Goal: Task Accomplishment & Management: Complete application form

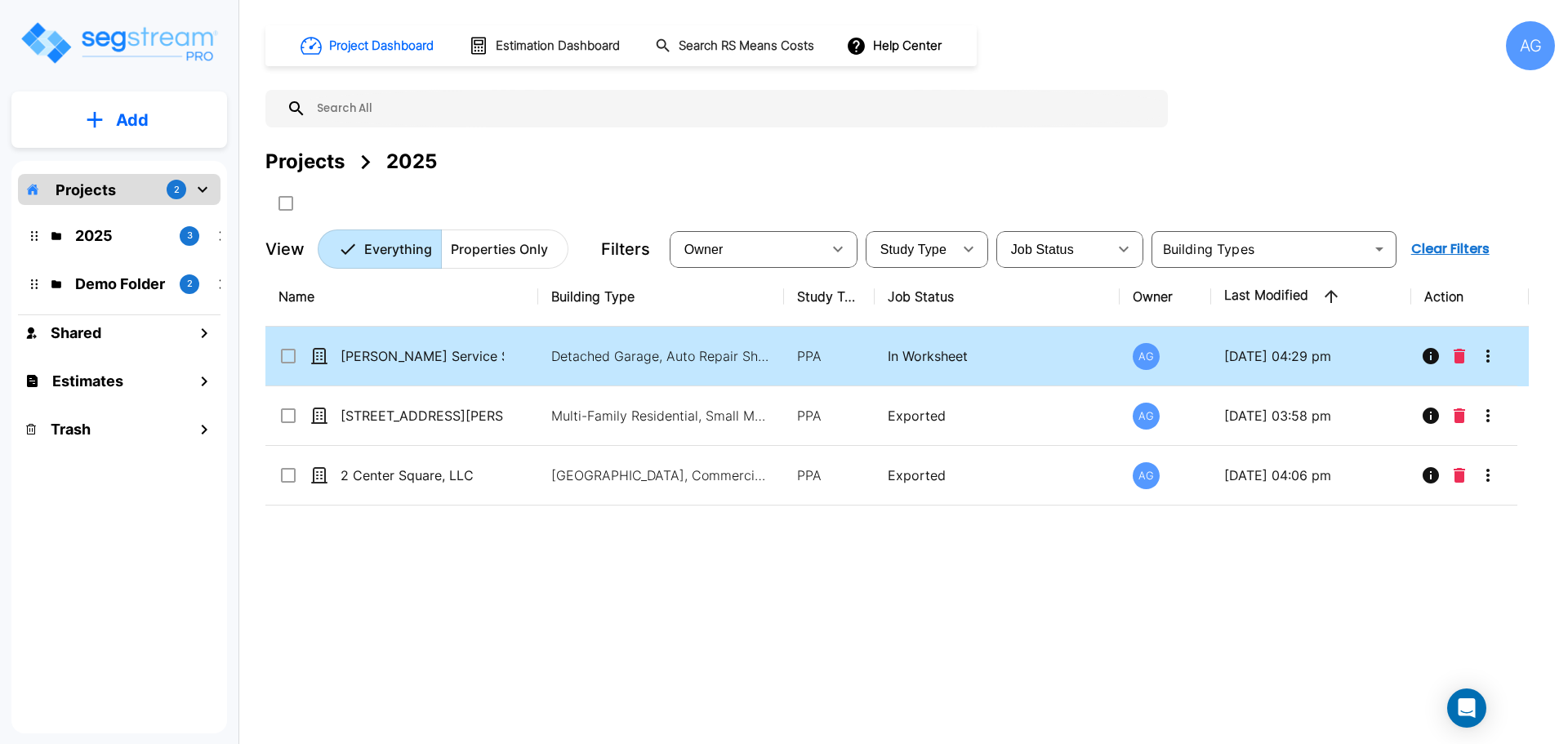
click at [389, 373] on td "[PERSON_NAME] Service Station" at bounding box center [401, 356] width 273 height 60
checkbox input "true"
click at [389, 373] on td "Dressel's Service Station" at bounding box center [401, 356] width 273 height 60
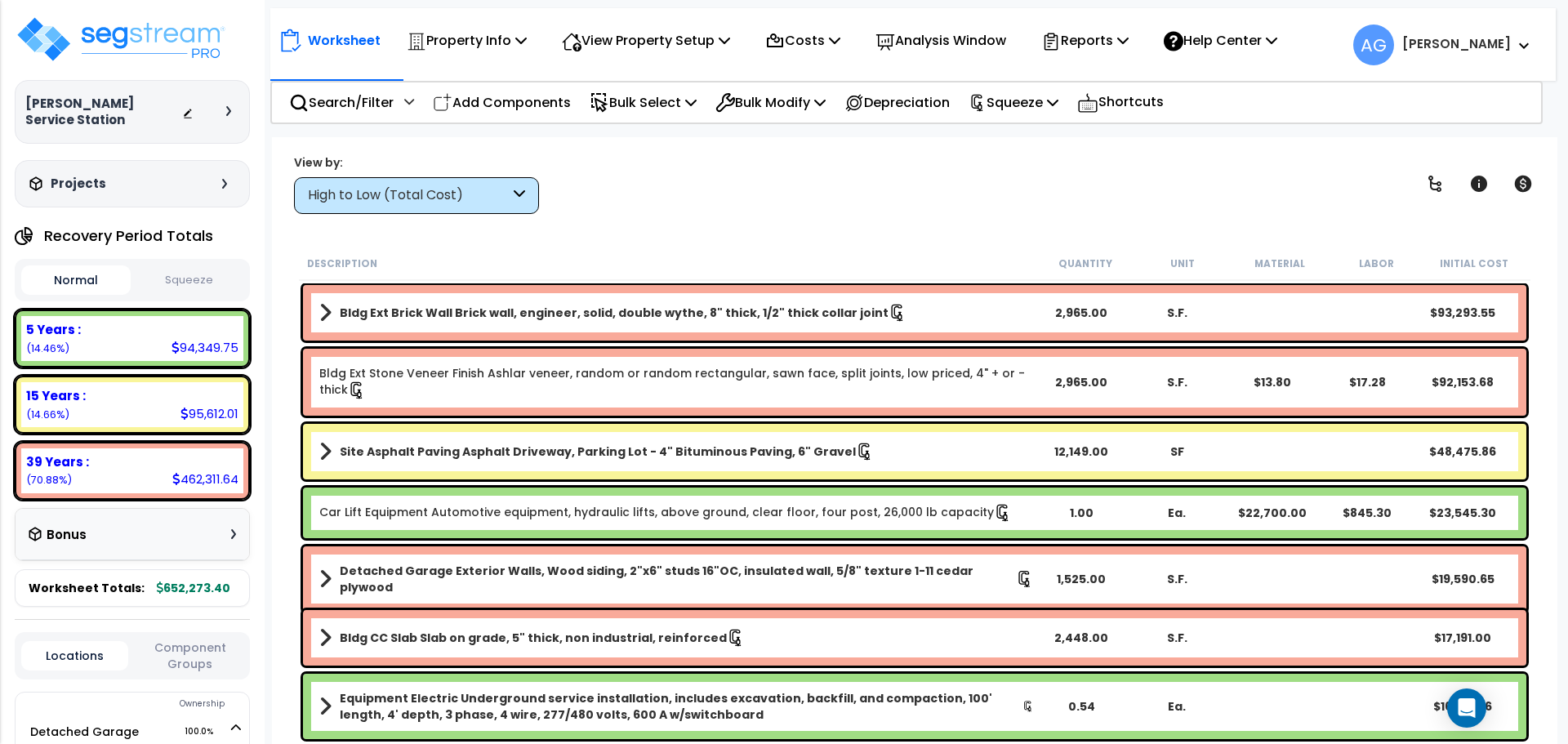
click at [1129, 46] on icon at bounding box center [1123, 40] width 11 height 13
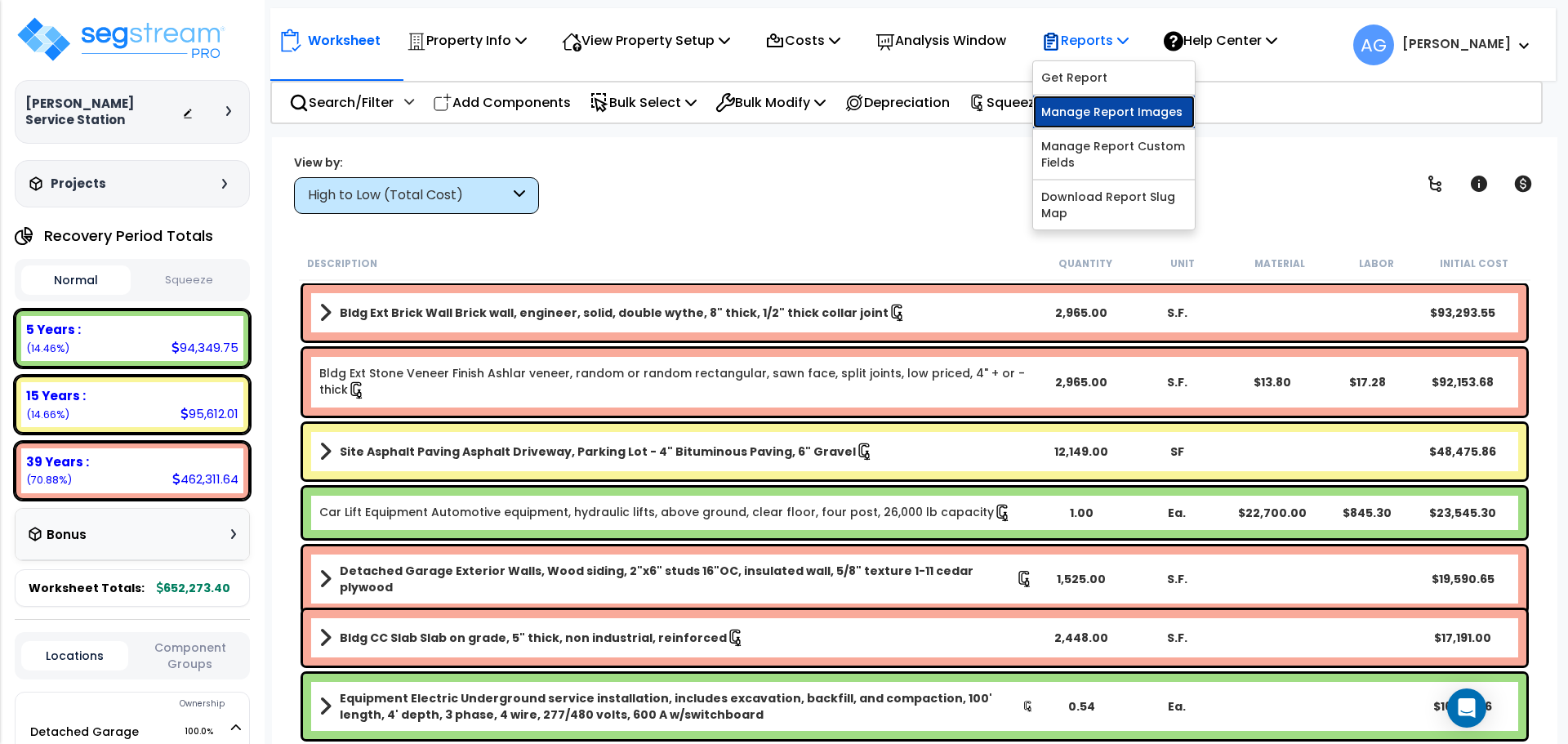
click at [1098, 111] on link "Manage Report Images" at bounding box center [1113, 111] width 162 height 32
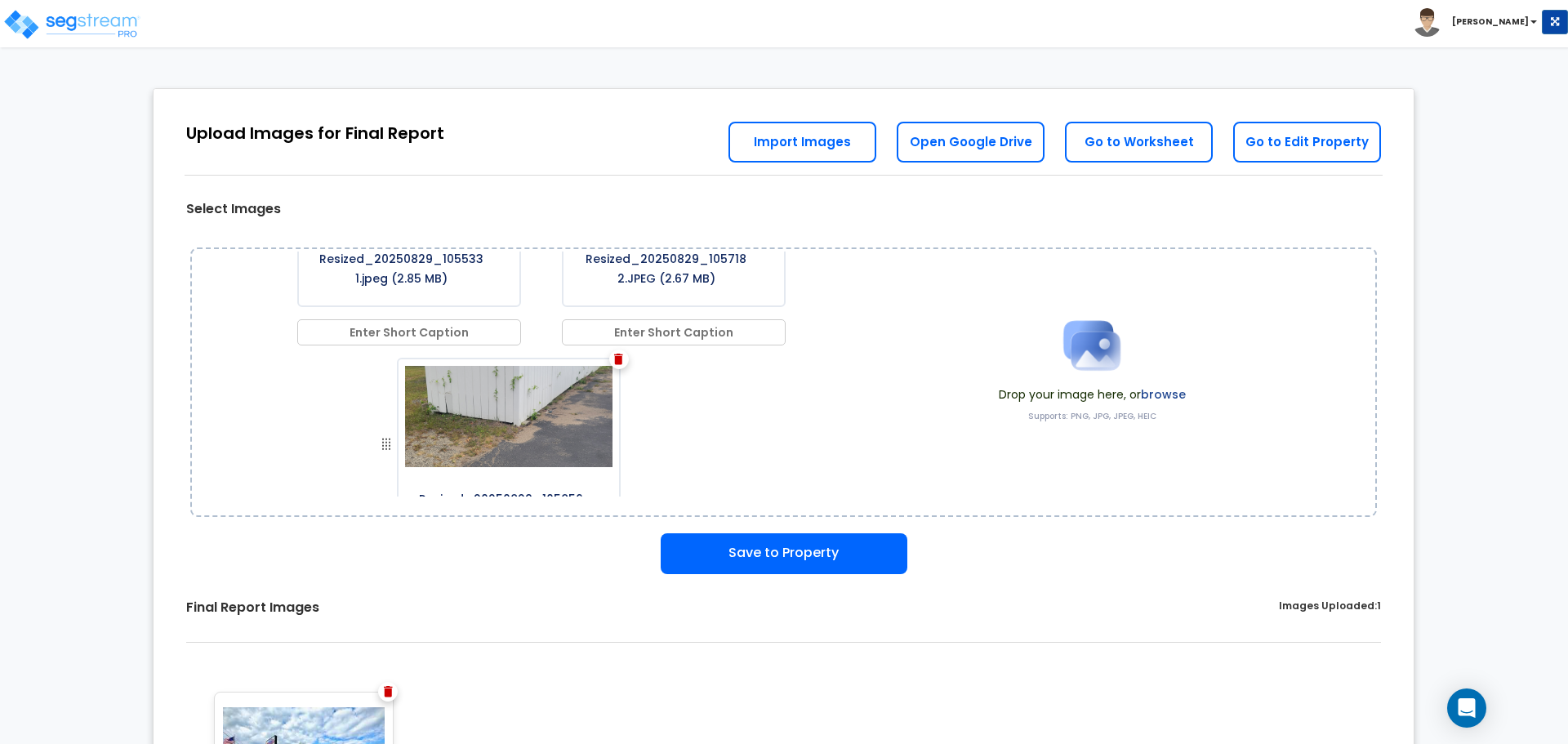
scroll to position [425, 0]
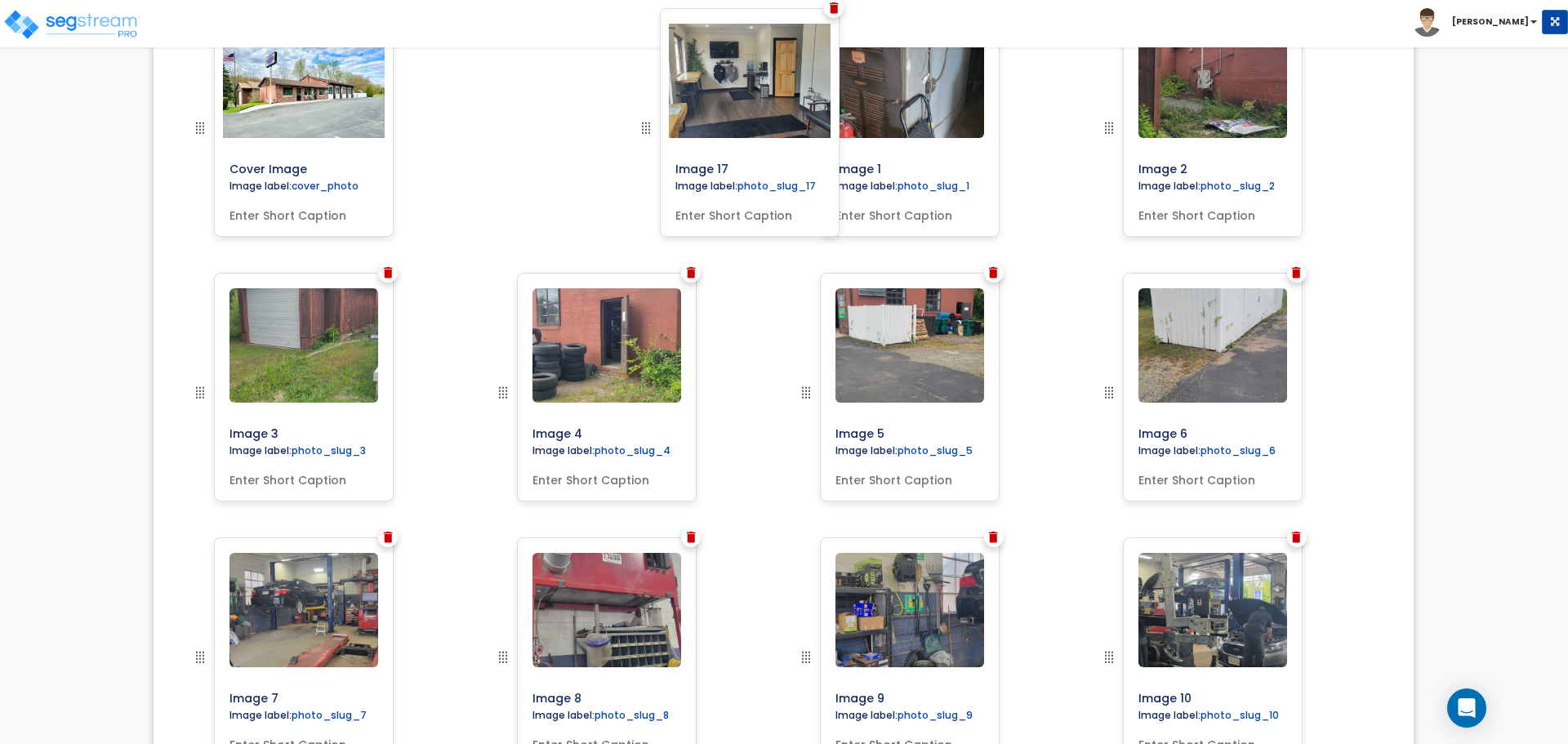
scroll to position [545, 0]
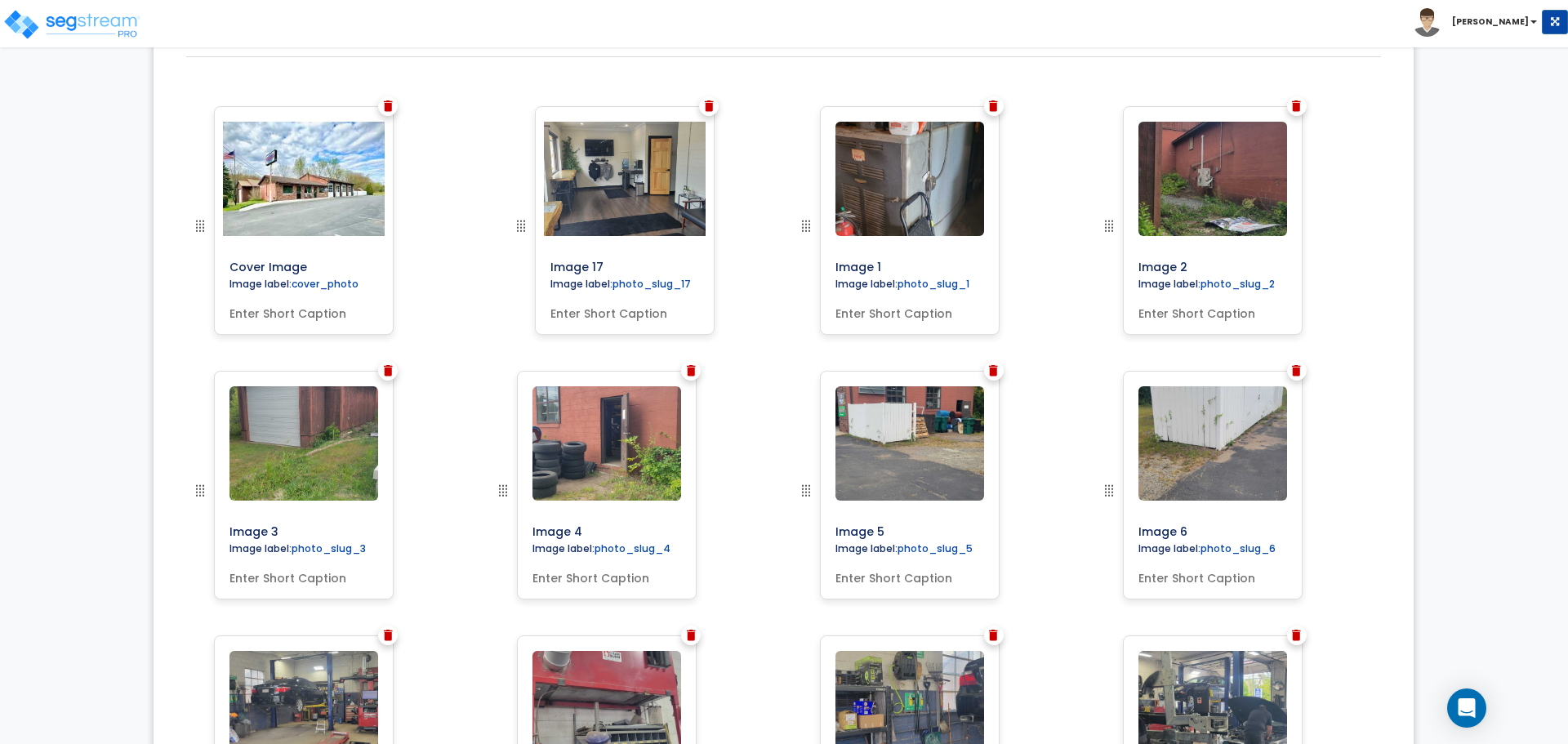
drag, startPoint x: 497, startPoint y: 267, endPoint x: 515, endPoint y: 164, distance: 104.6
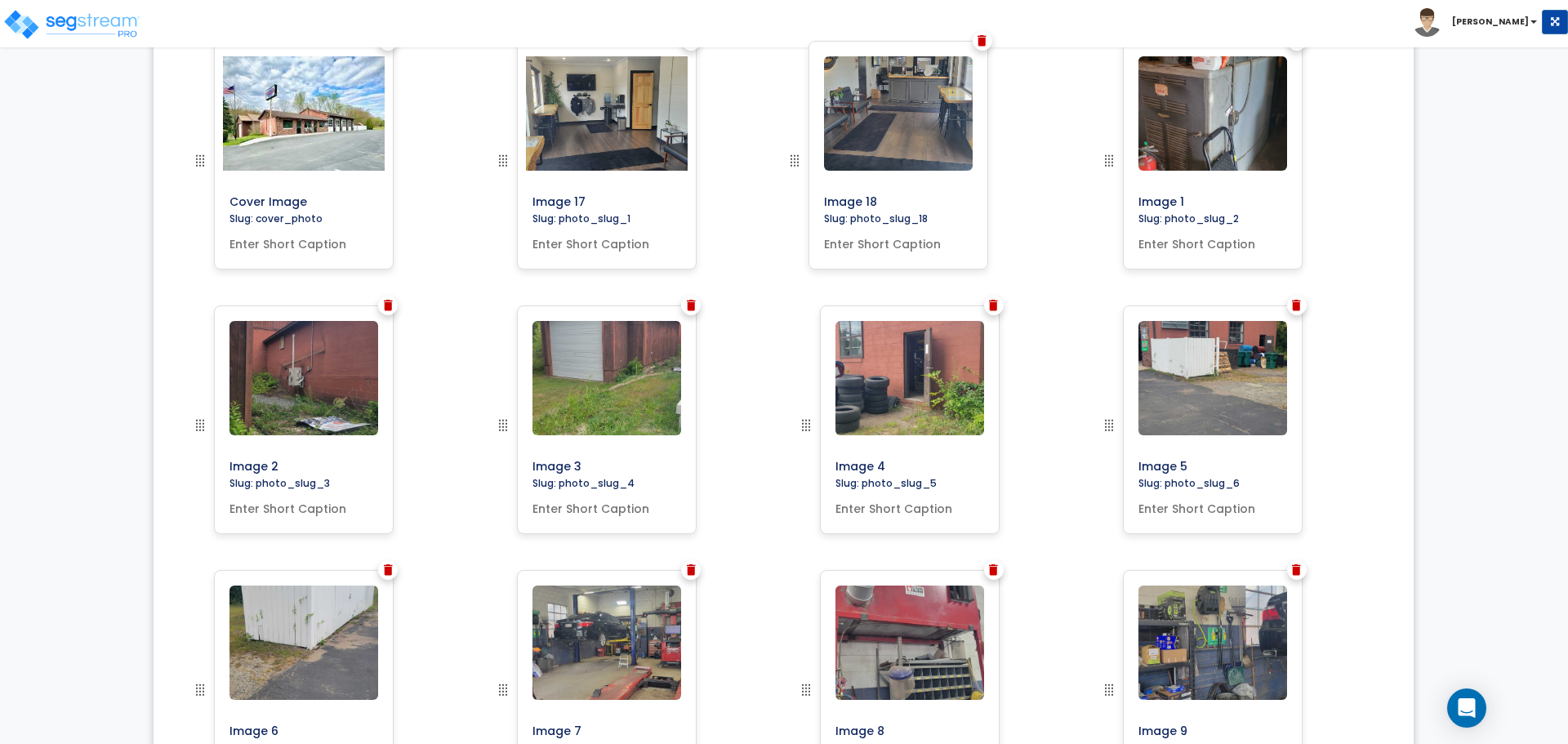
scroll to position [480, 0]
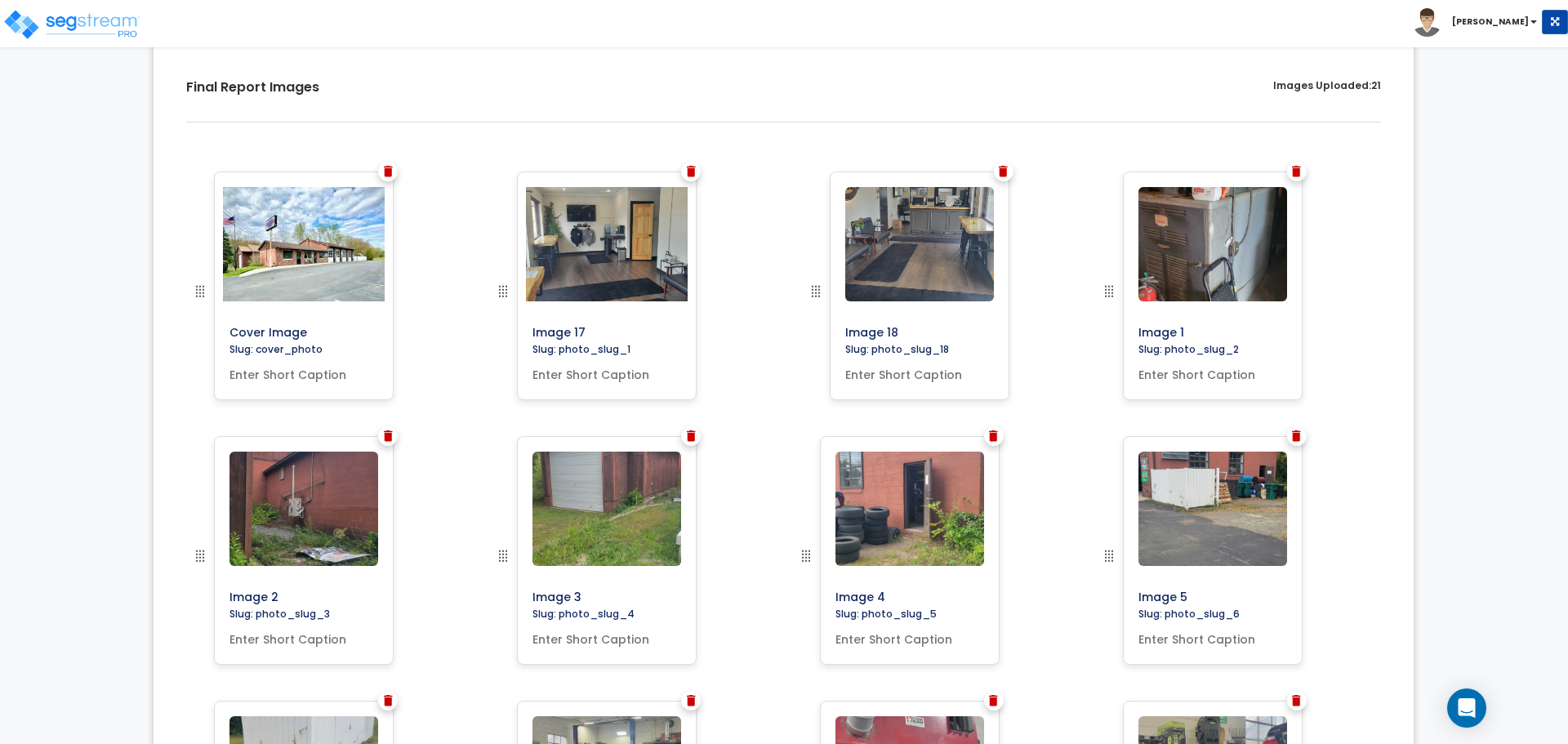
drag, startPoint x: 801, startPoint y: 379, endPoint x: 810, endPoint y: 251, distance: 128.3
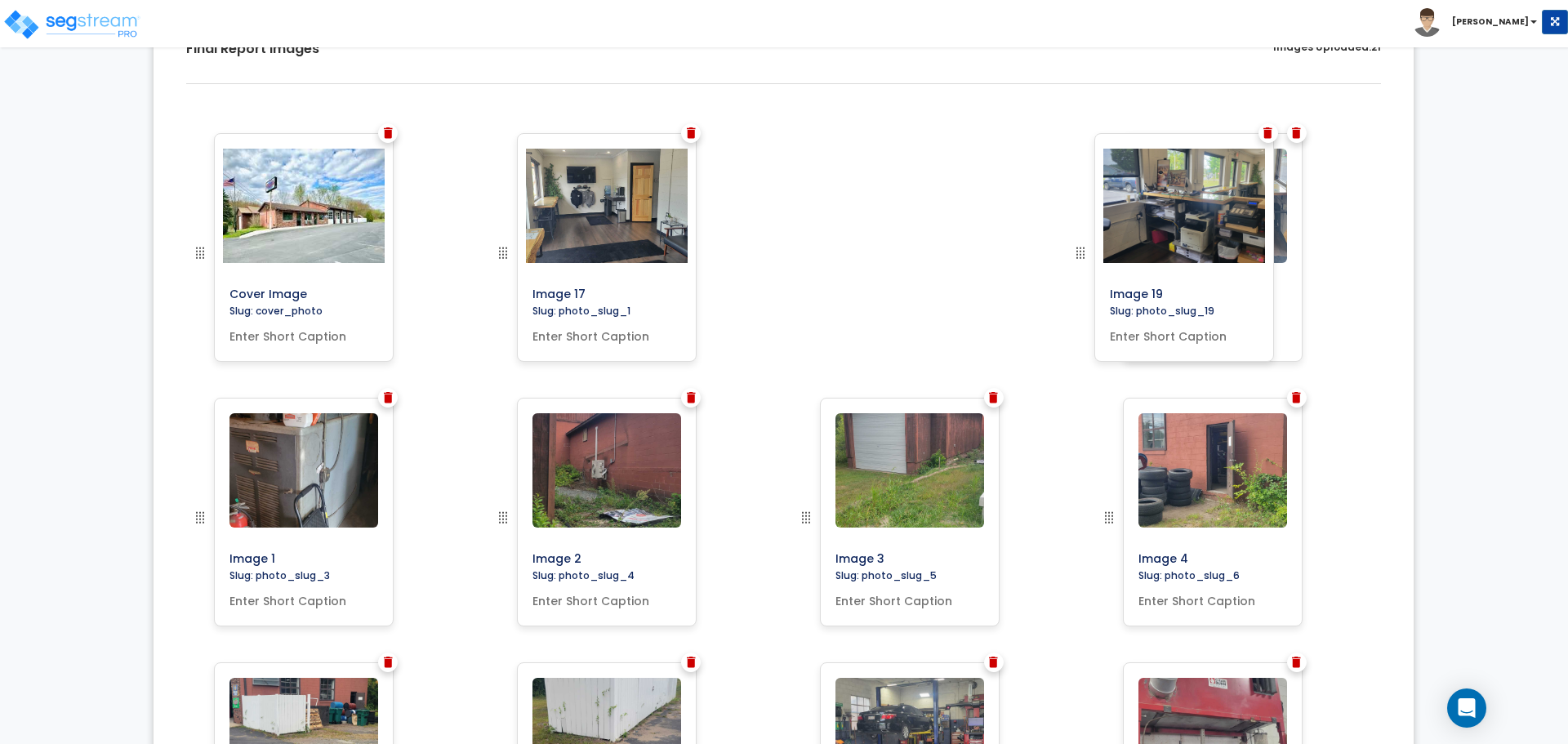
scroll to position [485, 0]
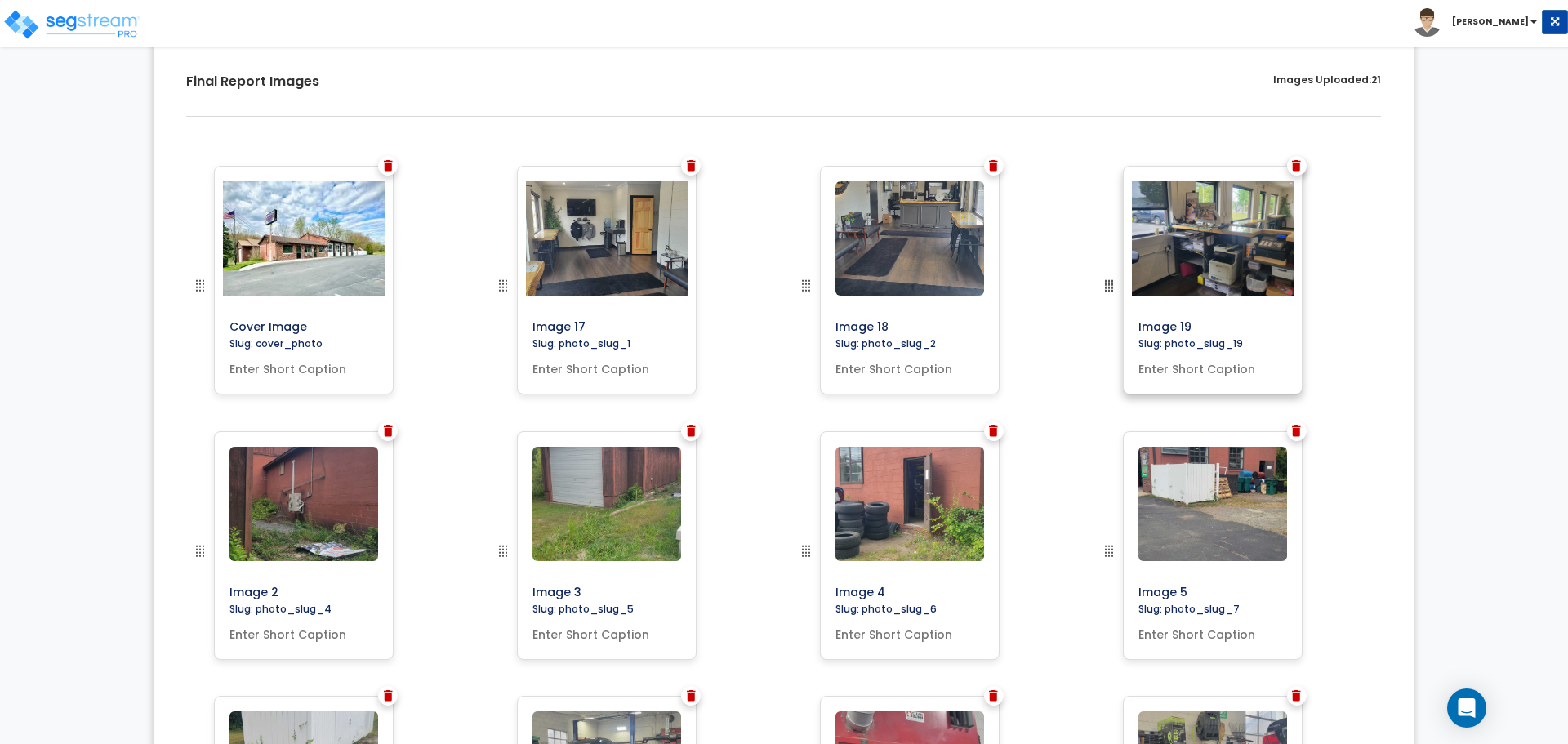
drag, startPoint x: 1107, startPoint y: 633, endPoint x: 1166, endPoint y: 264, distance: 373.7
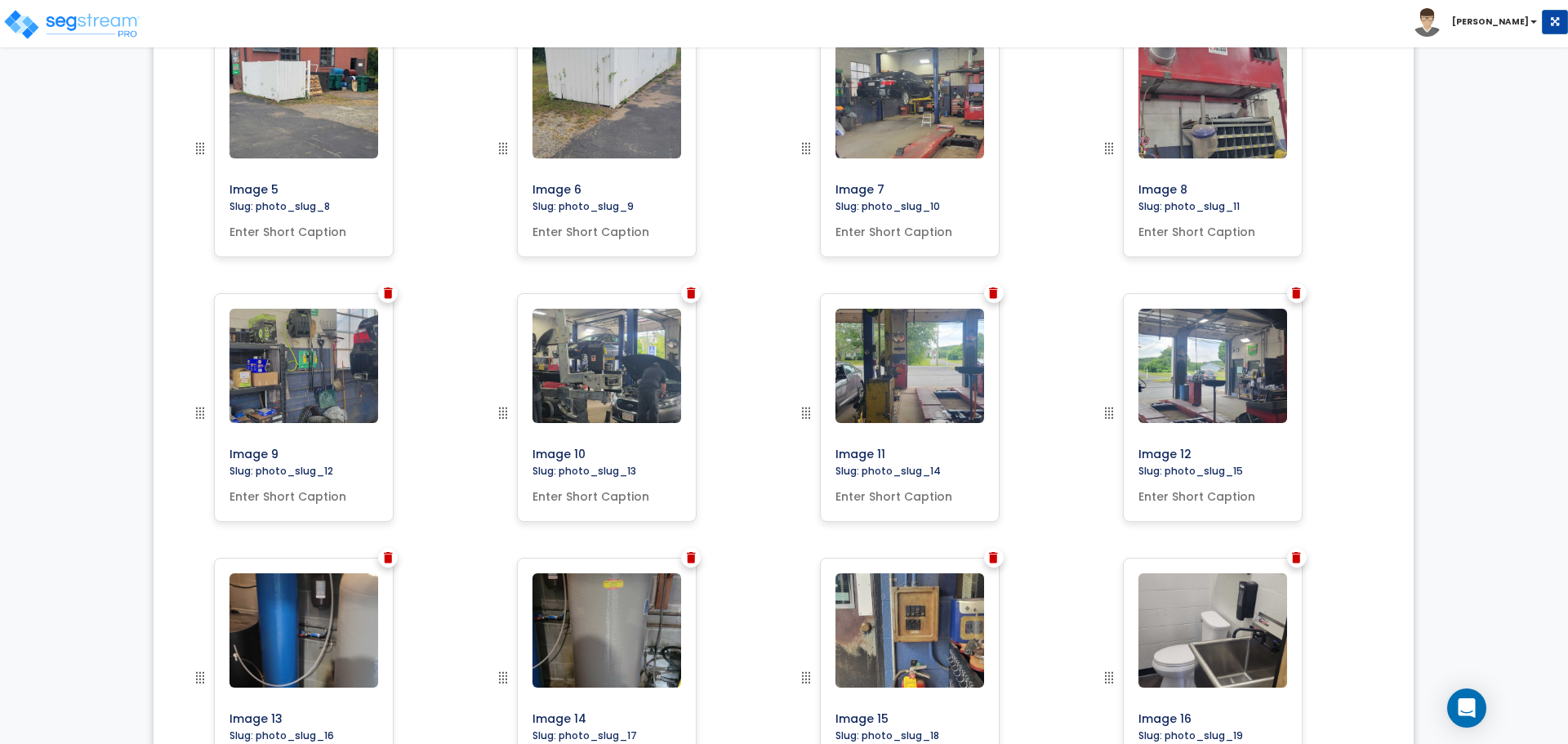
scroll to position [1129, 0]
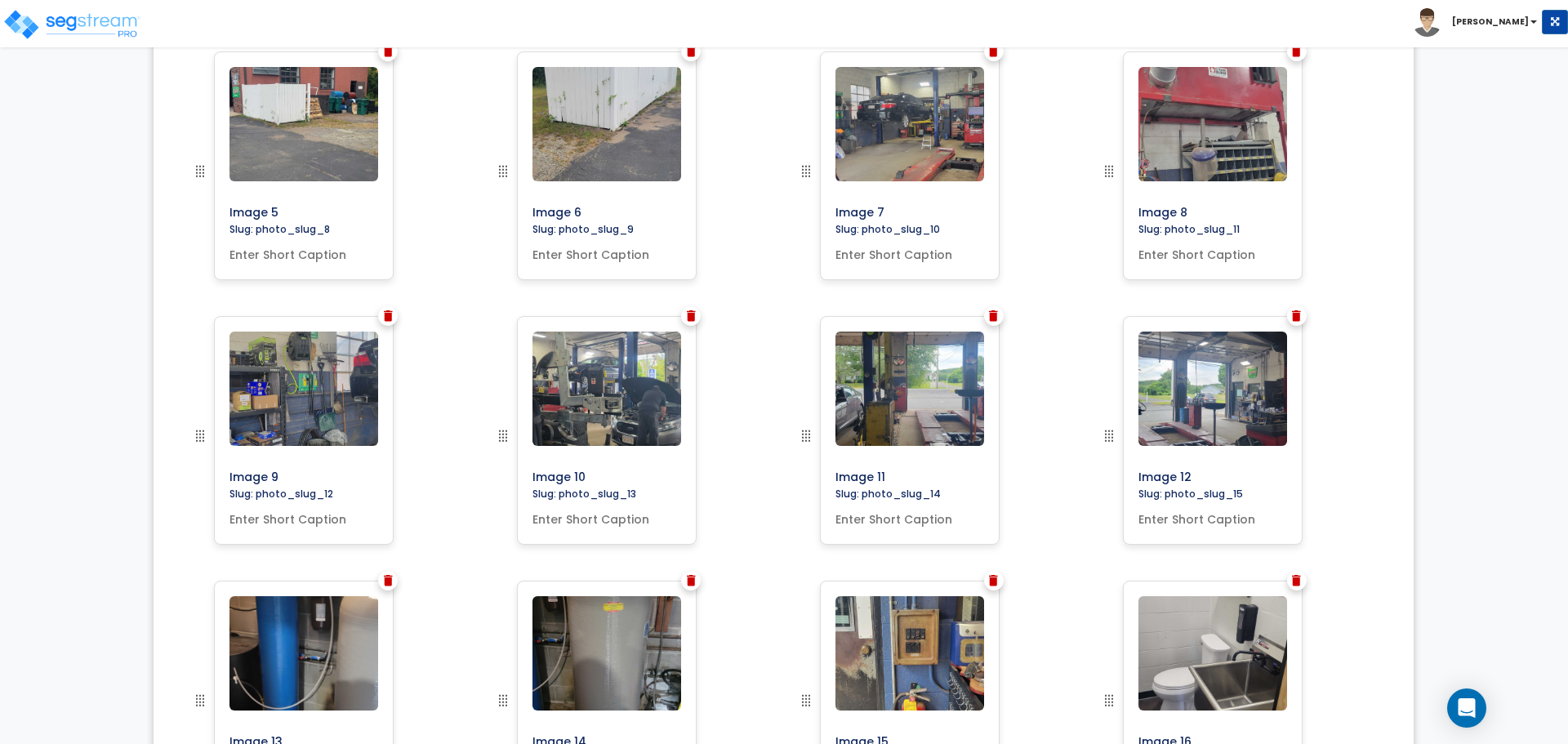
click at [1097, 431] on div "Image 12" at bounding box center [1238, 448] width 303 height 264
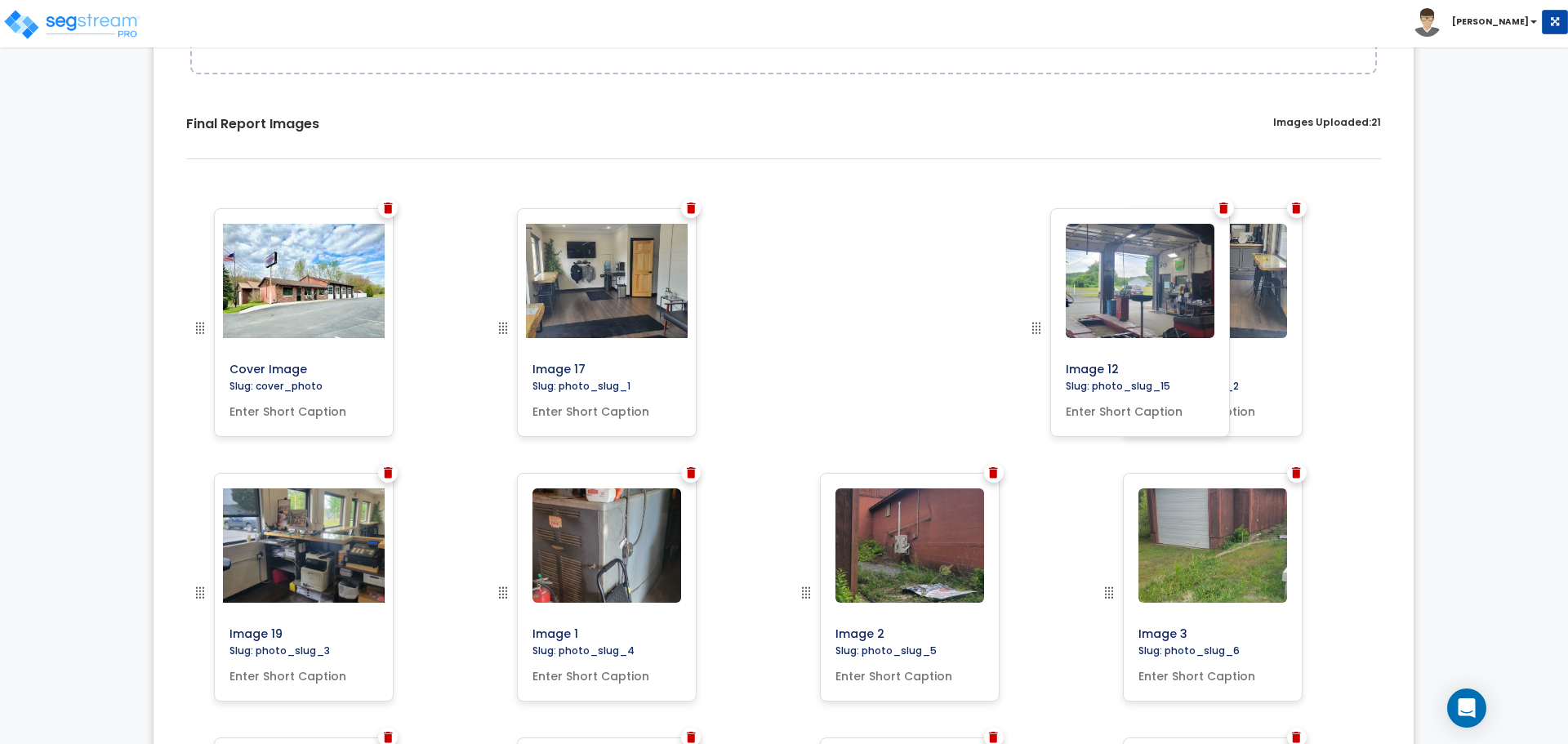
scroll to position [426, 0]
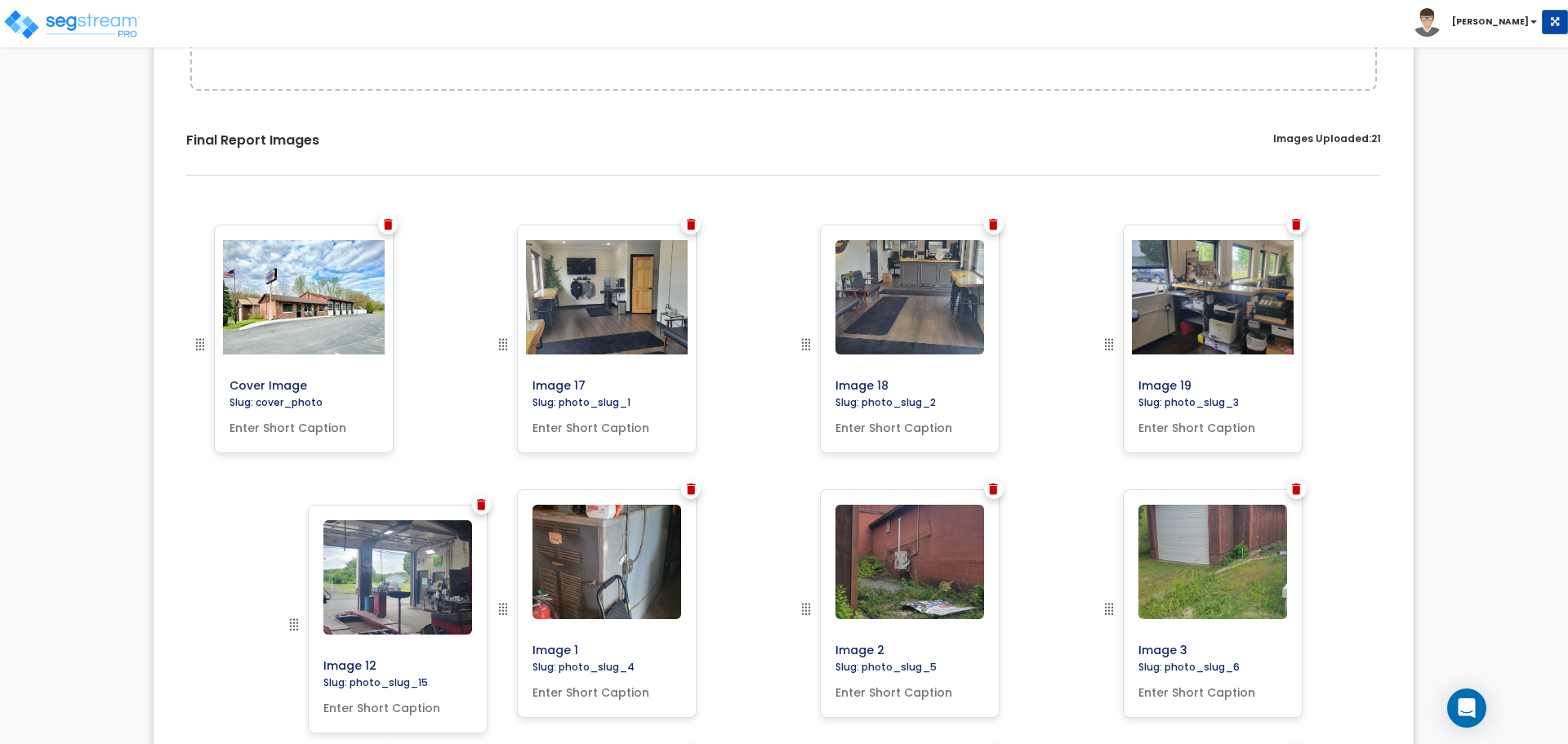
drag, startPoint x: 1110, startPoint y: 437, endPoint x: 295, endPoint y: 626, distance: 836.6
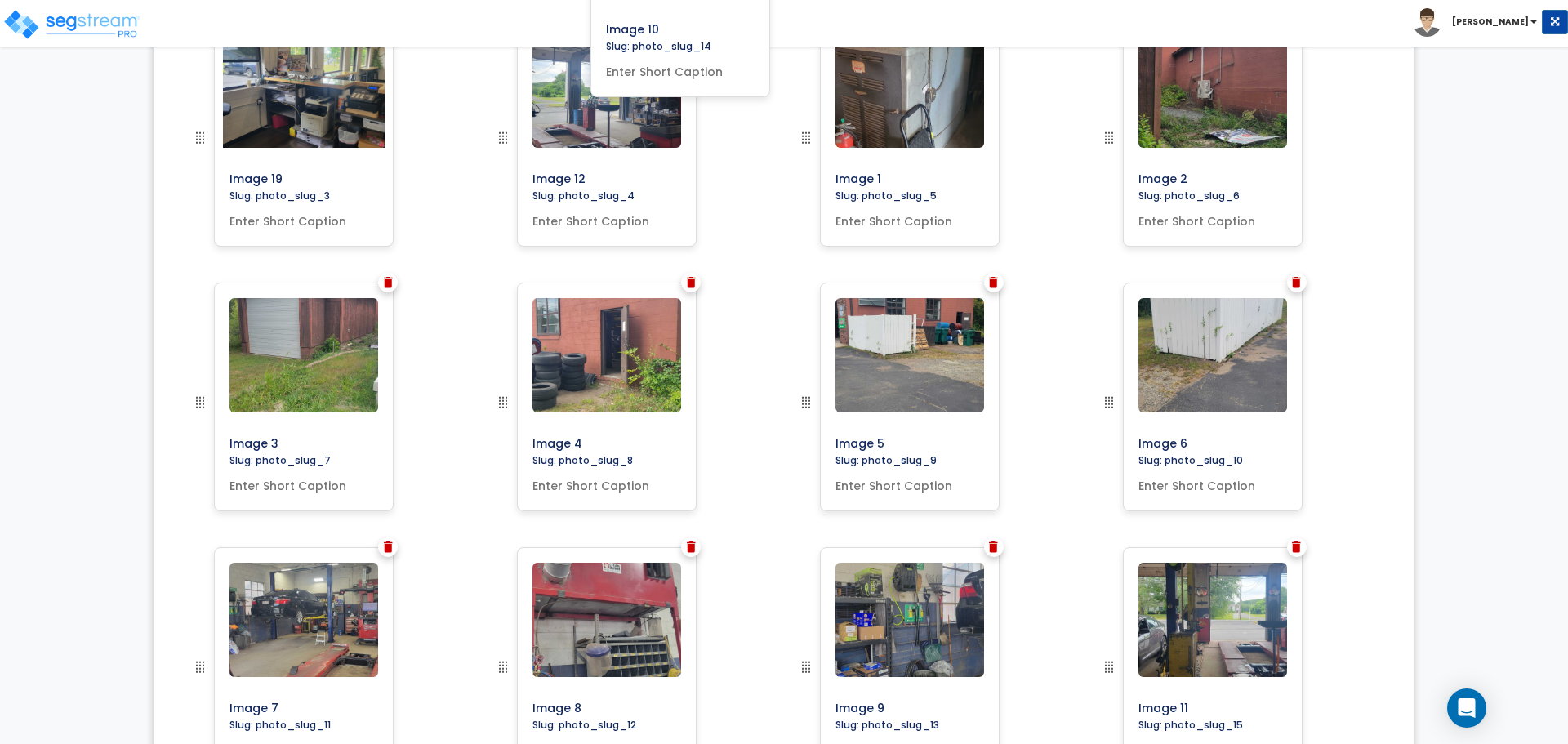
scroll to position [849, 0]
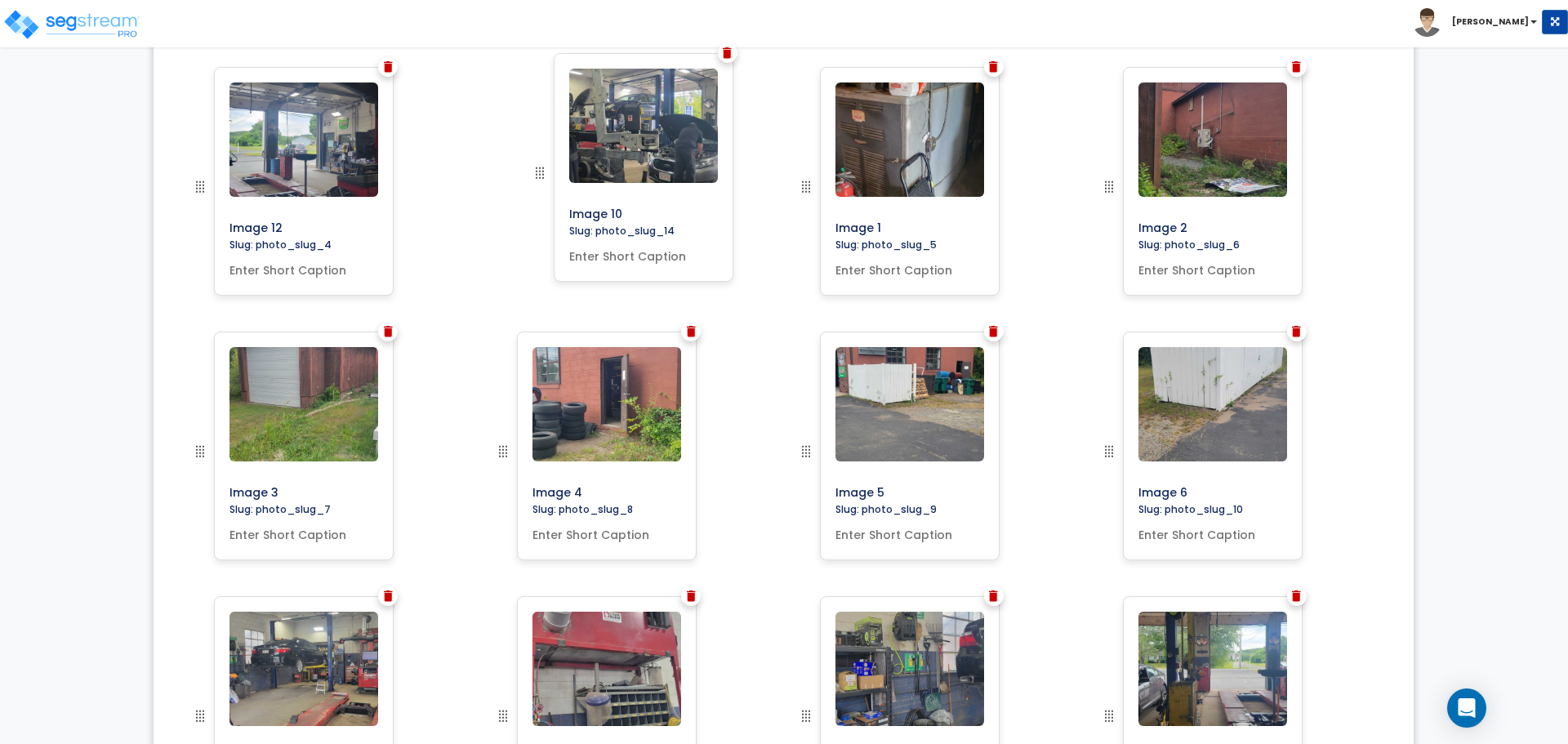
drag, startPoint x: 796, startPoint y: 337, endPoint x: 530, endPoint y: 170, distance: 314.1
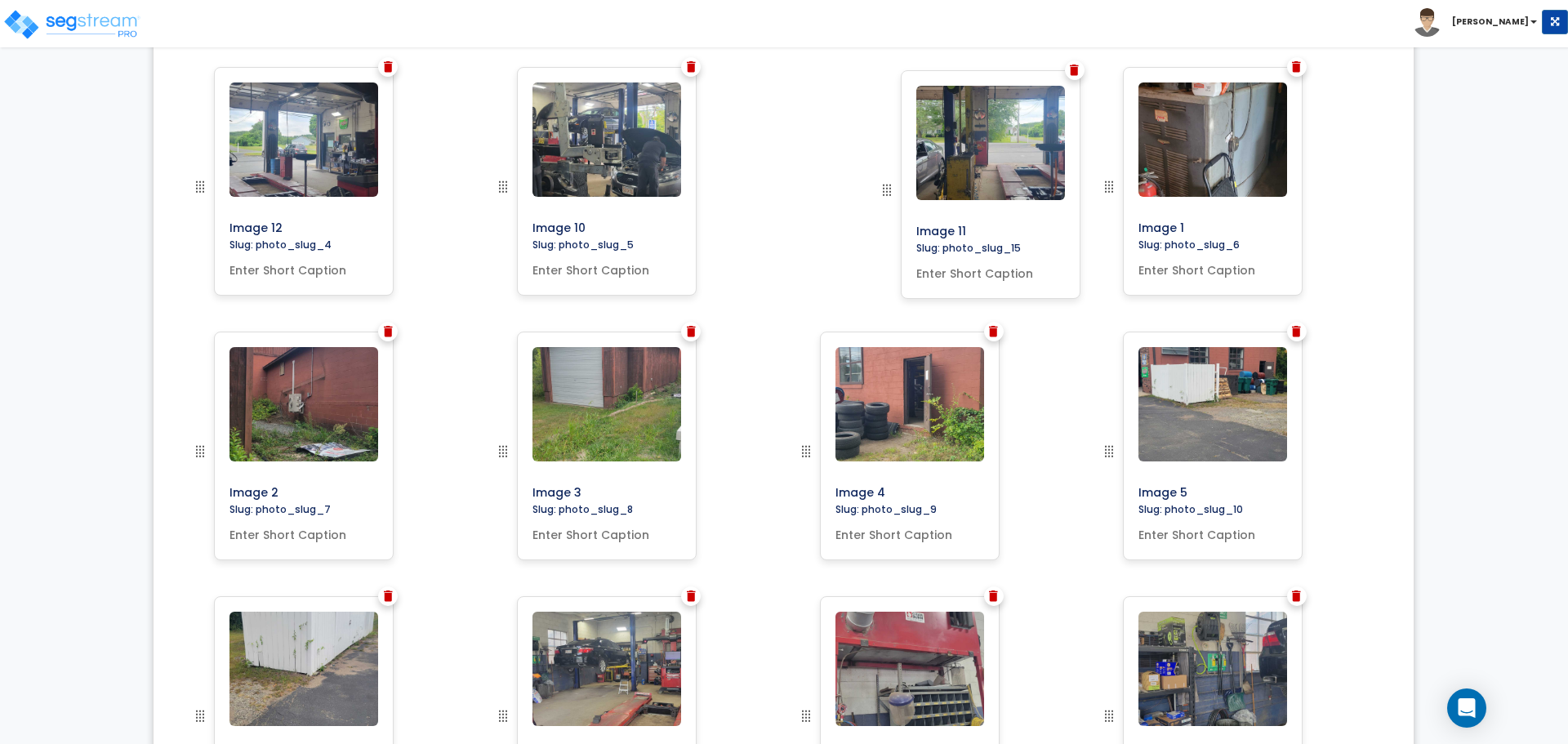
drag, startPoint x: 1099, startPoint y: 714, endPoint x: 877, endPoint y: 187, distance: 571.9
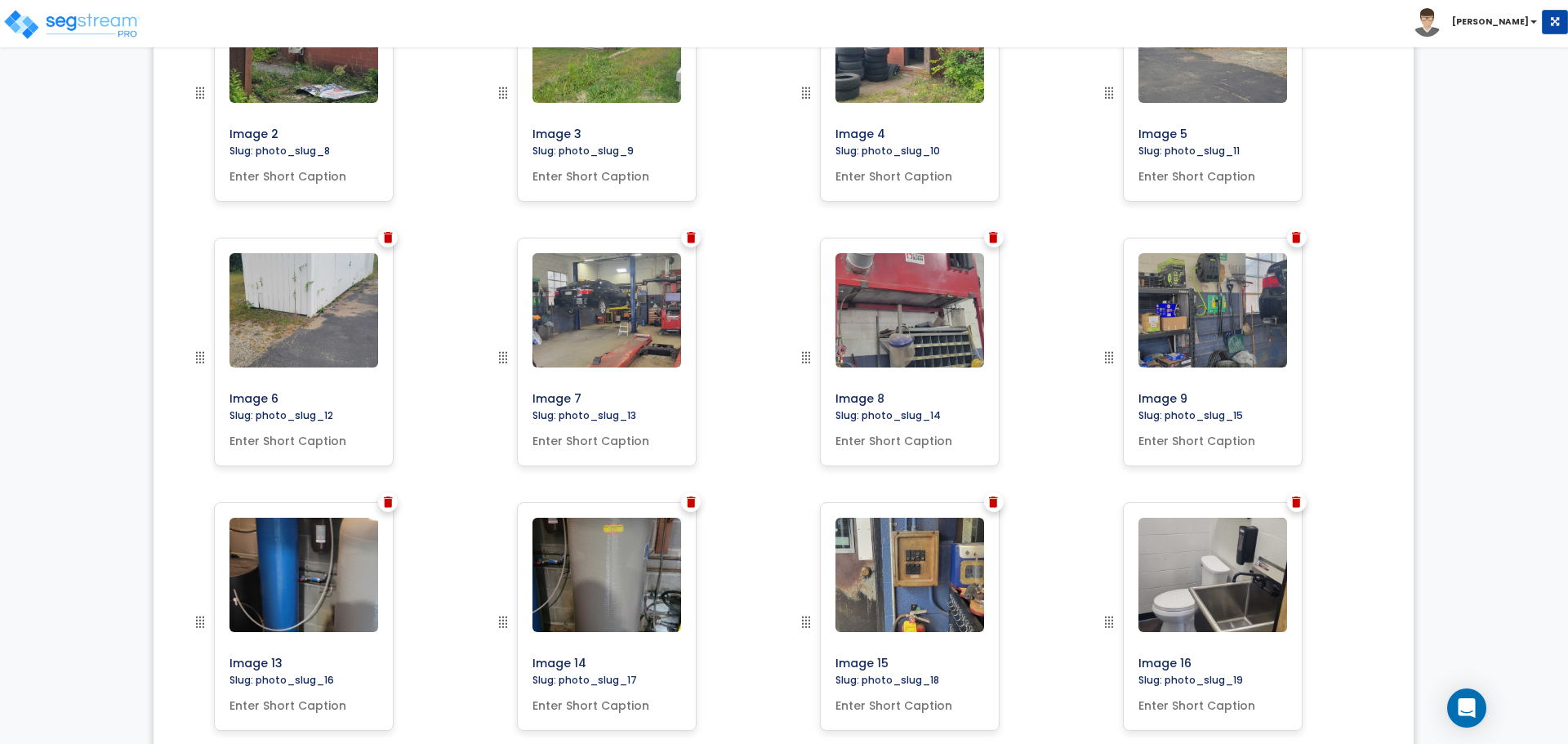
scroll to position [1208, 0]
click at [488, 361] on div "Image 7" at bounding box center [632, 369] width 303 height 264
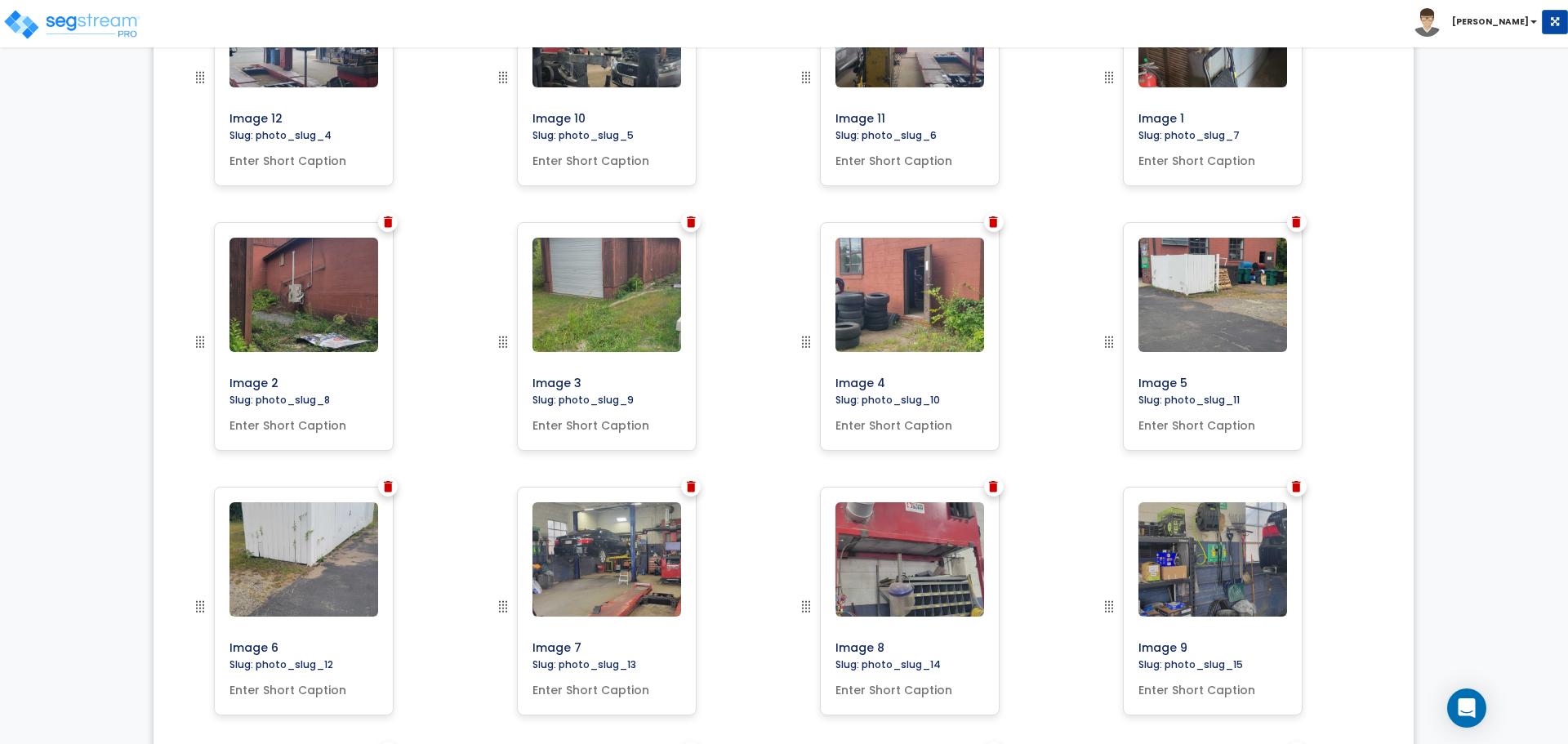
scroll to position [957, 0]
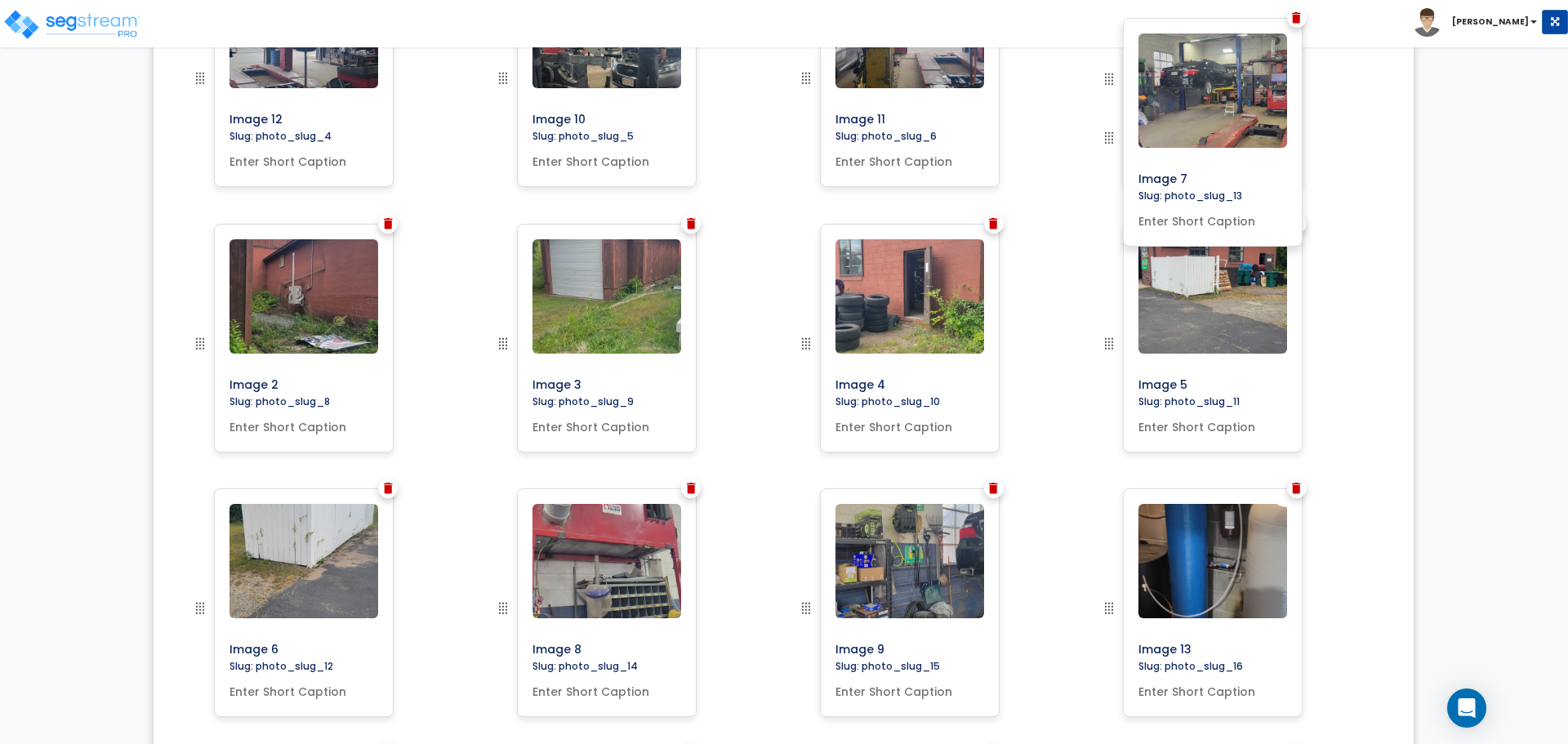
drag, startPoint x: 495, startPoint y: 612, endPoint x: 1141, endPoint y: 142, distance: 798.9
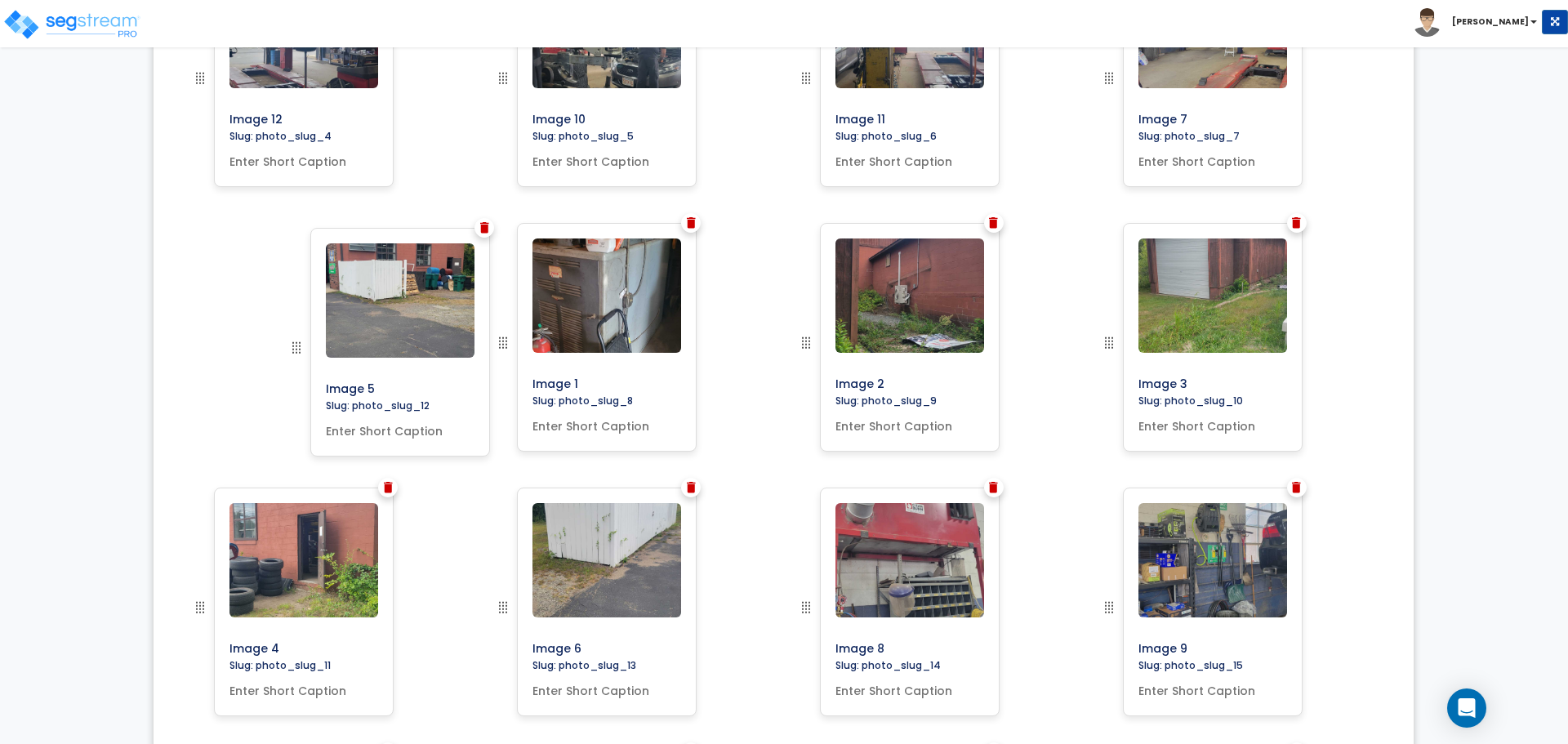
drag, startPoint x: 196, startPoint y: 601, endPoint x: 269, endPoint y: 327, distance: 283.6
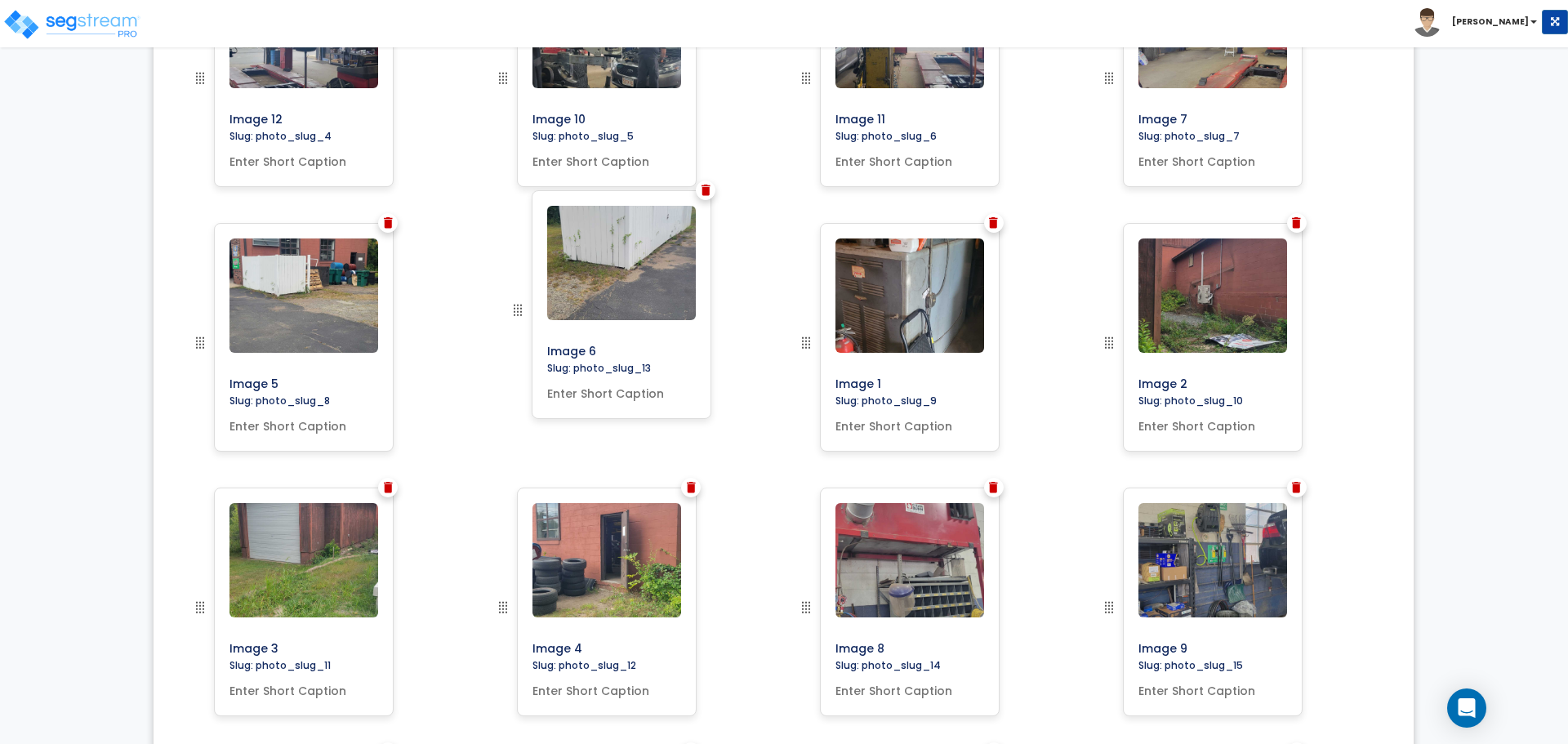
drag, startPoint x: 500, startPoint y: 602, endPoint x: 515, endPoint y: 304, distance: 298.4
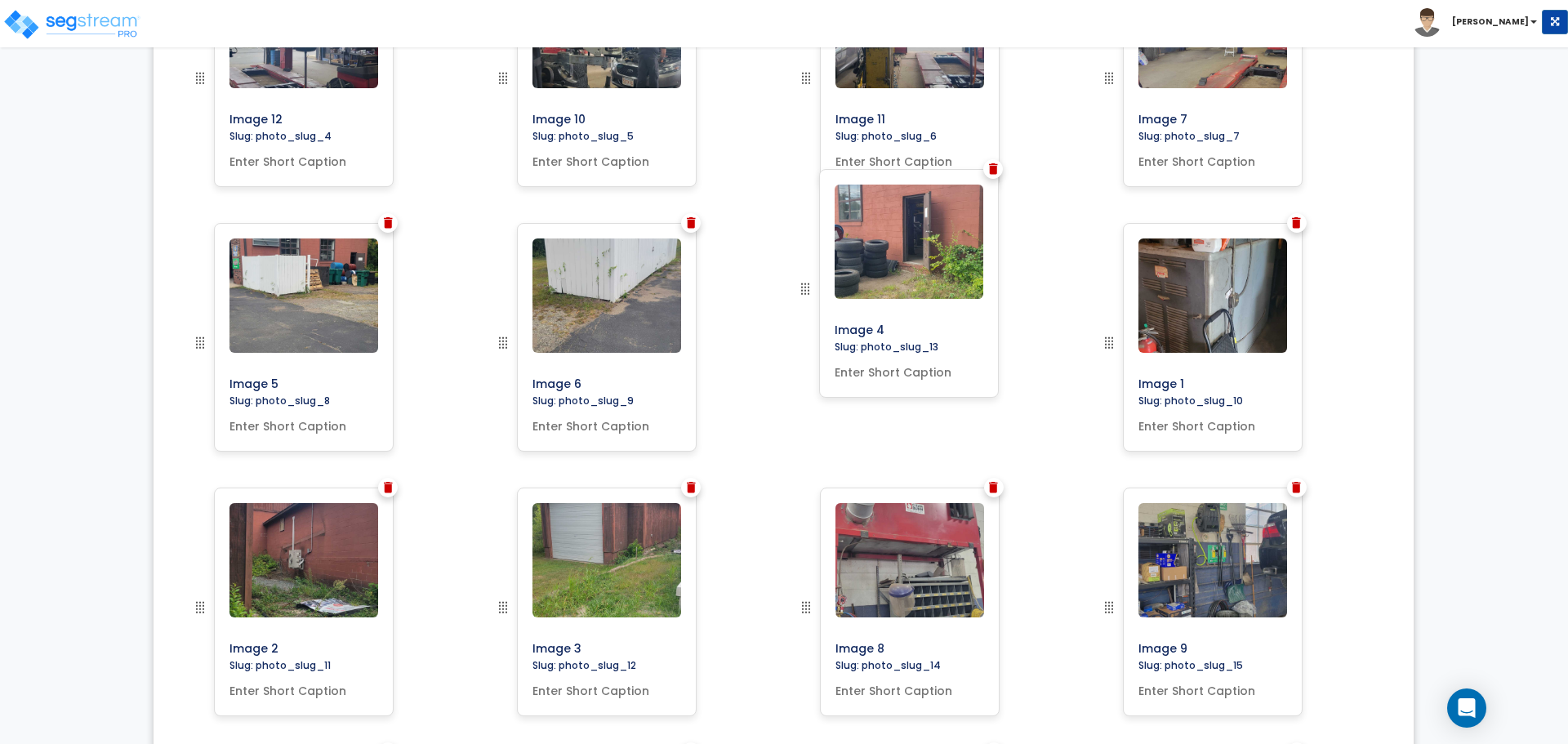
drag, startPoint x: 506, startPoint y: 604, endPoint x: 810, endPoint y: 301, distance: 429.2
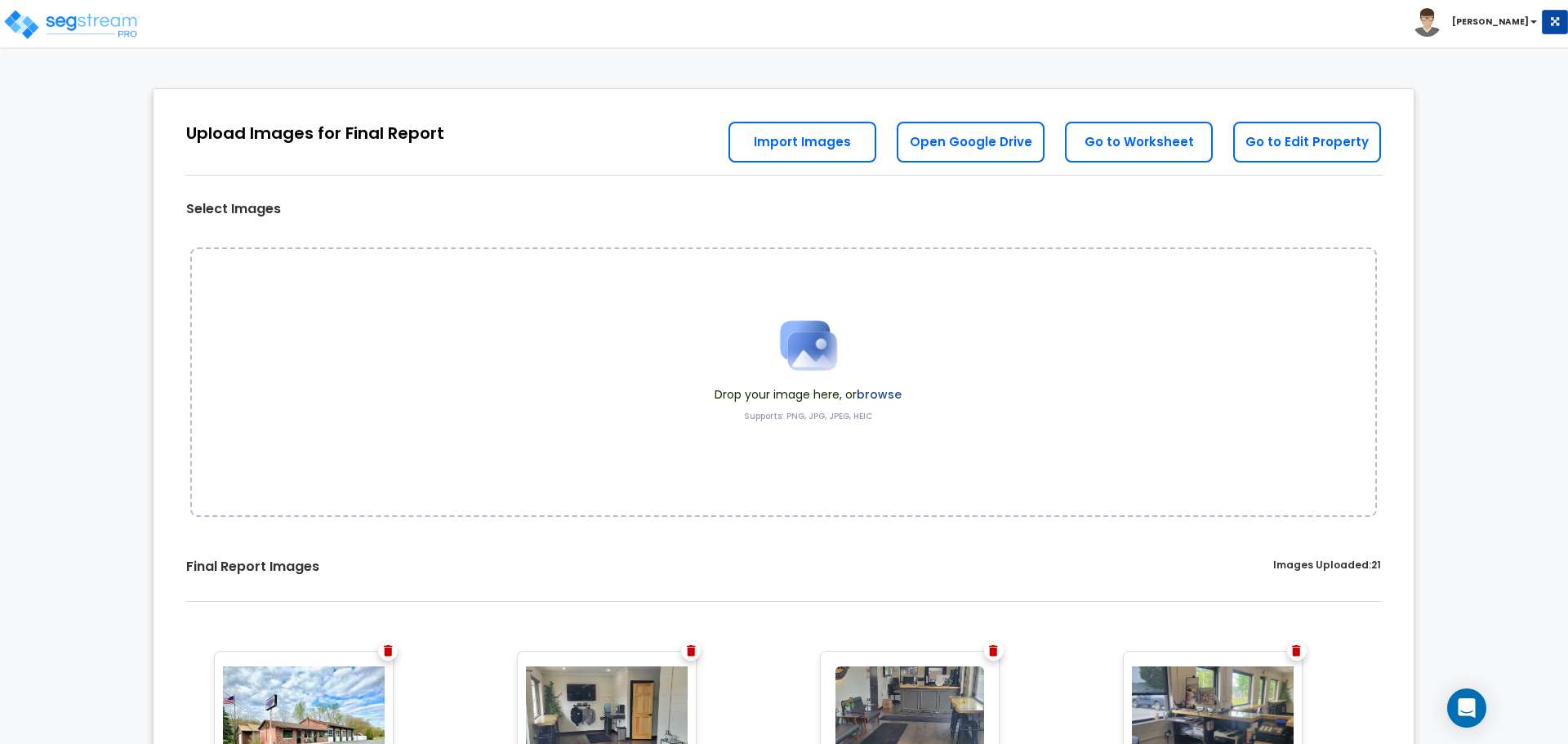
scroll to position [1, 0]
click at [1263, 142] on link "Go to Edit Property" at bounding box center [1307, 141] width 147 height 41
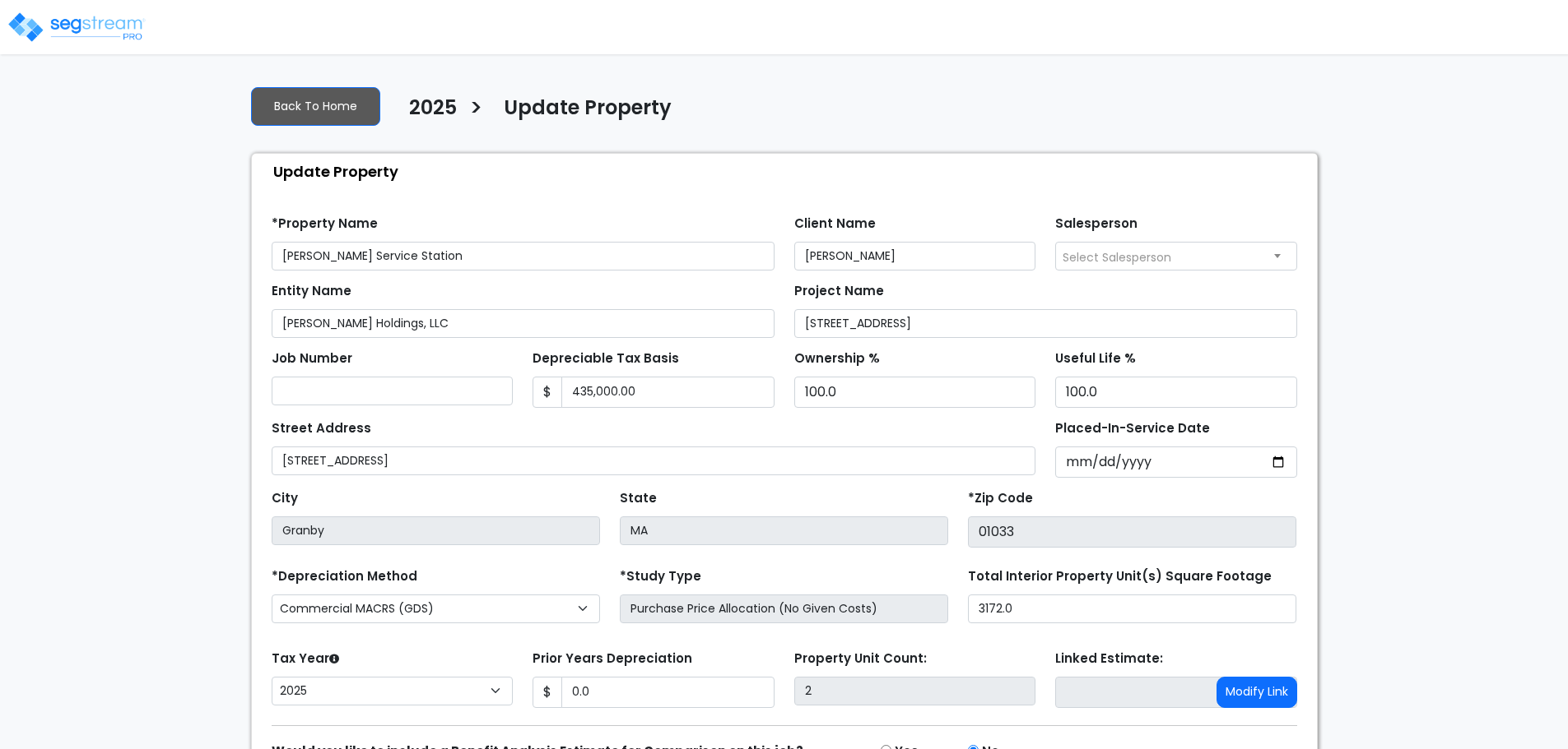
select select "2025"
click at [659, 391] on input "435,000.00" at bounding box center [668, 392] width 213 height 32
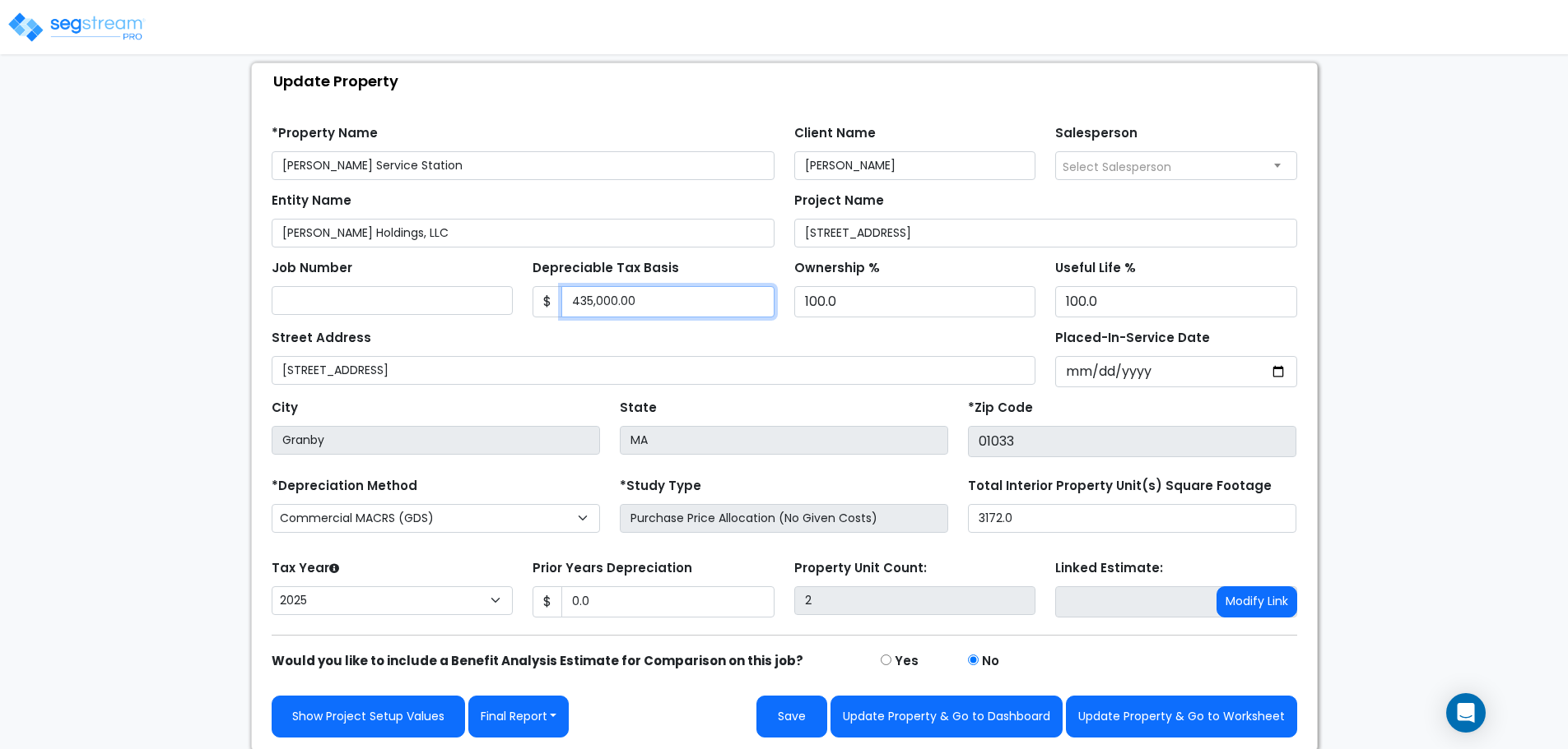
scroll to position [93, 0]
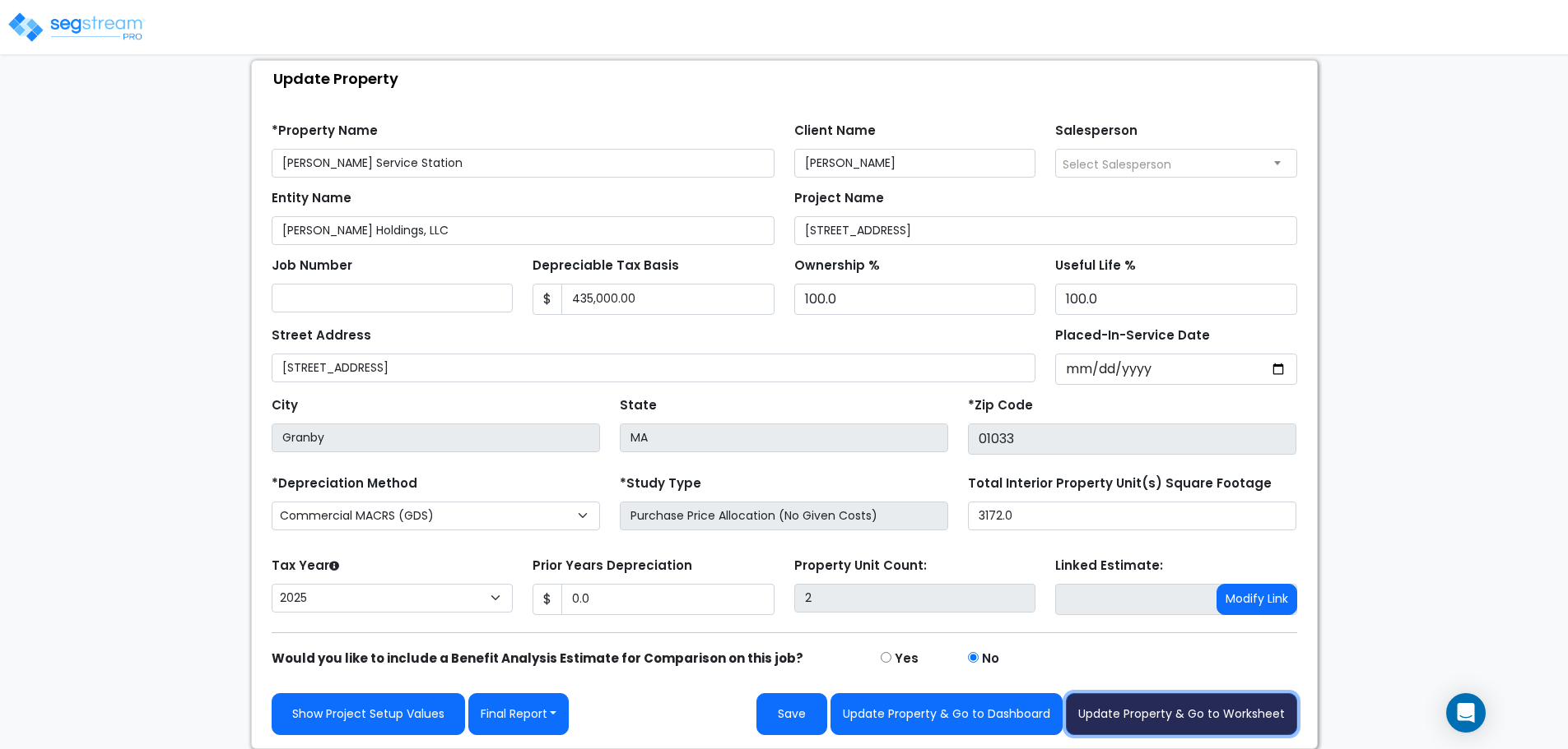
click at [1163, 715] on button "Update Property & Go to Worksheet" at bounding box center [1181, 715] width 231 height 42
type input "0"
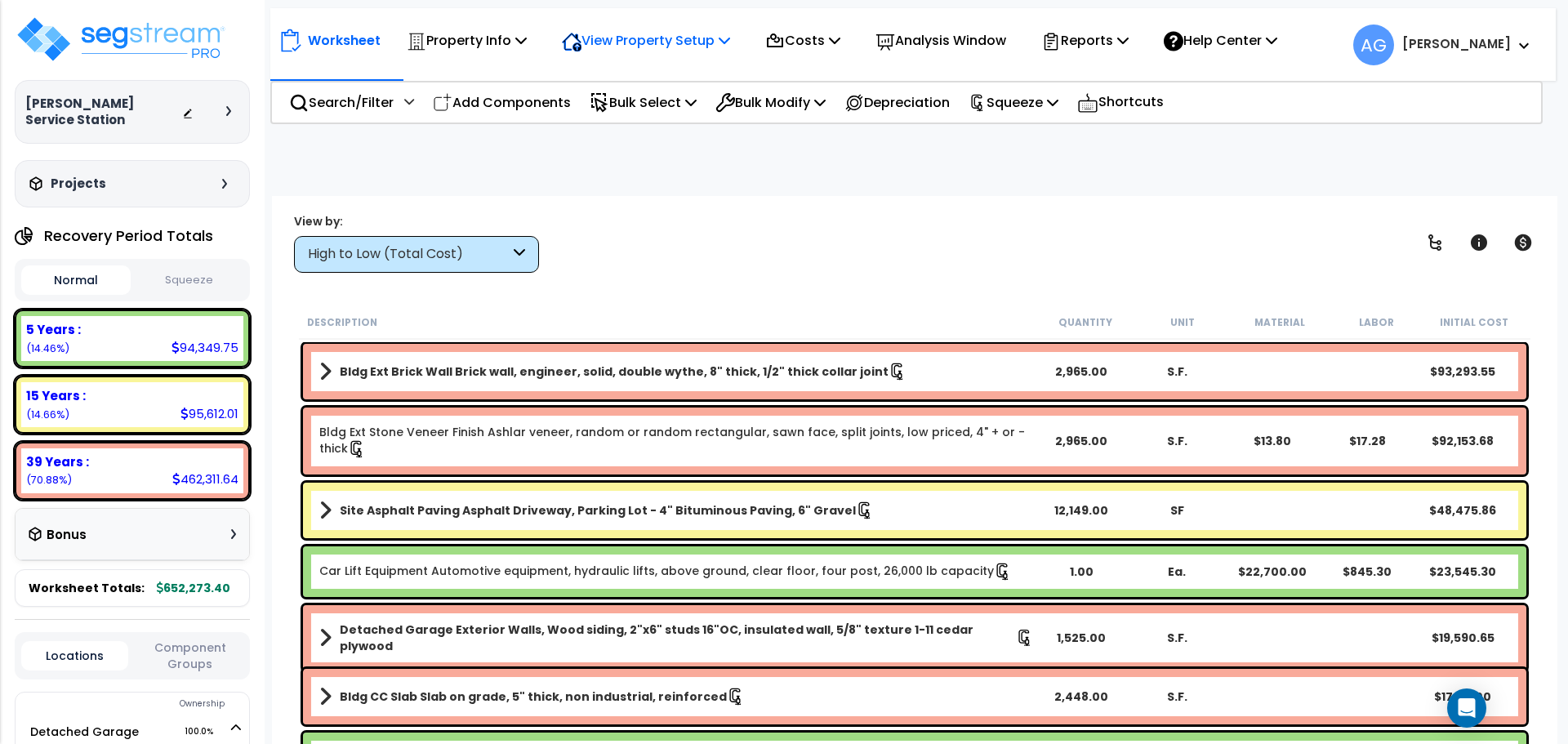
click at [708, 42] on p "View Property Setup" at bounding box center [646, 40] width 168 height 22
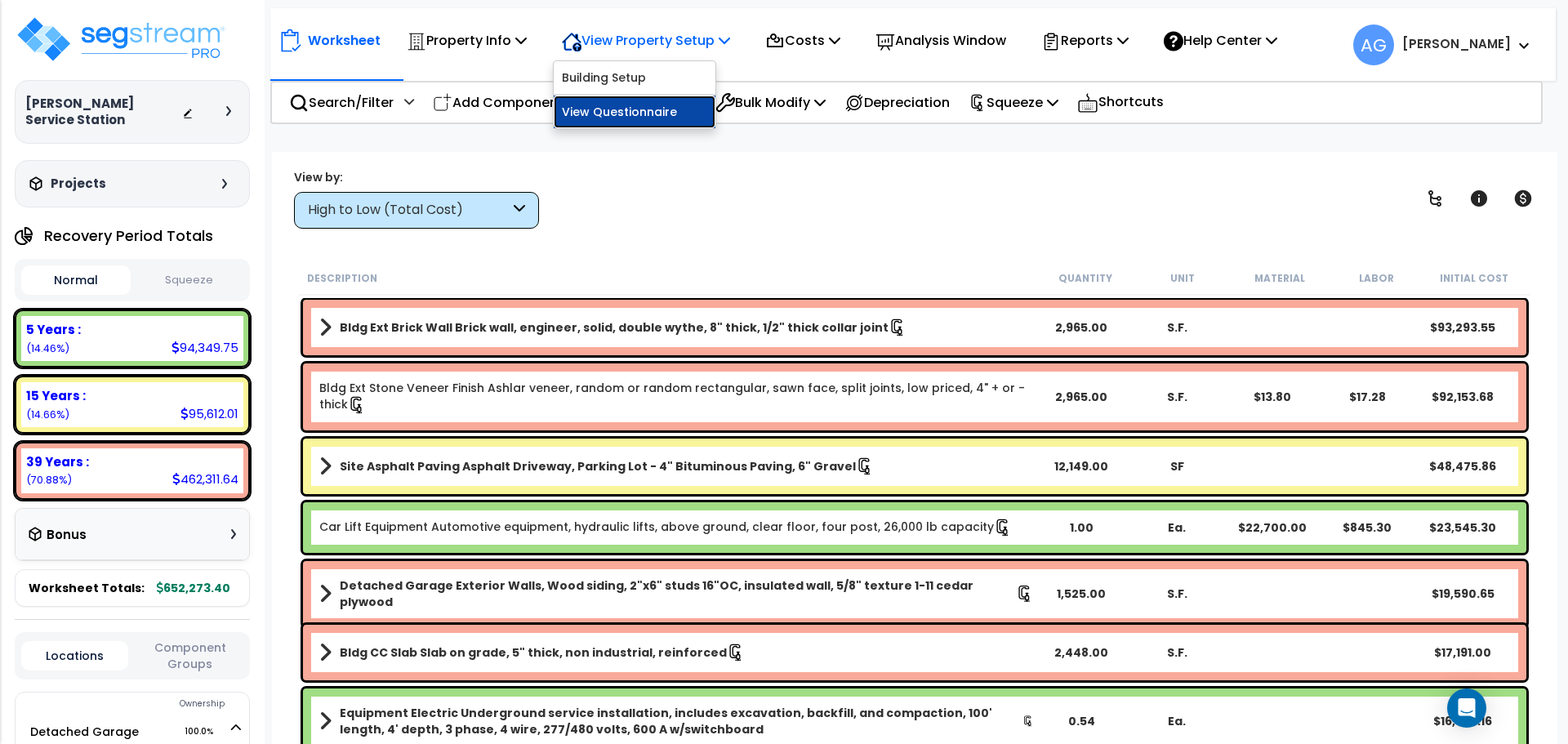
click at [642, 103] on link "View Questionnaire" at bounding box center [634, 111] width 162 height 32
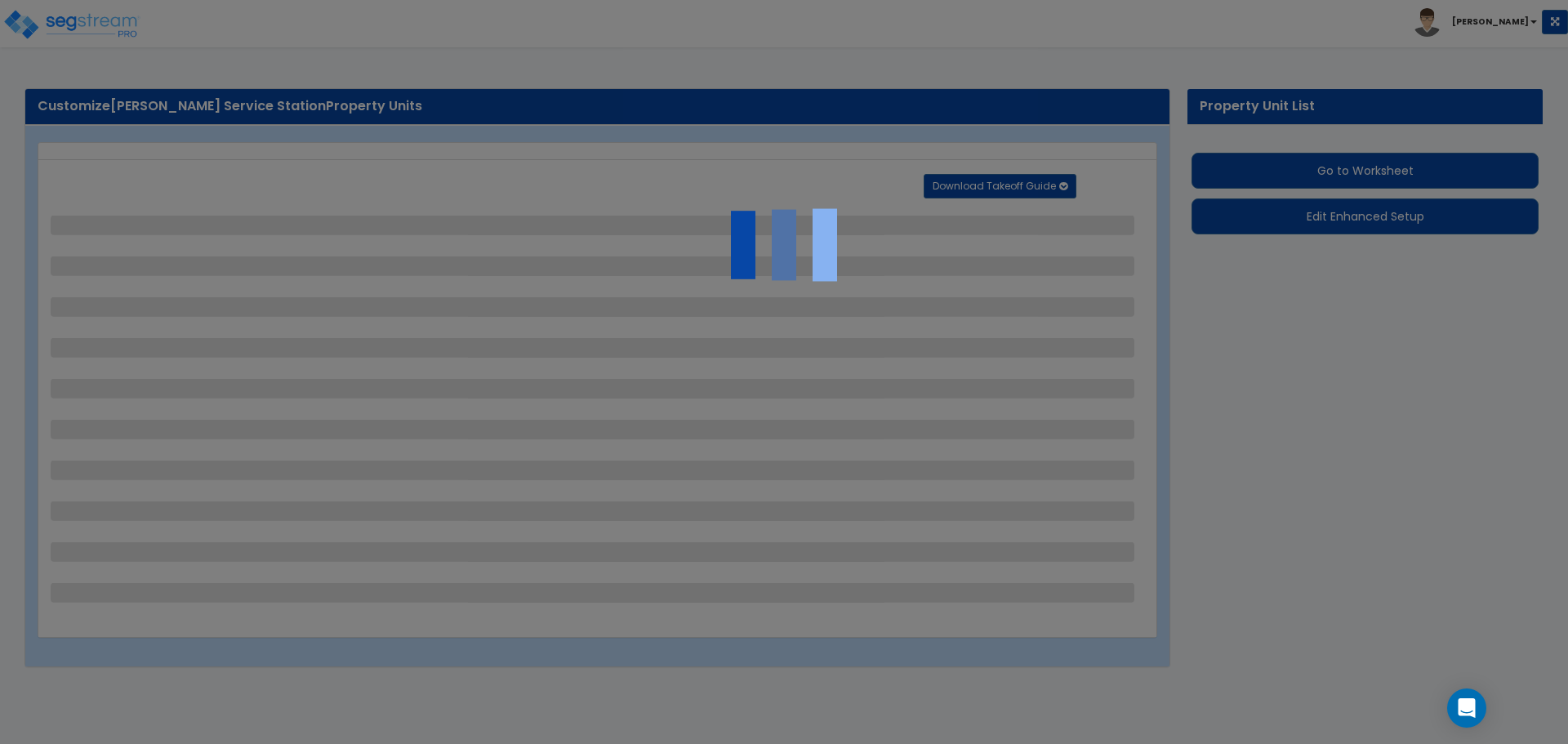
select select "2"
select select "1"
select select "2"
select select "1"
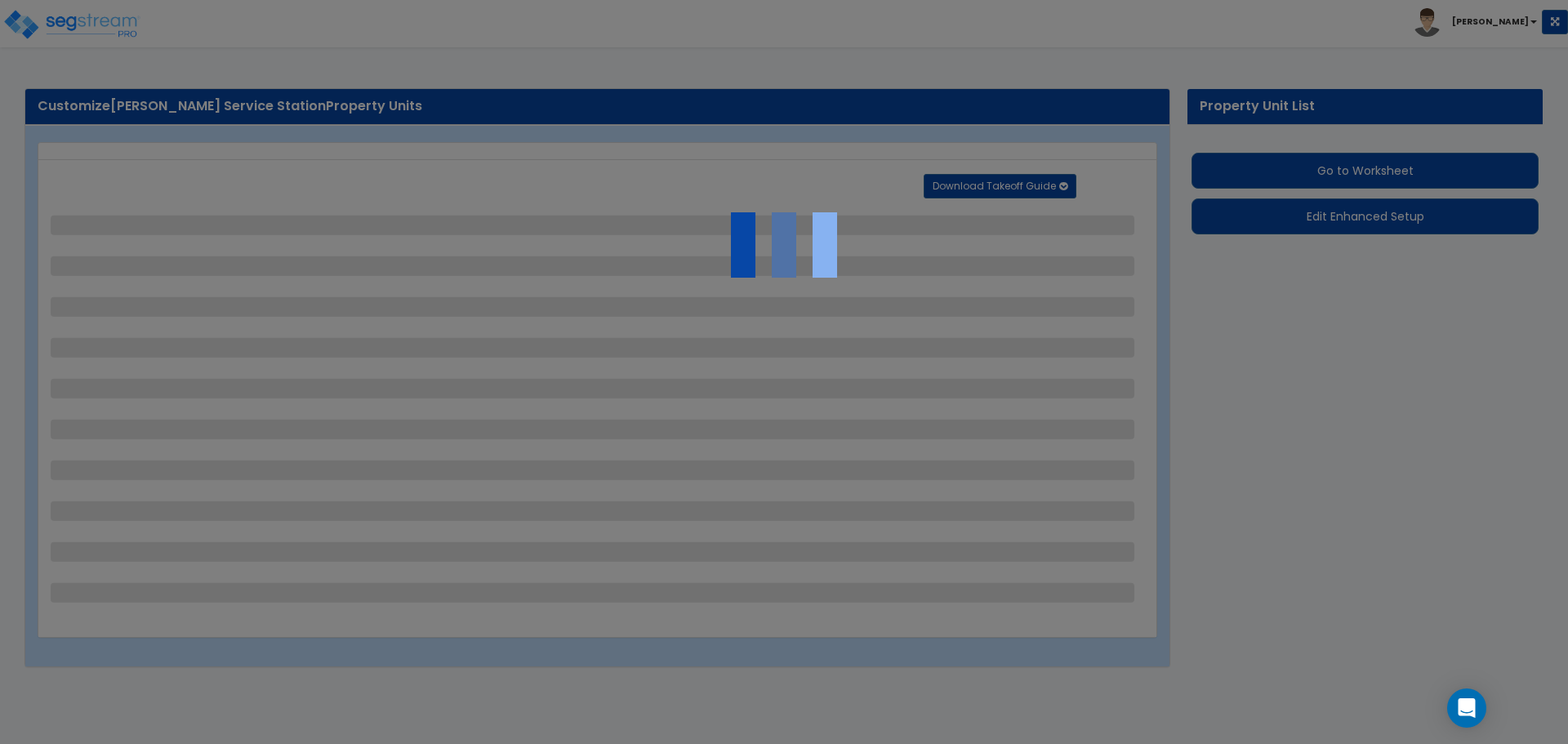
select select "2"
select select "1"
select select "4"
select select "1"
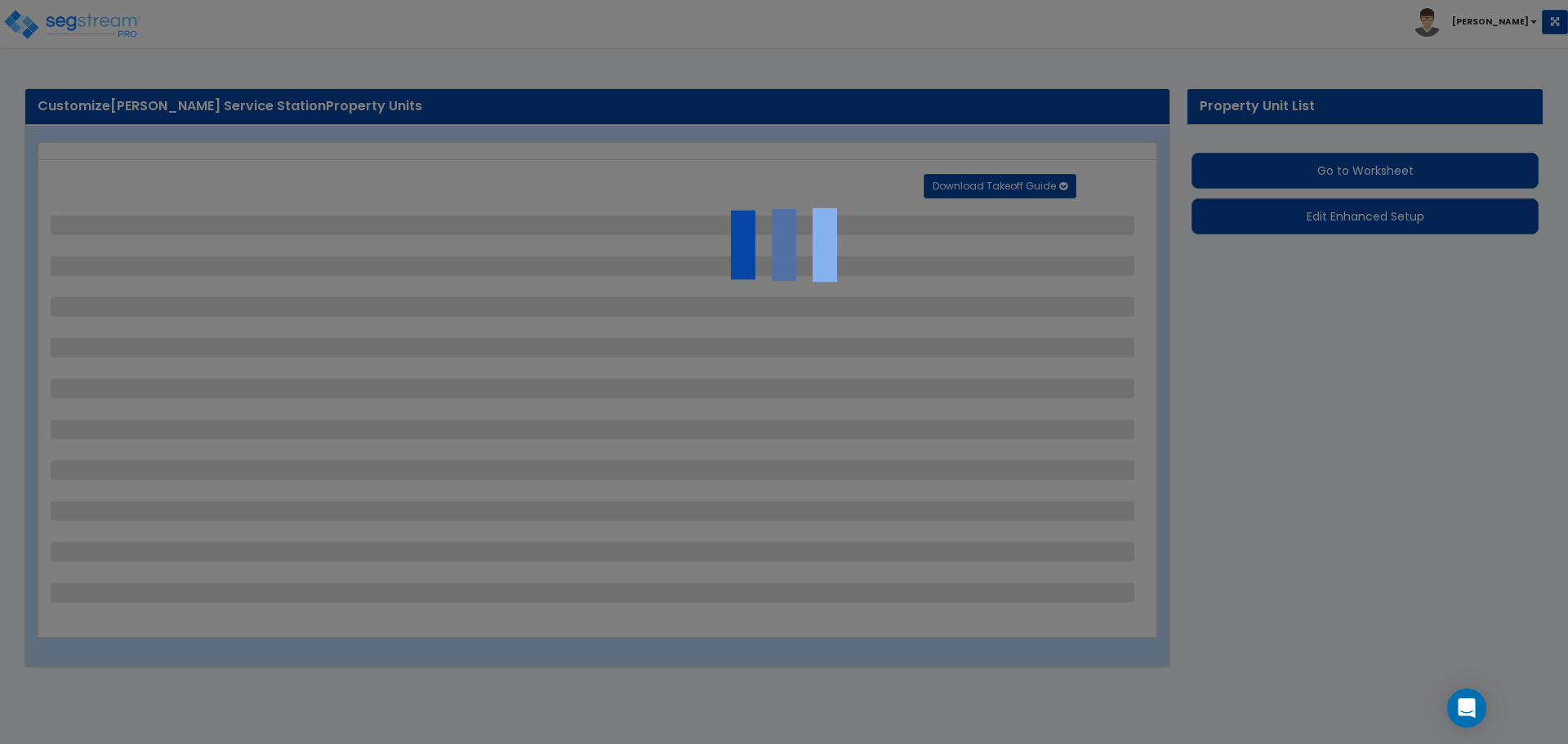
select select "1"
select select "5"
select select "1"
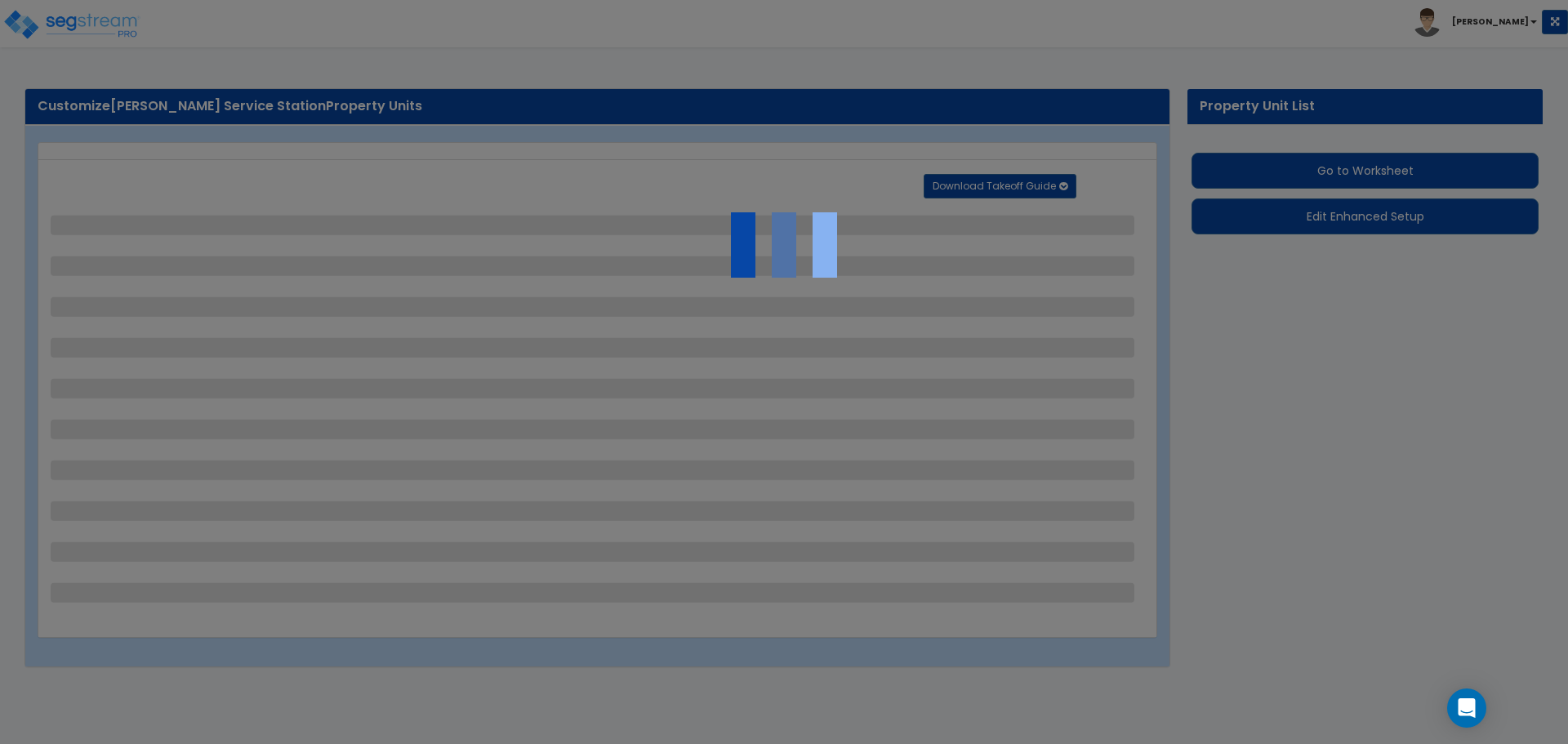
select select "1"
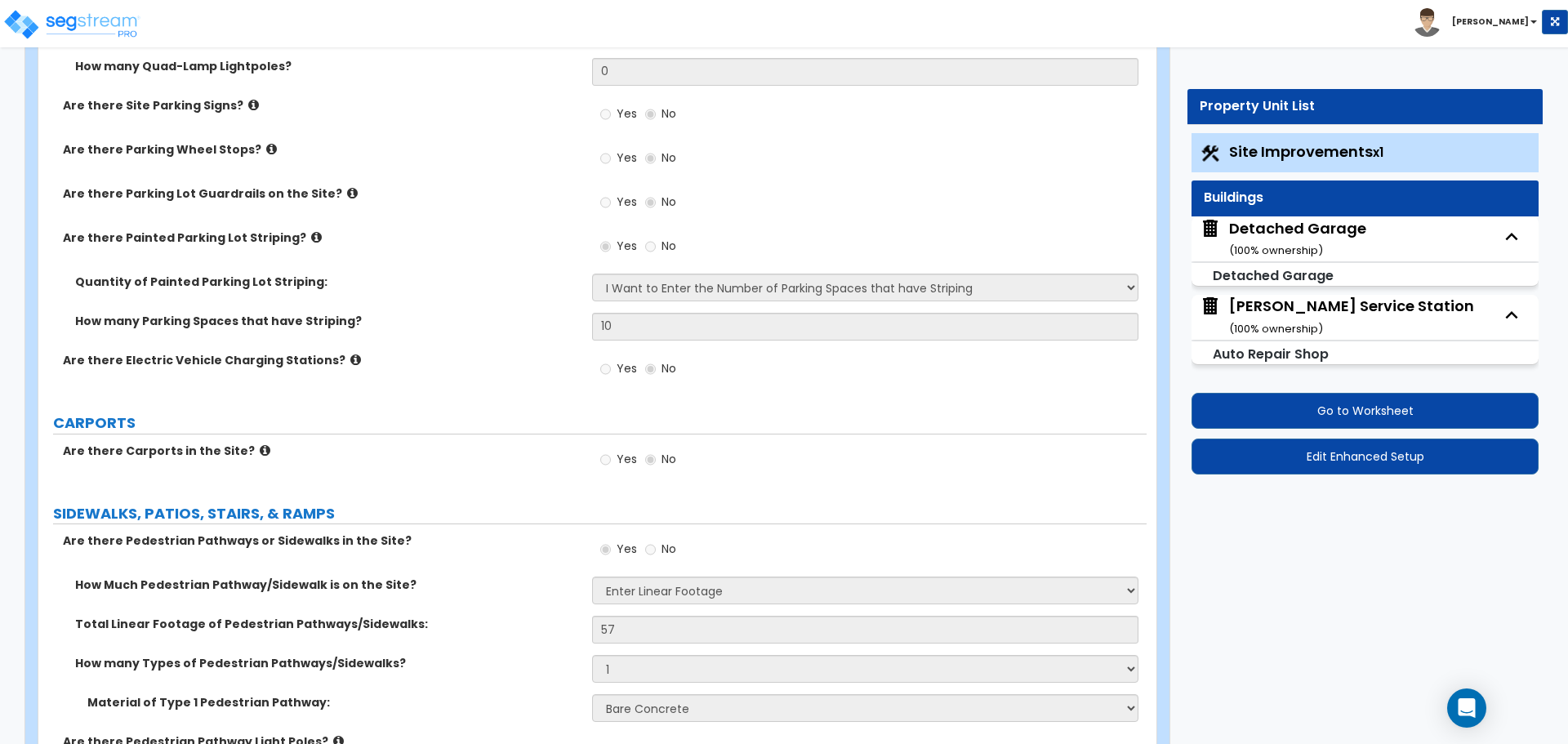
scroll to position [1113, 0]
click at [1292, 471] on button "Edit Enhanced Setup" at bounding box center [1365, 457] width 347 height 36
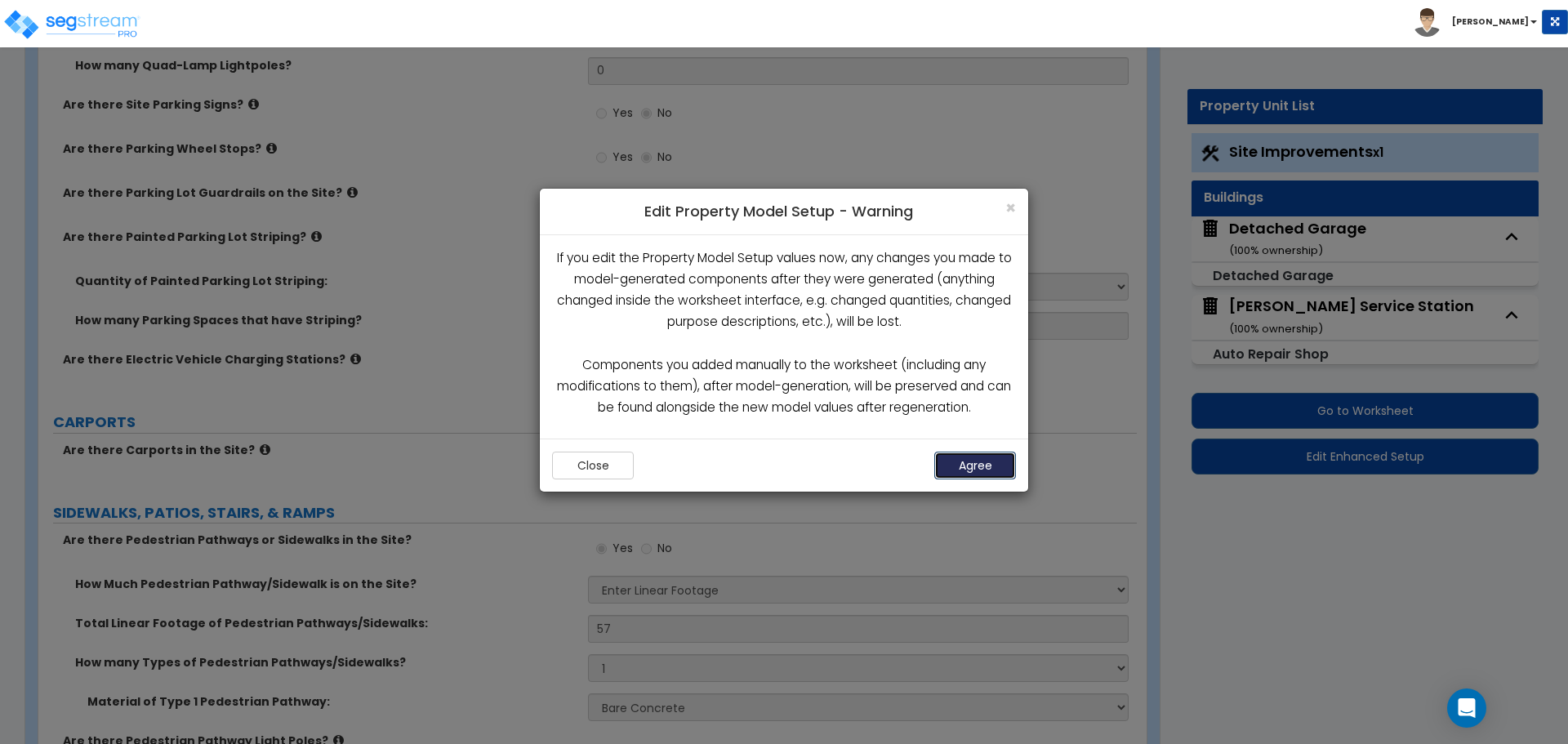
click at [958, 474] on button "Agree" at bounding box center [975, 465] width 82 height 28
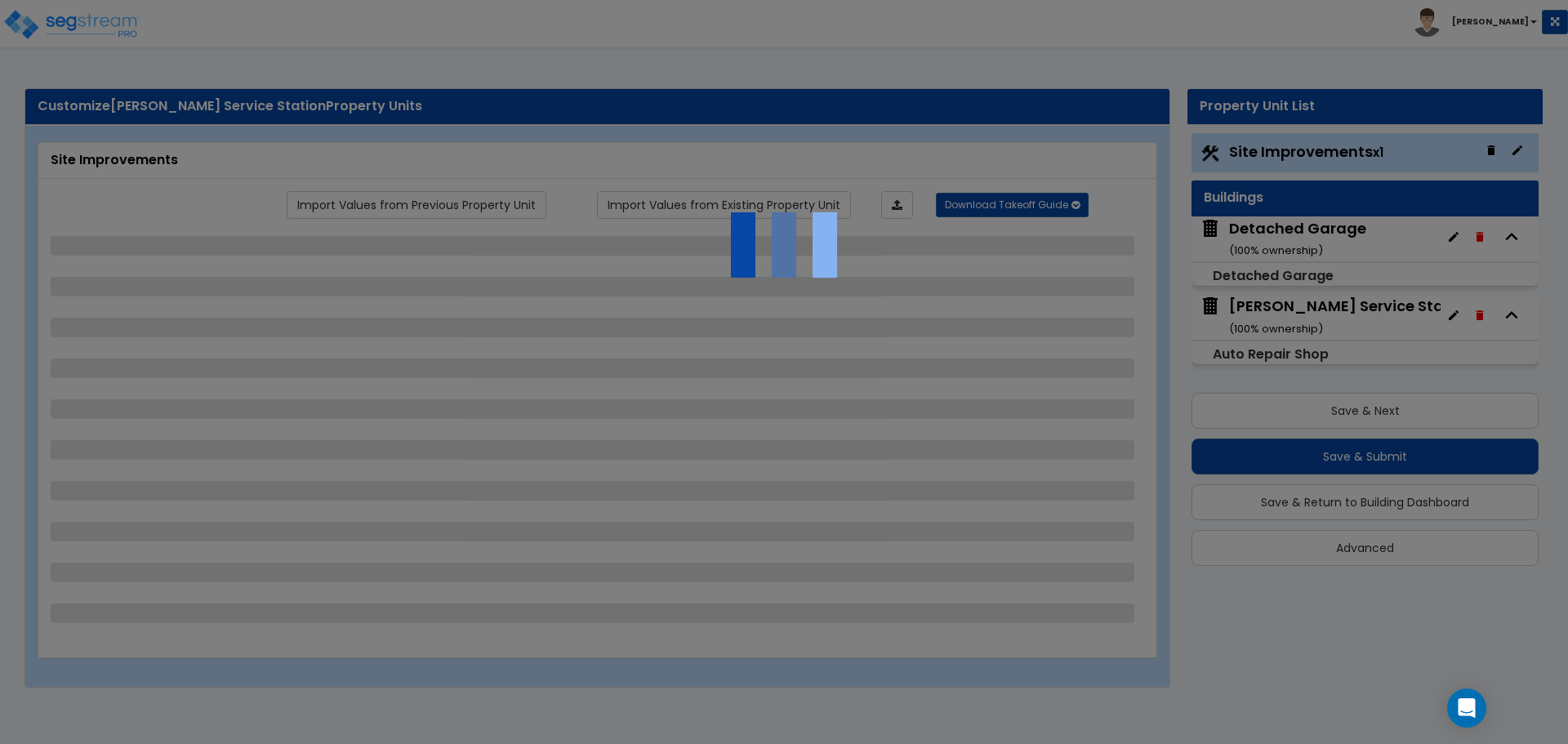
select select "2"
select select "1"
select select "2"
select select "1"
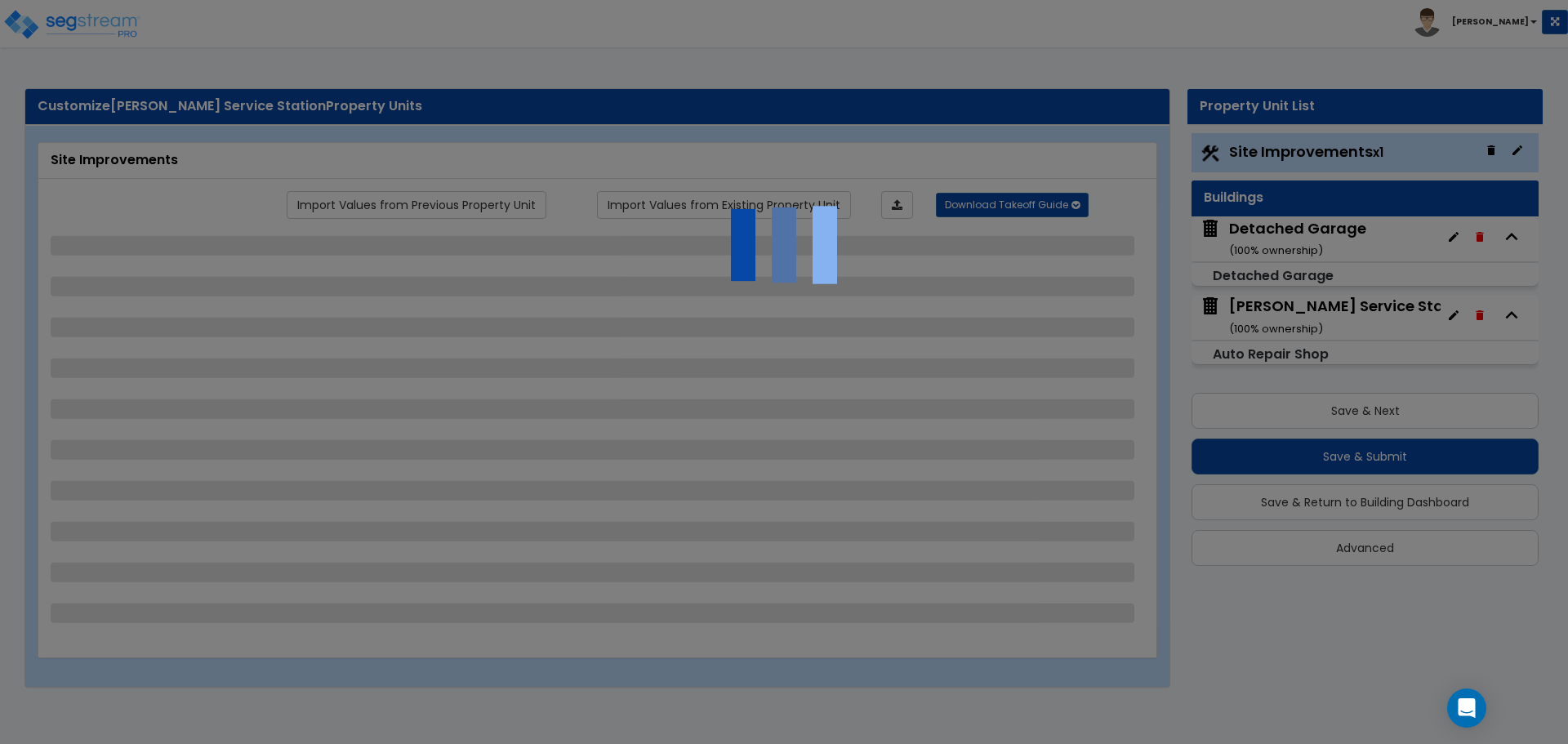
select select "2"
select select "1"
select select "4"
select select "1"
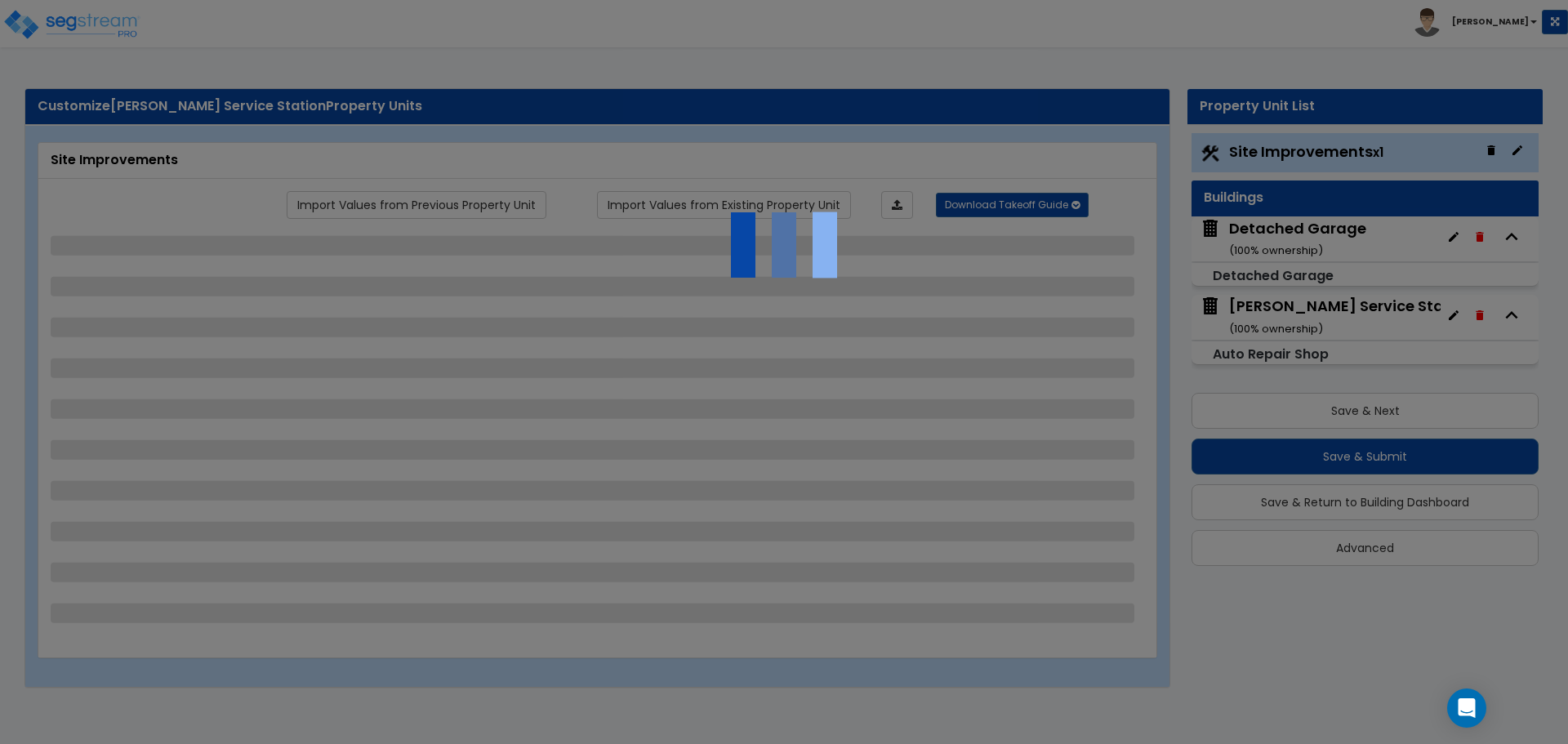
select select "1"
select select "5"
select select "1"
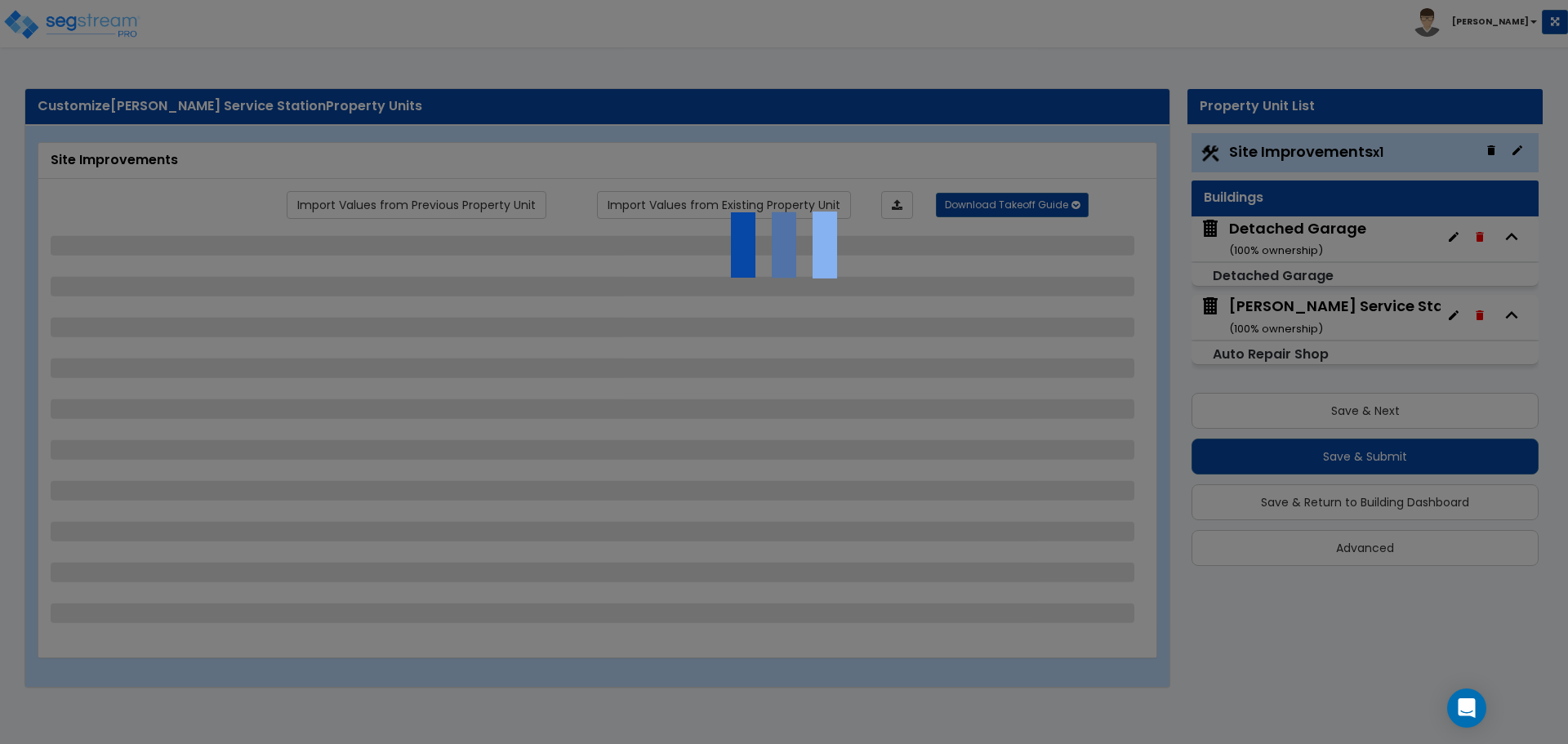
select select "1"
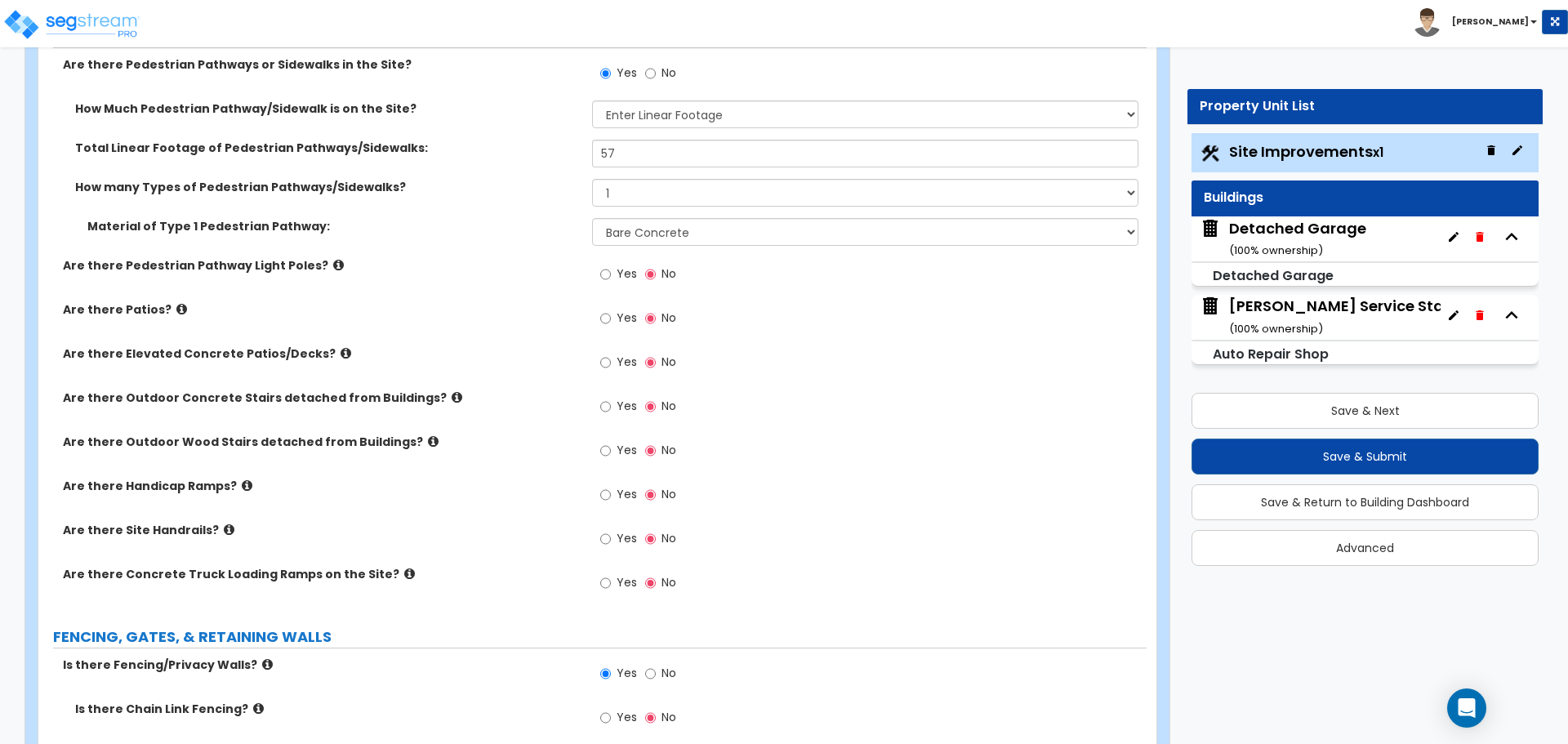
scroll to position [1589, 0]
click at [1291, 312] on div "[PERSON_NAME] Service Station ( 100 % ownership)" at bounding box center [1351, 317] width 245 height 42
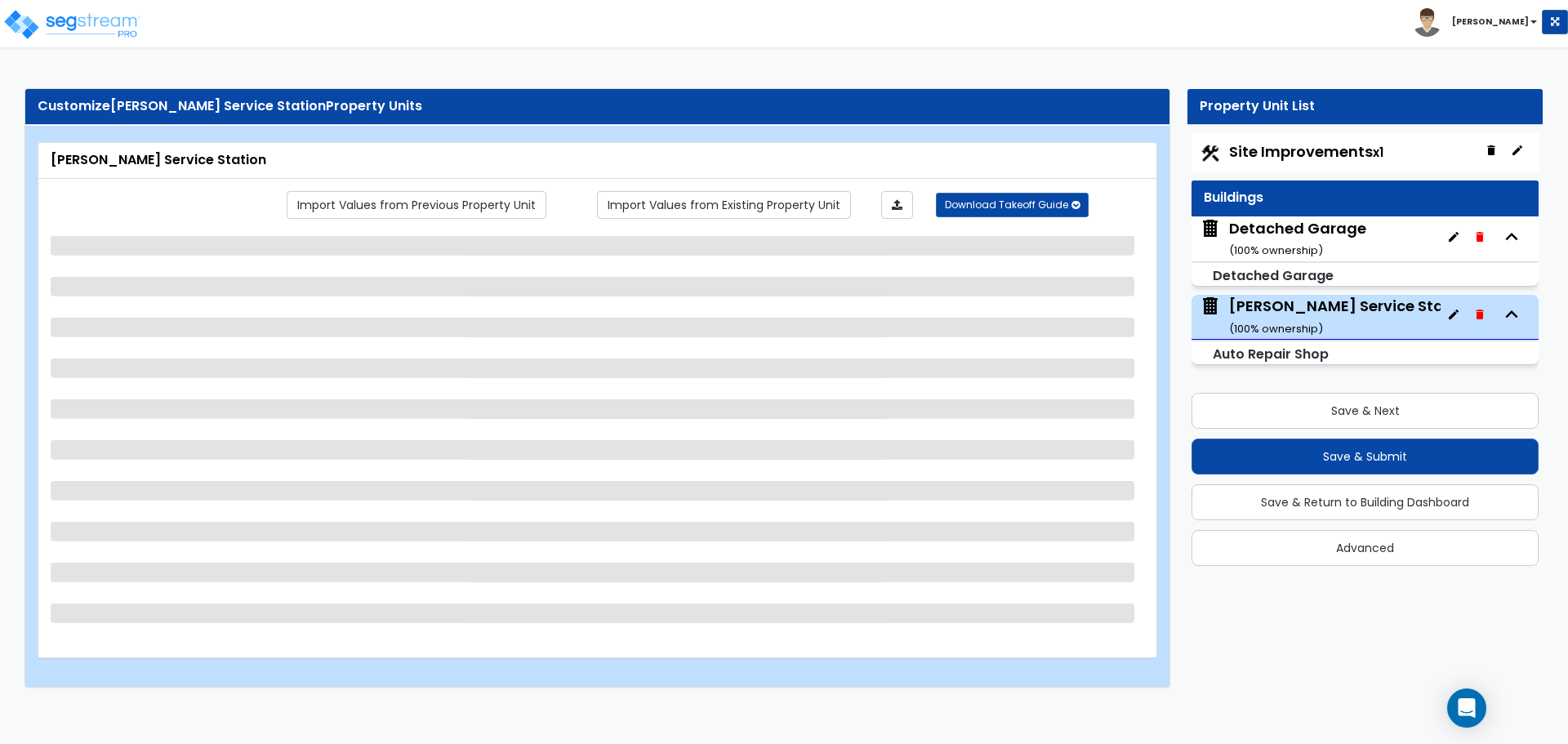
scroll to position [0, 0]
select select "5"
select select "1"
select select "3"
select select "1"
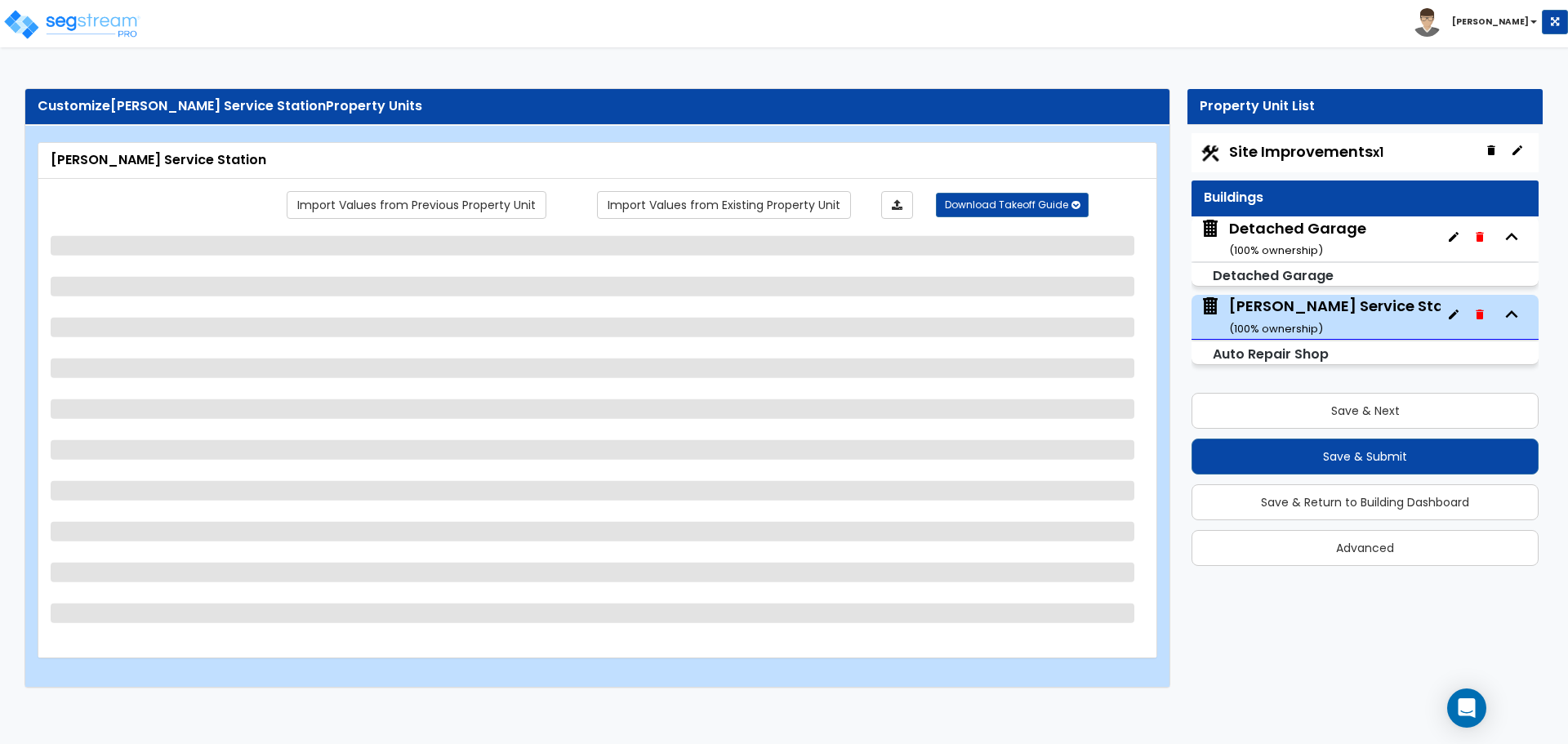
select select "1"
select select "2"
select select "1"
select select "2"
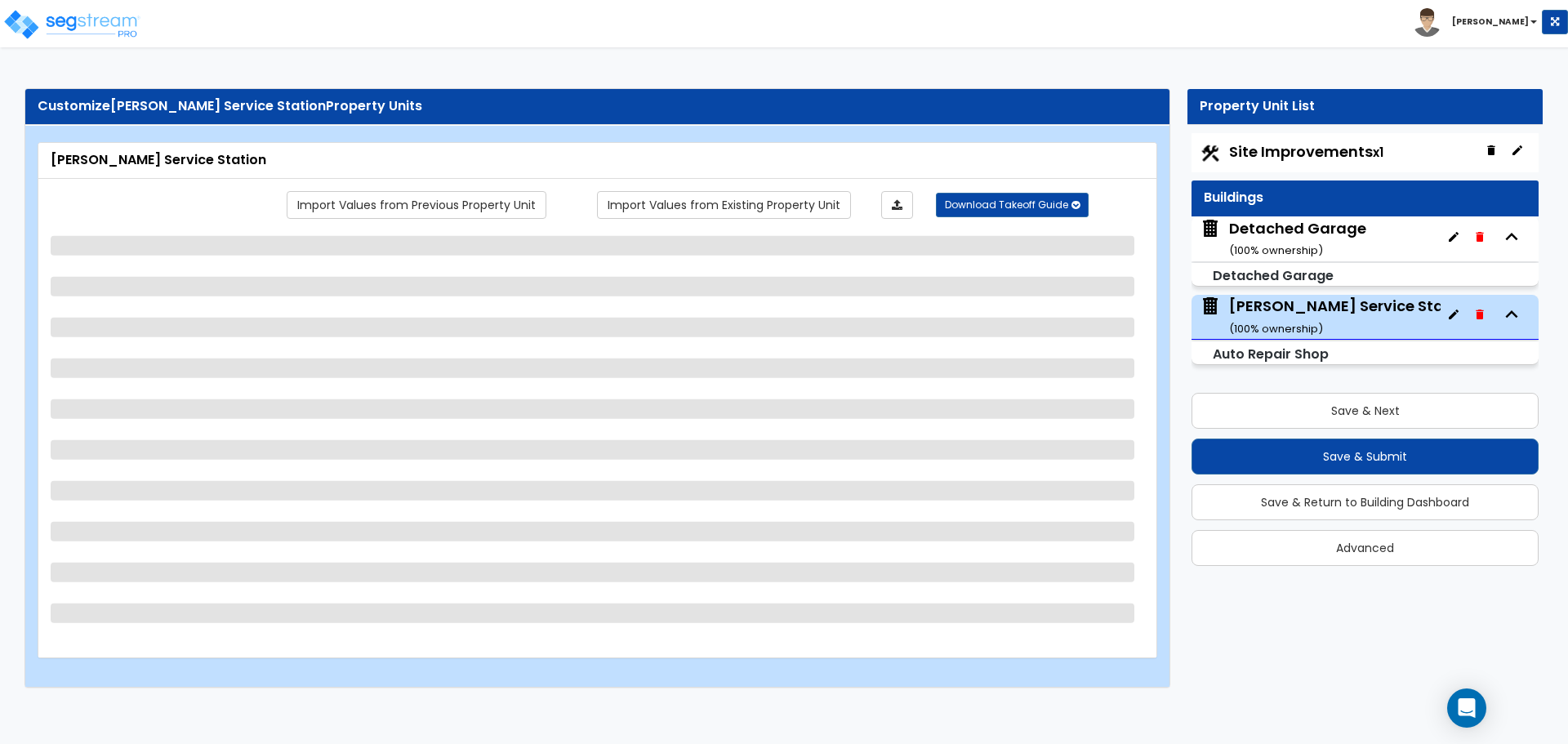
select select "7"
select select "1"
select select "3"
select select "2"
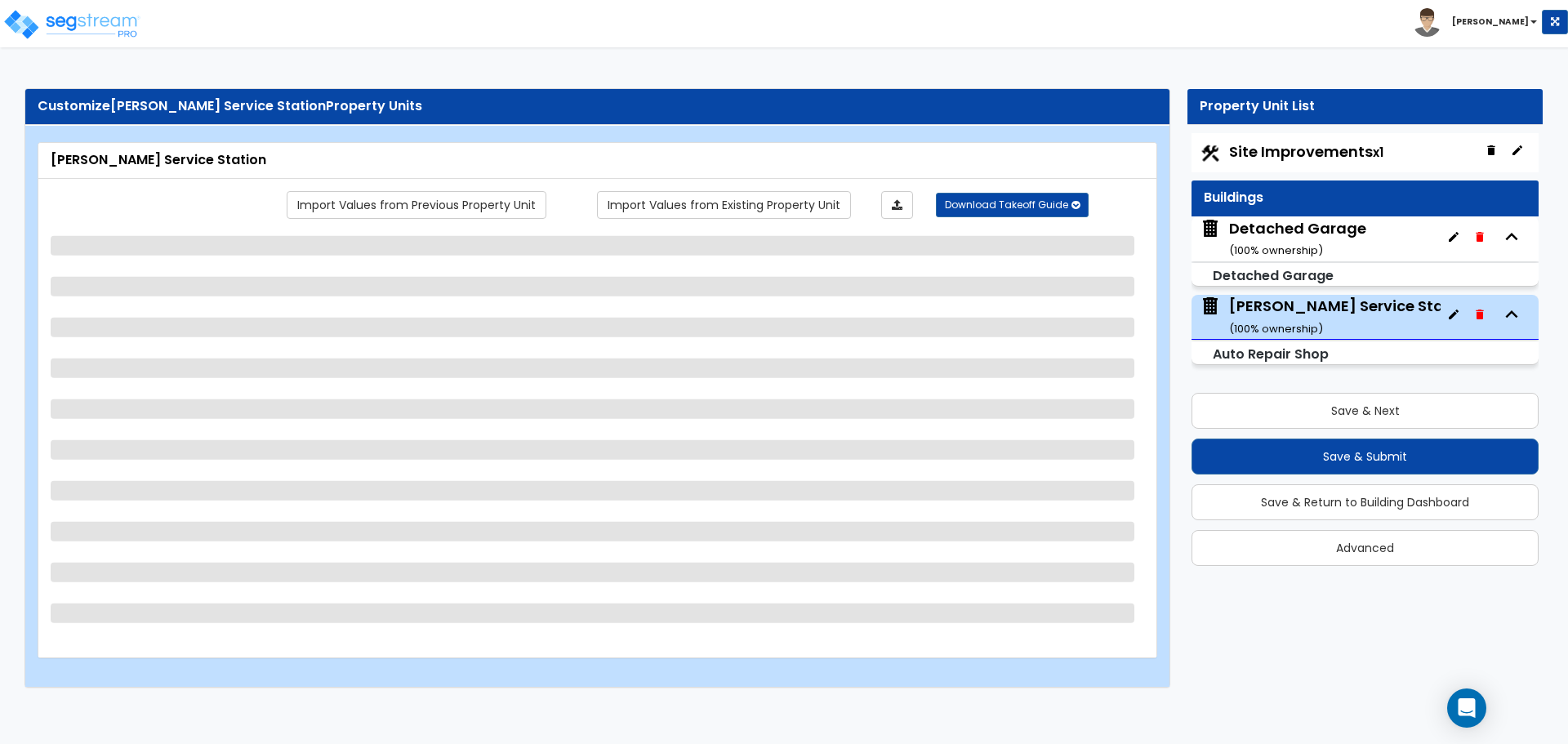
select select "1"
select select "2"
select select "1"
select select "2"
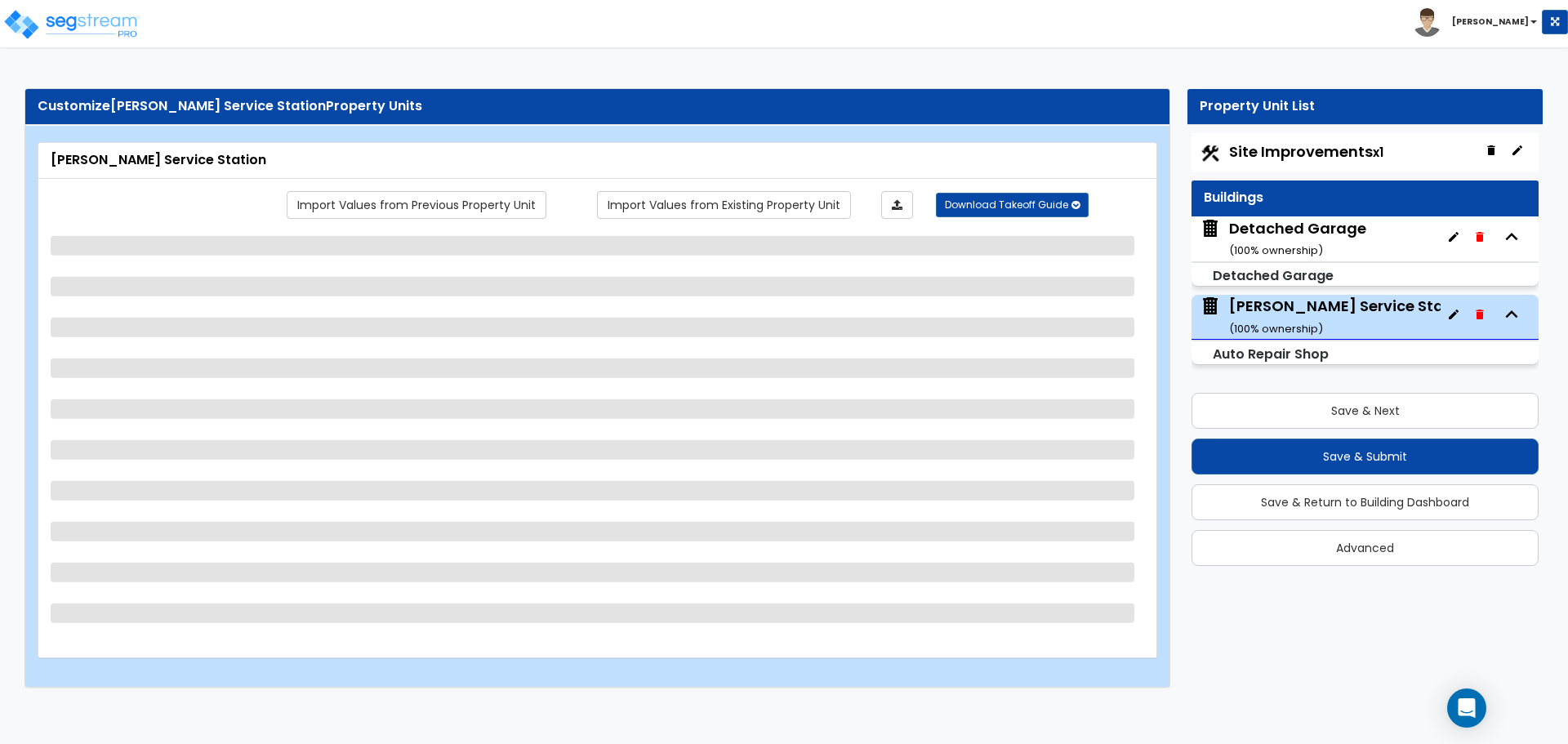
select select "1"
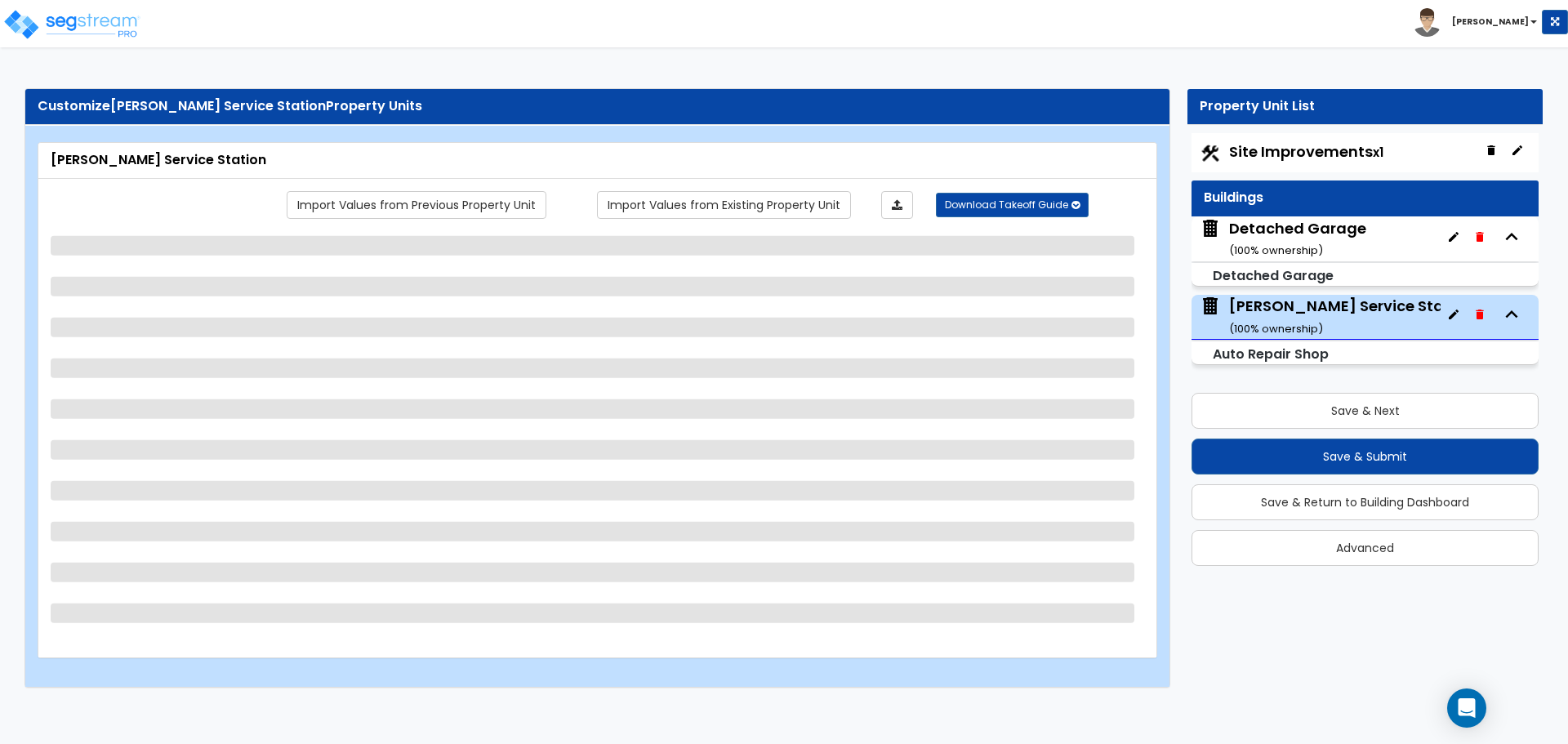
select select "2"
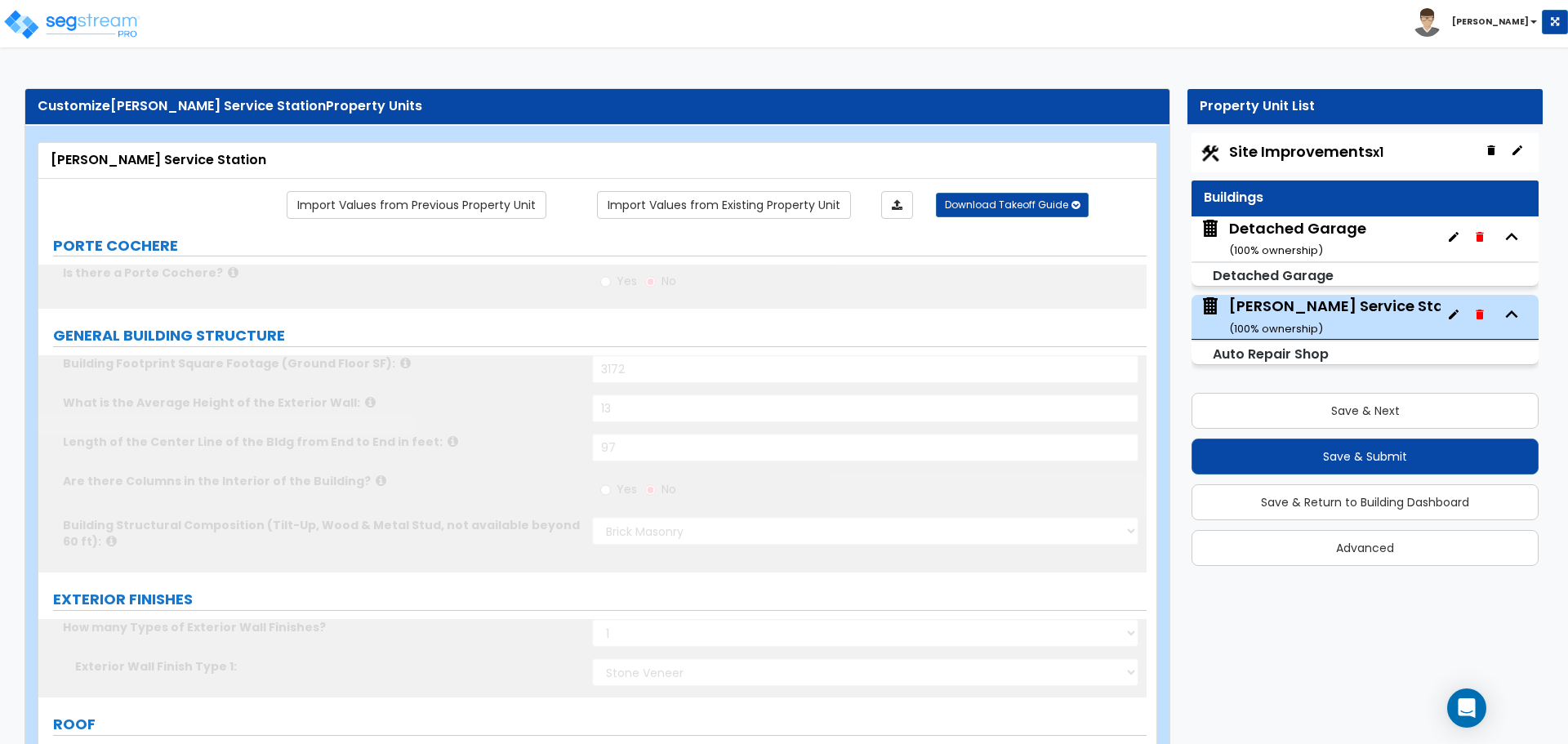
radio input "true"
select select "2"
type input "3"
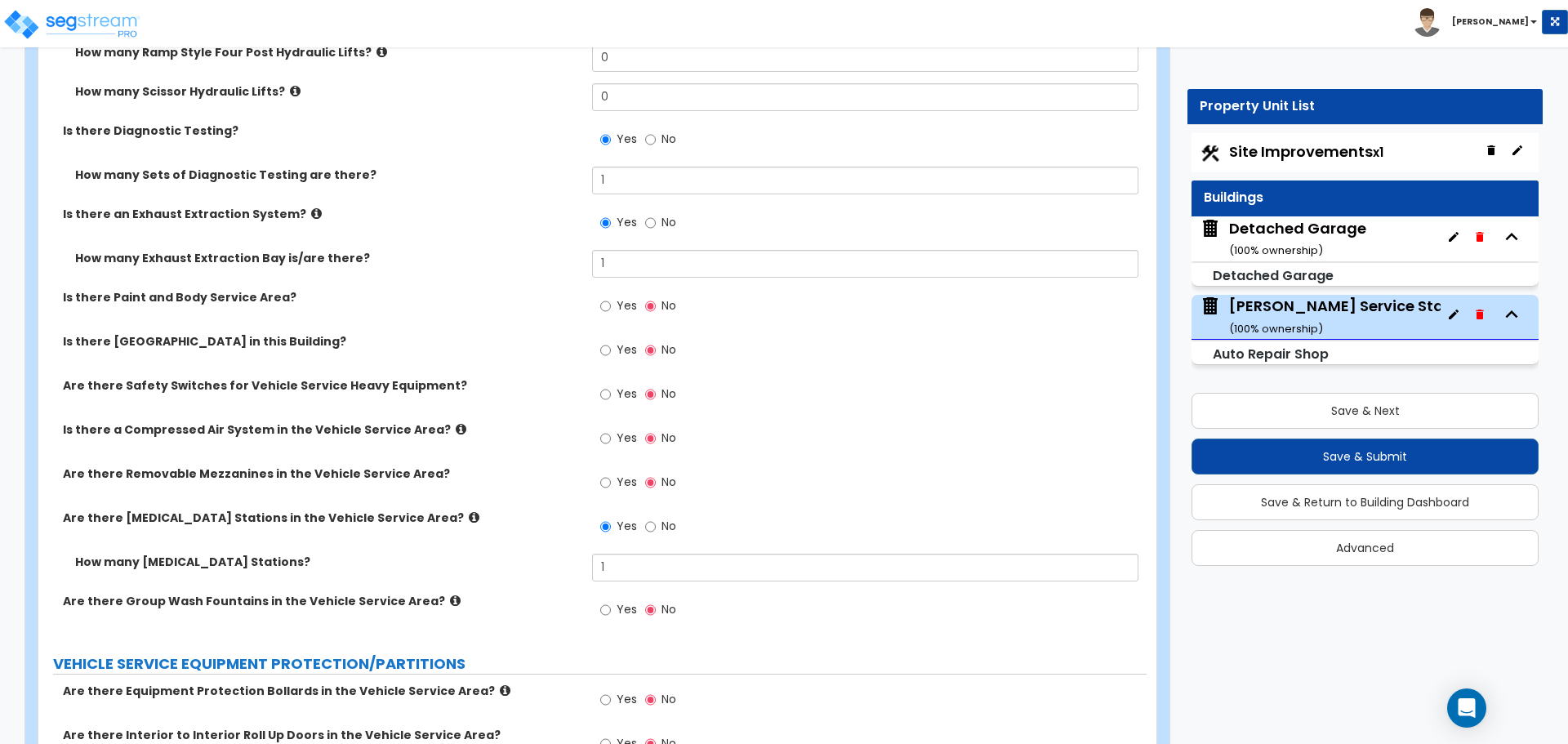
scroll to position [6411, 0]
click at [455, 425] on icon at bounding box center [460, 428] width 10 height 12
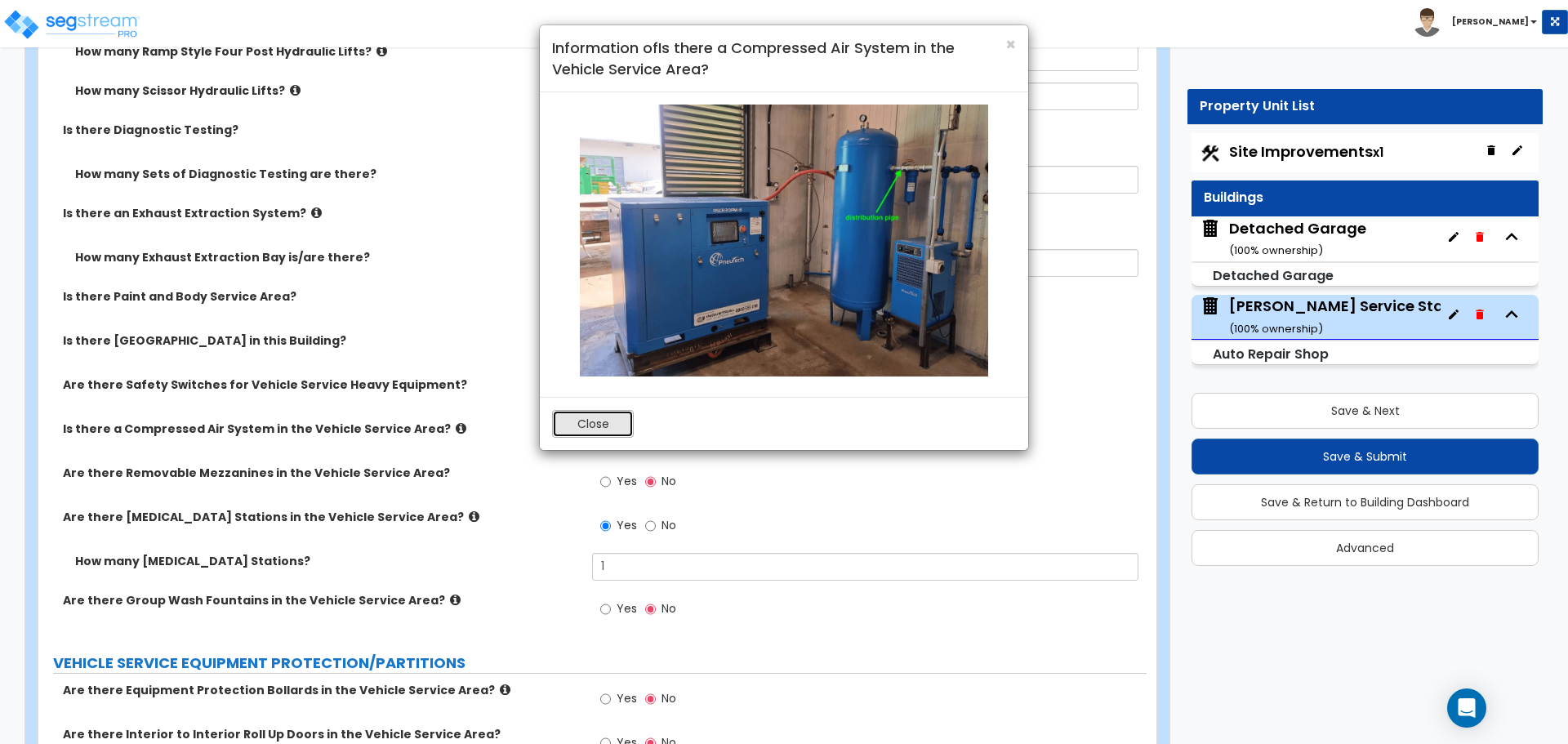
click at [595, 422] on button "Close" at bounding box center [593, 423] width 82 height 28
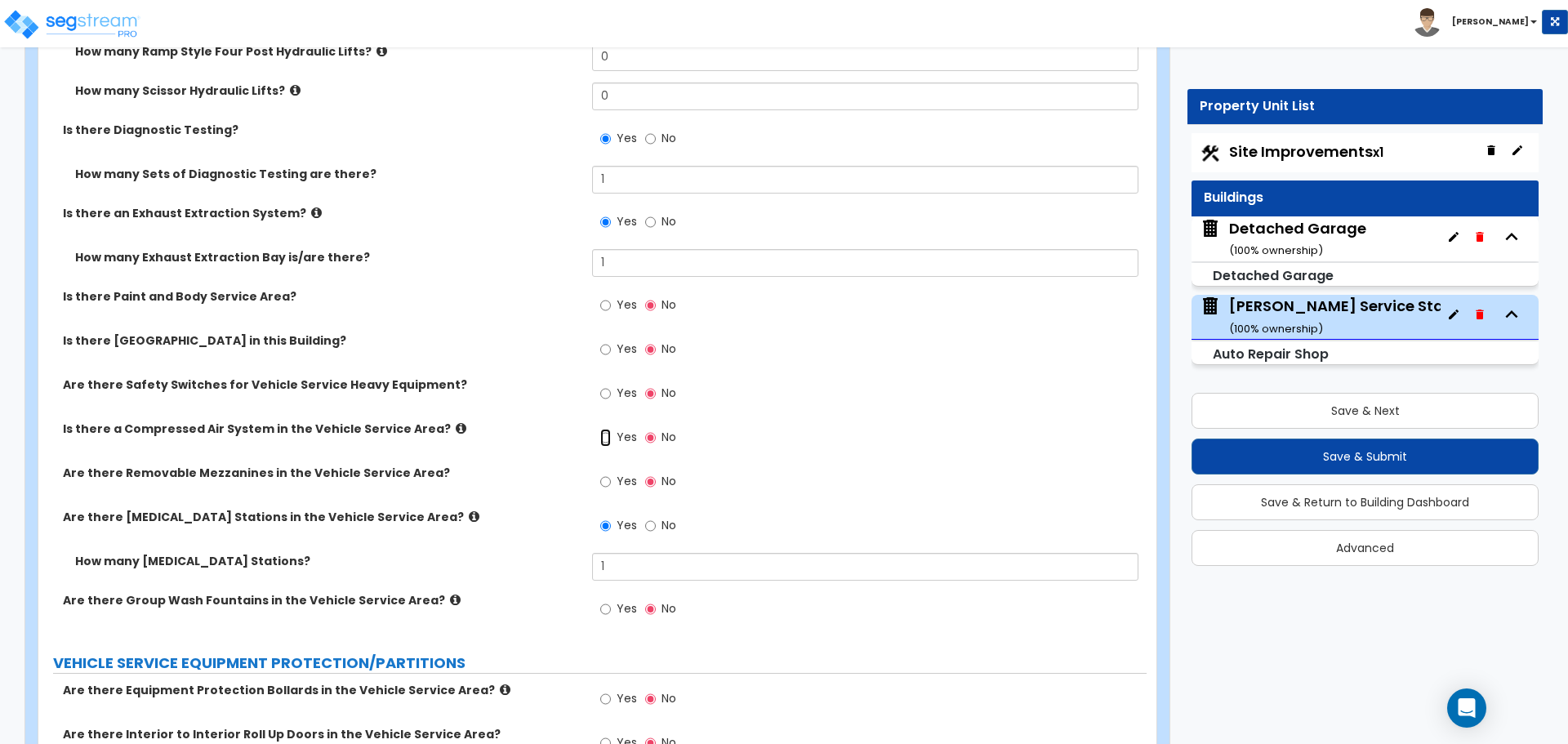
click at [605, 435] on input "Yes" at bounding box center [605, 438] width 10 height 18
radio input "true"
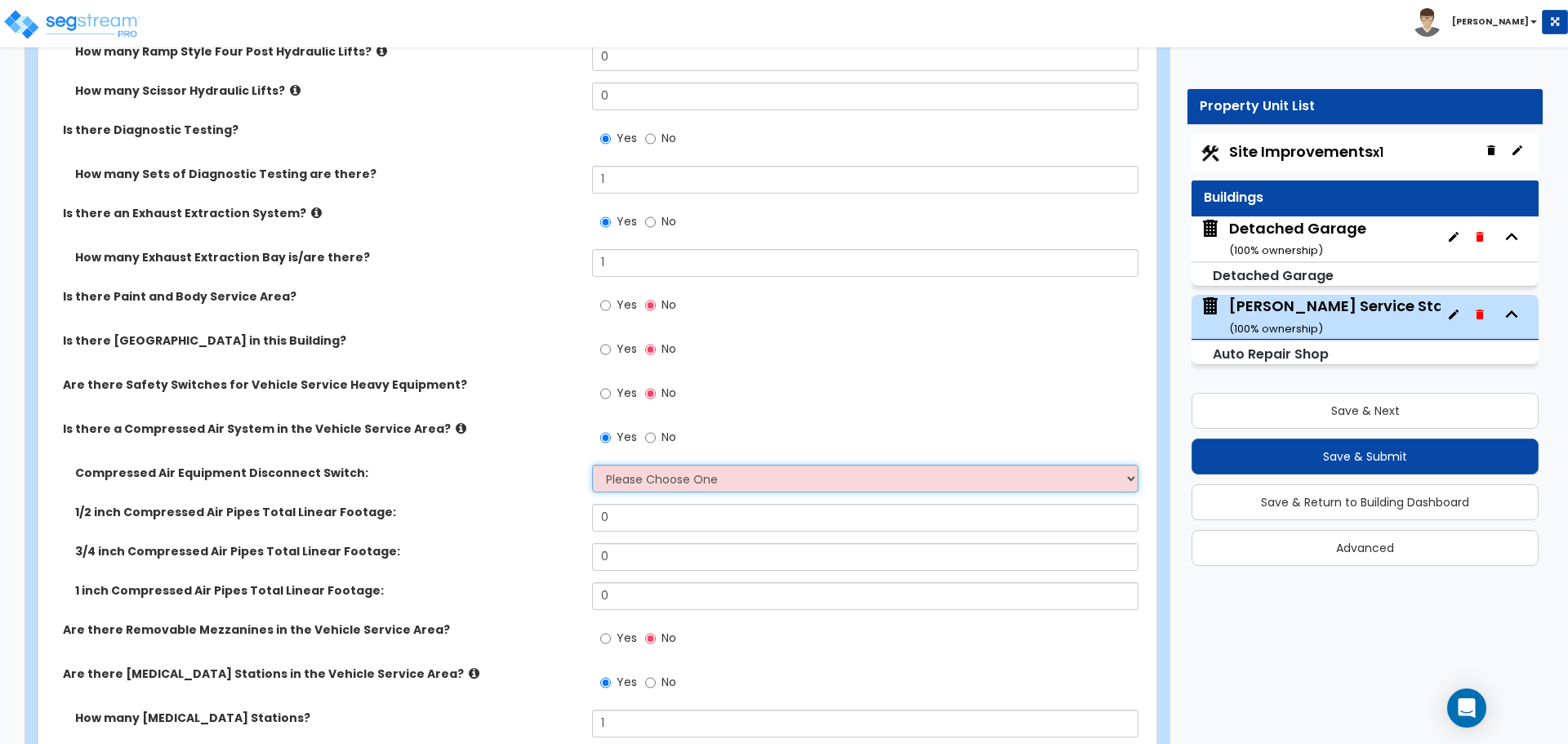
click at [643, 471] on select "Please Choose One 30-Amp 60-Amp 100-Amp 200-Amp" at bounding box center [865, 479] width 546 height 28
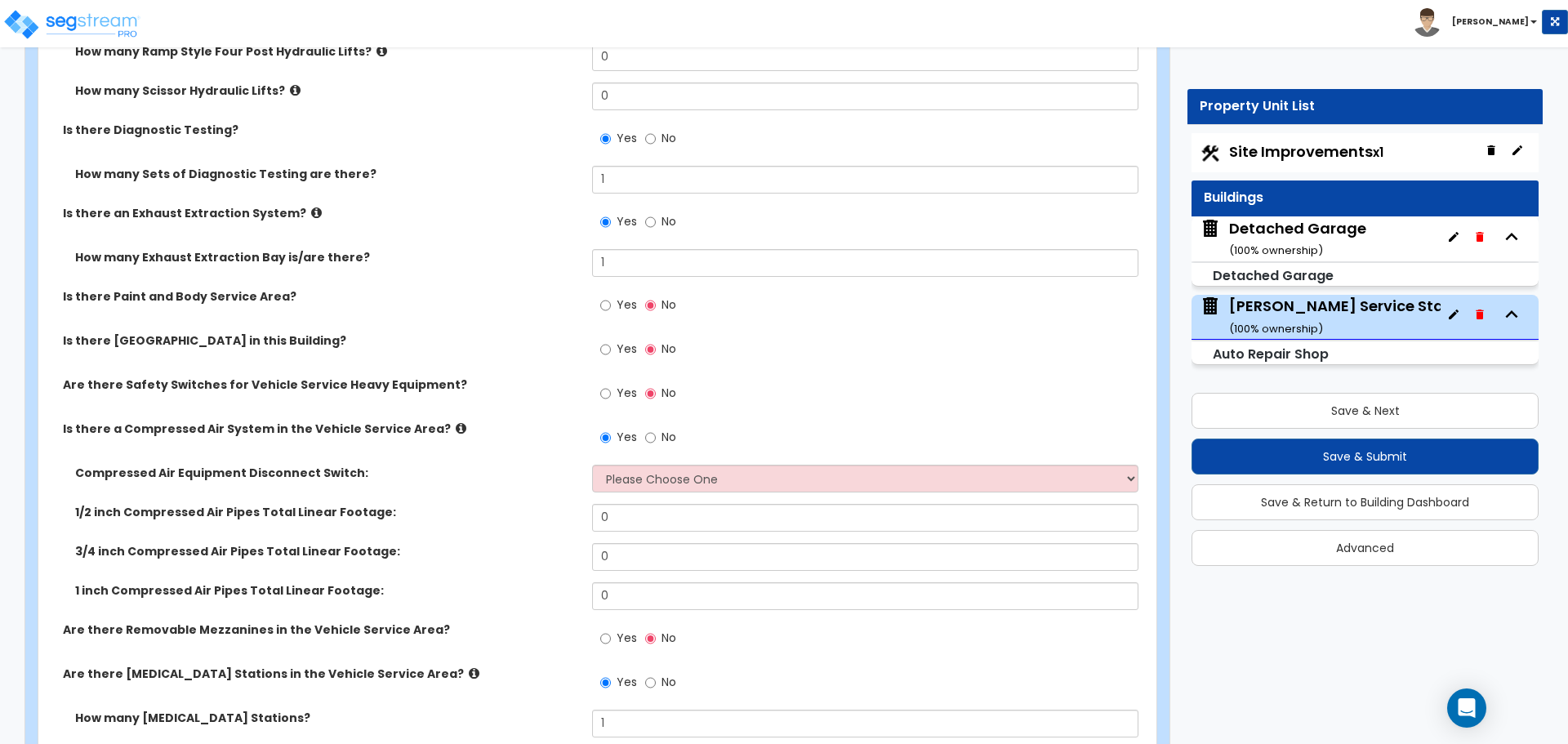
click at [544, 465] on label "Compressed Air Equipment Disconnect Switch:" at bounding box center [327, 473] width 505 height 16
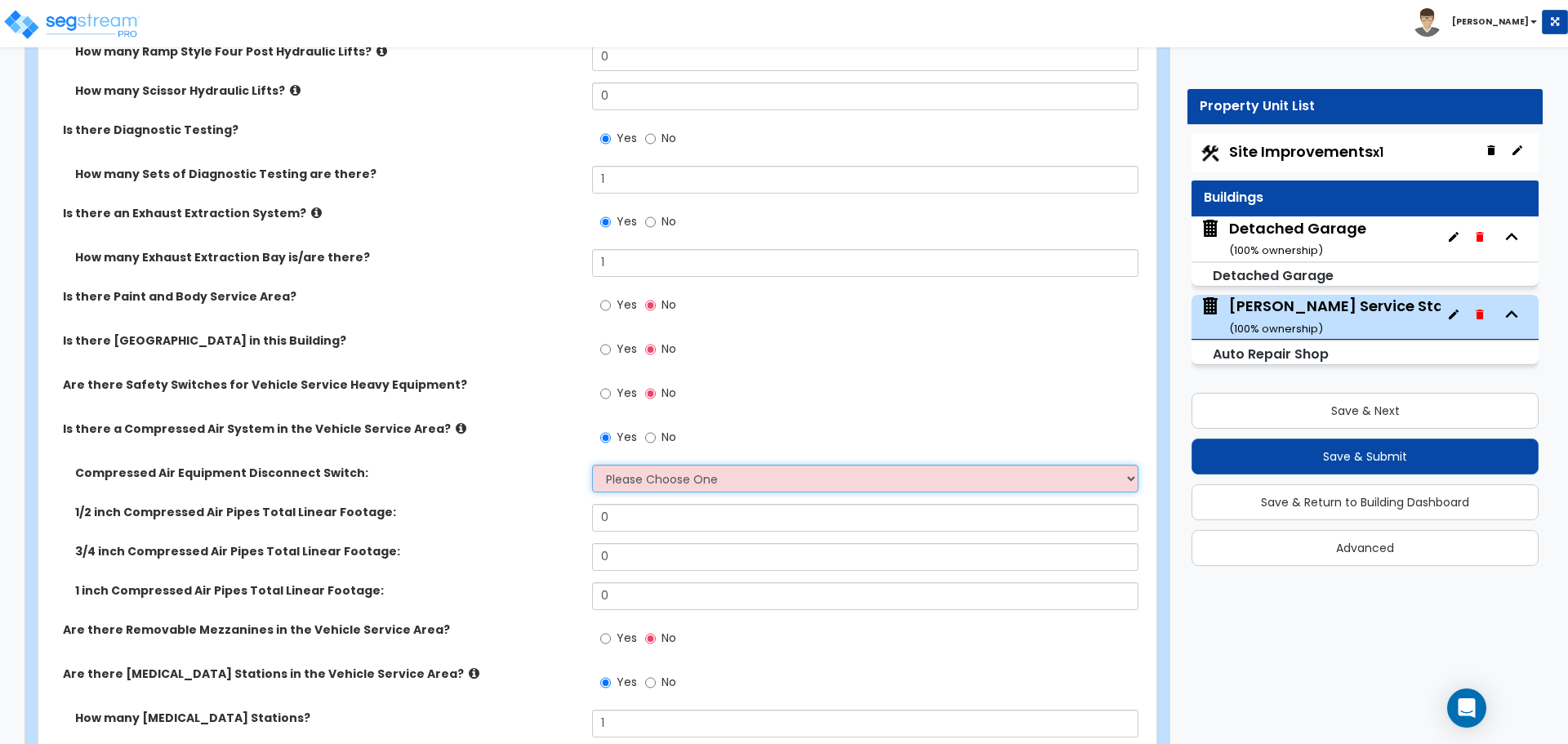
click at [640, 483] on select "Please Choose One 30-Amp 60-Amp 100-Amp 200-Amp" at bounding box center [865, 479] width 546 height 28
select select "2"
click at [592, 465] on select "Please Choose One 30-Amp 60-Amp 100-Amp 200-Amp" at bounding box center [865, 479] width 546 height 28
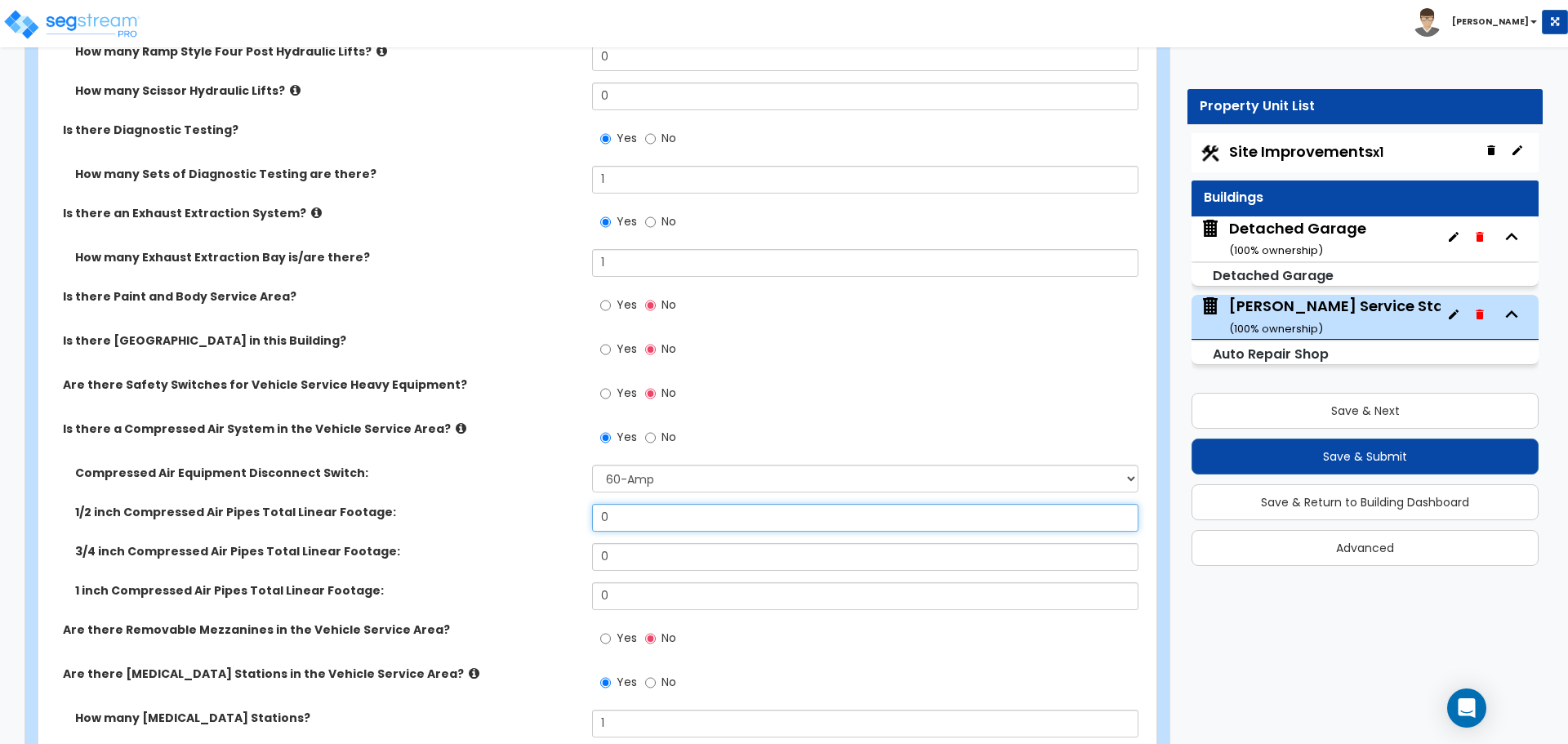
click at [629, 517] on input "0" at bounding box center [865, 518] width 546 height 28
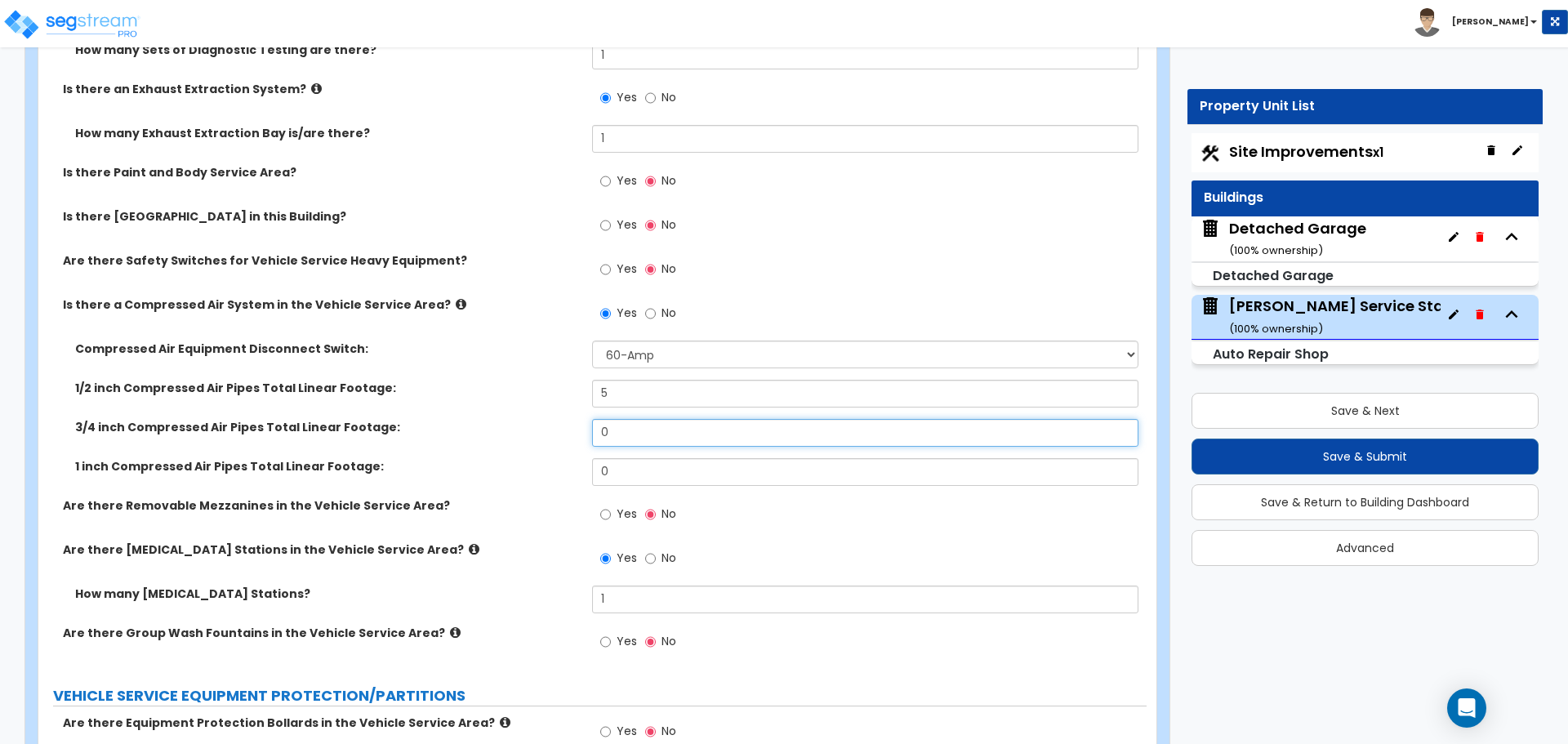
scroll to position [6536, 0]
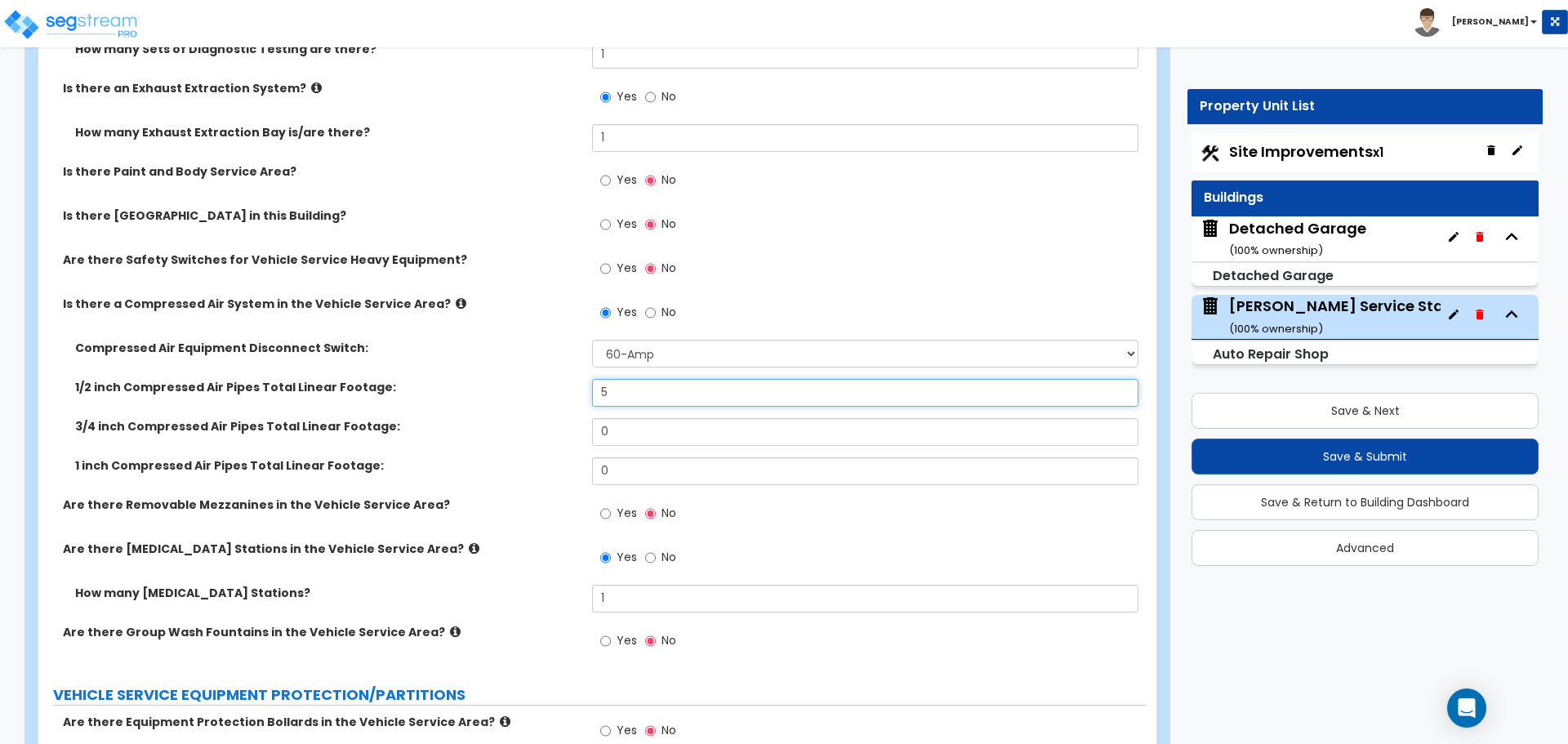
click at [622, 391] on input "5" at bounding box center [865, 392] width 546 height 28
type input "3"
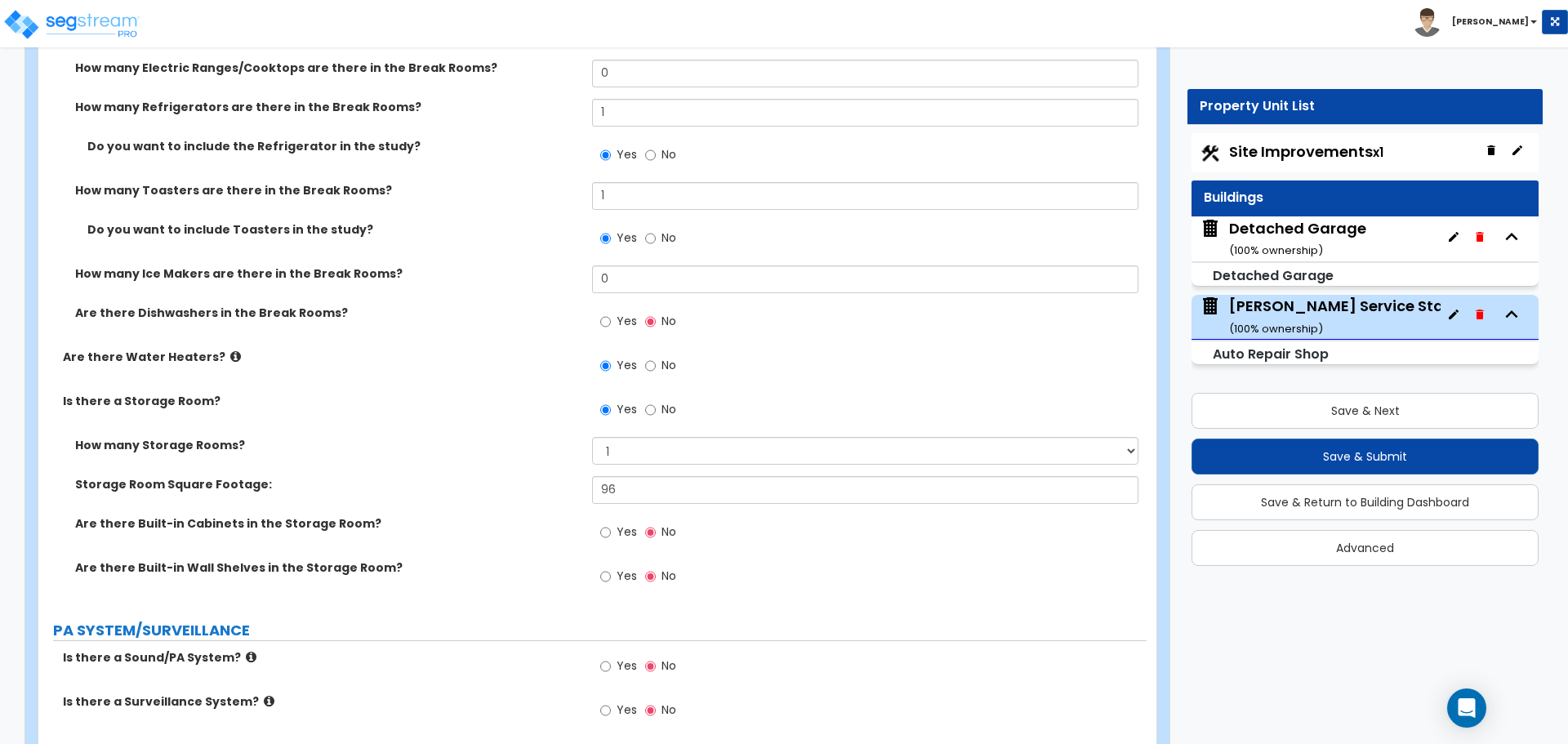
scroll to position [5295, 0]
click at [605, 576] on input "Yes" at bounding box center [605, 578] width 10 height 18
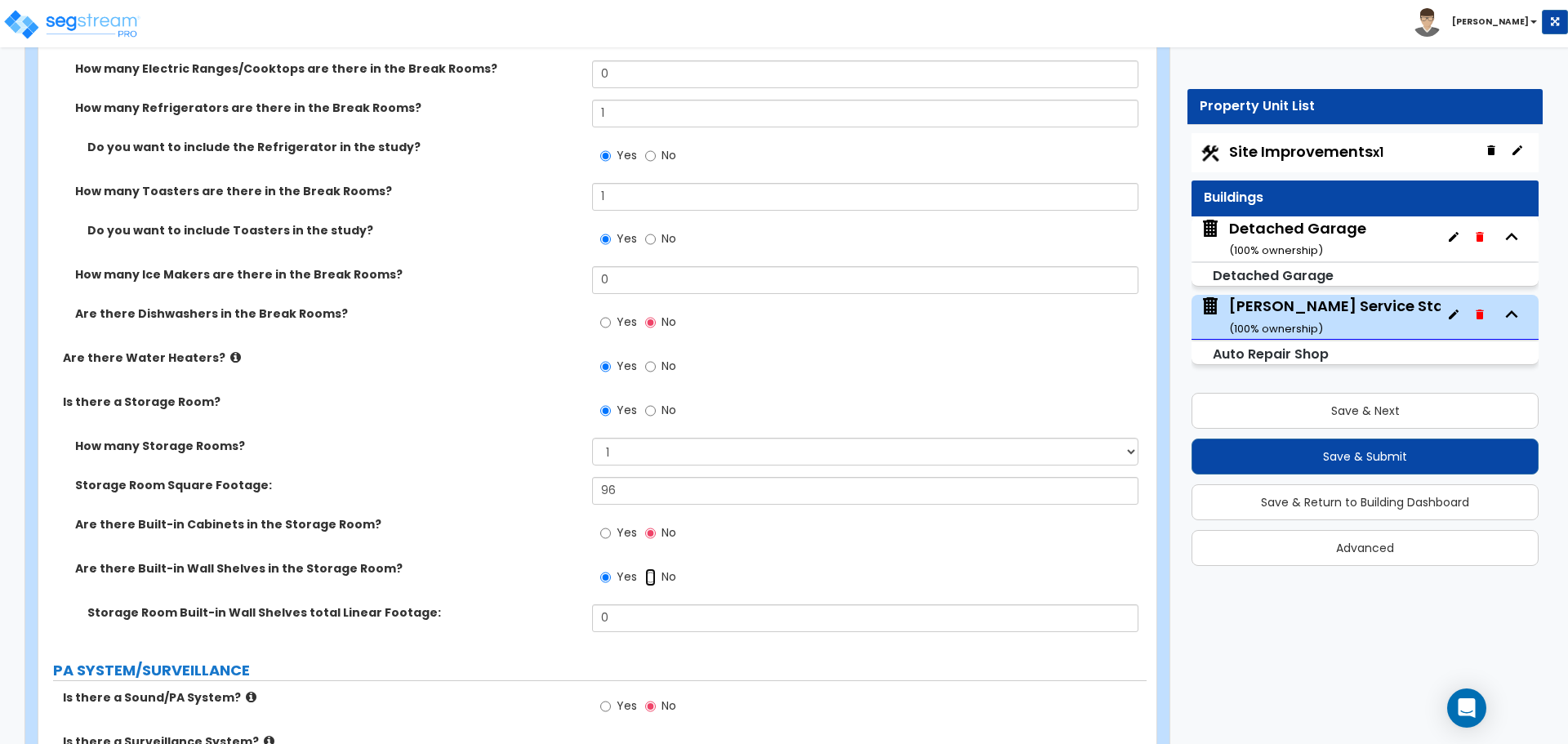
click at [650, 577] on input "No" at bounding box center [649, 578] width 10 height 18
radio input "false"
radio input "true"
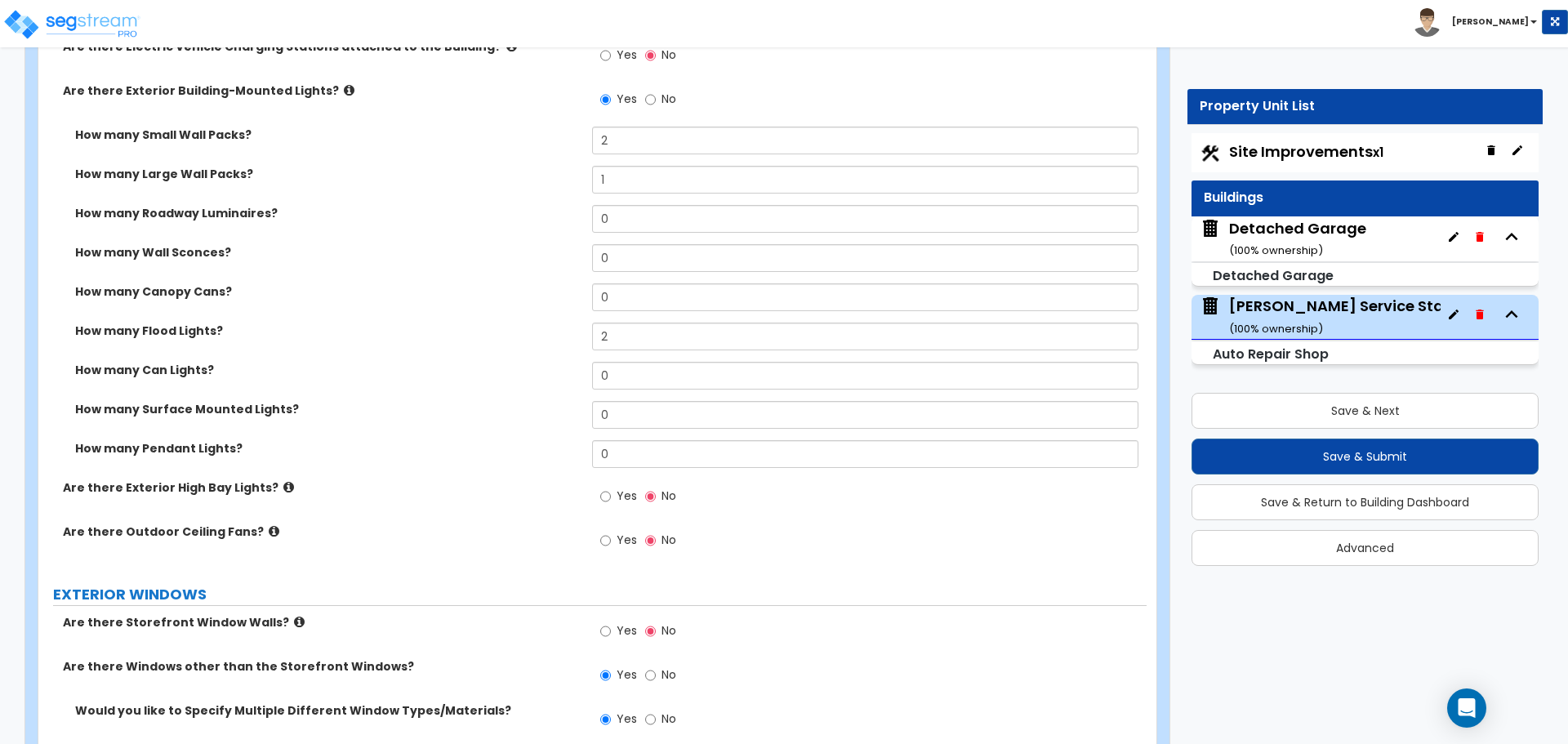
scroll to position [1045, 0]
click at [1373, 459] on button "Save & Submit" at bounding box center [1365, 457] width 347 height 36
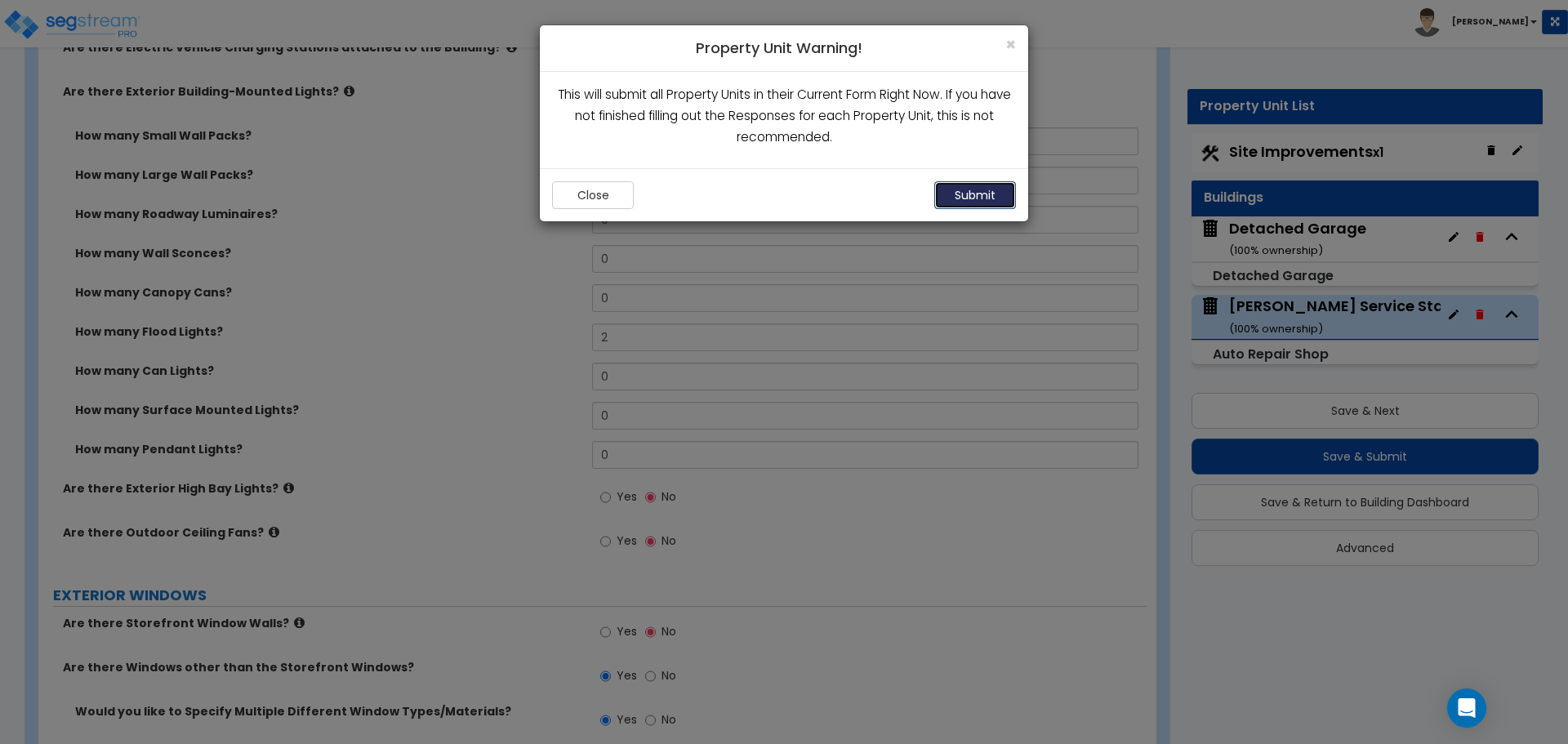
click at [994, 206] on button "Submit" at bounding box center [975, 195] width 82 height 28
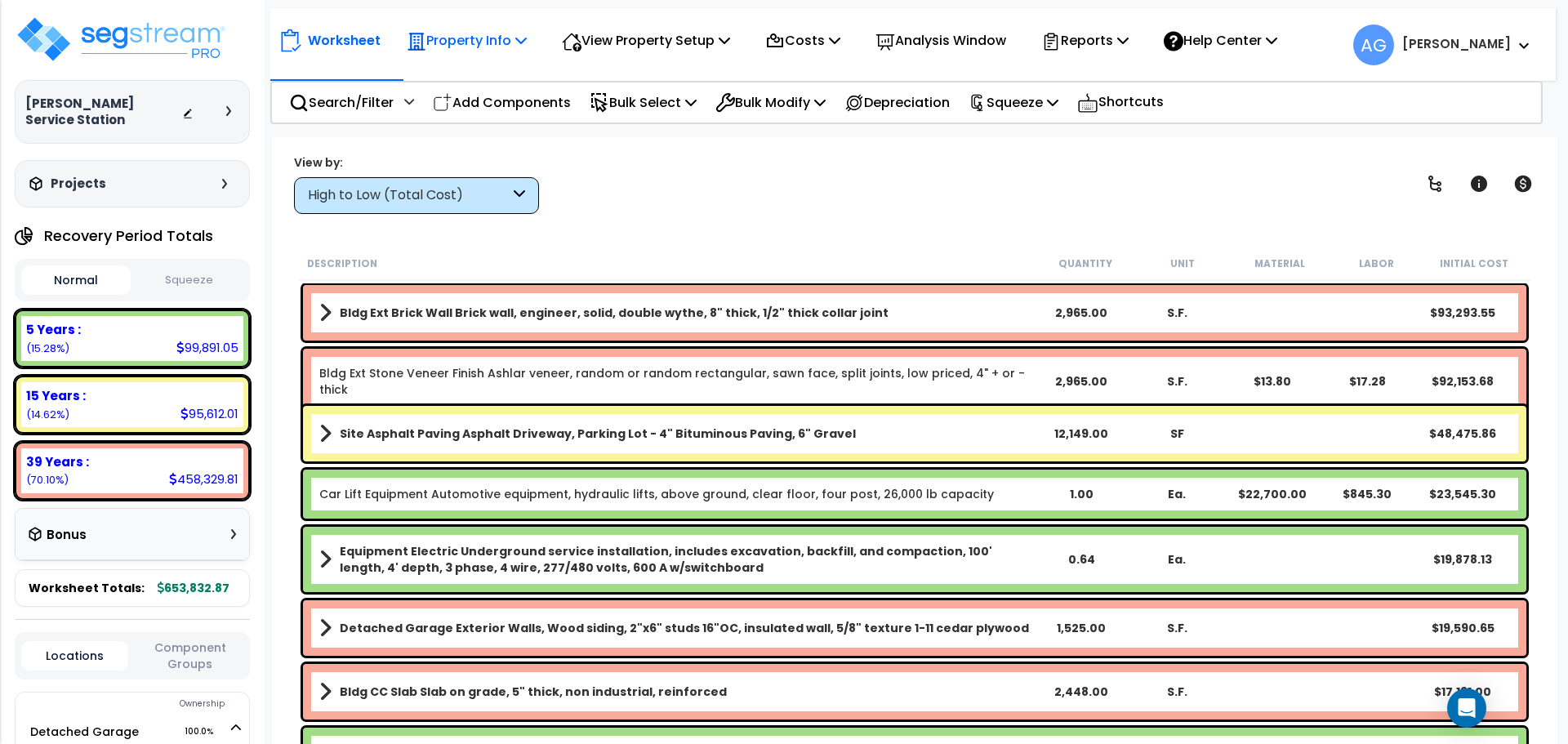
click at [494, 39] on p "Property Info" at bounding box center [467, 40] width 120 height 22
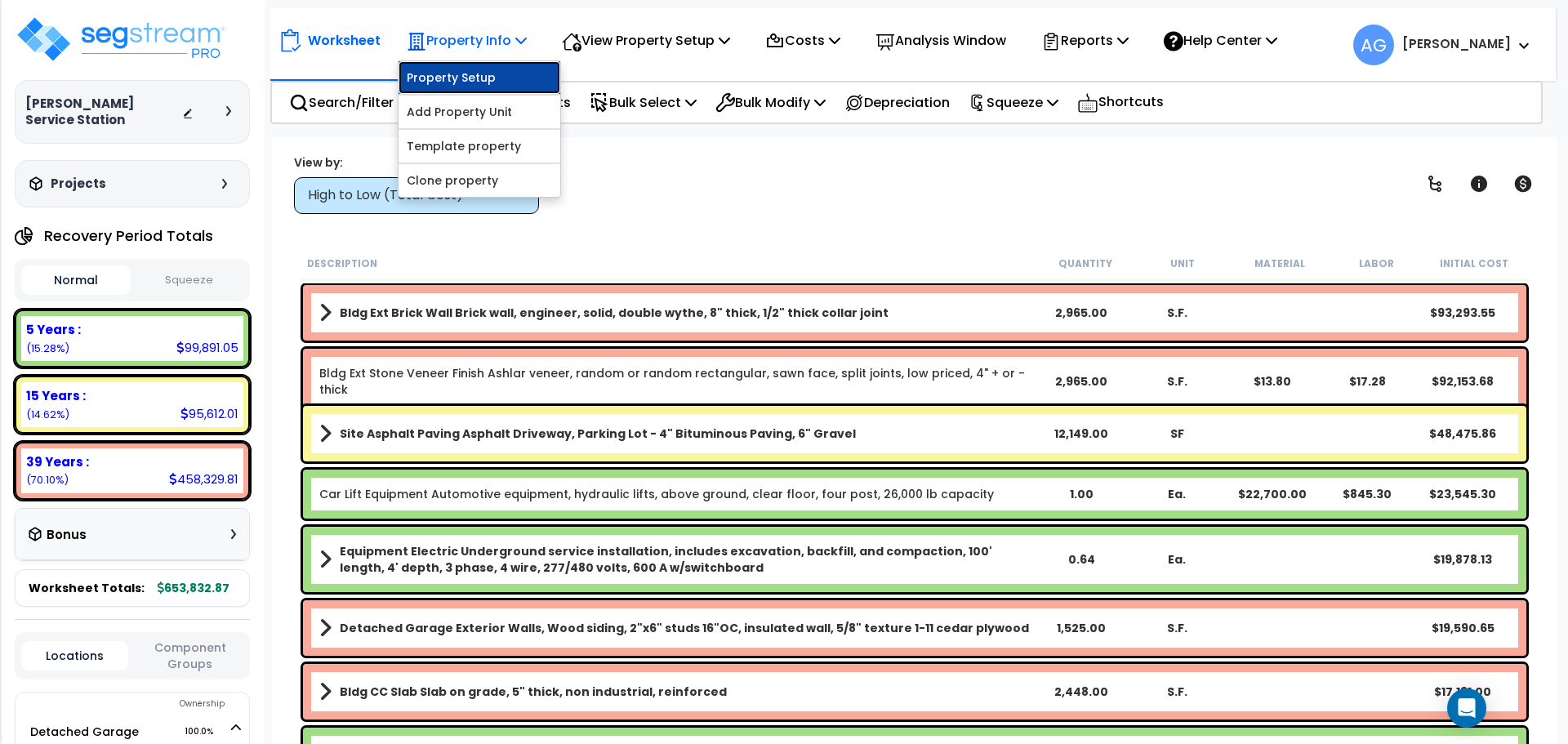
click at [452, 84] on link "Property Setup" at bounding box center [479, 77] width 162 height 32
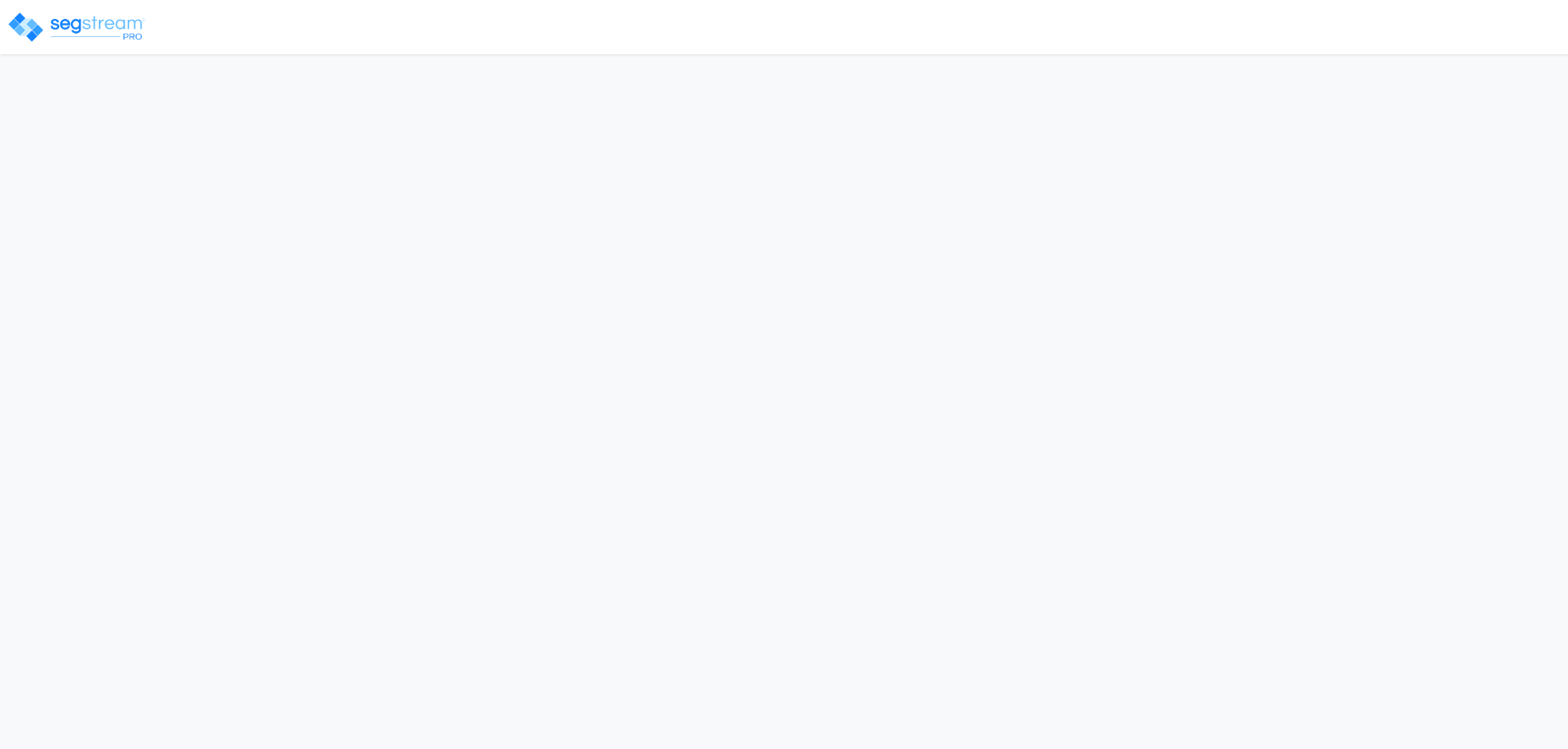
select select "2025"
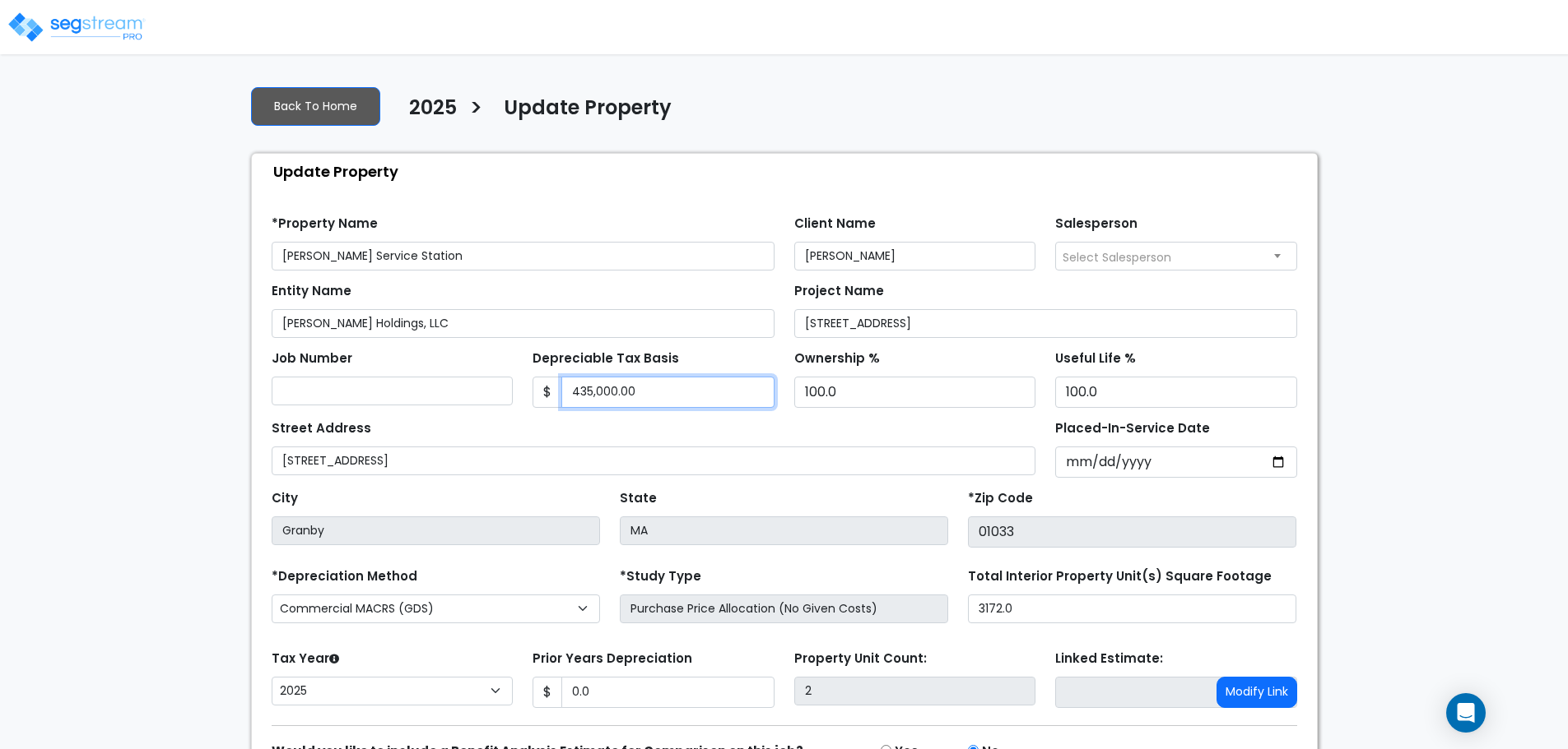
click at [585, 390] on input "435,000.00" at bounding box center [668, 392] width 213 height 32
type input "00"
type input "450,000"
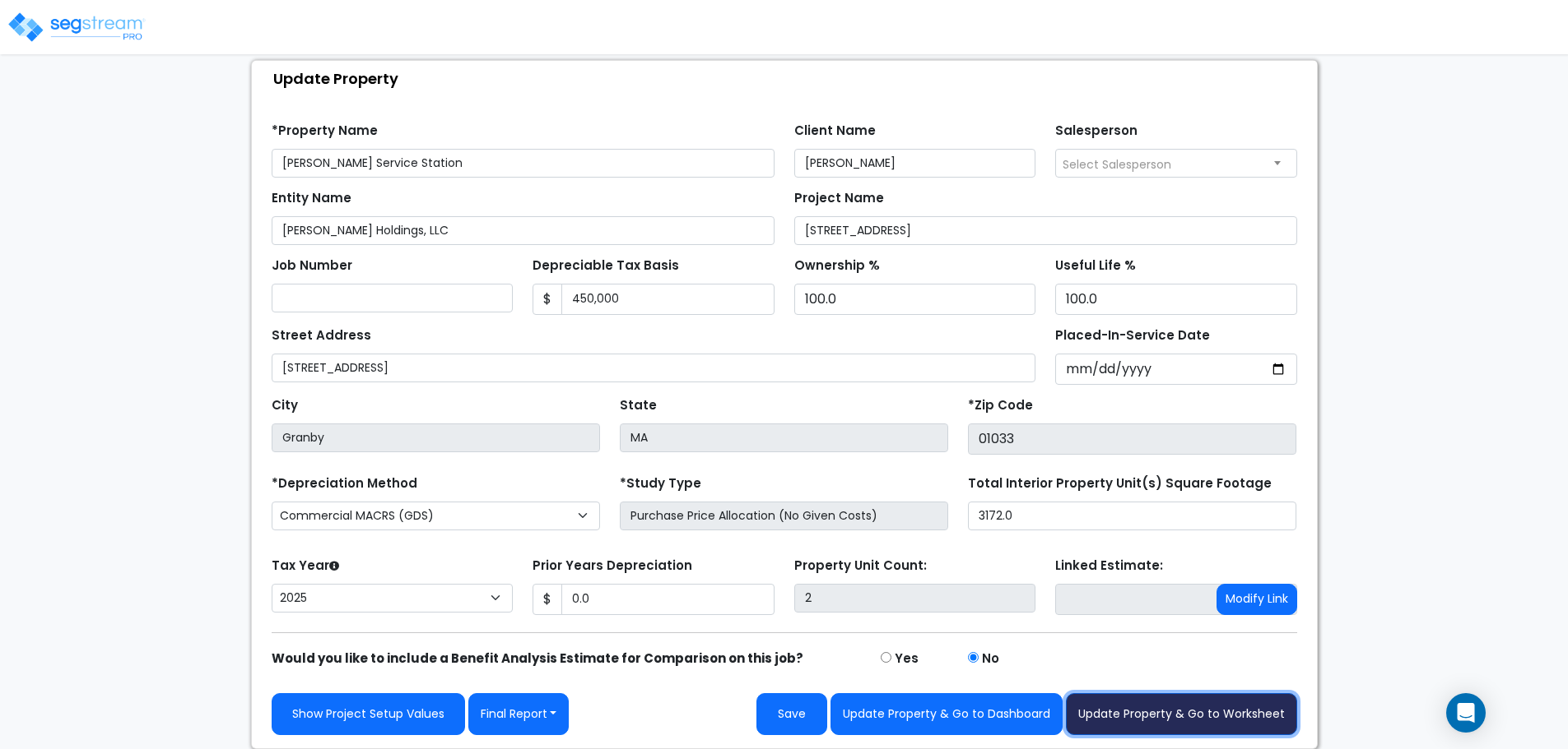
click at [1195, 711] on button "Update Property & Go to Worksheet" at bounding box center [1181, 715] width 231 height 42
type input "0"
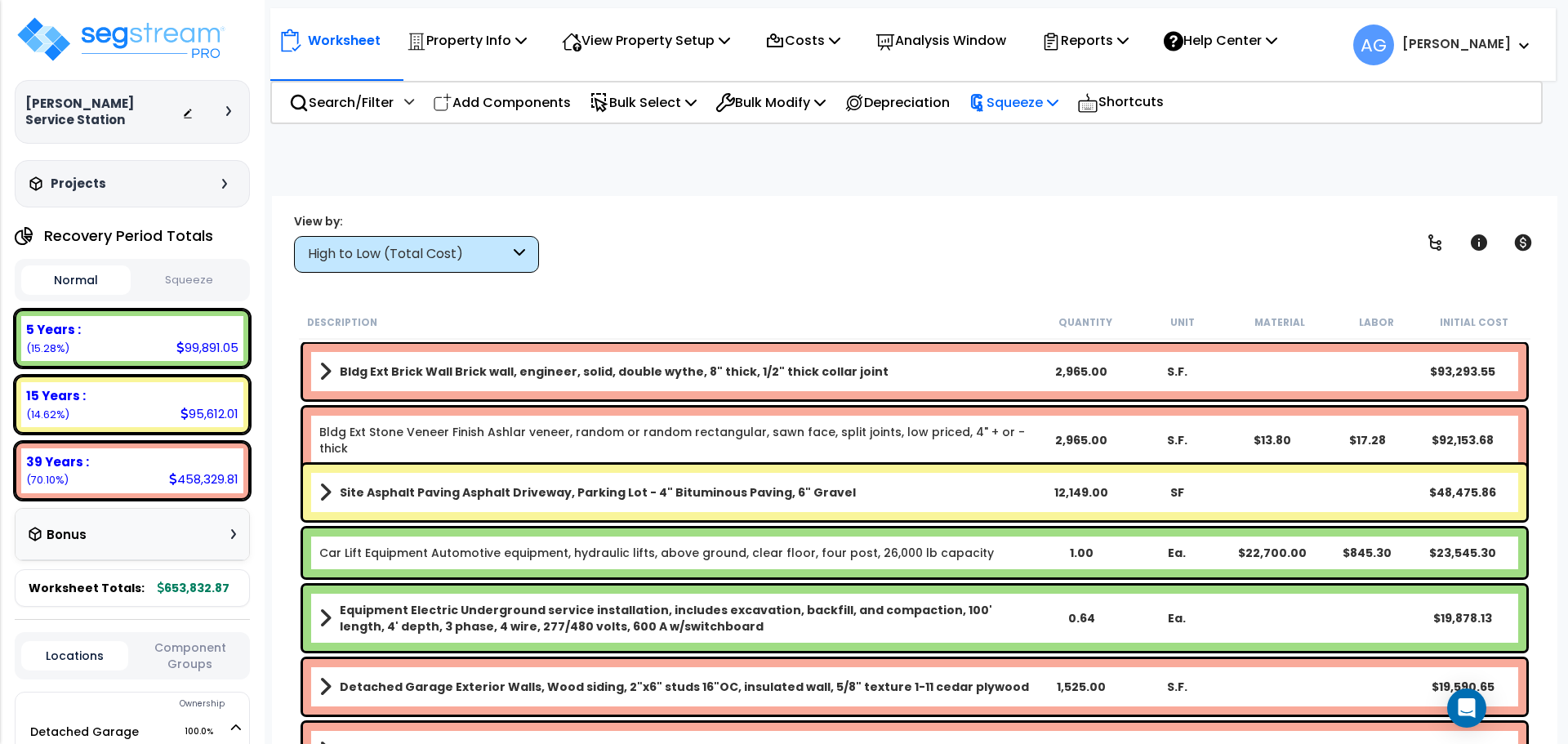
click at [1040, 104] on p "Squeeze" at bounding box center [1013, 102] width 89 height 22
click at [1027, 136] on link "Squeeze" at bounding box center [1041, 139] width 162 height 32
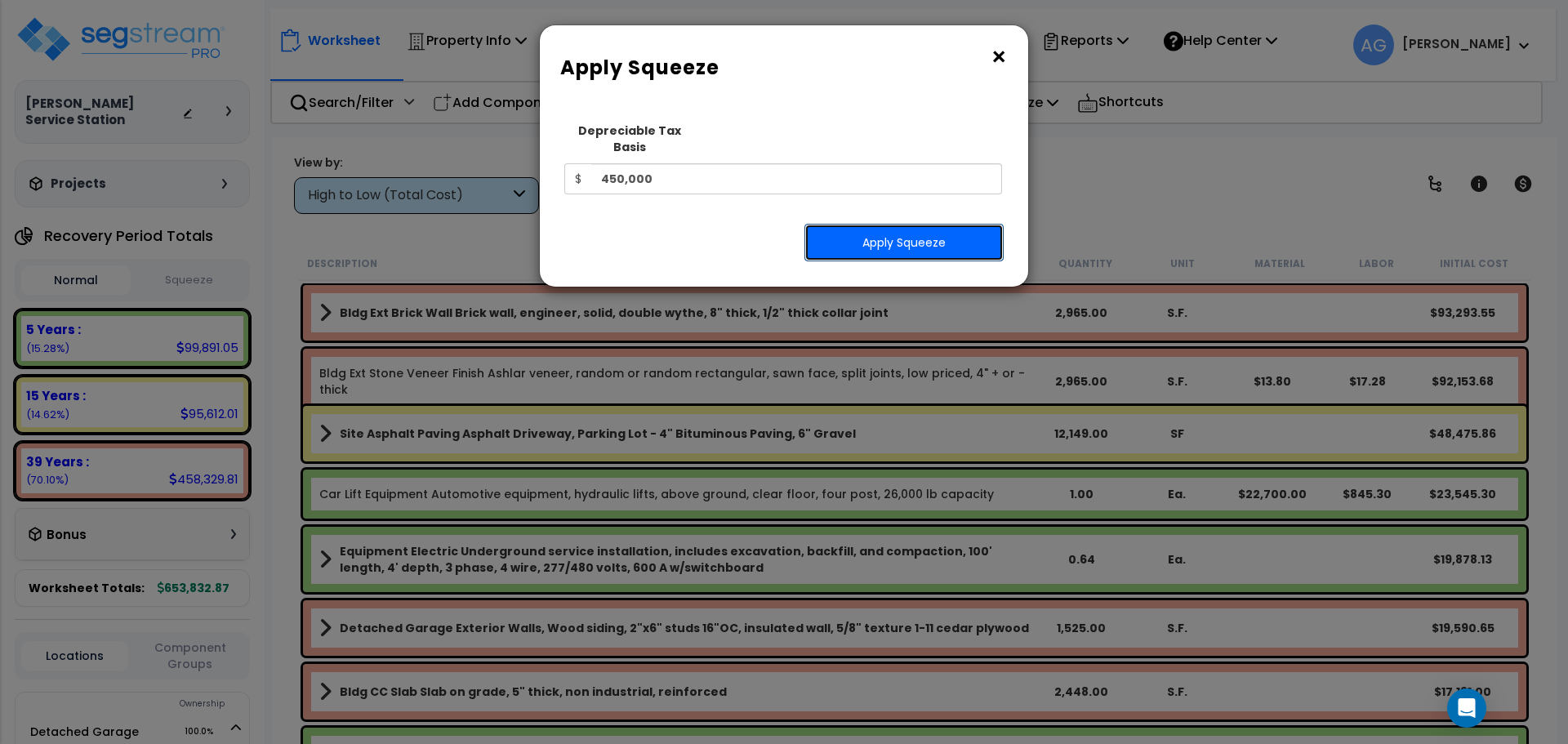
click at [934, 224] on button "Apply Squeeze" at bounding box center [904, 243] width 200 height 38
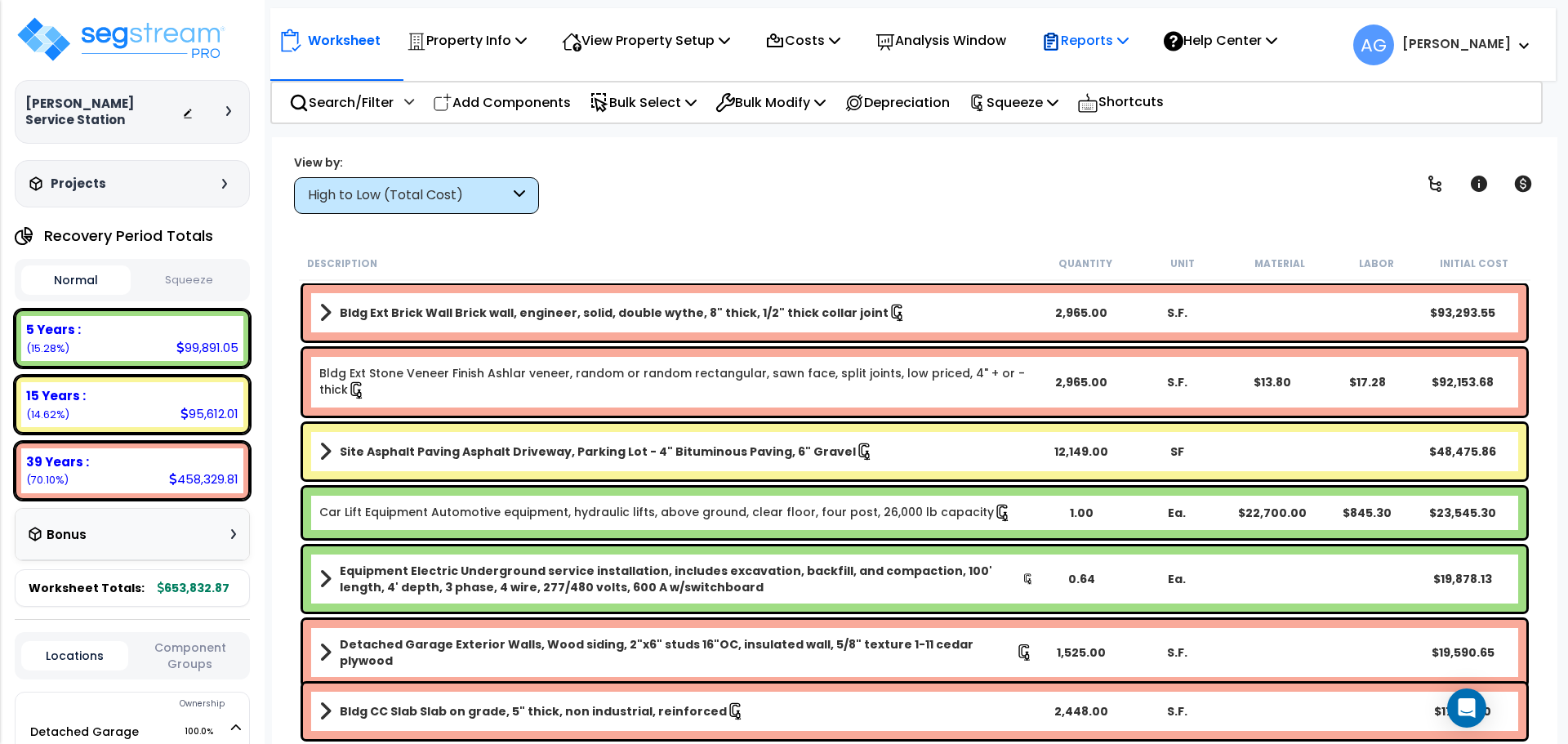
click at [1117, 39] on p "Reports" at bounding box center [1085, 40] width 87 height 22
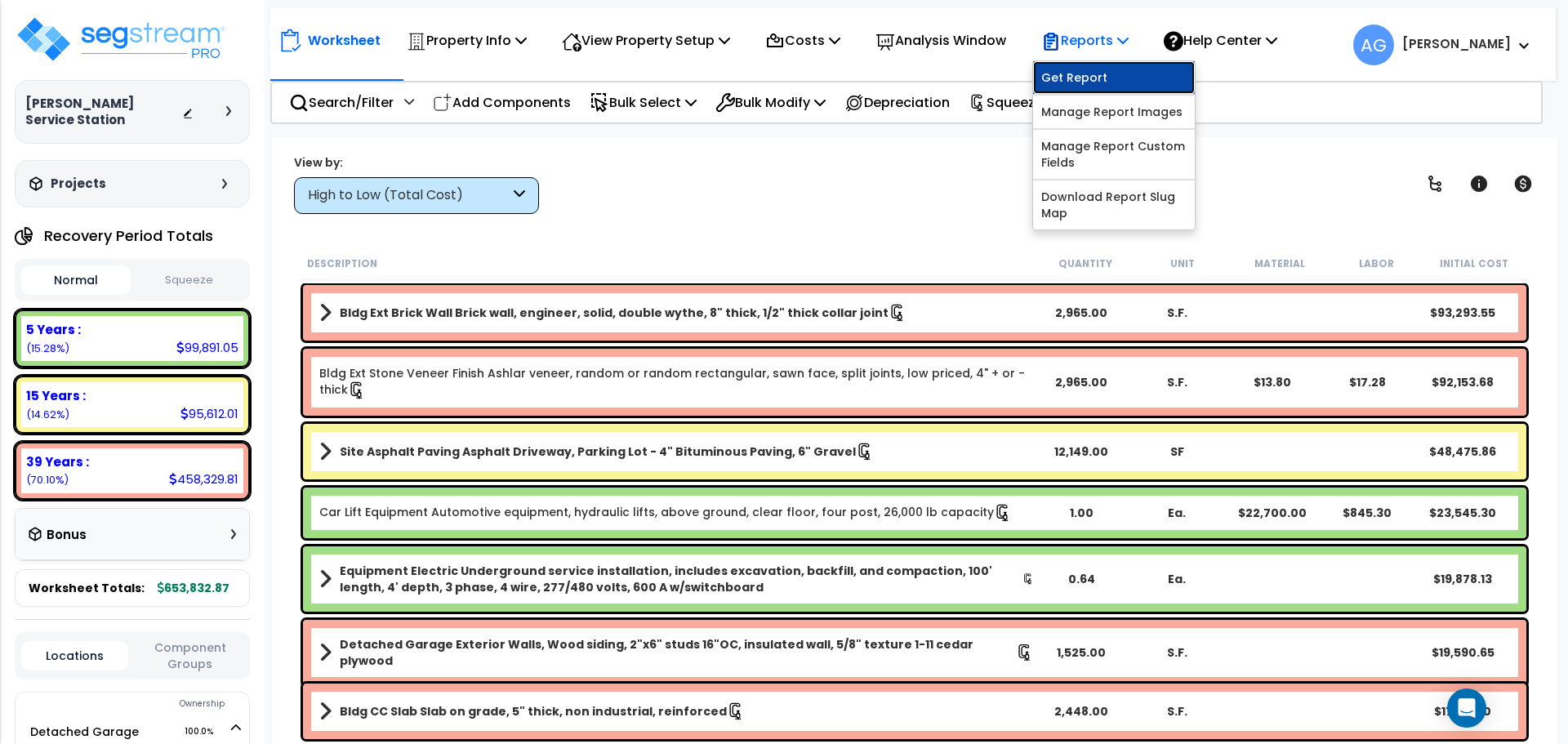
click at [1095, 78] on link "Get Report" at bounding box center [1113, 77] width 162 height 32
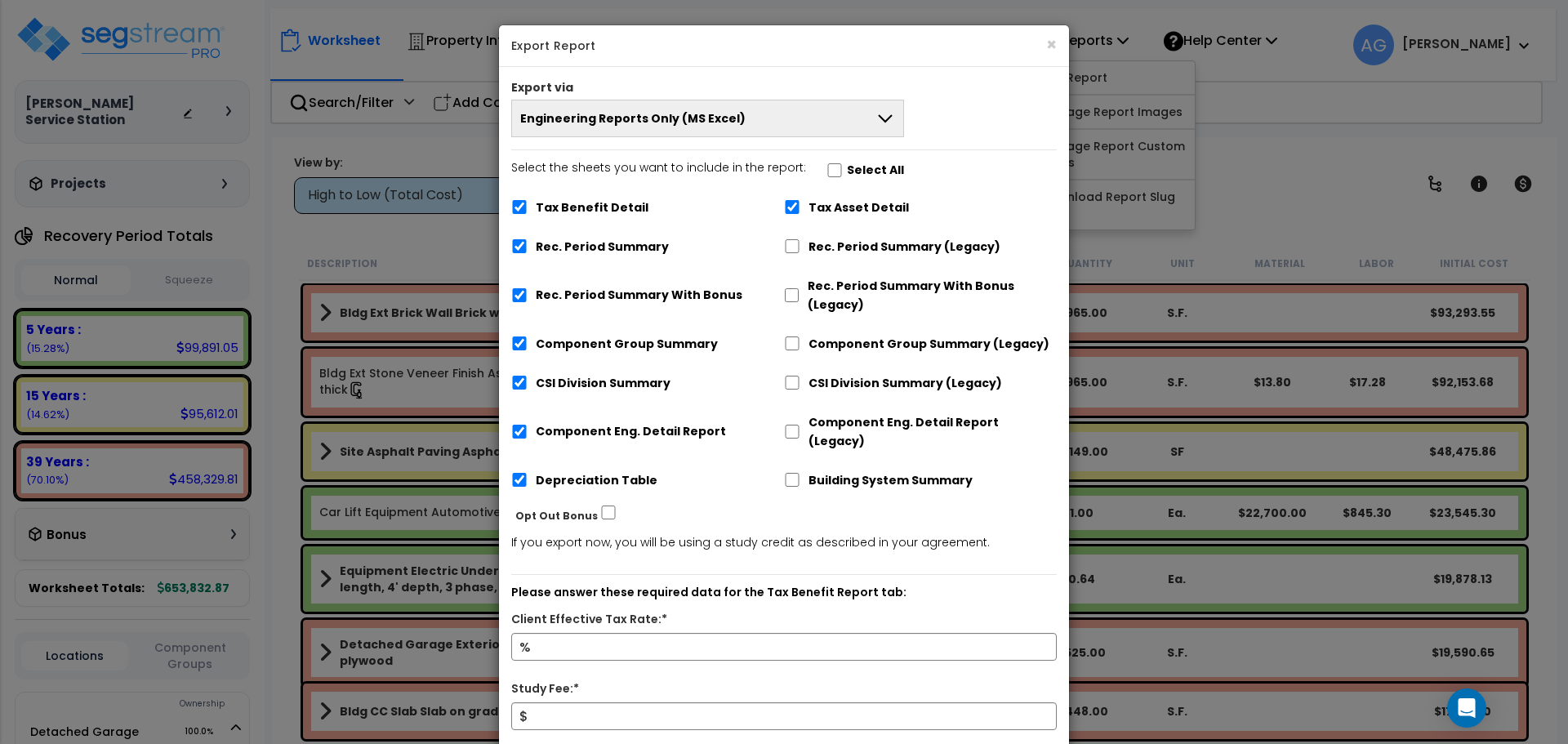
scroll to position [147, 0]
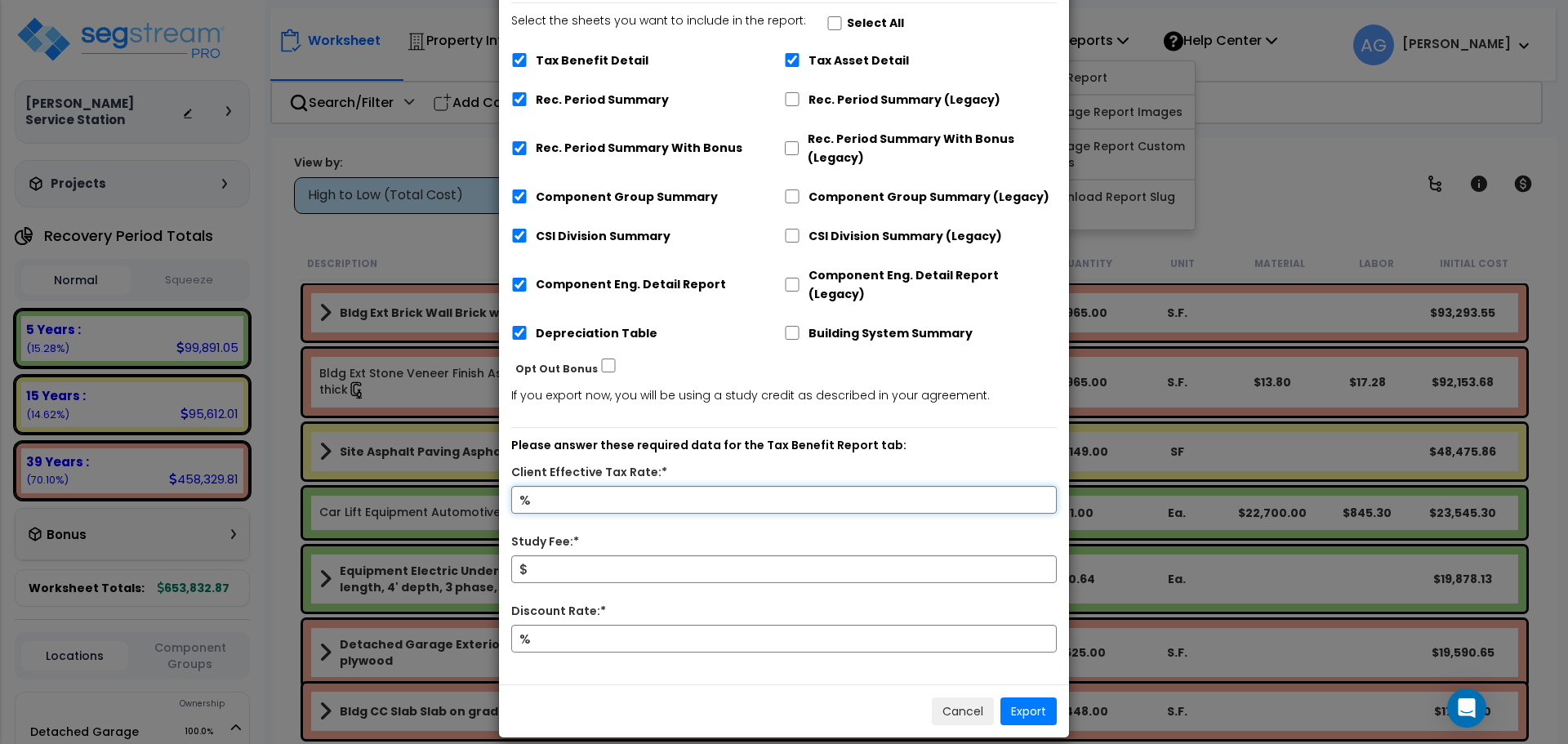
click at [659, 486] on input "Client Effective Tax Rate:*" at bounding box center [784, 499] width 546 height 28
type input "35"
type input "4500"
type input "8"
click at [597, 486] on input "35" at bounding box center [784, 499] width 546 height 28
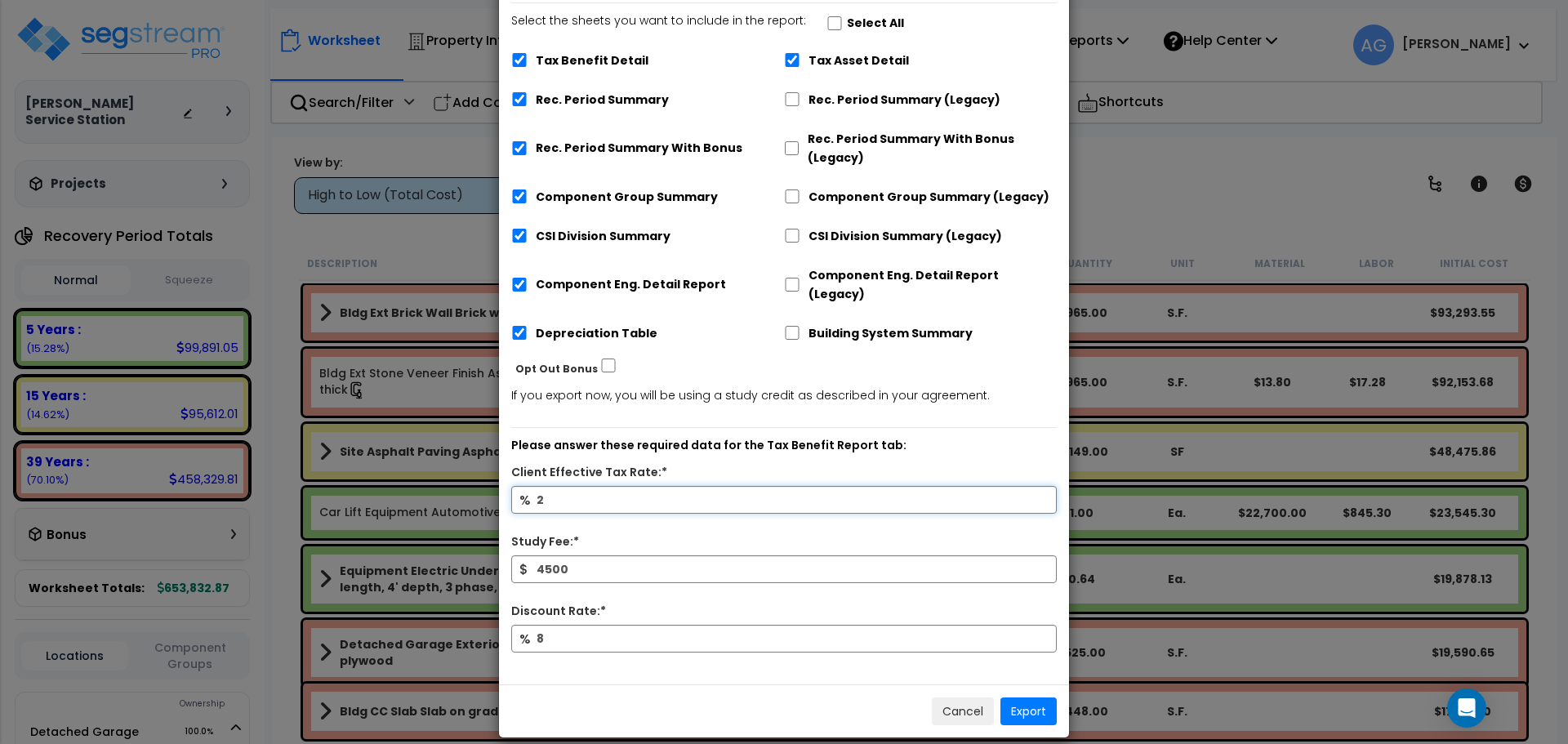
click at [597, 486] on input "2" at bounding box center [784, 499] width 546 height 28
type input "24"
click at [1033, 697] on button "Export" at bounding box center [1028, 711] width 56 height 28
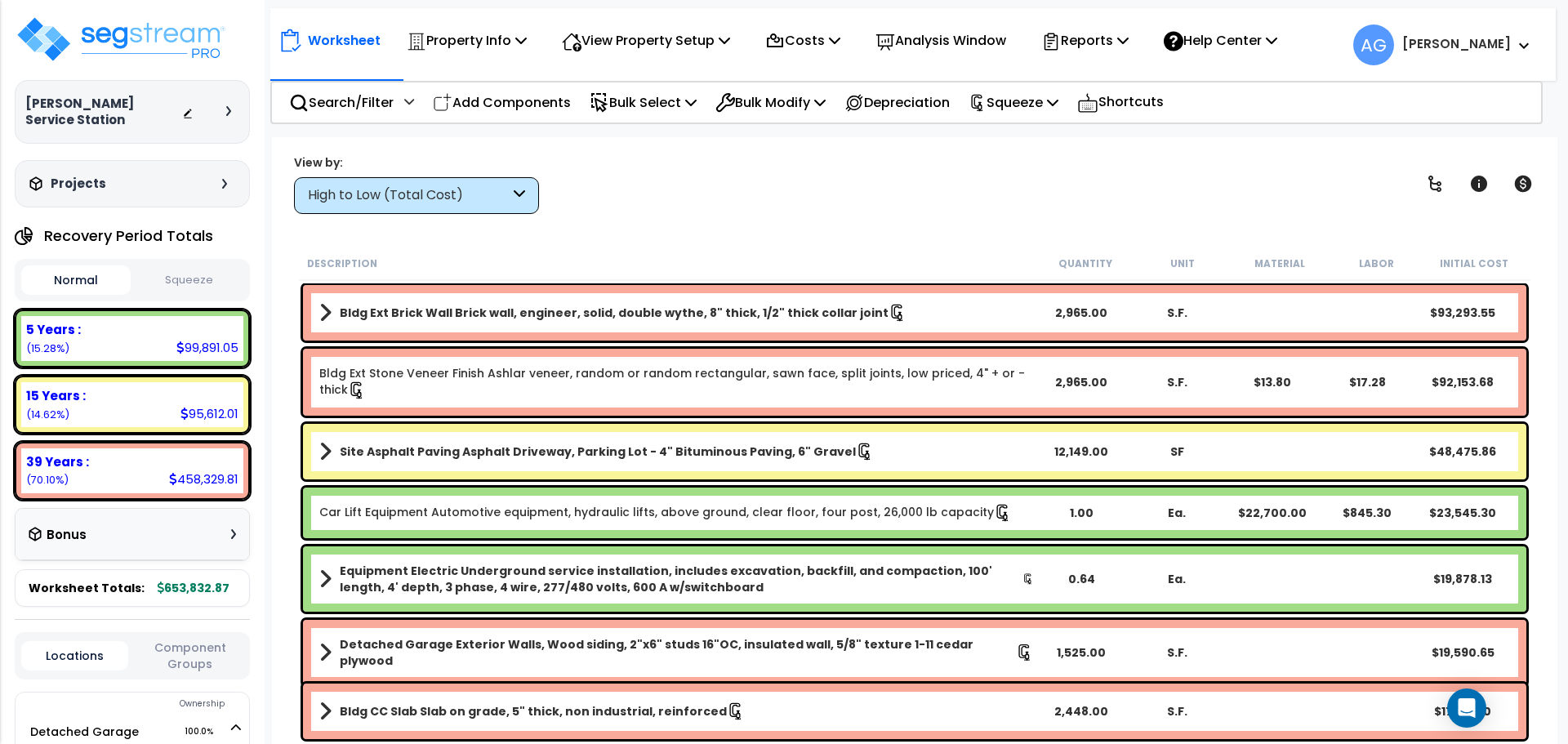
click at [992, 182] on div "View by: High to Low (Total Cost) High to Low (Total Cost)" at bounding box center [914, 184] width 1252 height 61
click at [1098, 41] on p "Reports" at bounding box center [1085, 40] width 87 height 22
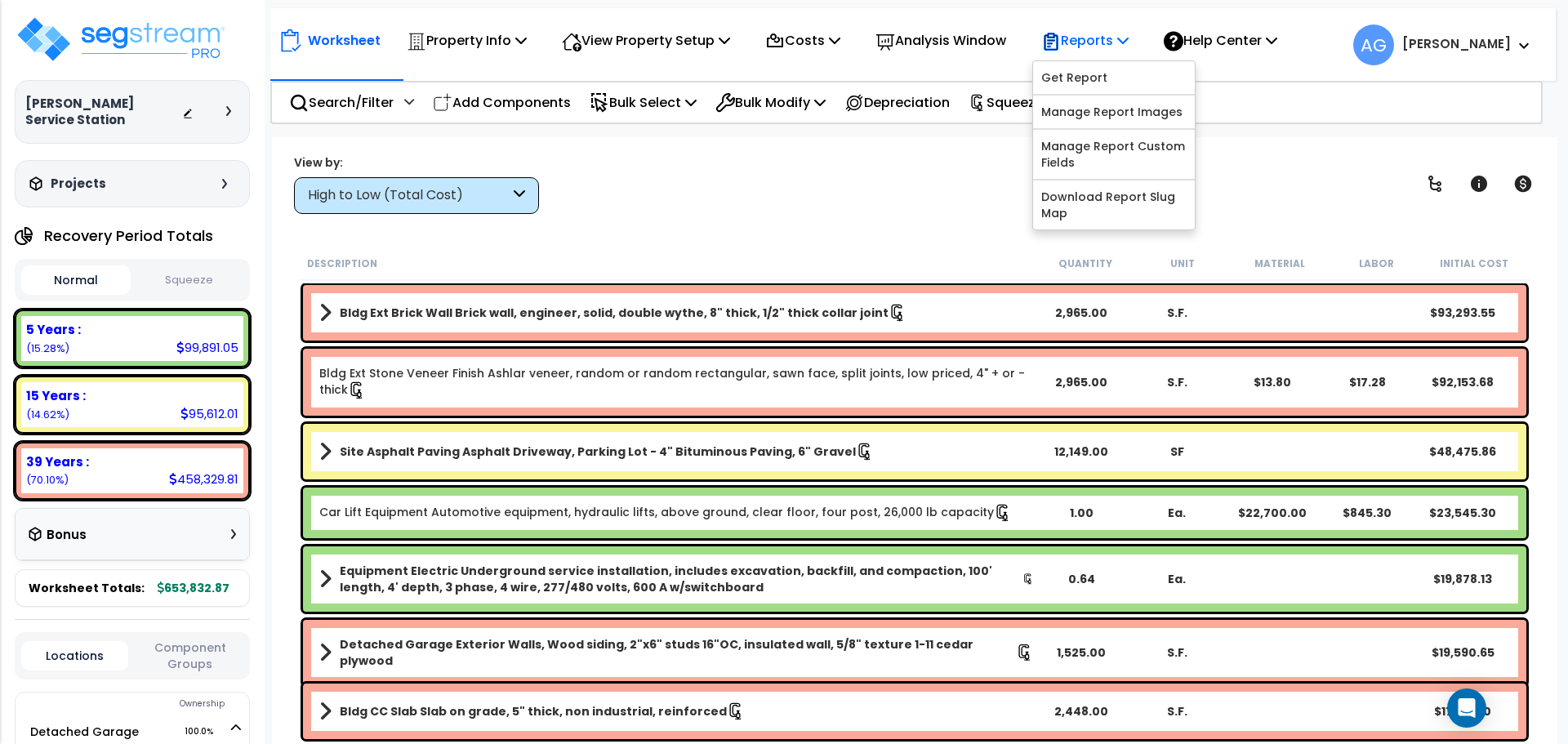
click at [1098, 41] on p "Reports" at bounding box center [1085, 40] width 87 height 22
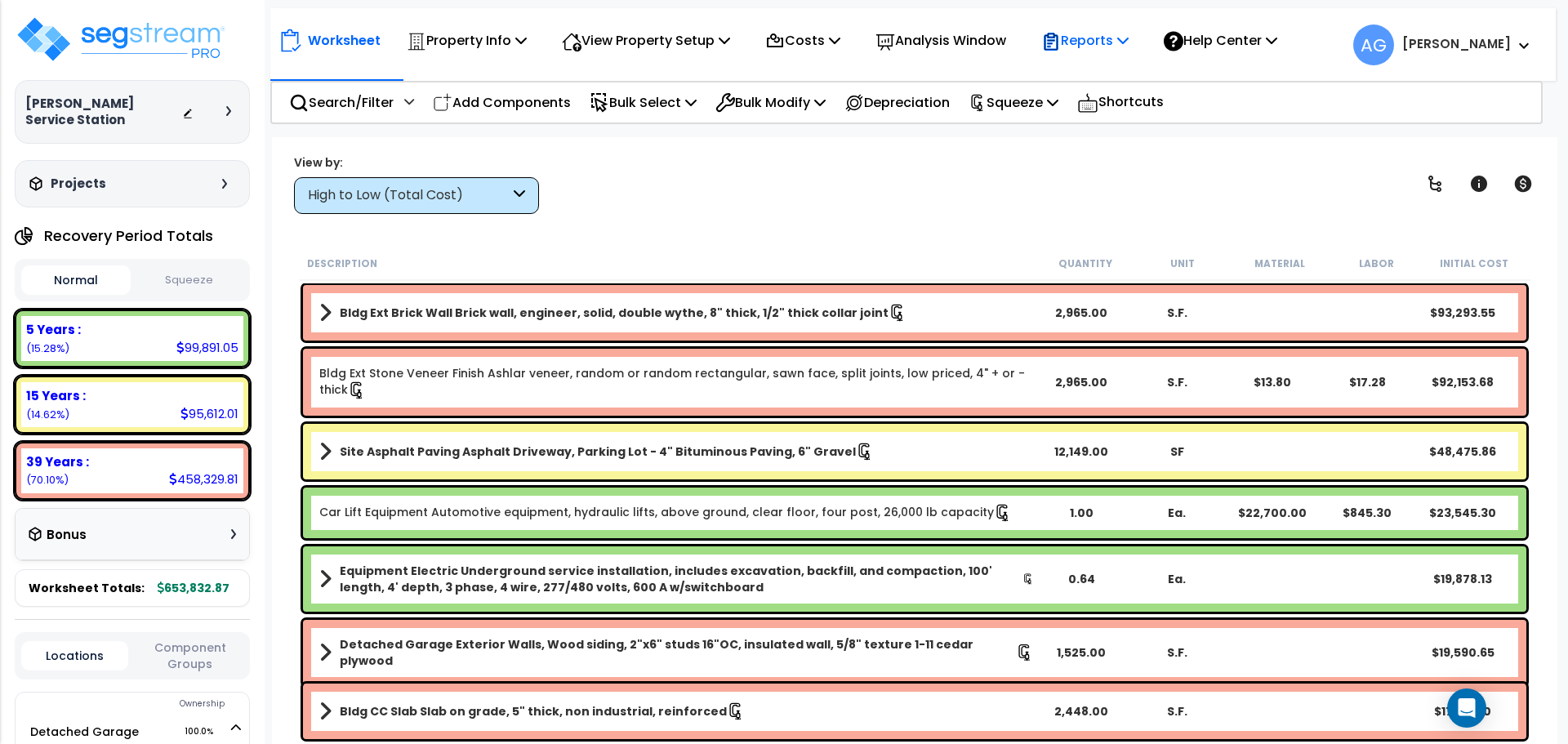
click at [1098, 39] on p "Reports" at bounding box center [1085, 40] width 87 height 22
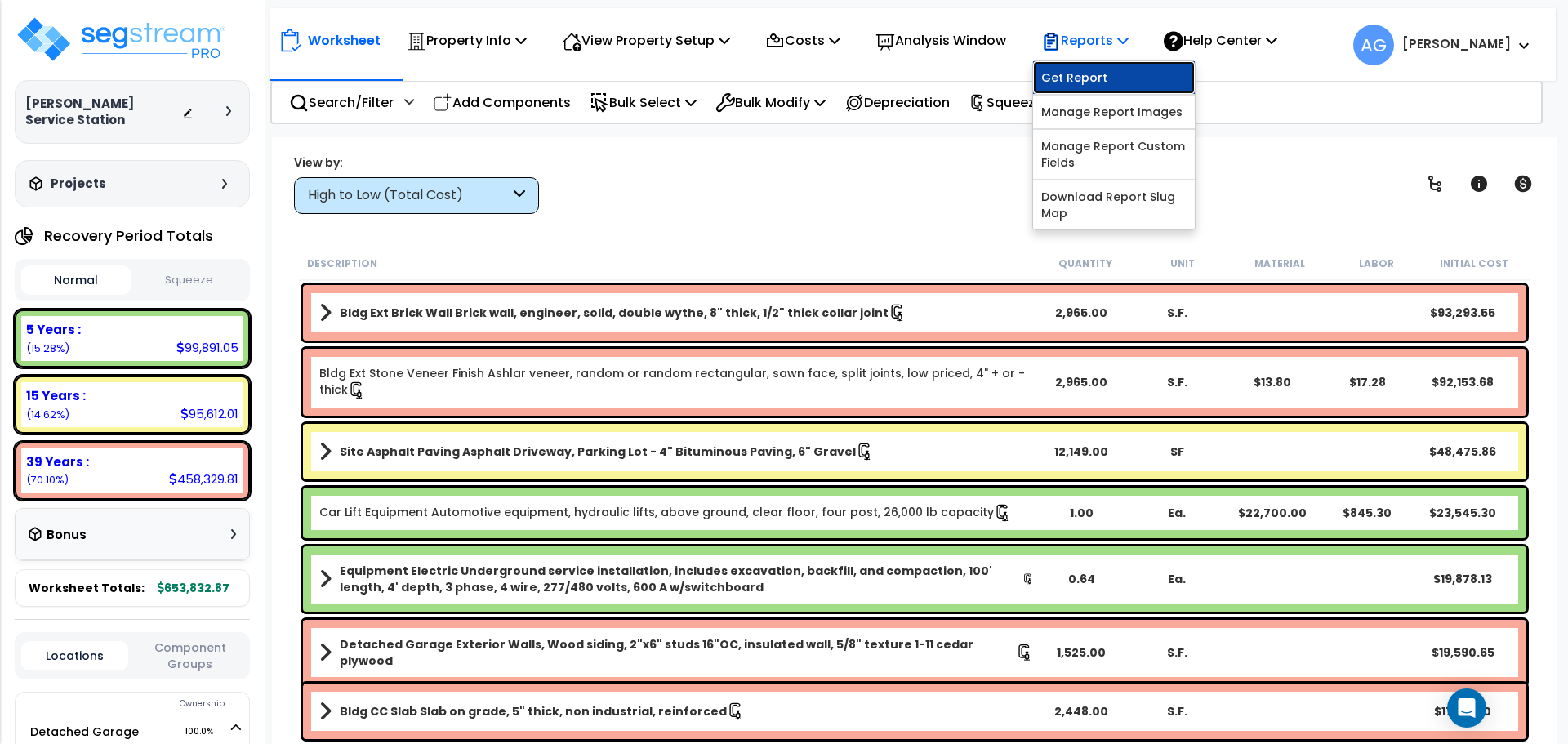
click at [1102, 81] on link "Get Report" at bounding box center [1113, 77] width 162 height 32
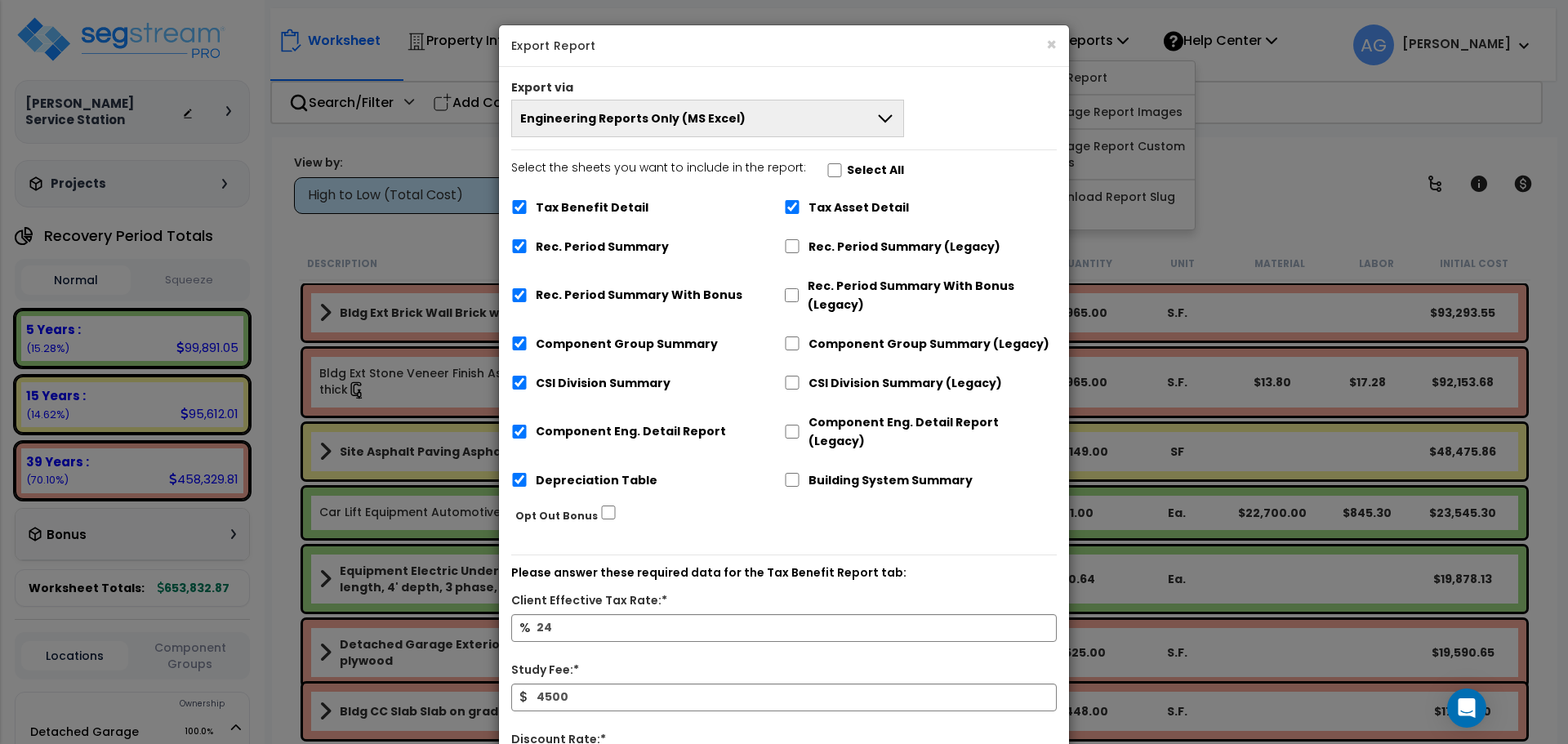
click at [683, 116] on span "Engineering Reports Only (MS Excel)" at bounding box center [632, 118] width 225 height 16
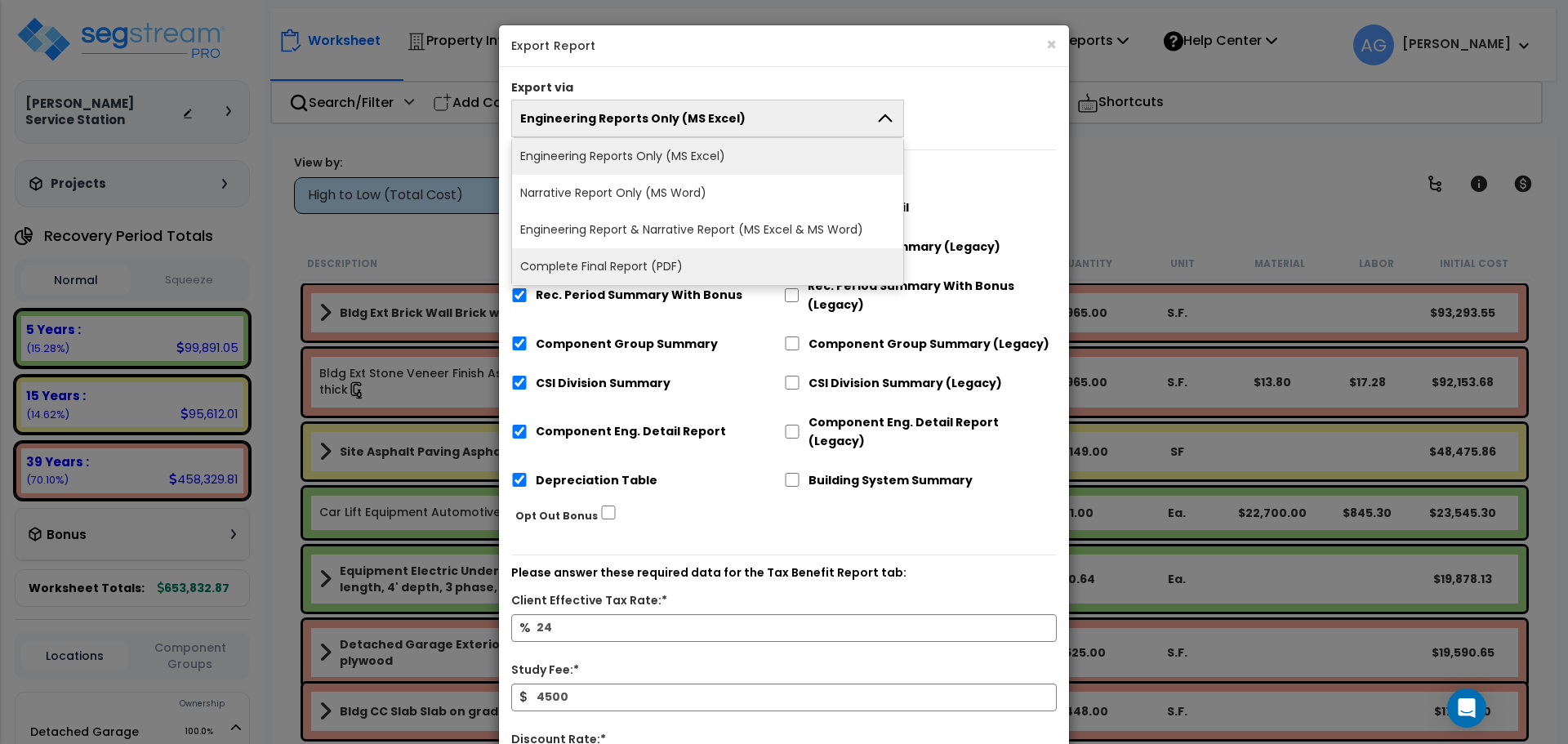
click at [629, 271] on li "Complete Final Report (PDF)" at bounding box center [707, 266] width 391 height 37
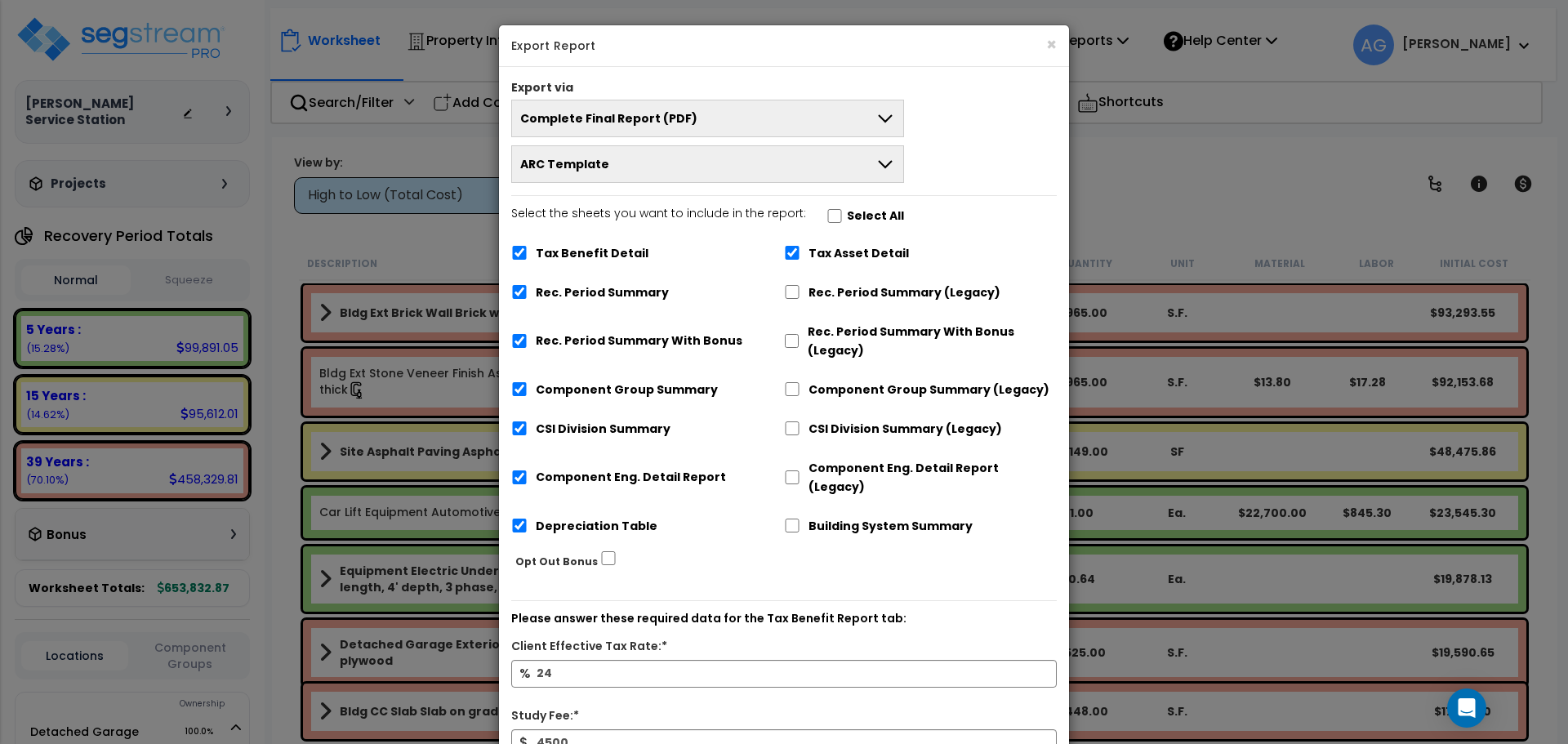
scroll to position [174, 0]
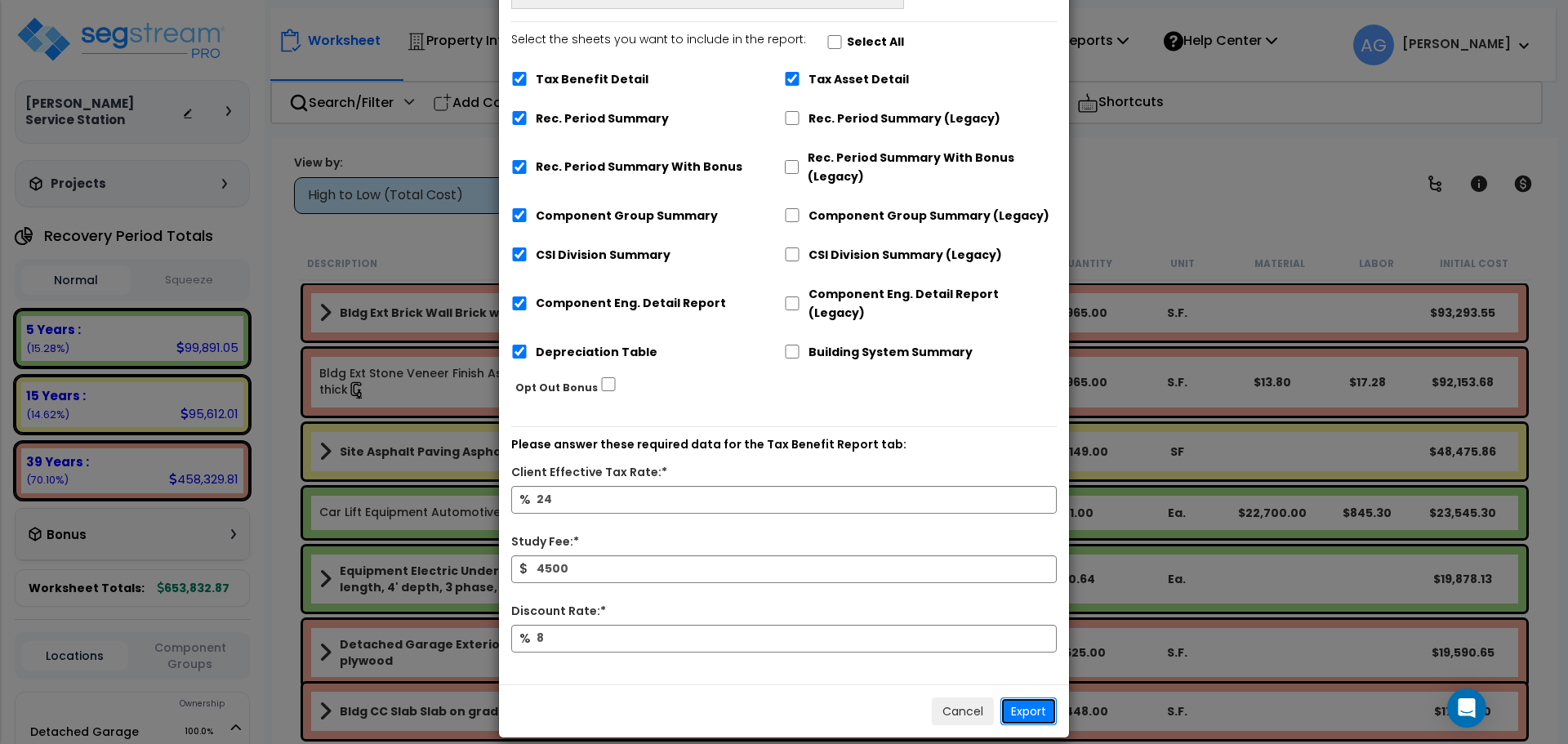
click at [1033, 697] on button "Export" at bounding box center [1028, 711] width 56 height 28
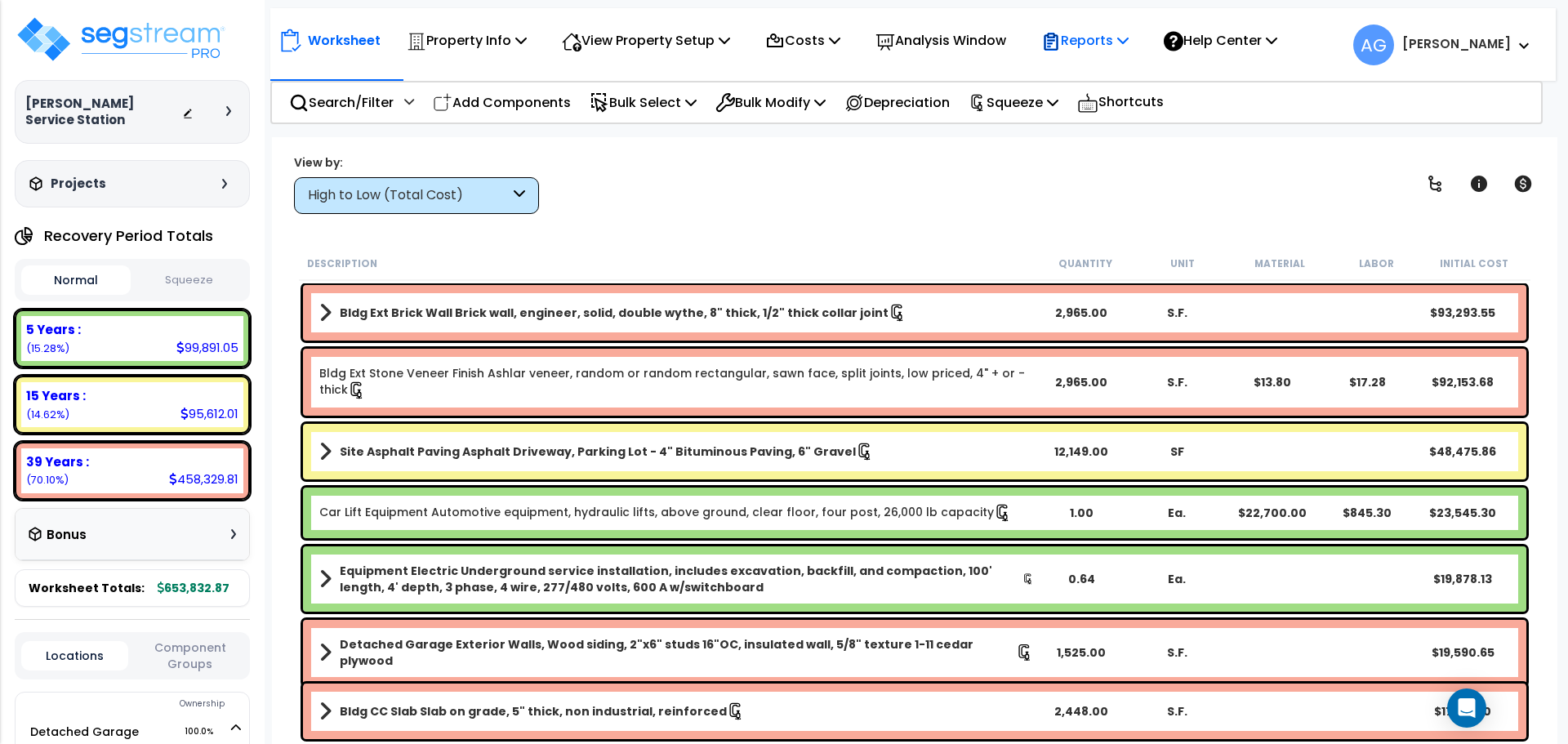
click at [1109, 51] on p "Reports" at bounding box center [1085, 40] width 87 height 22
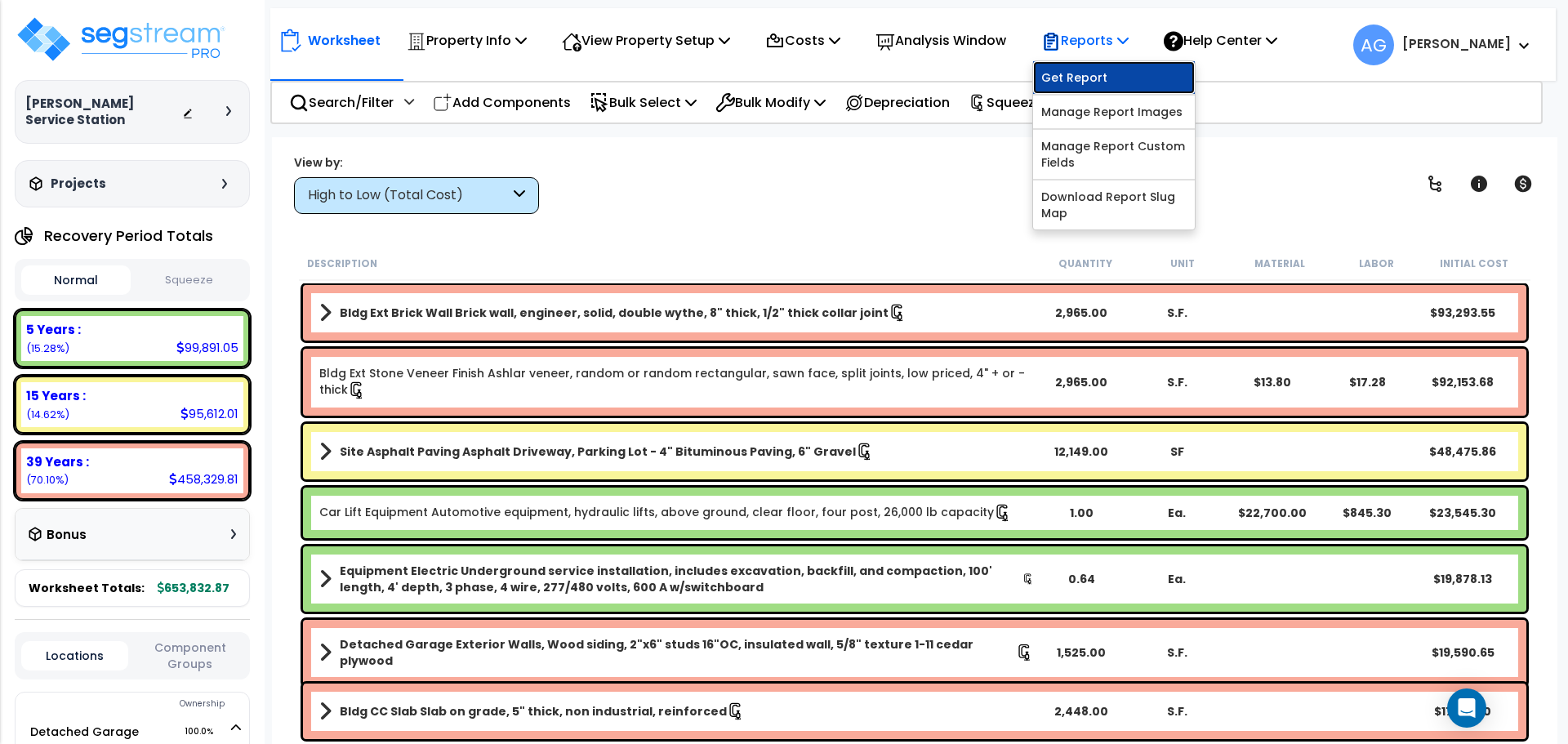
click at [1098, 73] on link "Get Report" at bounding box center [1113, 77] width 162 height 32
click at [500, 41] on p "Property Info" at bounding box center [467, 40] width 120 height 22
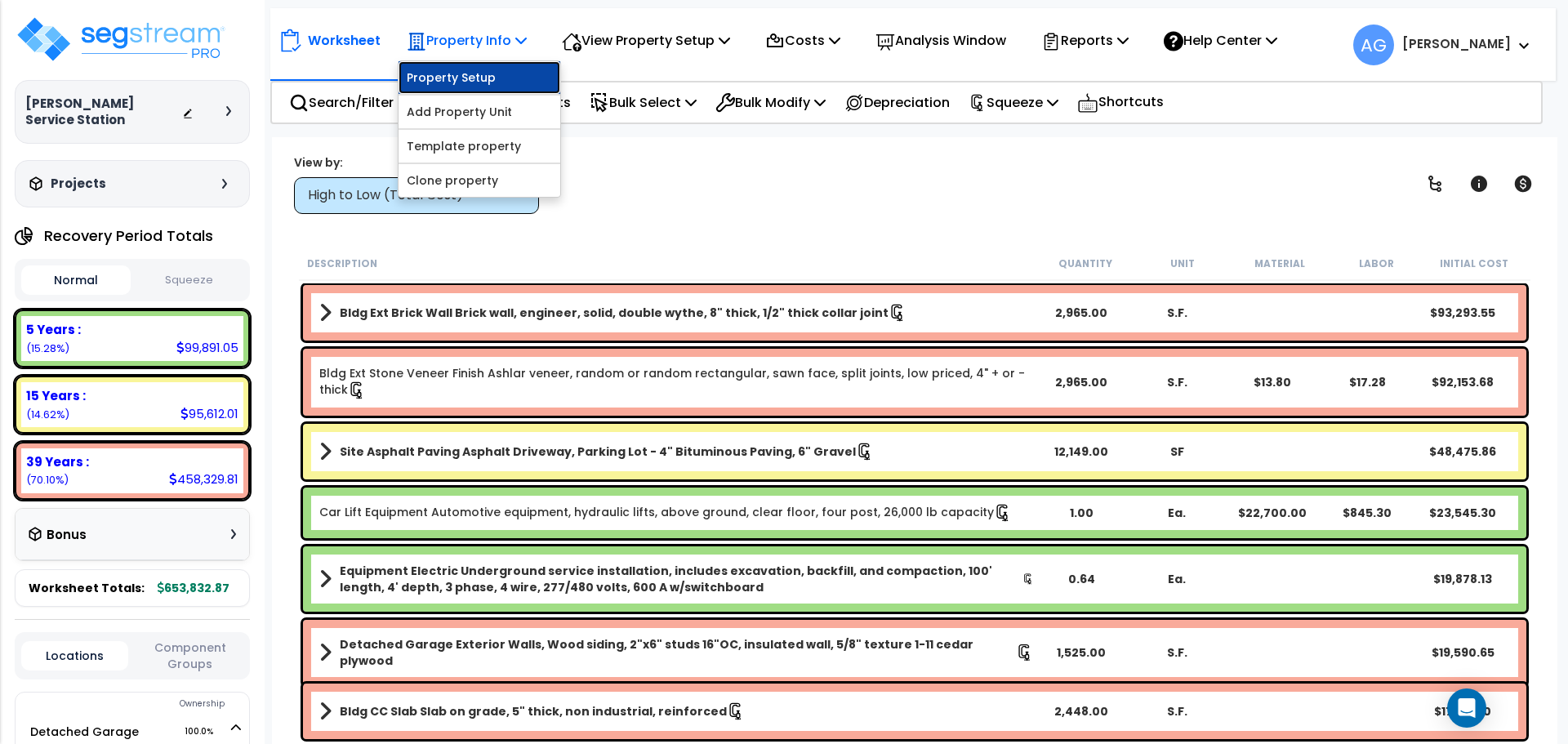
click at [471, 84] on link "Property Setup" at bounding box center [479, 77] width 162 height 32
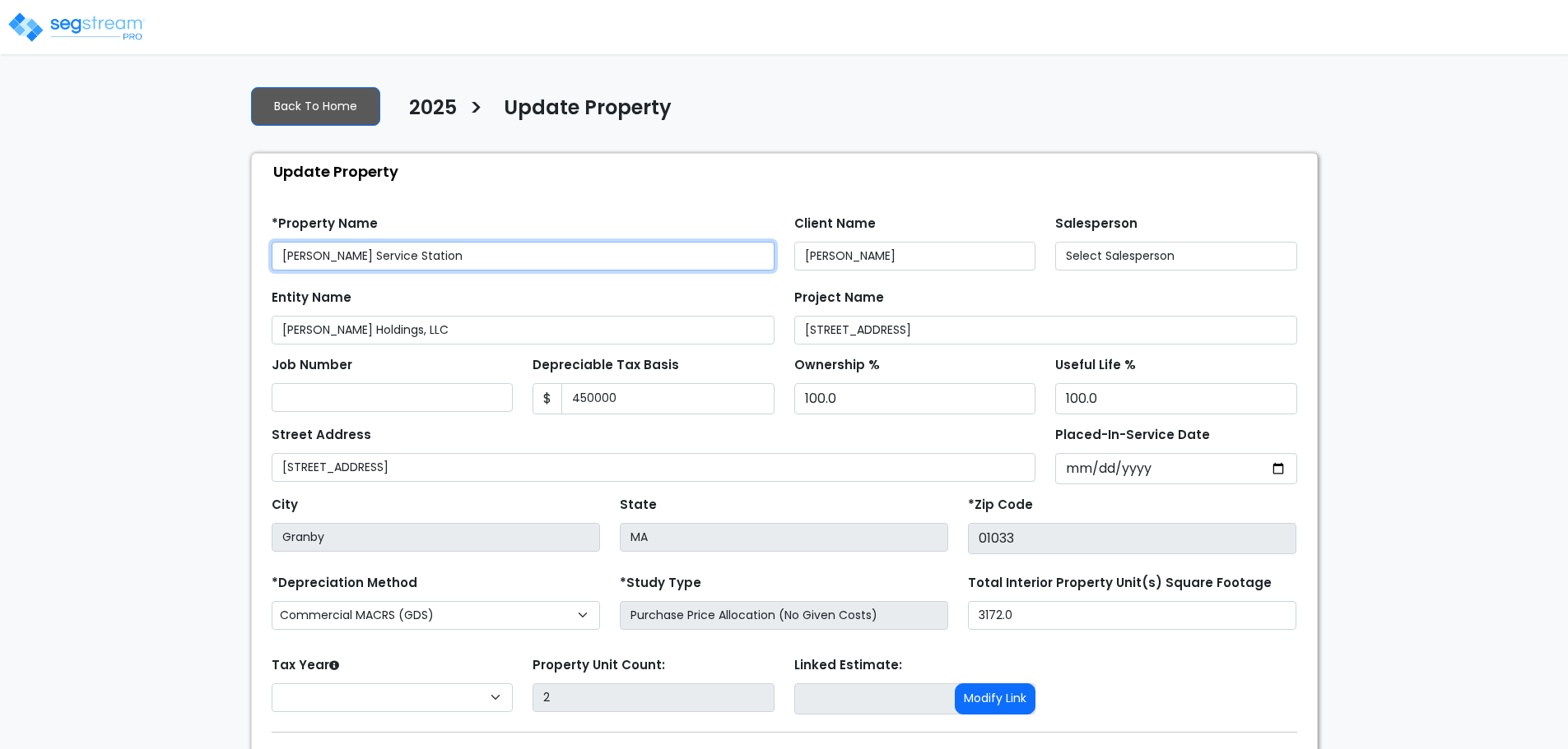
type input "450,000"
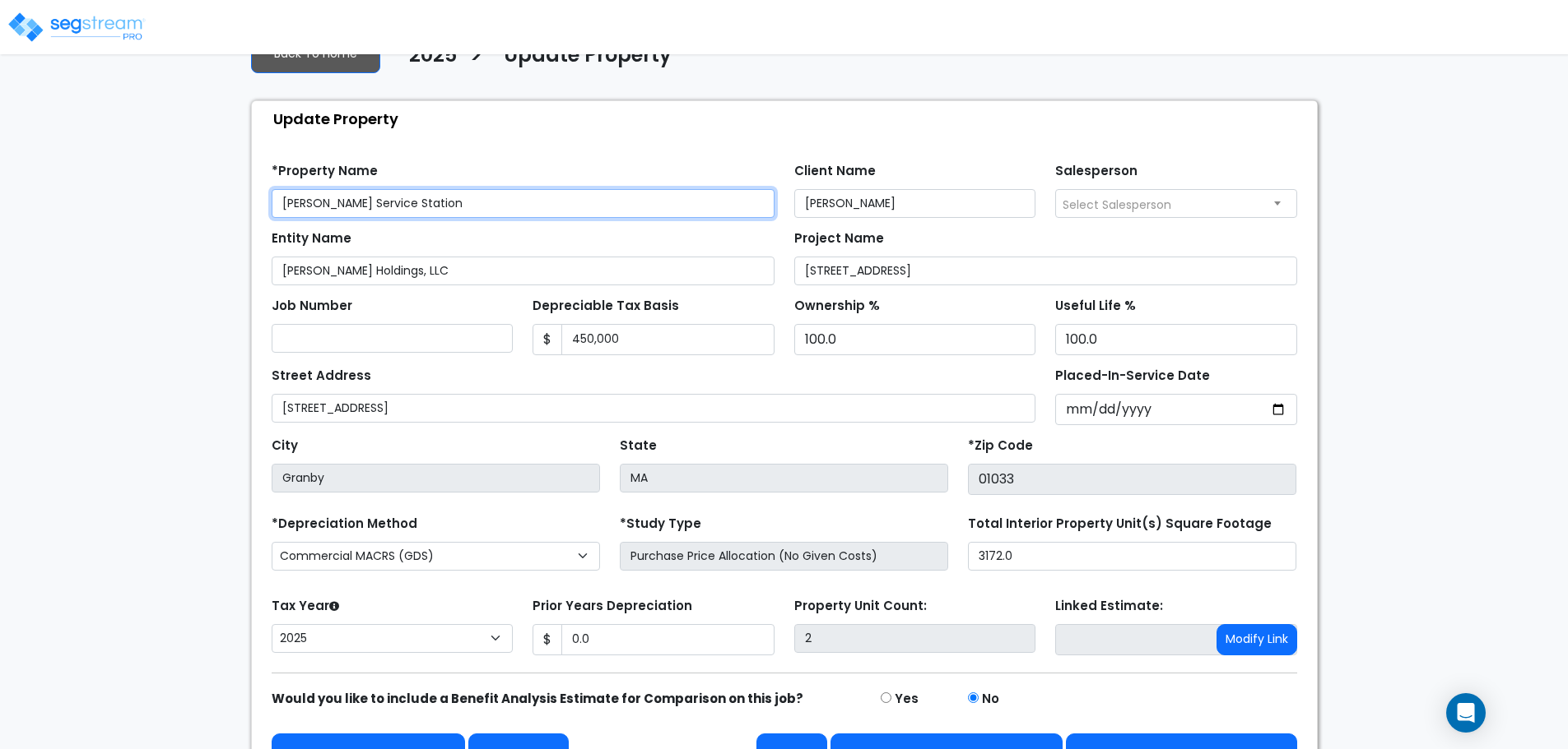
scroll to position [93, 0]
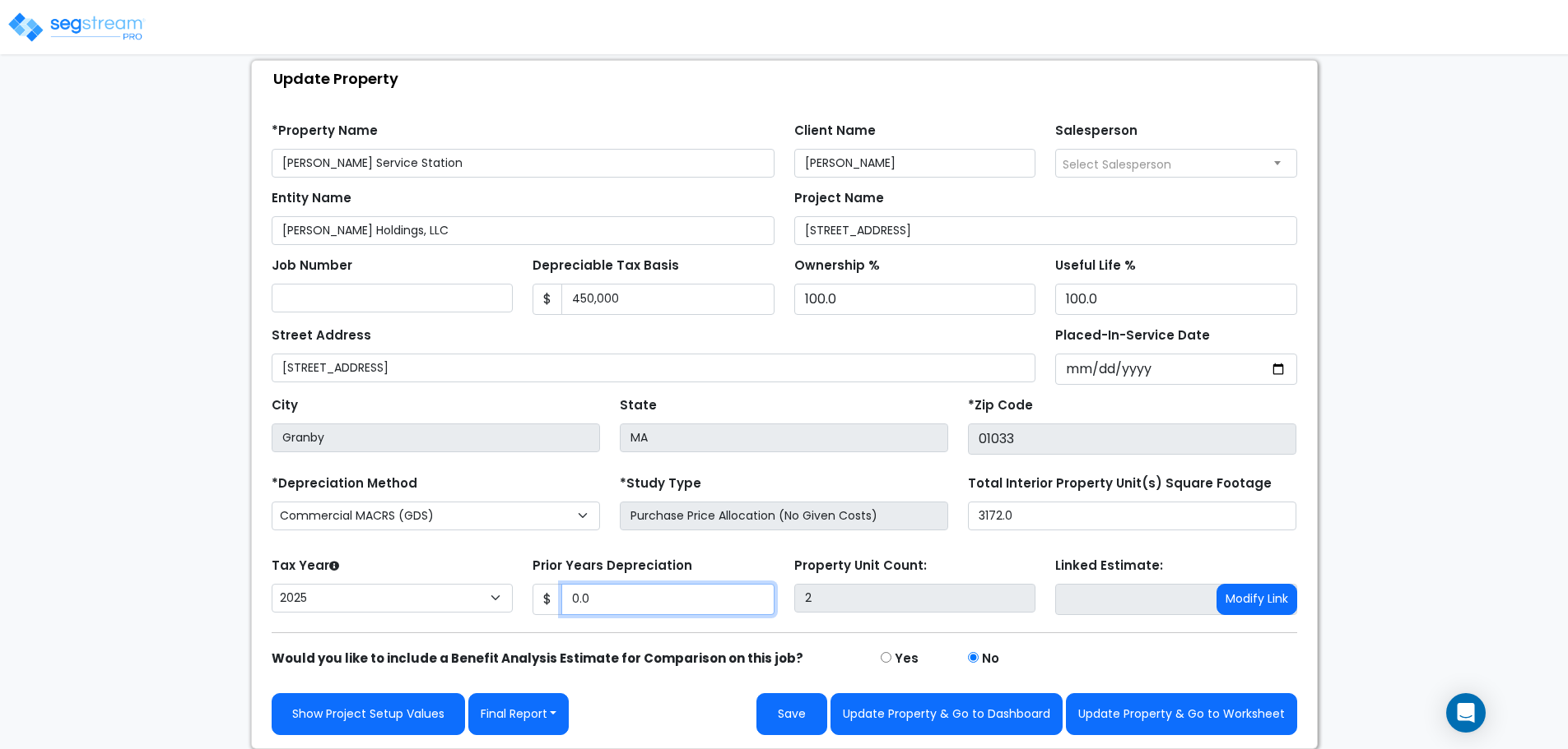
click at [621, 592] on input "0.0" at bounding box center [668, 600] width 213 height 32
click at [451, 598] on select "2026 2025 2024" at bounding box center [392, 599] width 242 height 29
select select "2024"
click at [271, 584] on select "2026 2025 2024" at bounding box center [392, 599] width 242 height 29
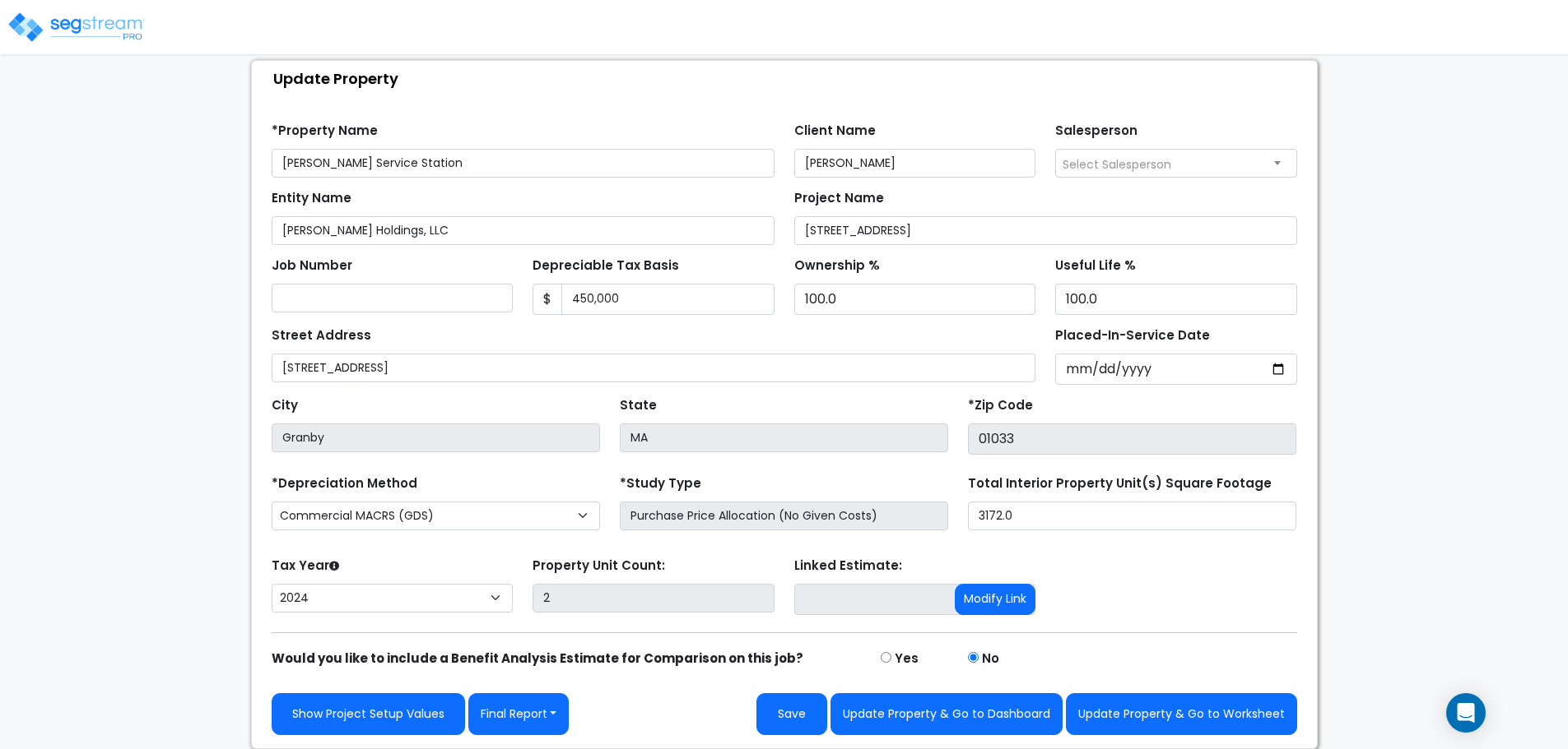
click at [1220, 600] on div "Tax Year Please Enter The Placed In Service Date First. 2026 2025 2024 Prior Ye…" at bounding box center [784, 586] width 1046 height 66
click at [984, 716] on button "Update Property & Go to Dashboard" at bounding box center [946, 715] width 232 height 42
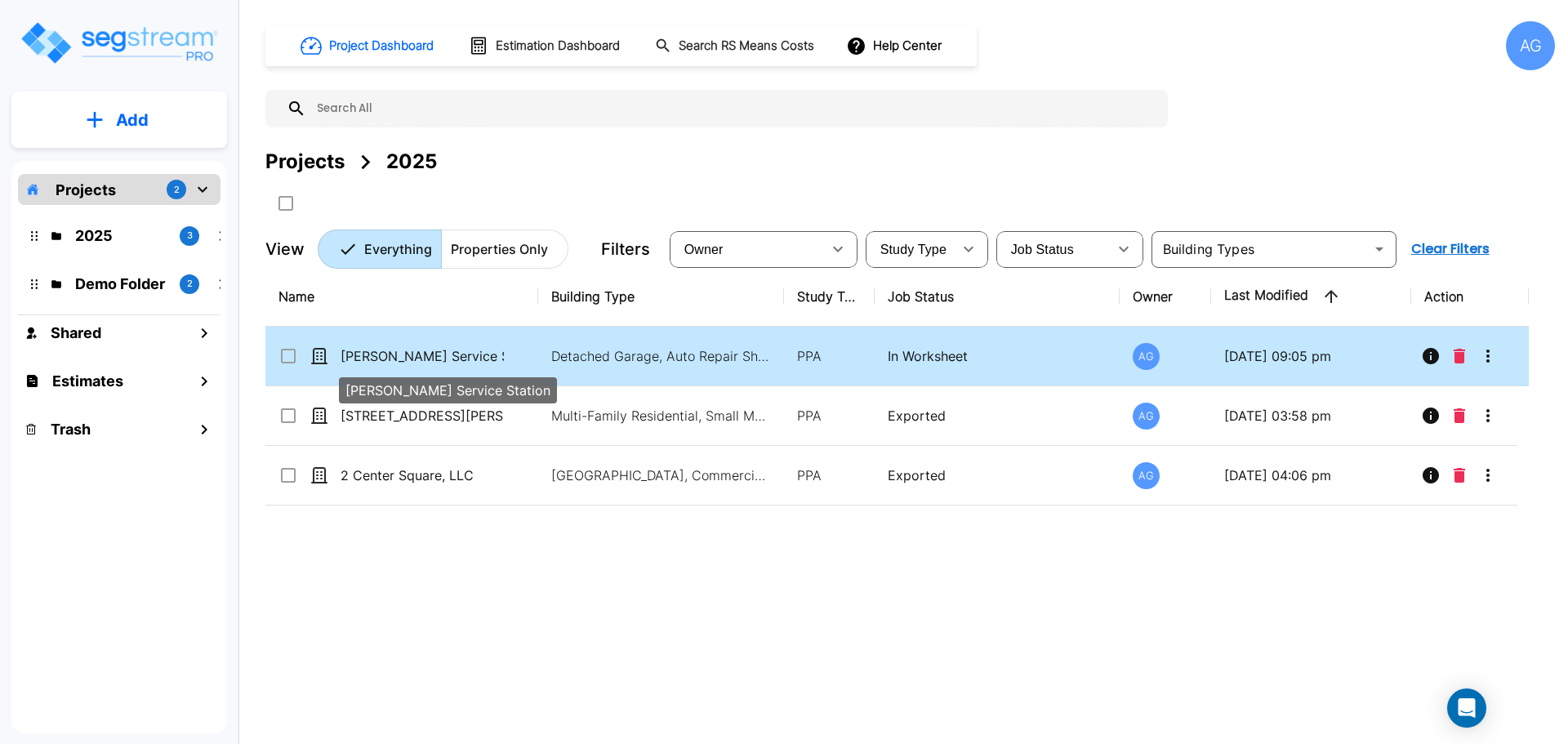
click at [459, 360] on p "[PERSON_NAME] Service Station" at bounding box center [422, 356] width 164 height 20
checkbox input "true"
click at [459, 360] on p "[PERSON_NAME] Service Station" at bounding box center [422, 356] width 164 height 20
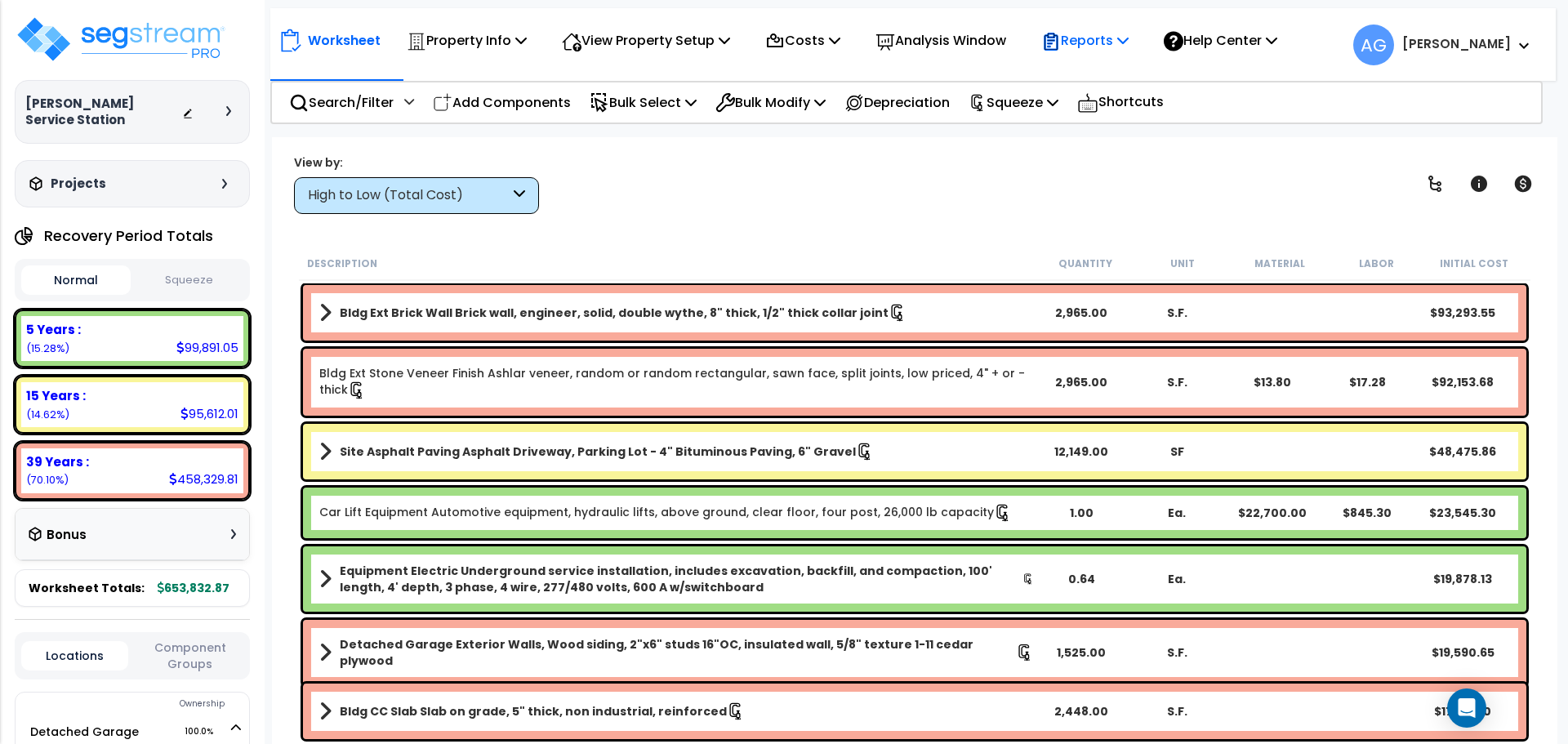
click at [1129, 44] on p "Reports" at bounding box center [1085, 40] width 87 height 22
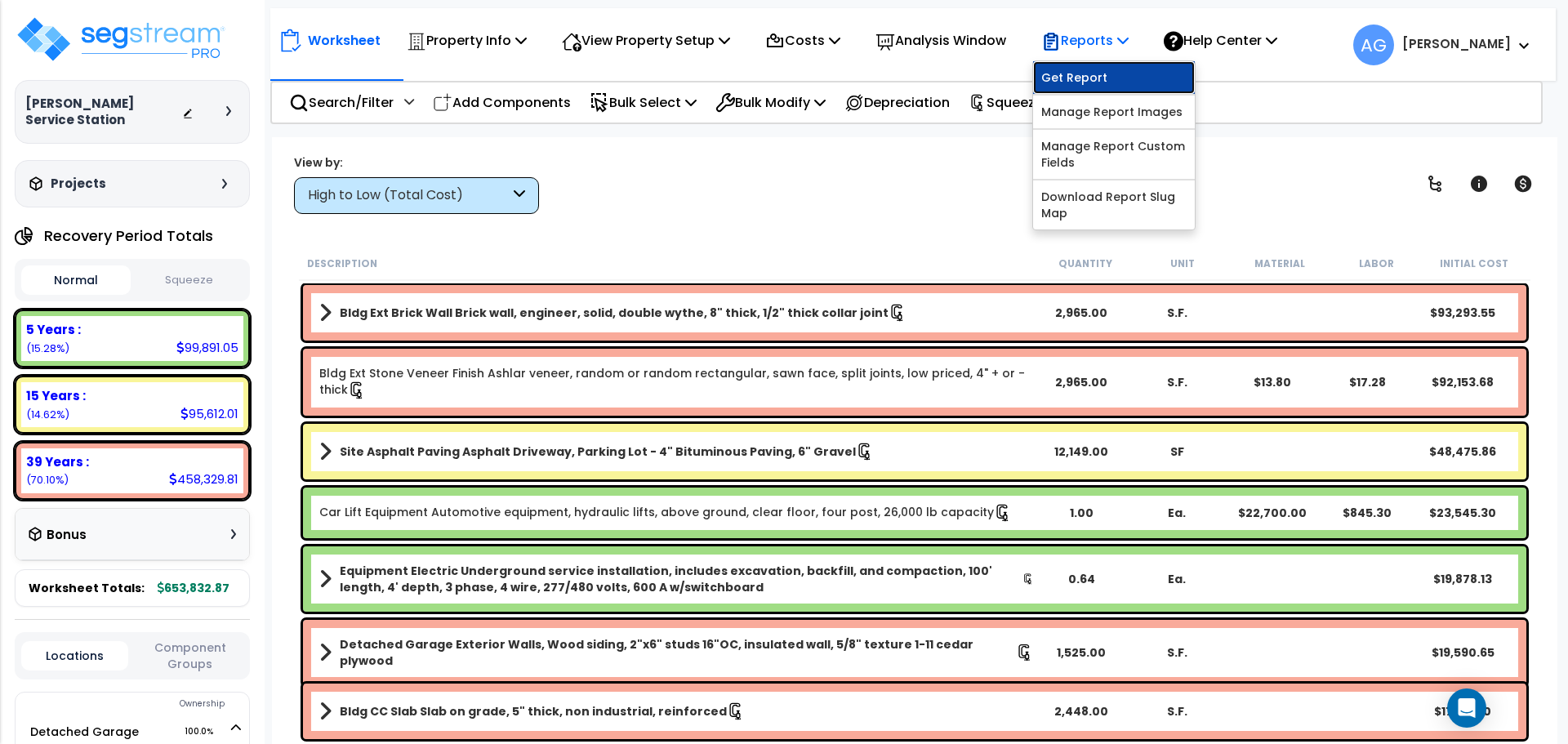
click at [1093, 78] on link "Get Report" at bounding box center [1113, 77] width 162 height 32
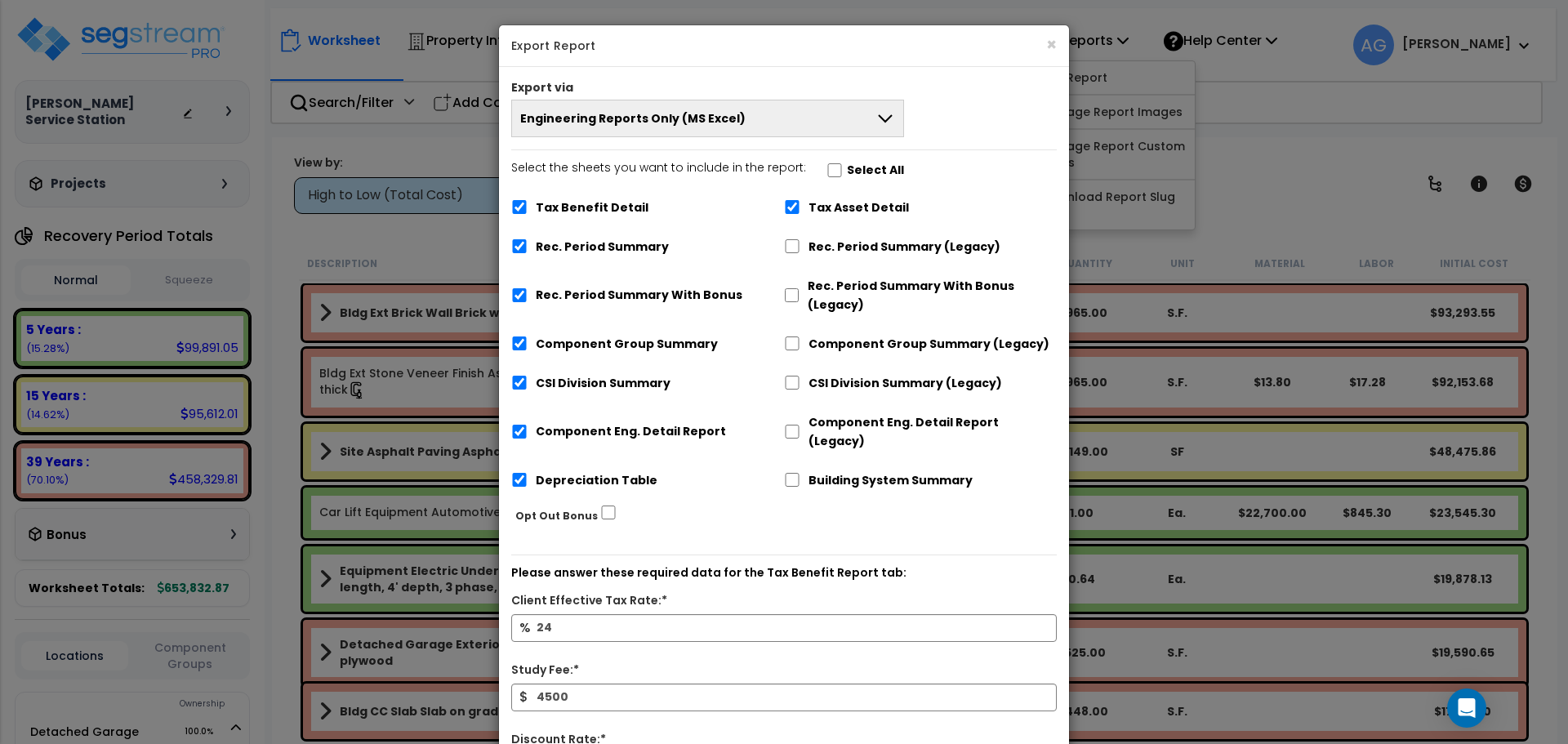
click at [1058, 38] on div "× Export Report" at bounding box center [784, 47] width 570 height 42
click at [1049, 43] on button "×" at bounding box center [1051, 45] width 10 height 17
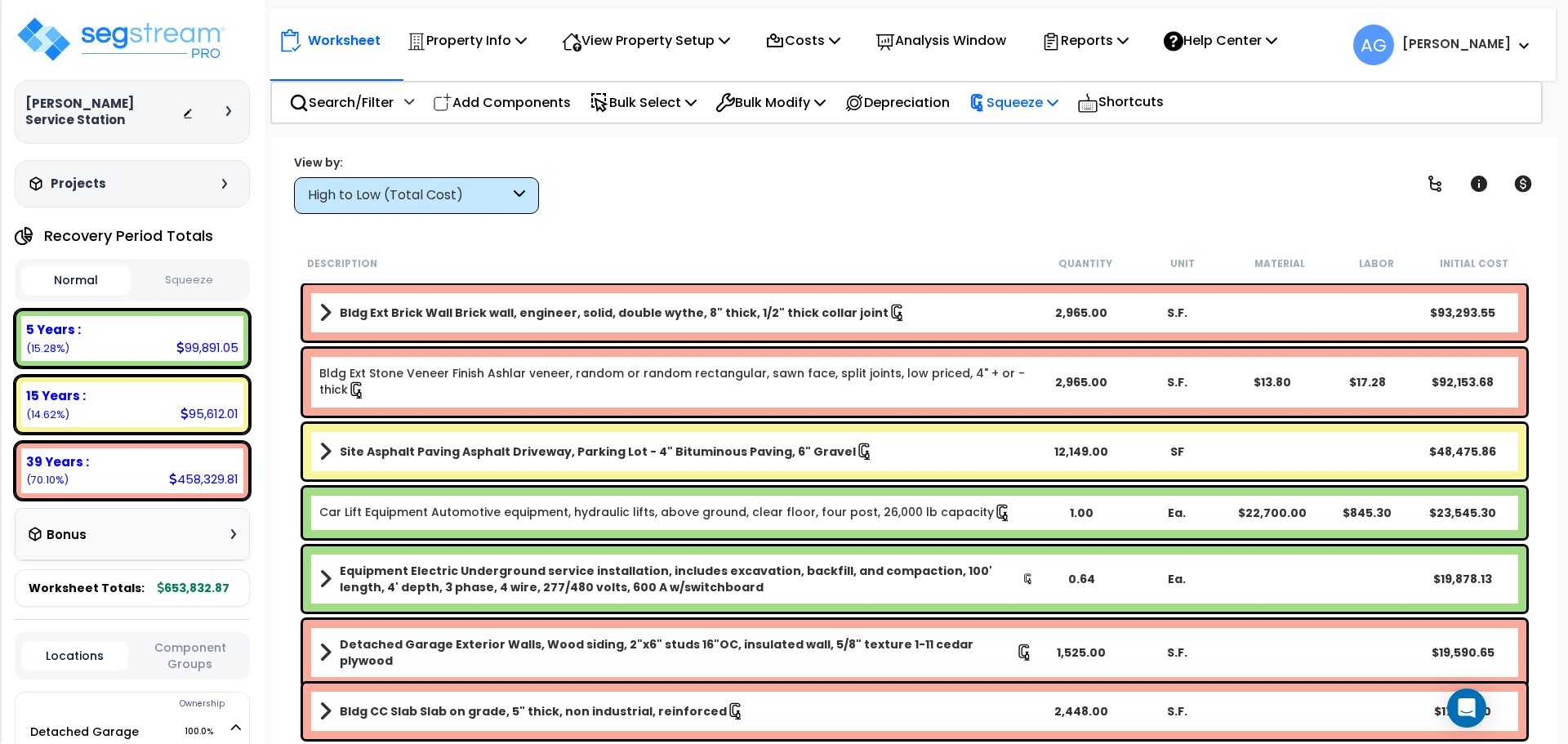
click at [1037, 107] on p "Squeeze" at bounding box center [1013, 102] width 89 height 22
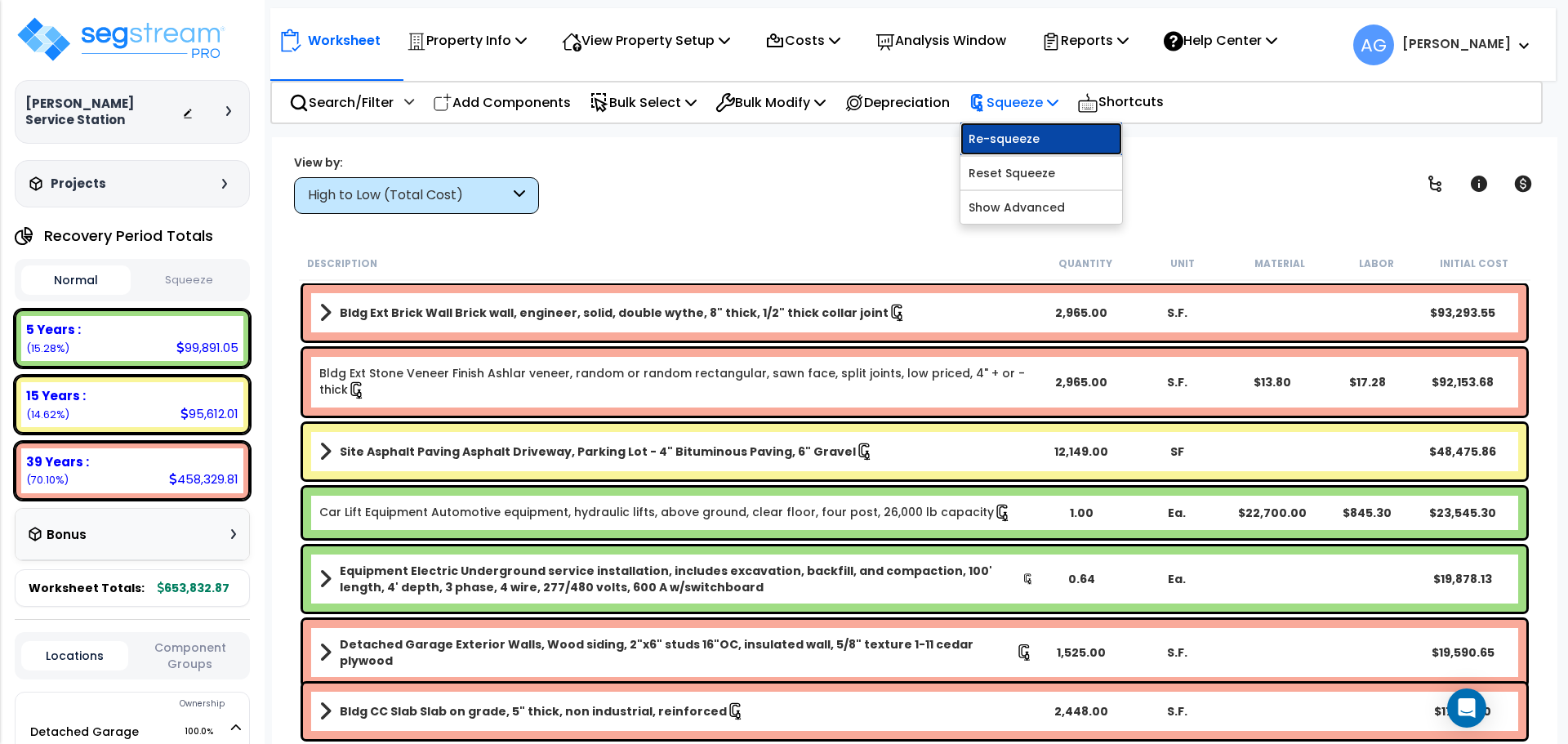
click at [1036, 137] on link "Re-squeeze" at bounding box center [1041, 139] width 162 height 32
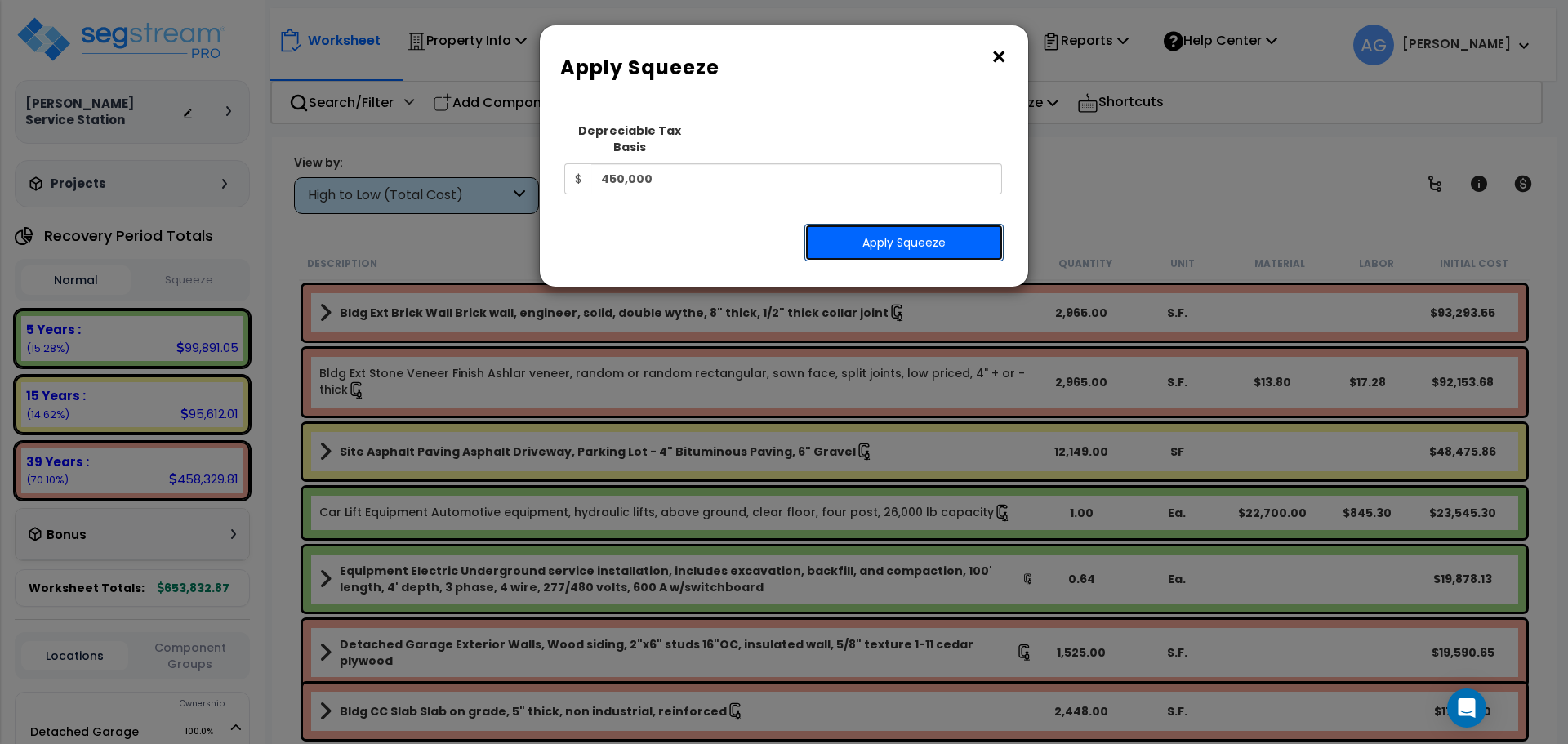
click at [910, 237] on button "Apply Squeeze" at bounding box center [904, 243] width 200 height 38
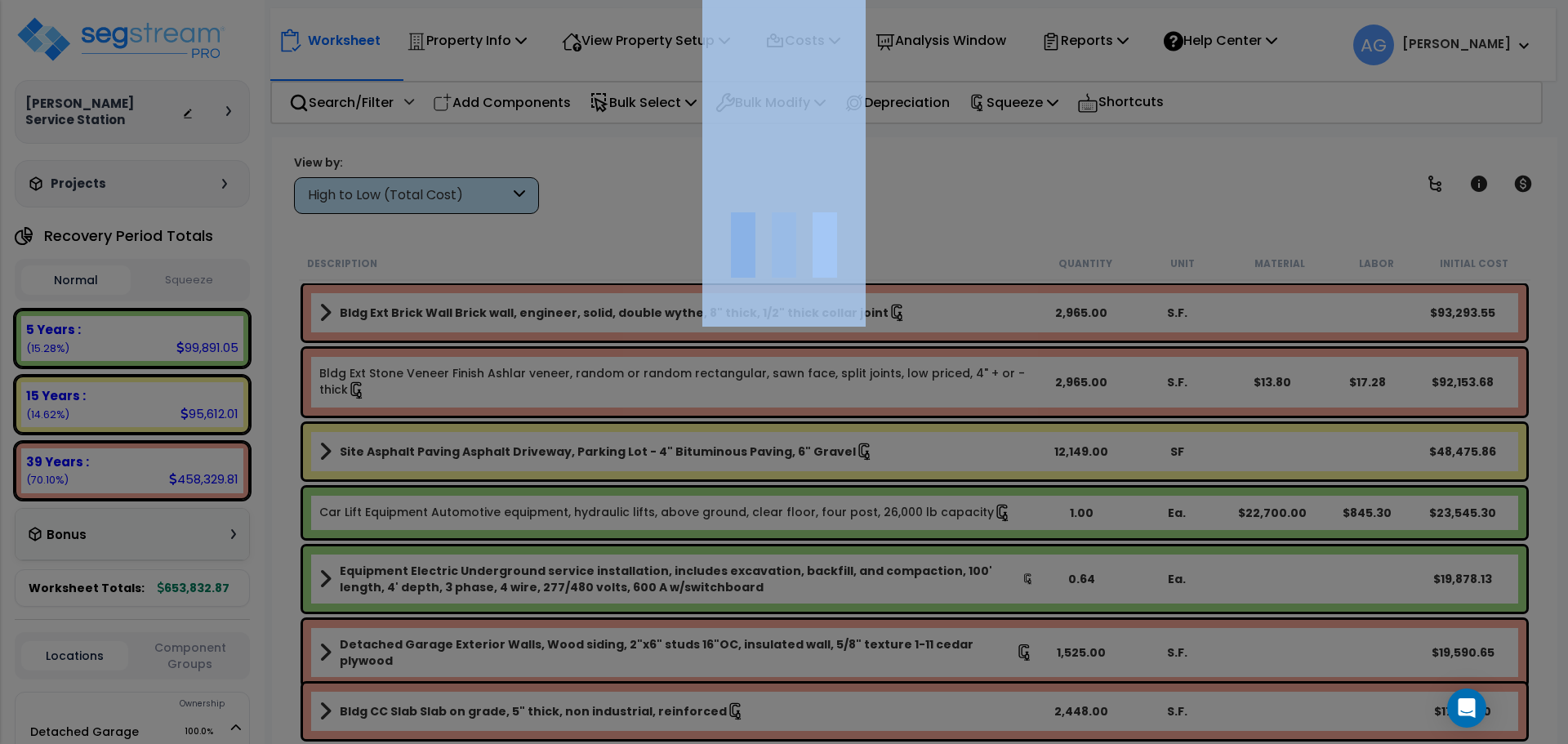
click at [910, 237] on div at bounding box center [784, 372] width 1568 height 744
click at [910, 216] on div at bounding box center [784, 372] width 1568 height 744
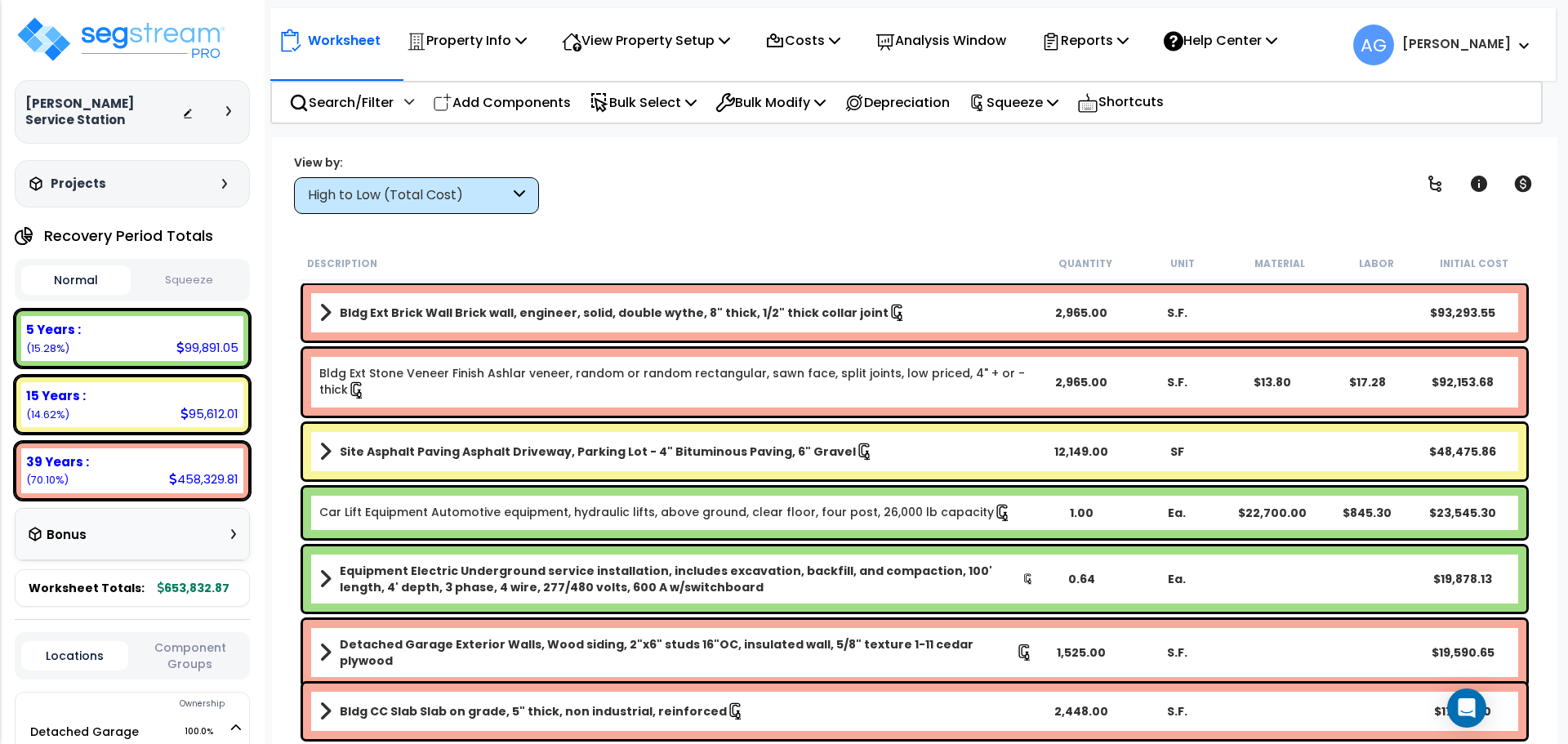
click at [200, 266] on button "Squeeze" at bounding box center [189, 281] width 109 height 29
click at [1102, 44] on p "Reports" at bounding box center [1085, 40] width 87 height 22
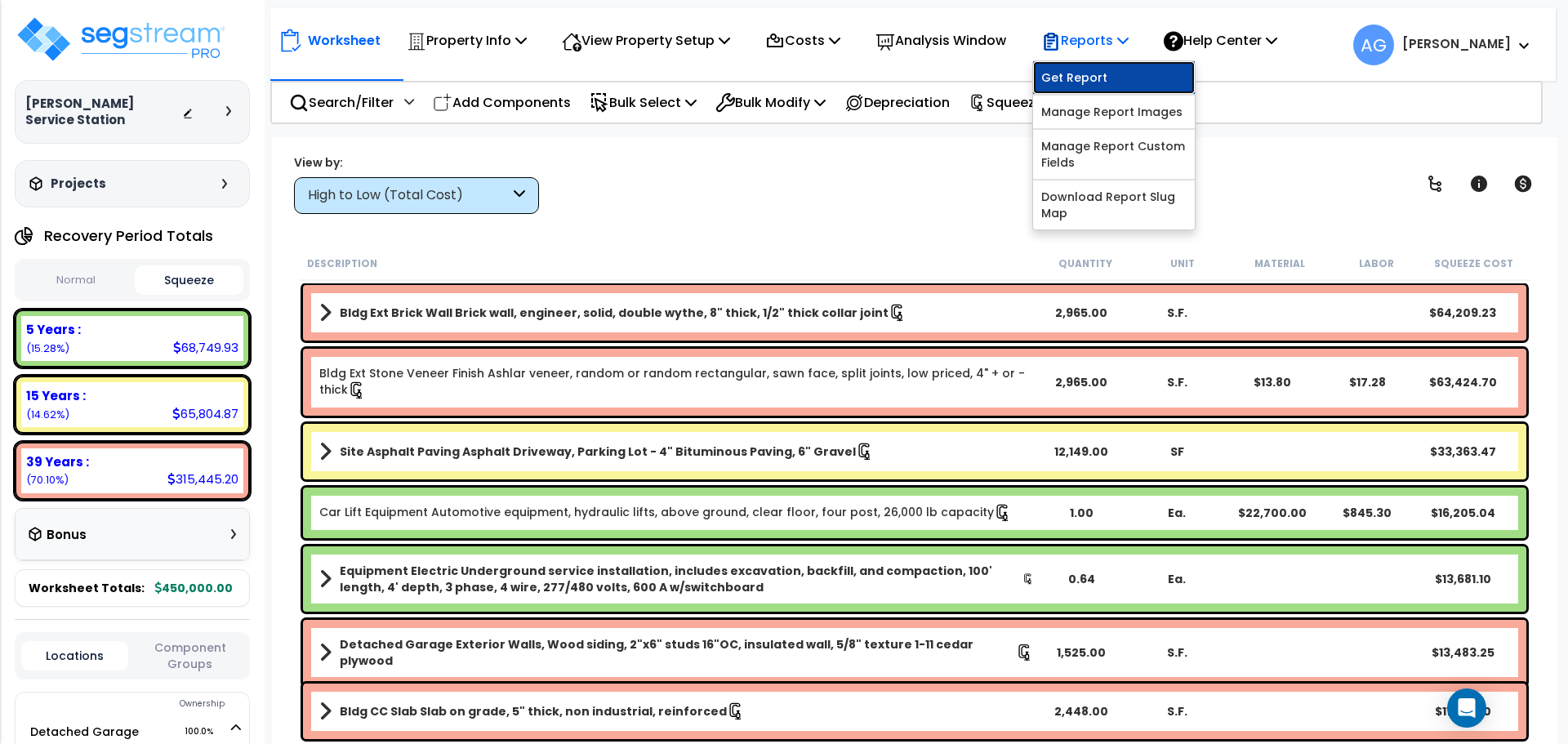
click at [1094, 66] on link "Get Report" at bounding box center [1113, 77] width 162 height 32
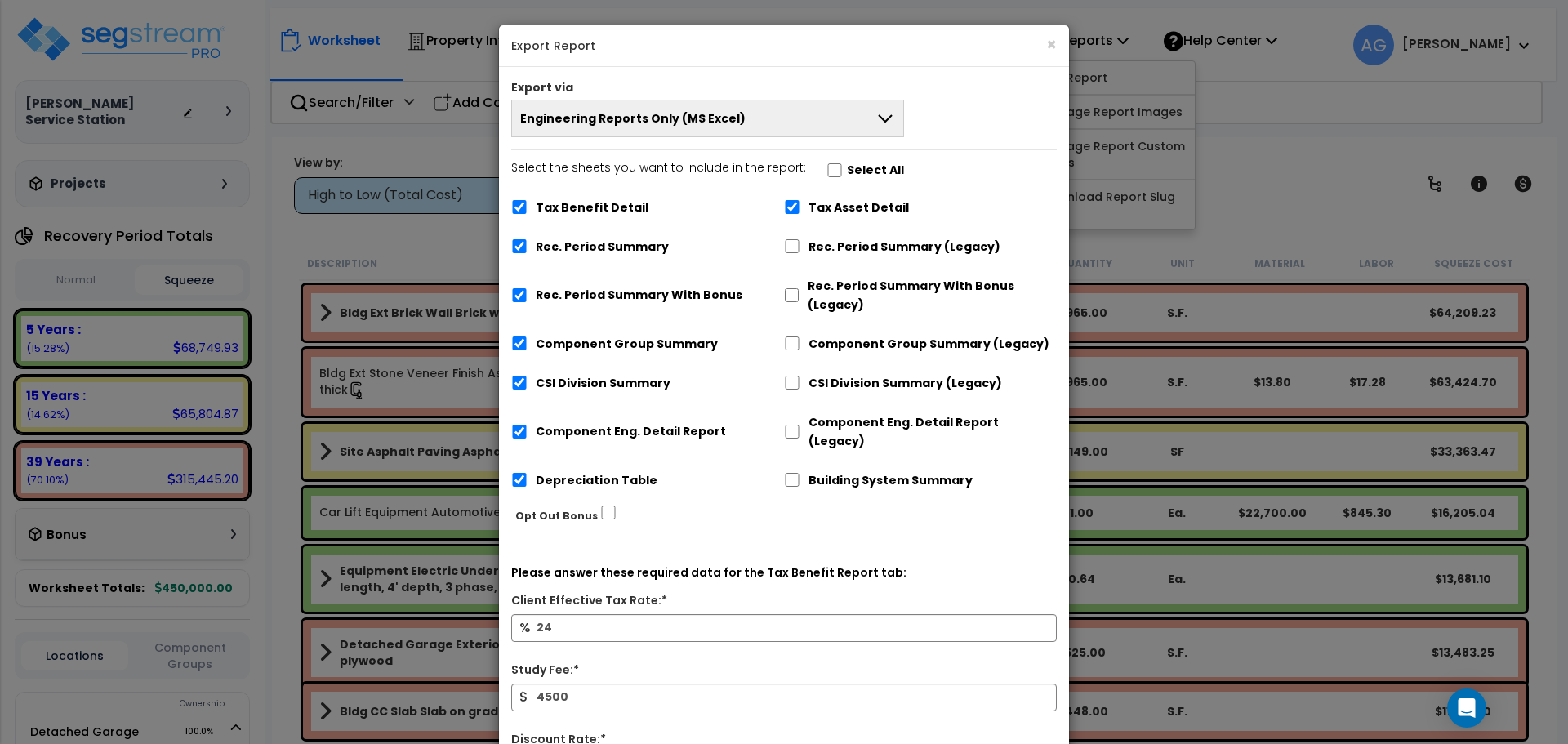
scroll to position [128, 0]
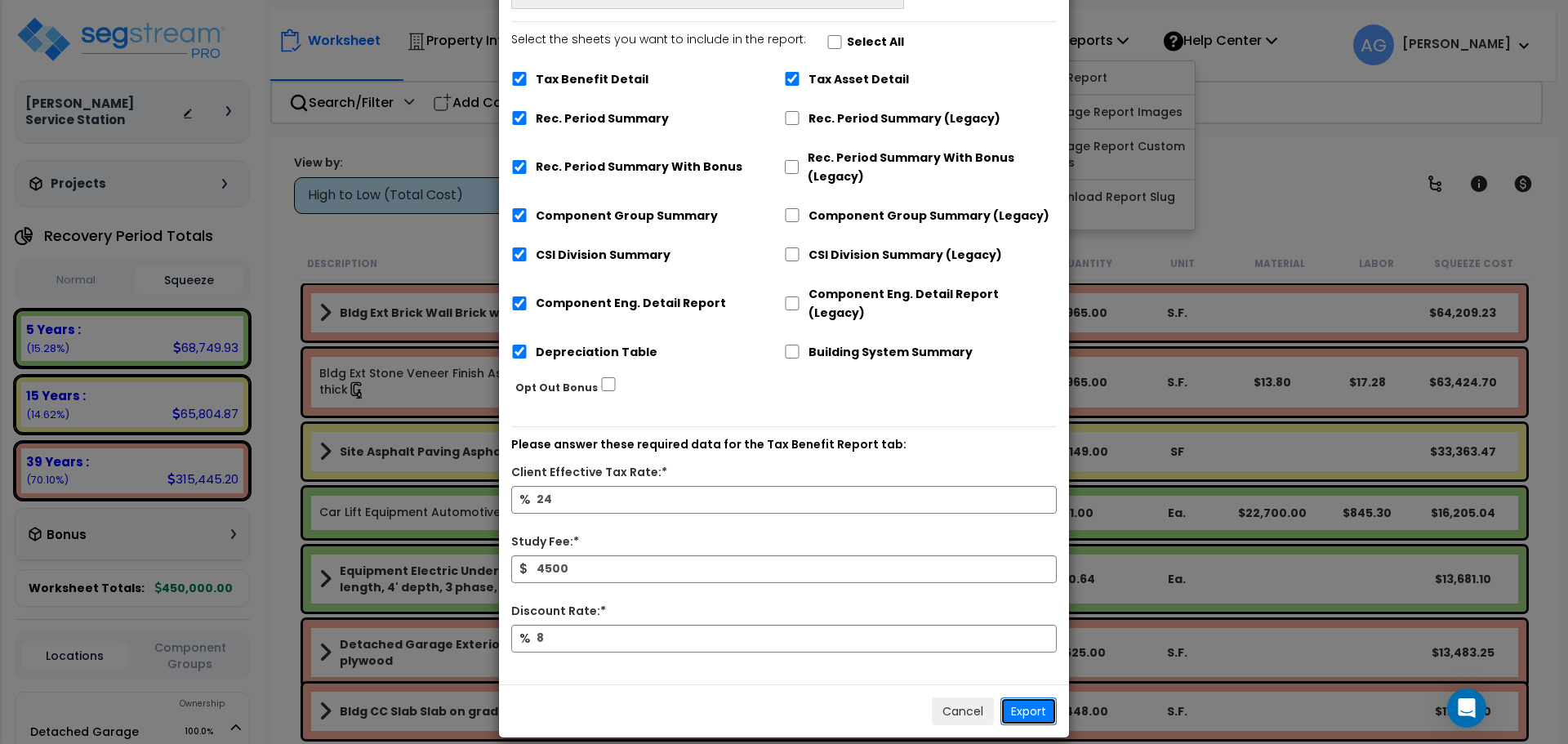
click at [1024, 697] on button "Export" at bounding box center [1028, 711] width 56 height 28
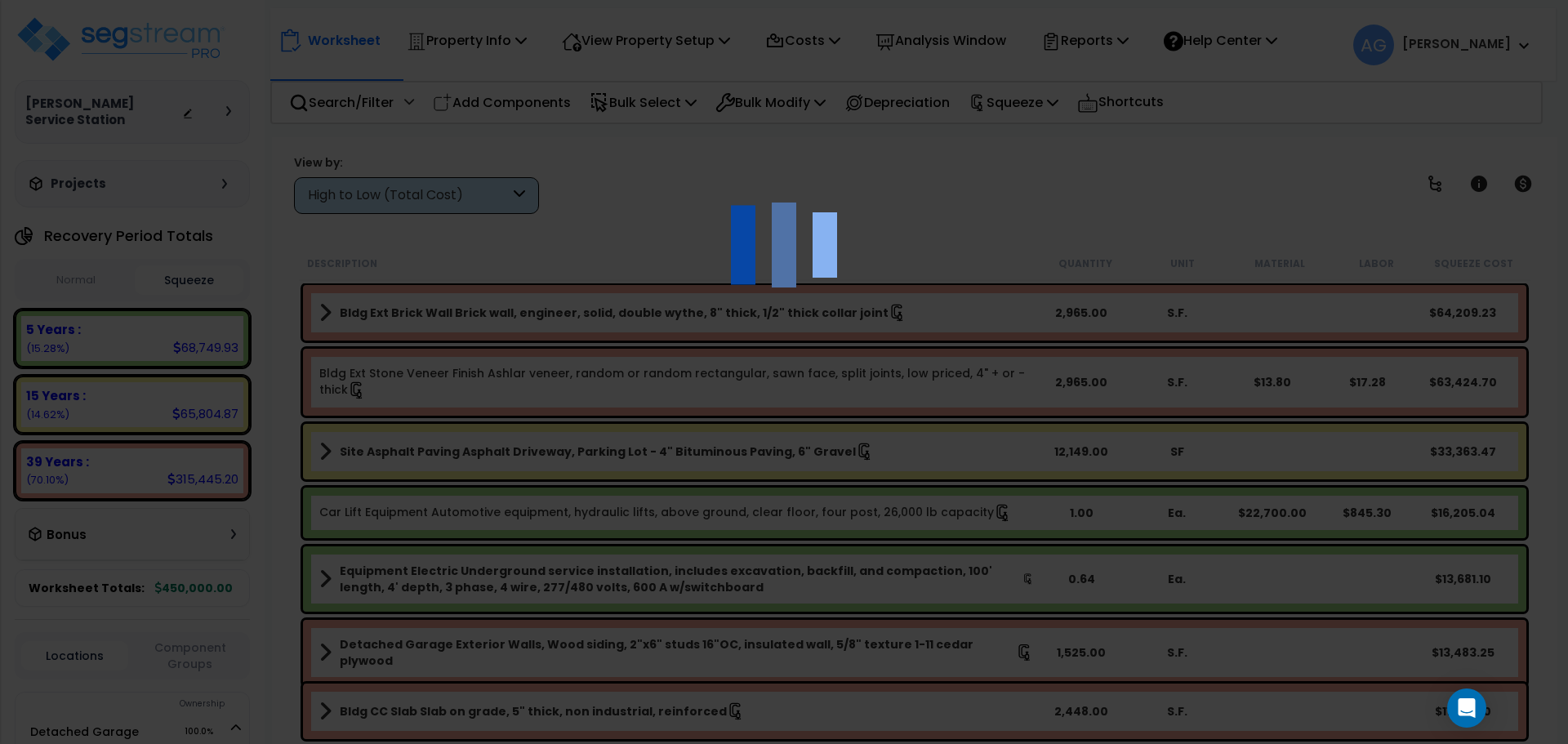
scroll to position [0, 0]
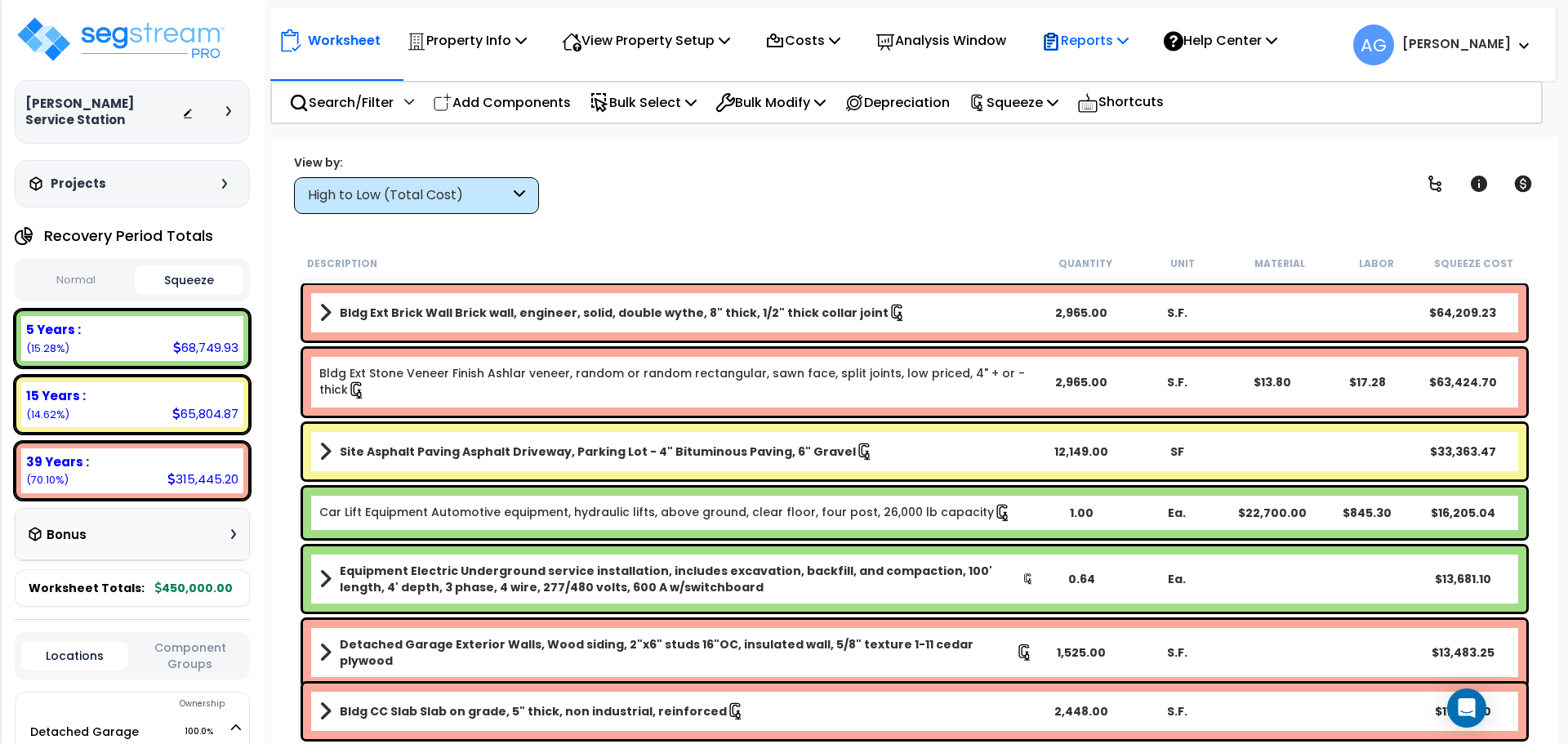
click at [1129, 43] on p "Reports" at bounding box center [1085, 40] width 87 height 22
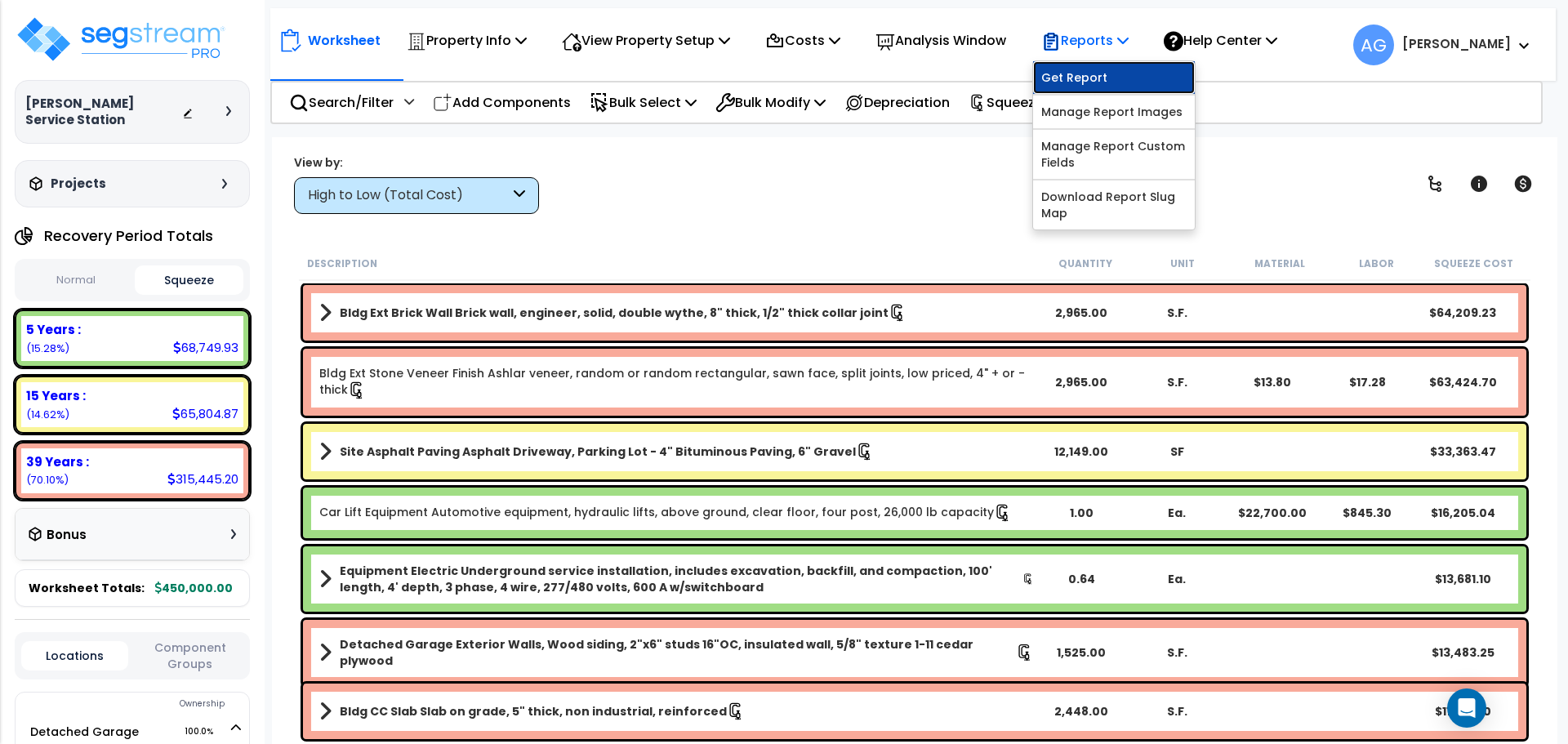
click at [1108, 76] on link "Get Report" at bounding box center [1113, 77] width 162 height 32
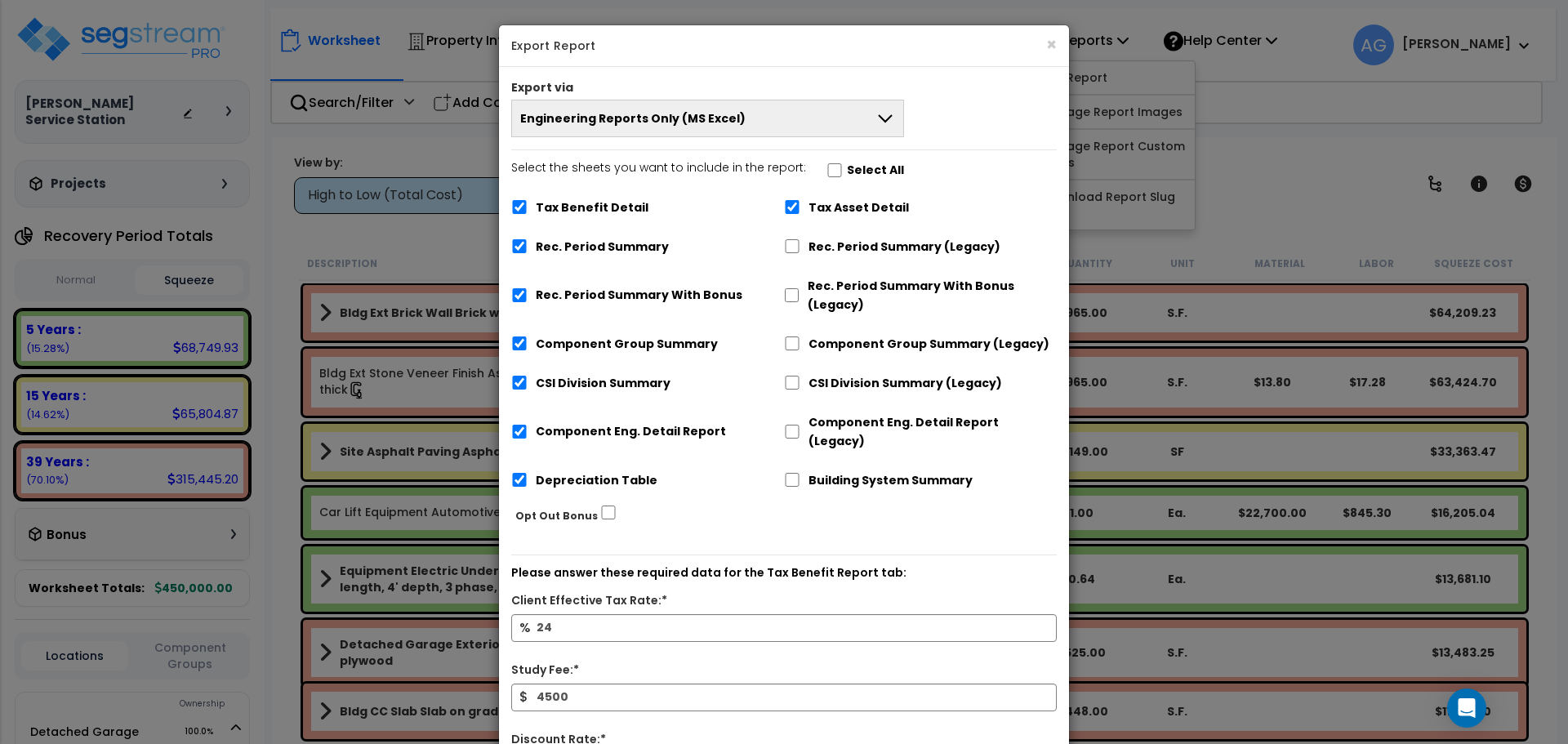
click at [724, 110] on span "Engineering Reports Only (MS Excel)" at bounding box center [632, 118] width 225 height 16
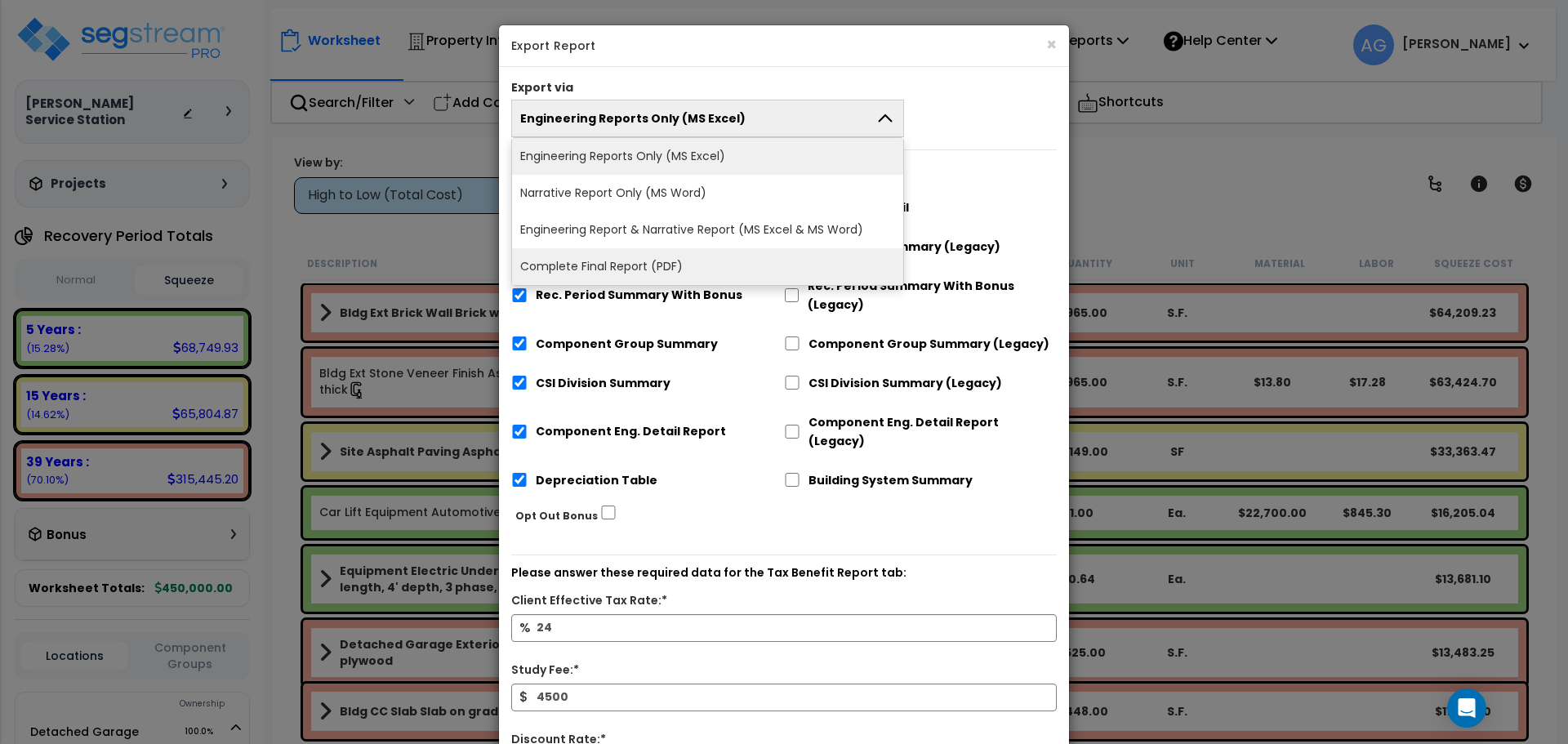
click at [639, 264] on li "Complete Final Report (PDF)" at bounding box center [707, 266] width 391 height 37
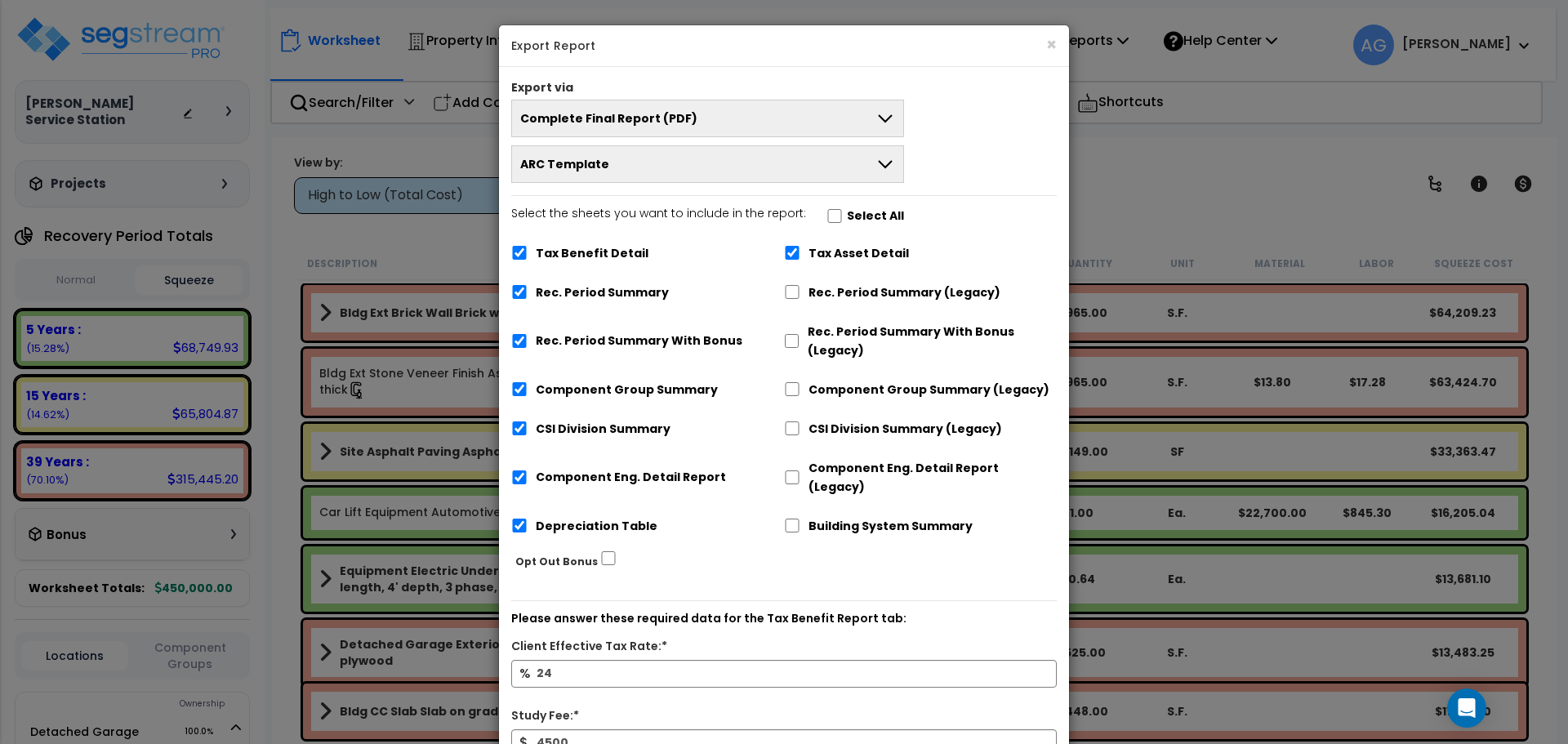
scroll to position [174, 0]
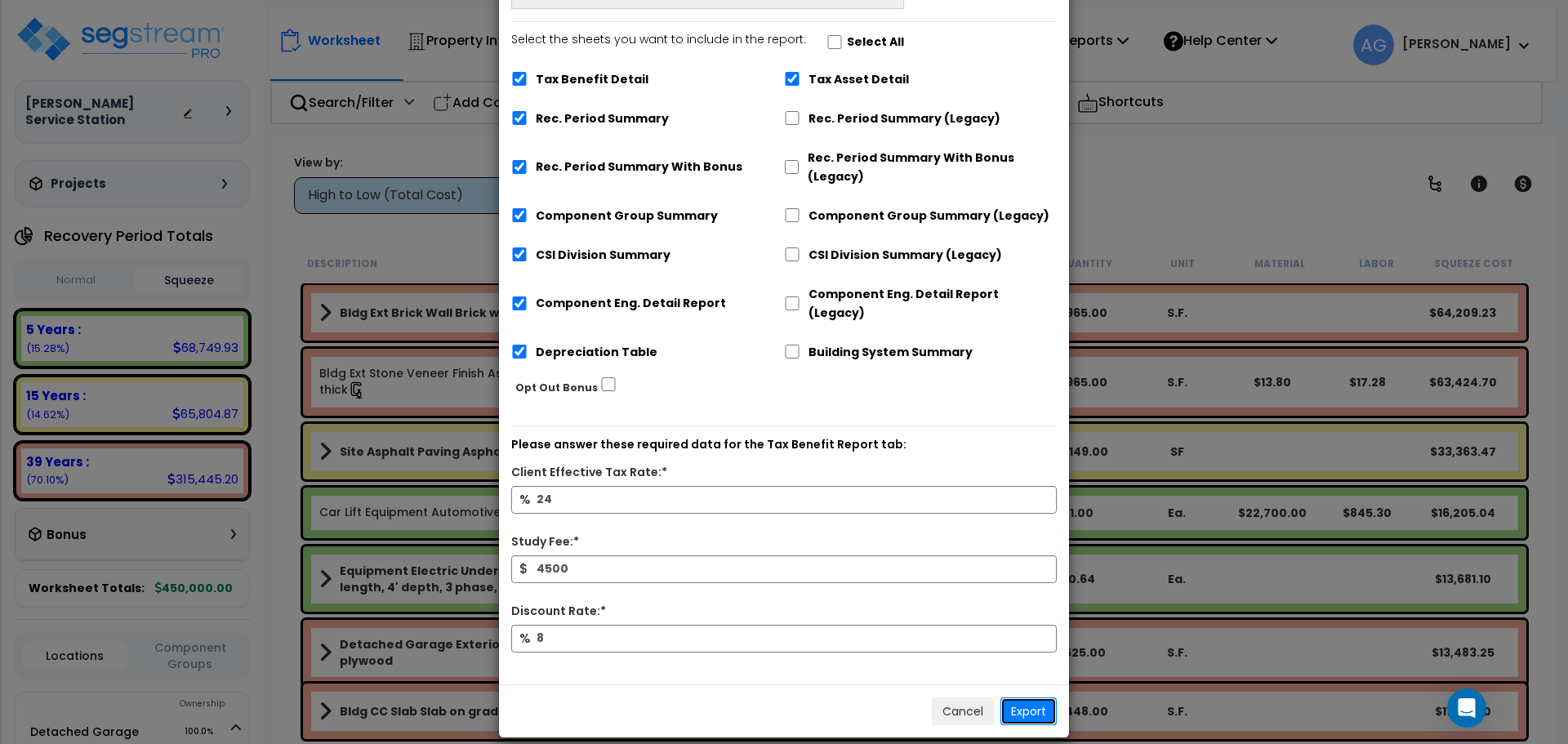
click at [1017, 697] on button "Export" at bounding box center [1028, 711] width 56 height 28
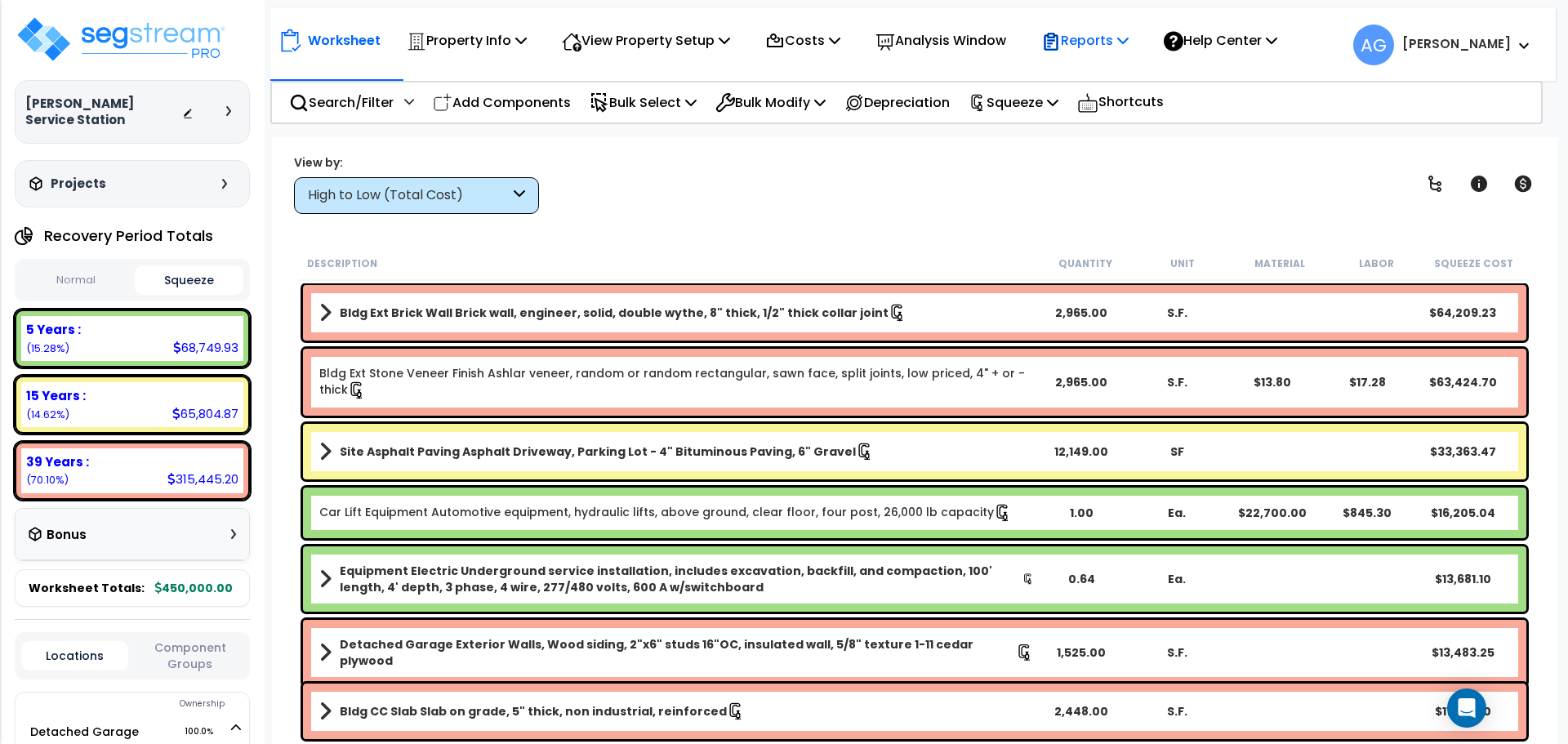
click at [1129, 37] on icon at bounding box center [1123, 40] width 11 height 13
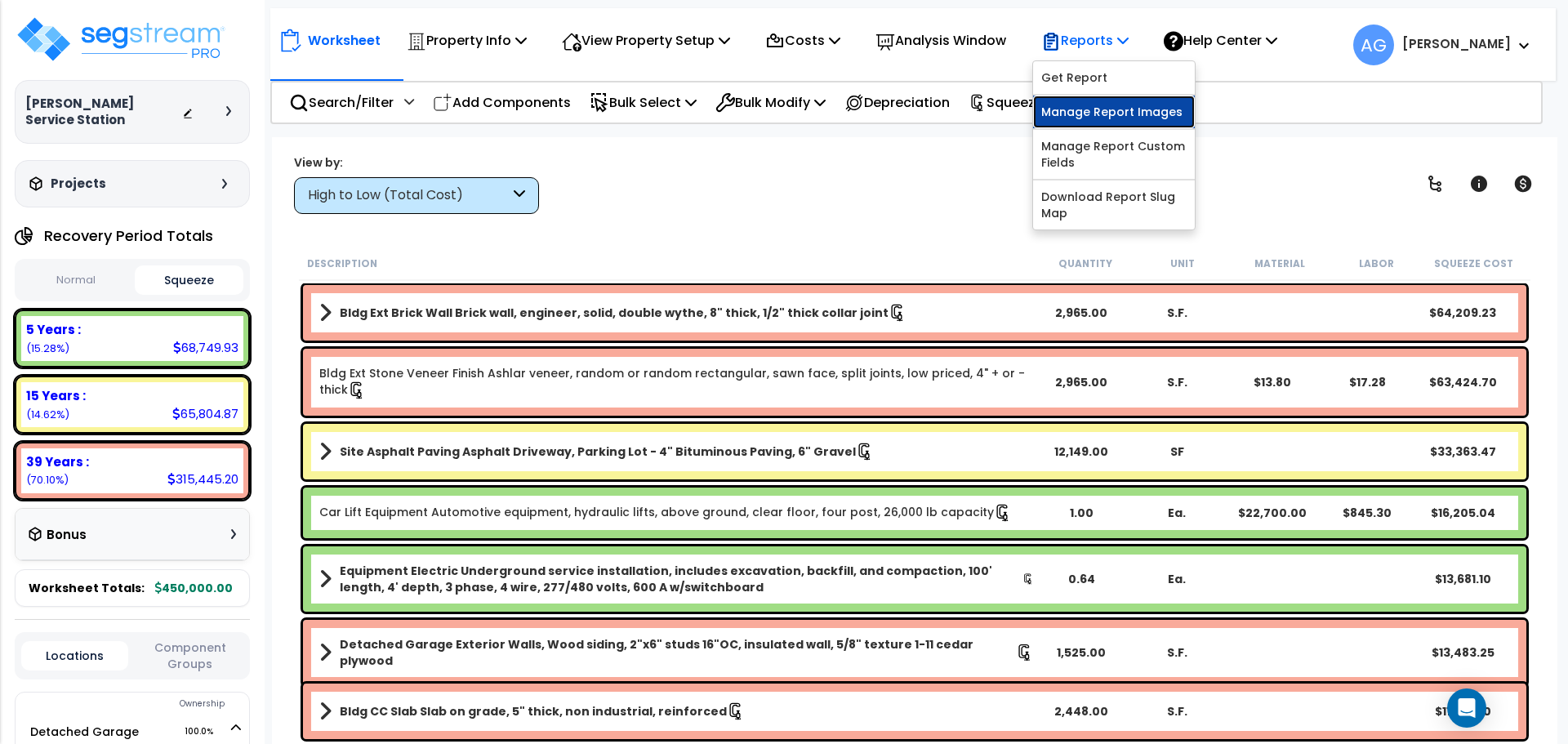
click at [1107, 110] on link "Manage Report Images" at bounding box center [1113, 111] width 162 height 32
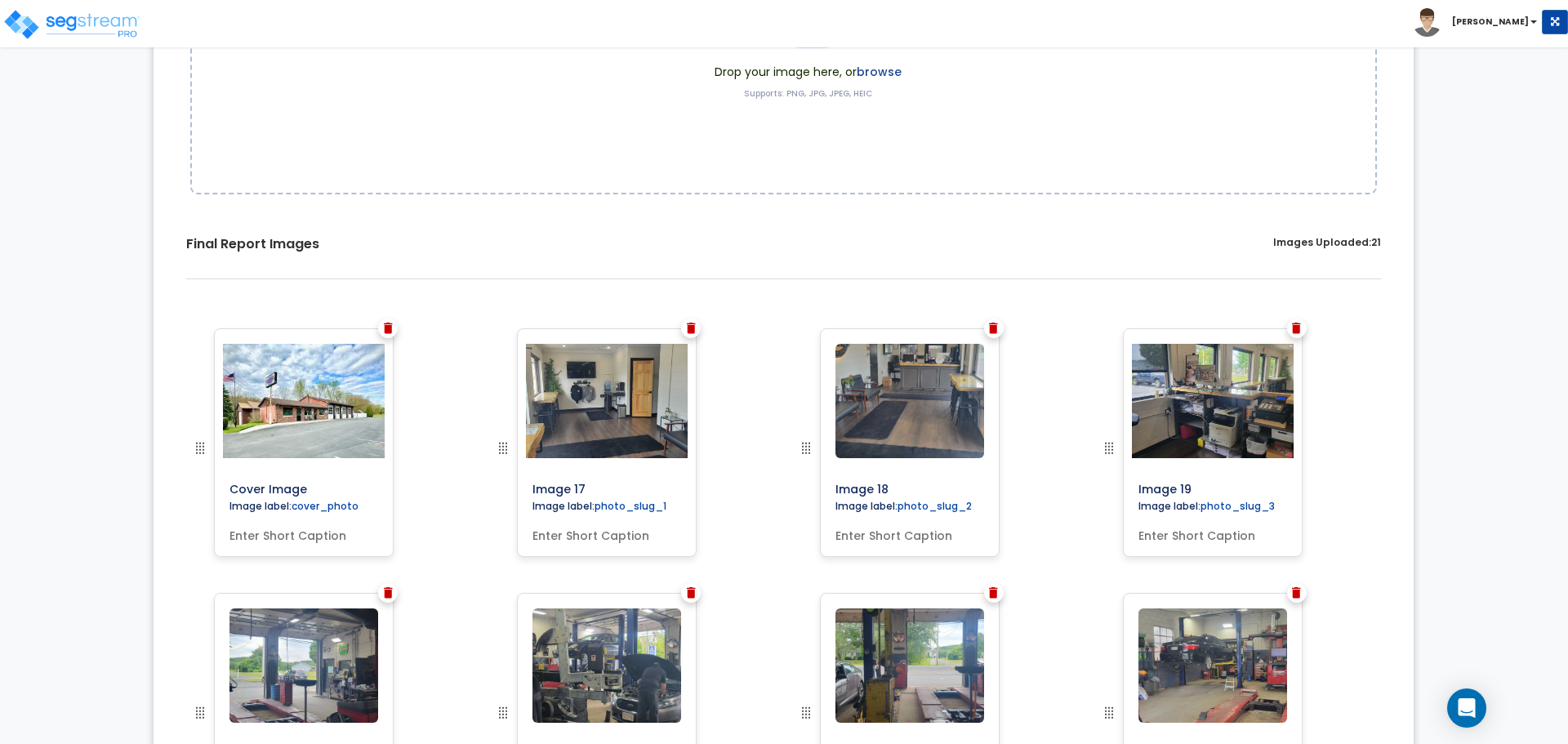
scroll to position [323, 0]
click at [326, 396] on img at bounding box center [303, 401] width 176 height 114
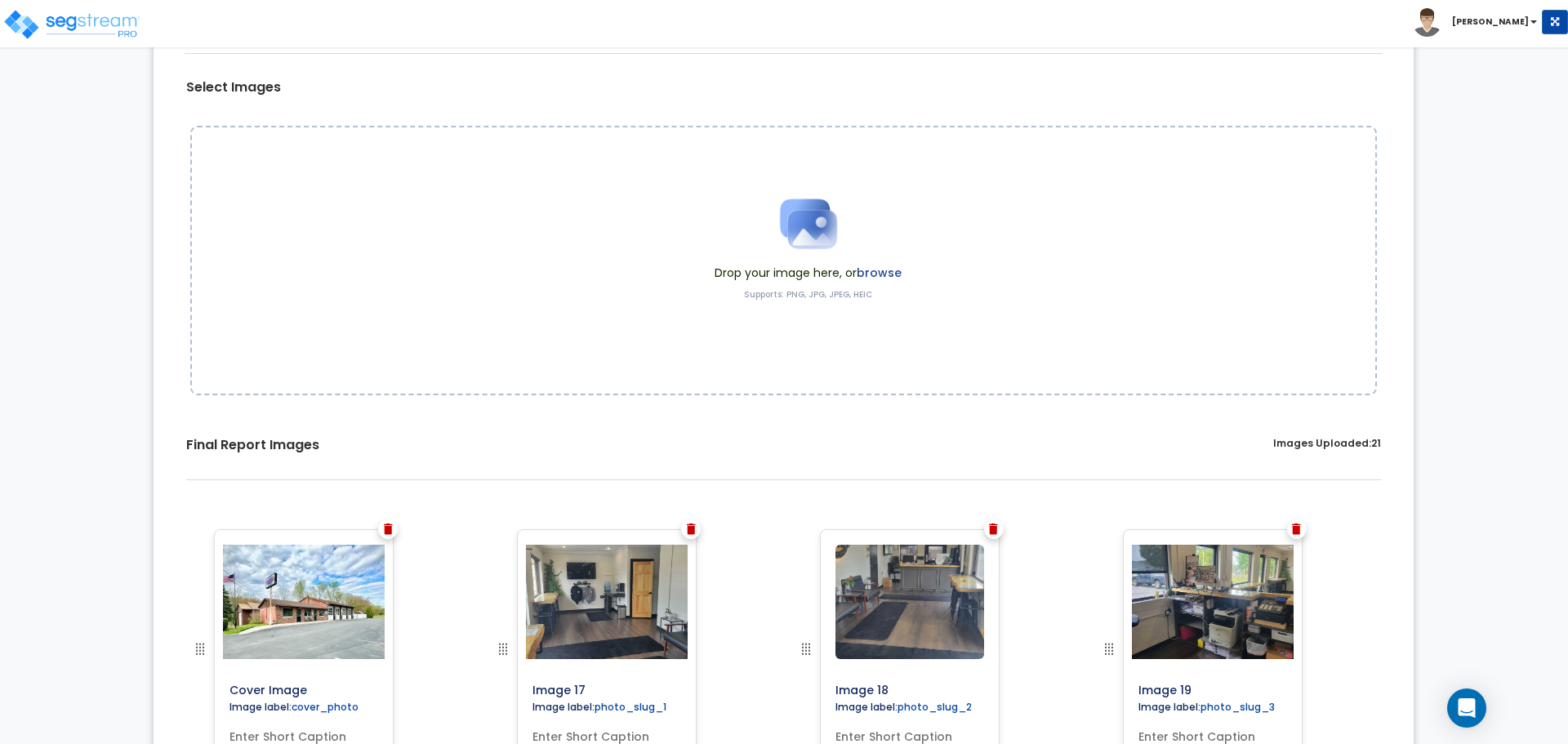
scroll to position [121, 0]
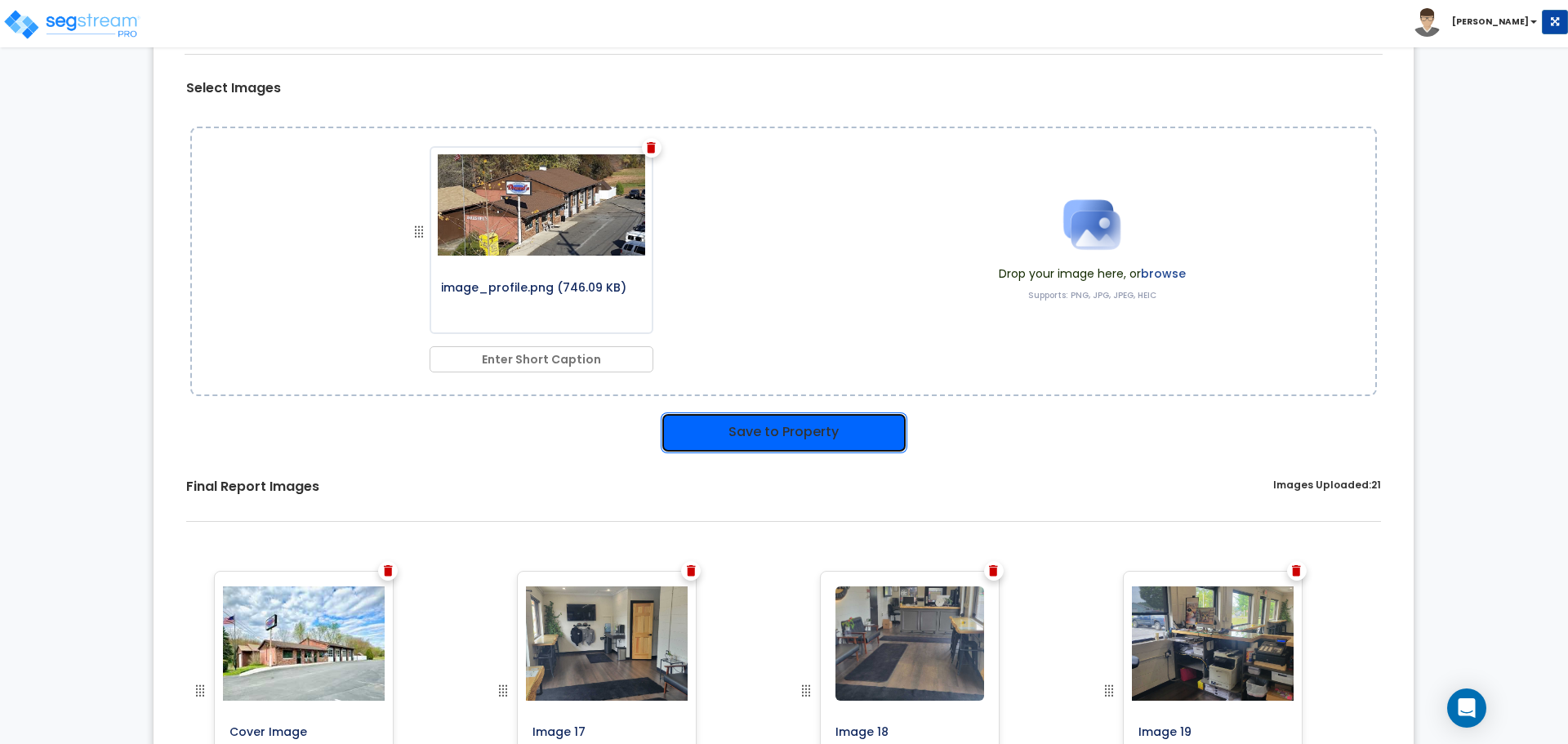
click at [755, 428] on button "Save to Property" at bounding box center [784, 433] width 246 height 41
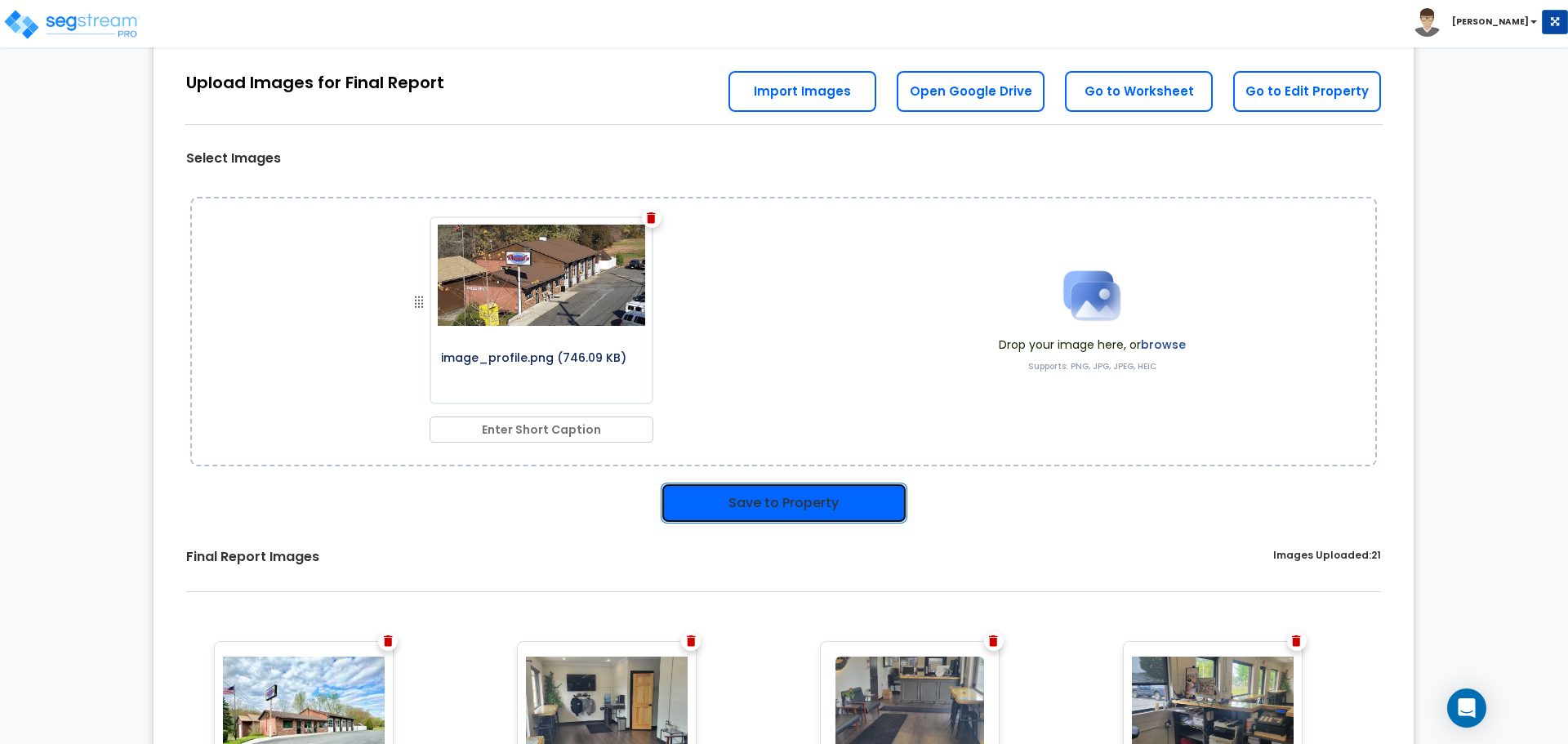
scroll to position [191, 0]
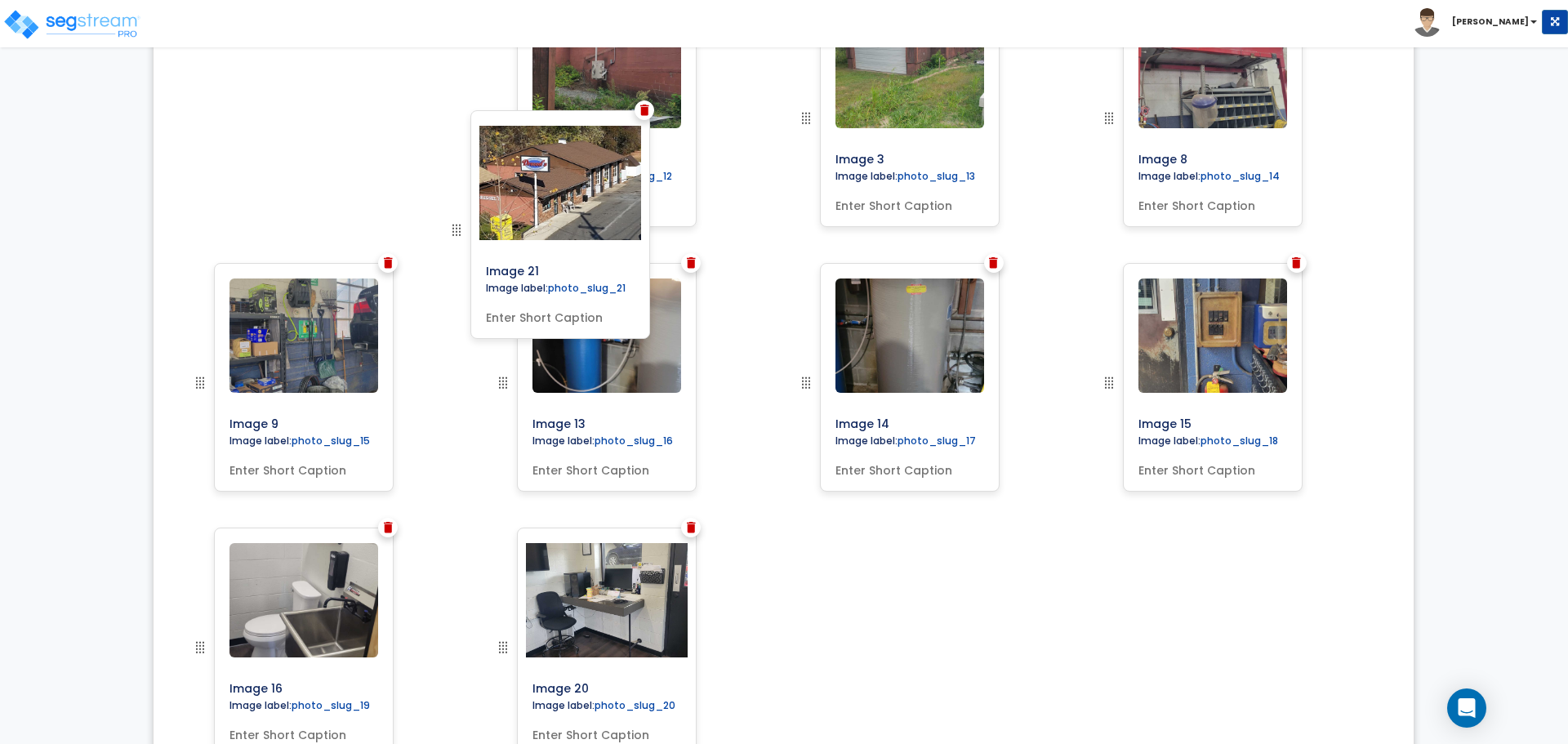
scroll to position [1183, 0]
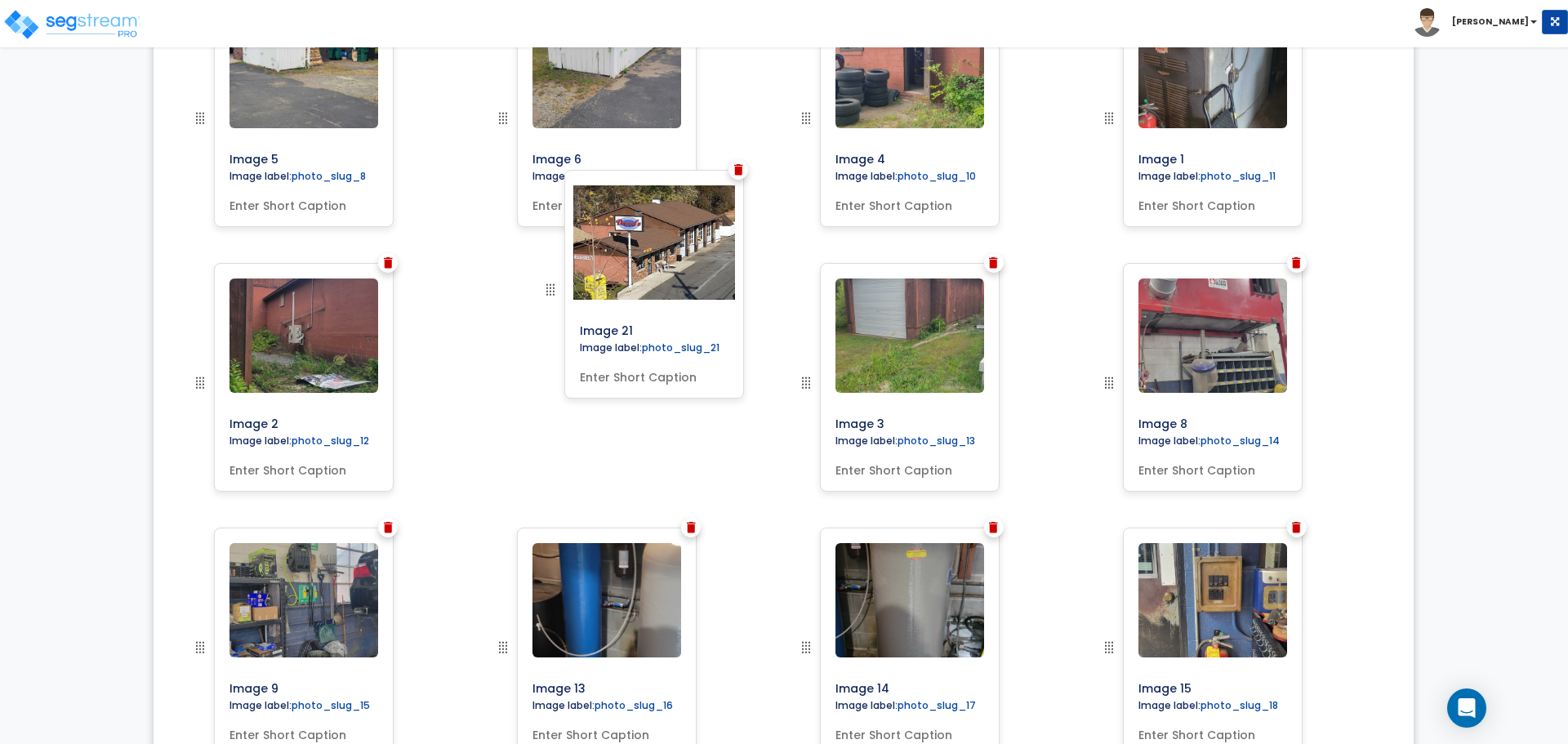
drag, startPoint x: 501, startPoint y: 528, endPoint x: 549, endPoint y: 284, distance: 248.7
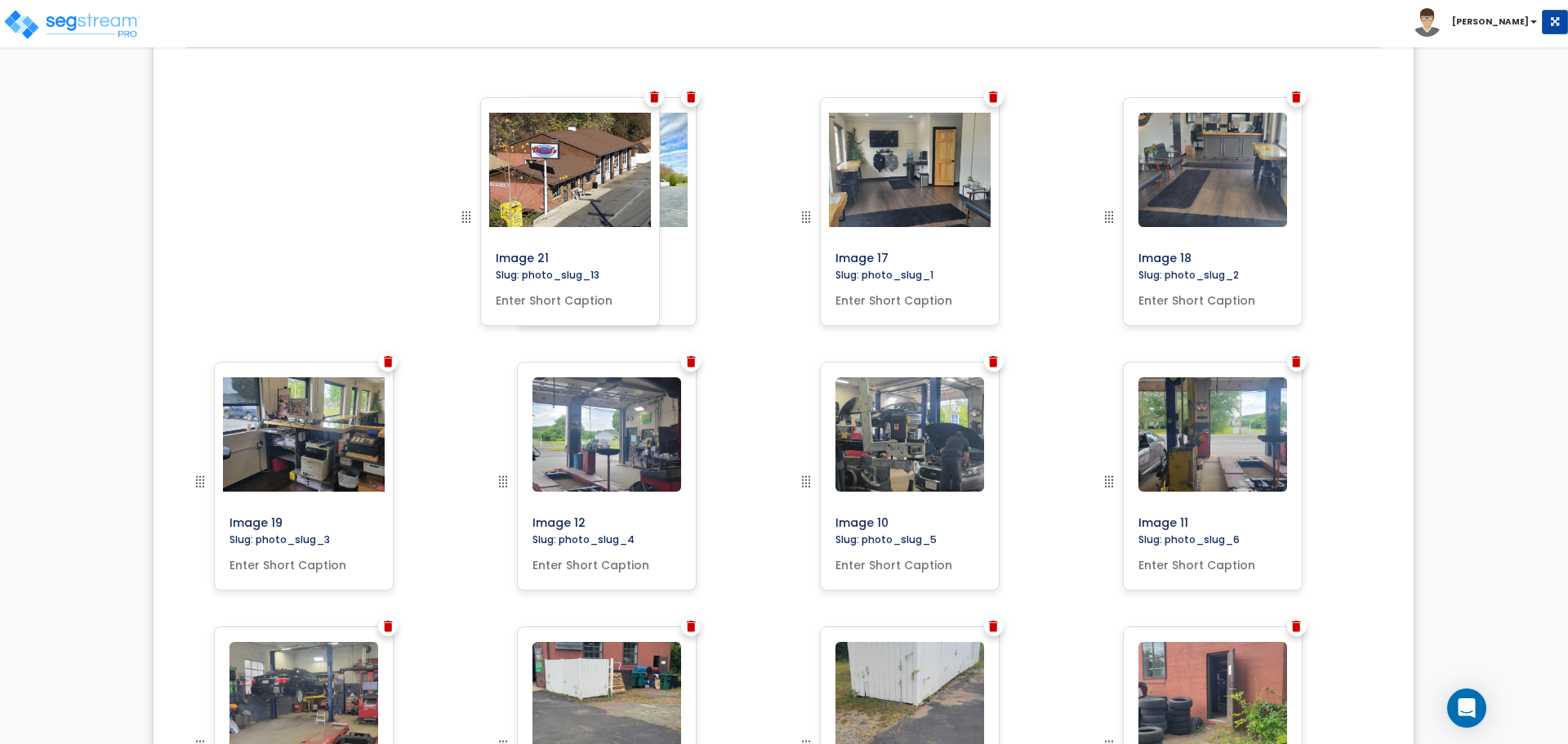
scroll to position [538, 0]
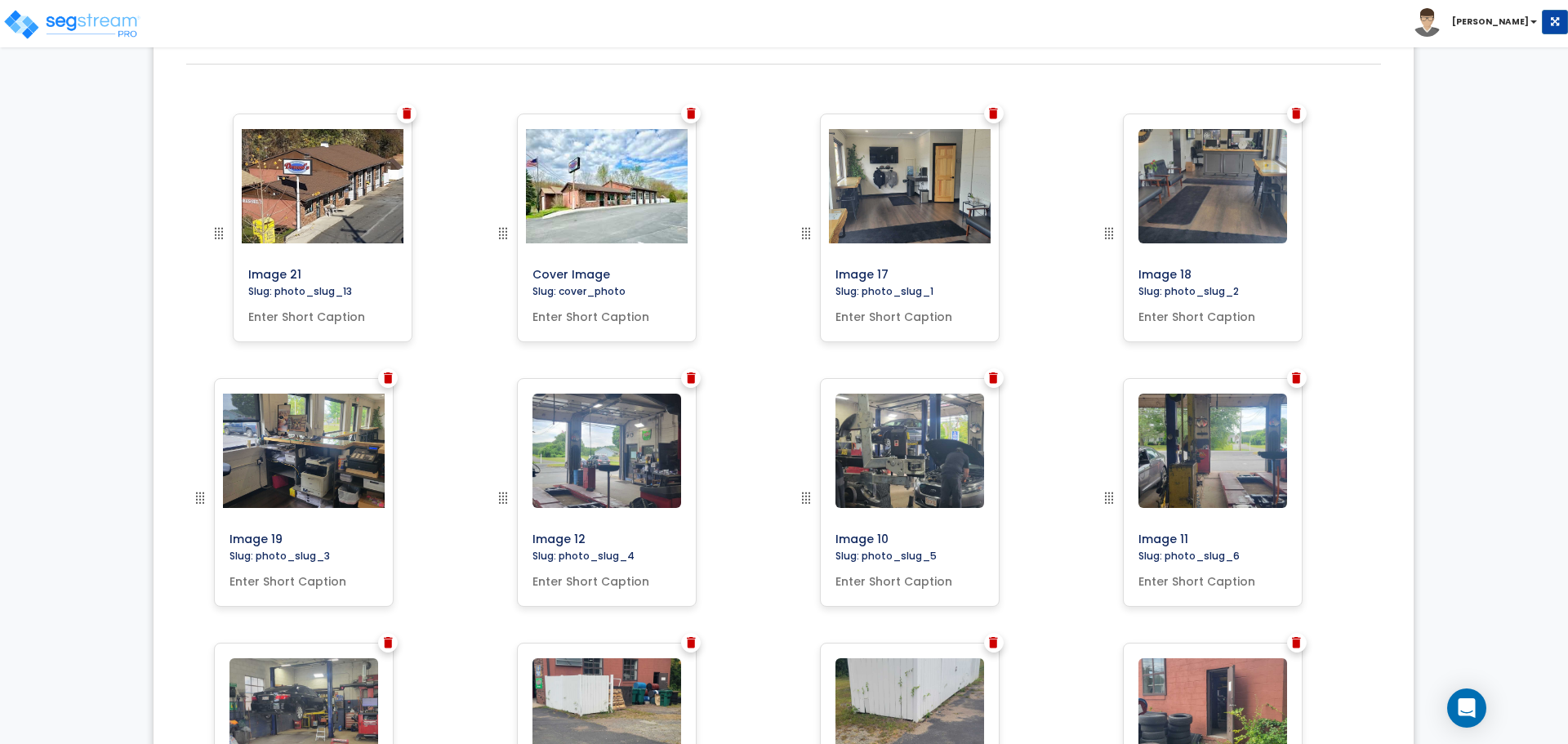
drag, startPoint x: 500, startPoint y: 531, endPoint x: 216, endPoint y: 225, distance: 417.5
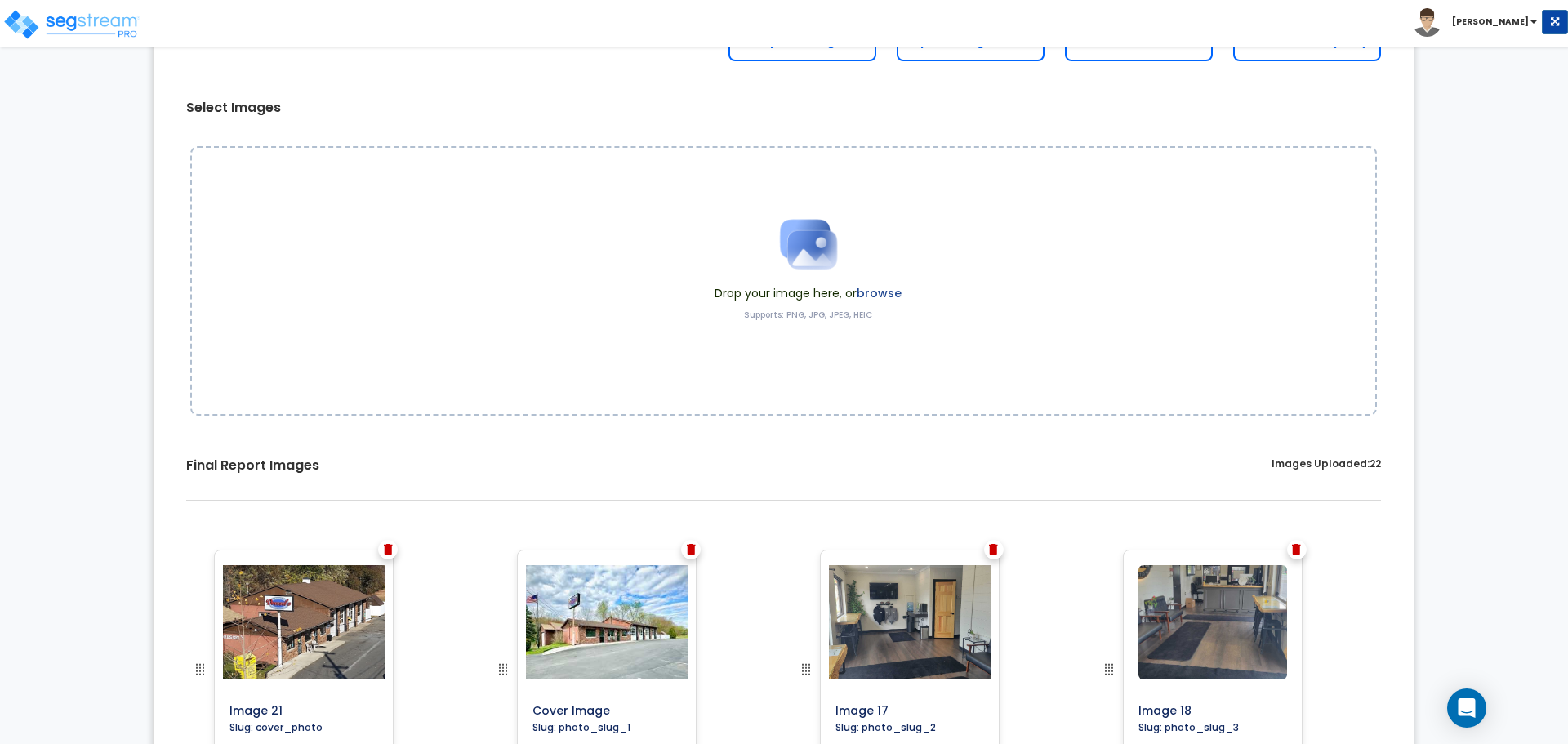
scroll to position [0, 0]
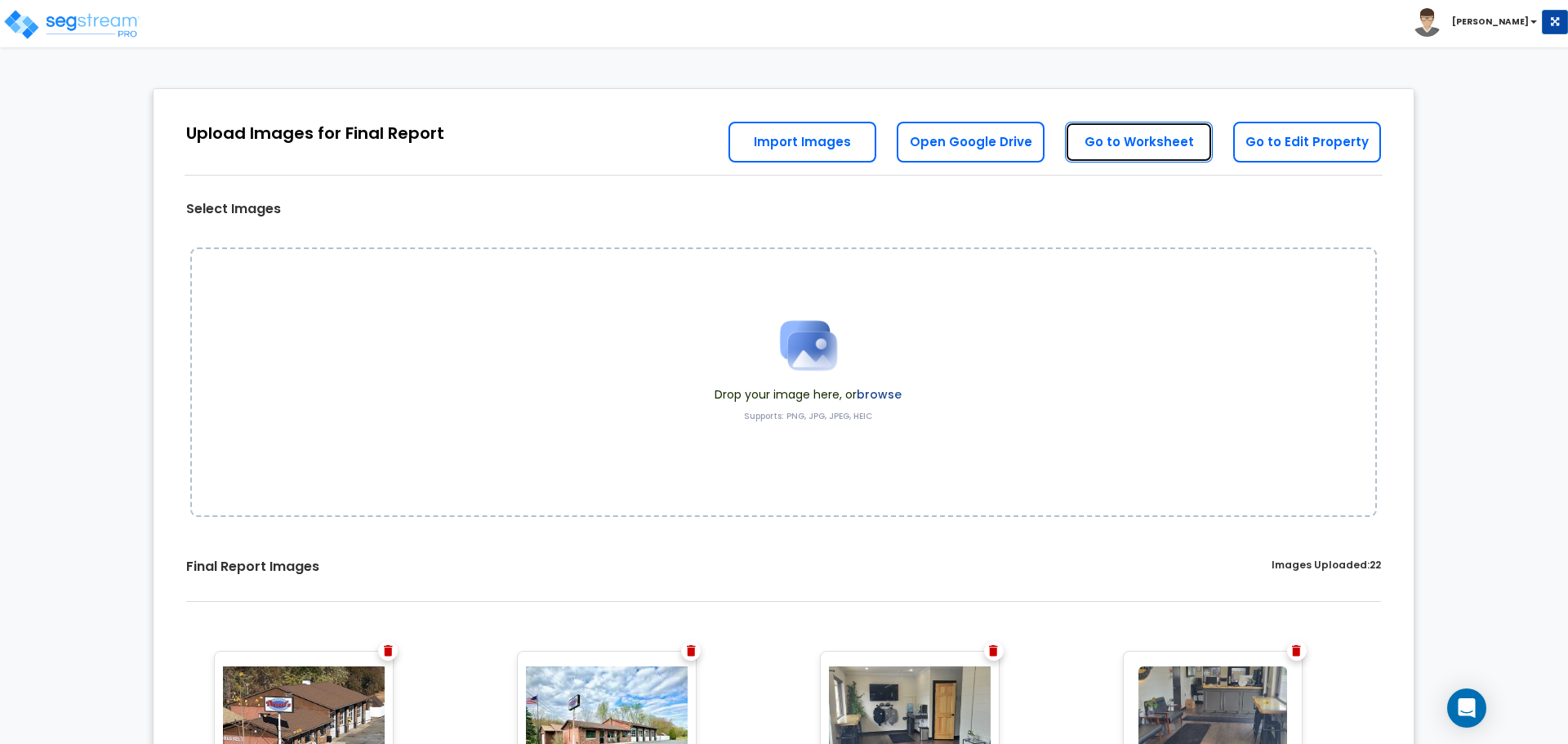
click at [1120, 130] on link "Go to Worksheet" at bounding box center [1138, 142] width 147 height 41
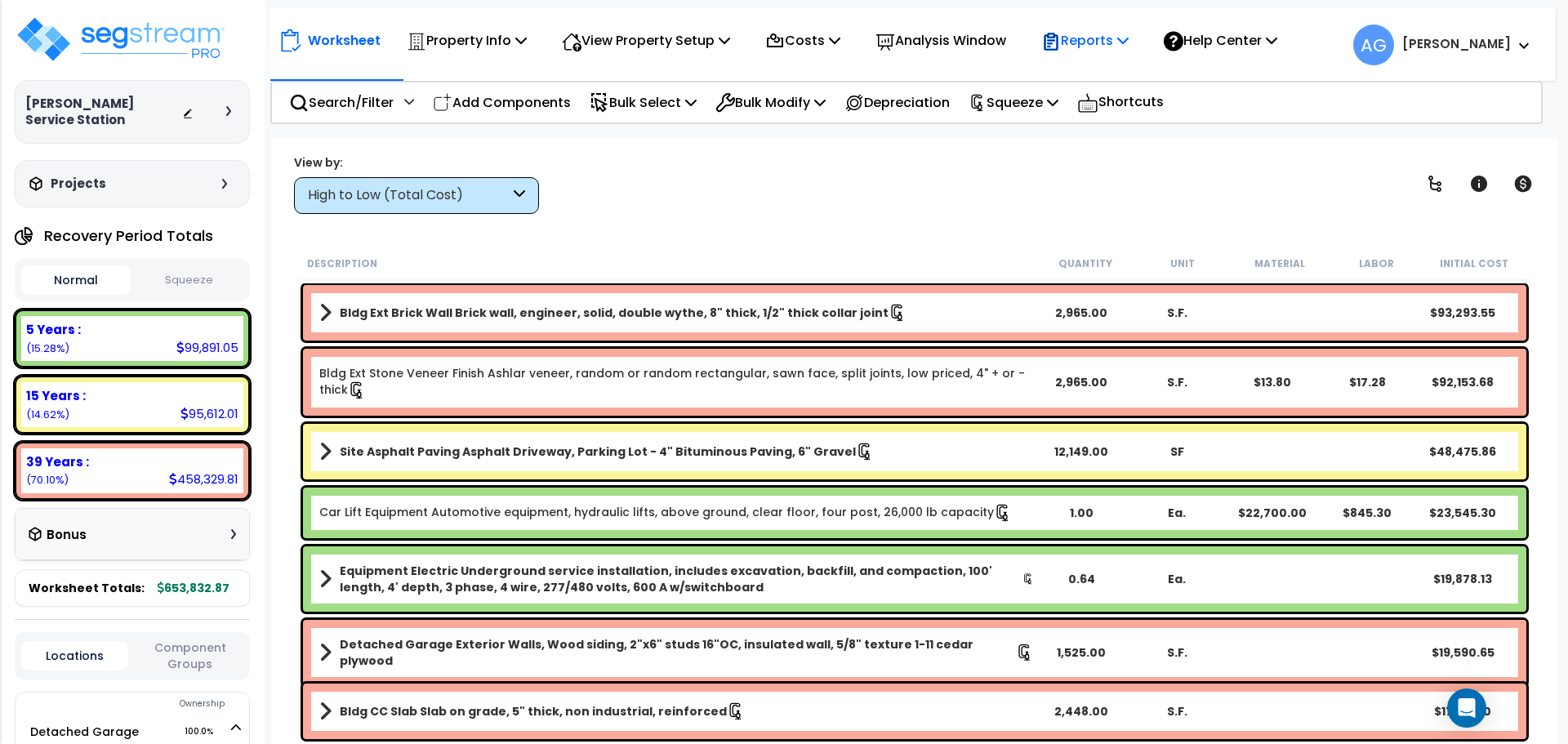
click at [1086, 43] on p "Reports" at bounding box center [1085, 40] width 87 height 22
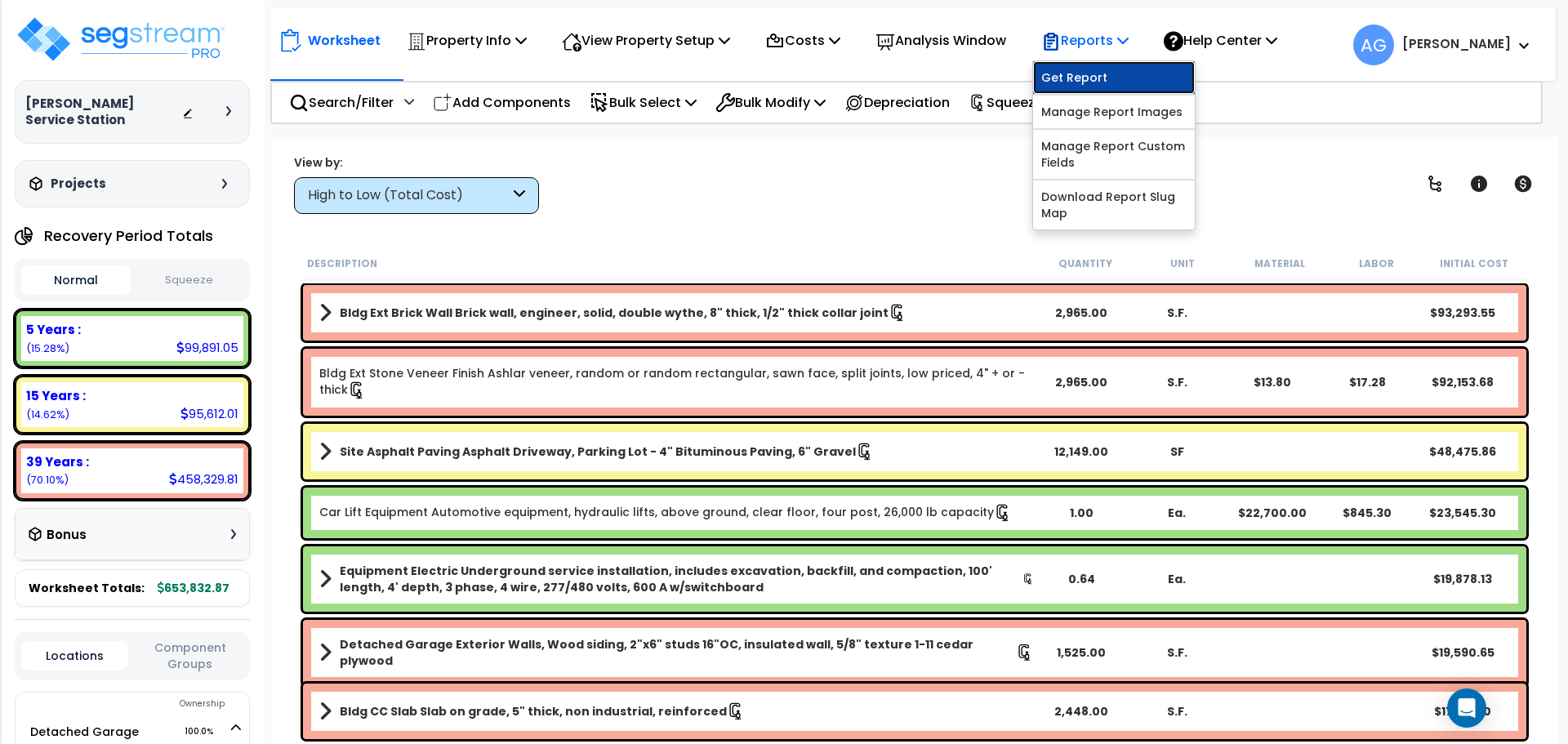
click at [1083, 79] on link "Get Report" at bounding box center [1113, 77] width 162 height 32
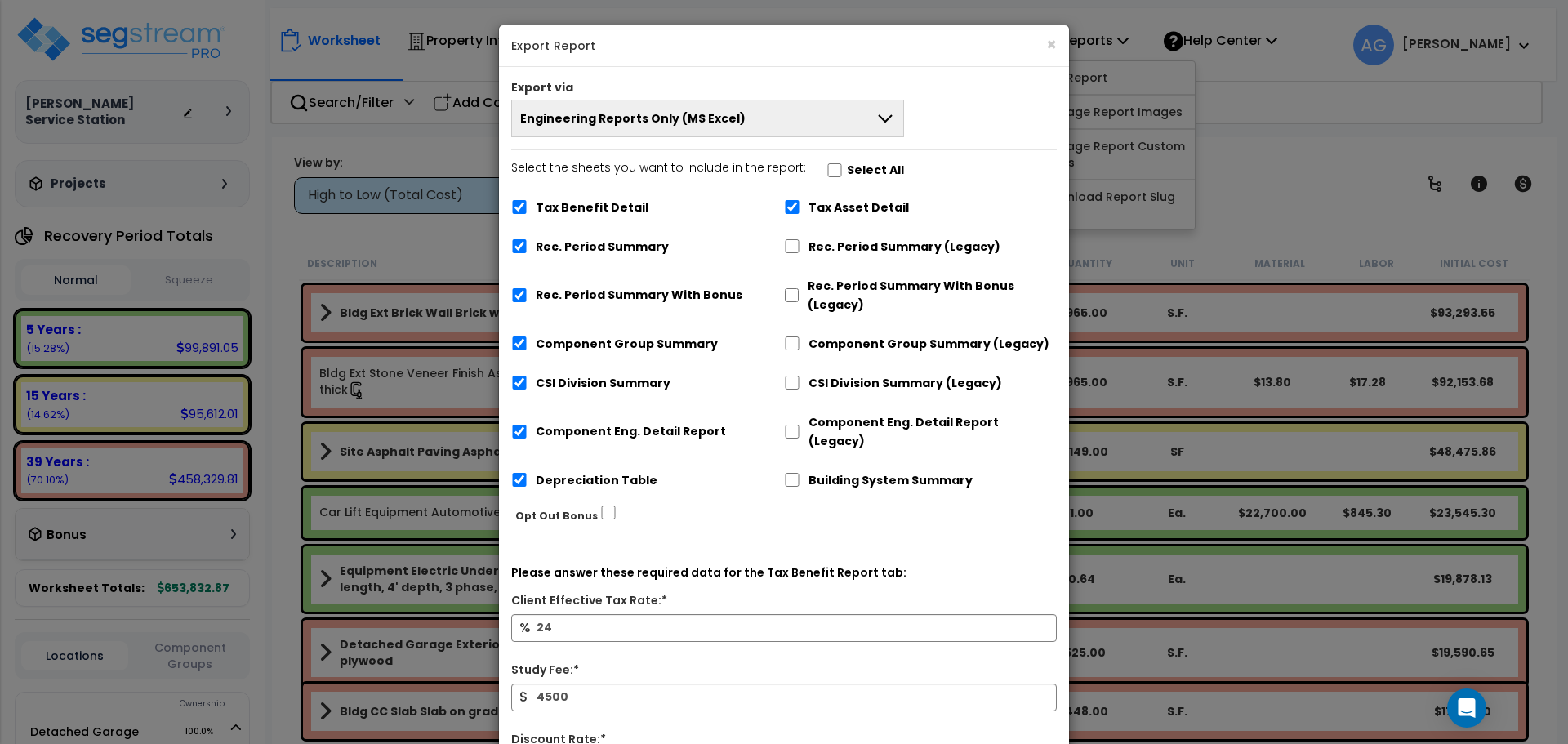
click at [710, 120] on span "Engineering Reports Only (MS Excel)" at bounding box center [632, 118] width 225 height 16
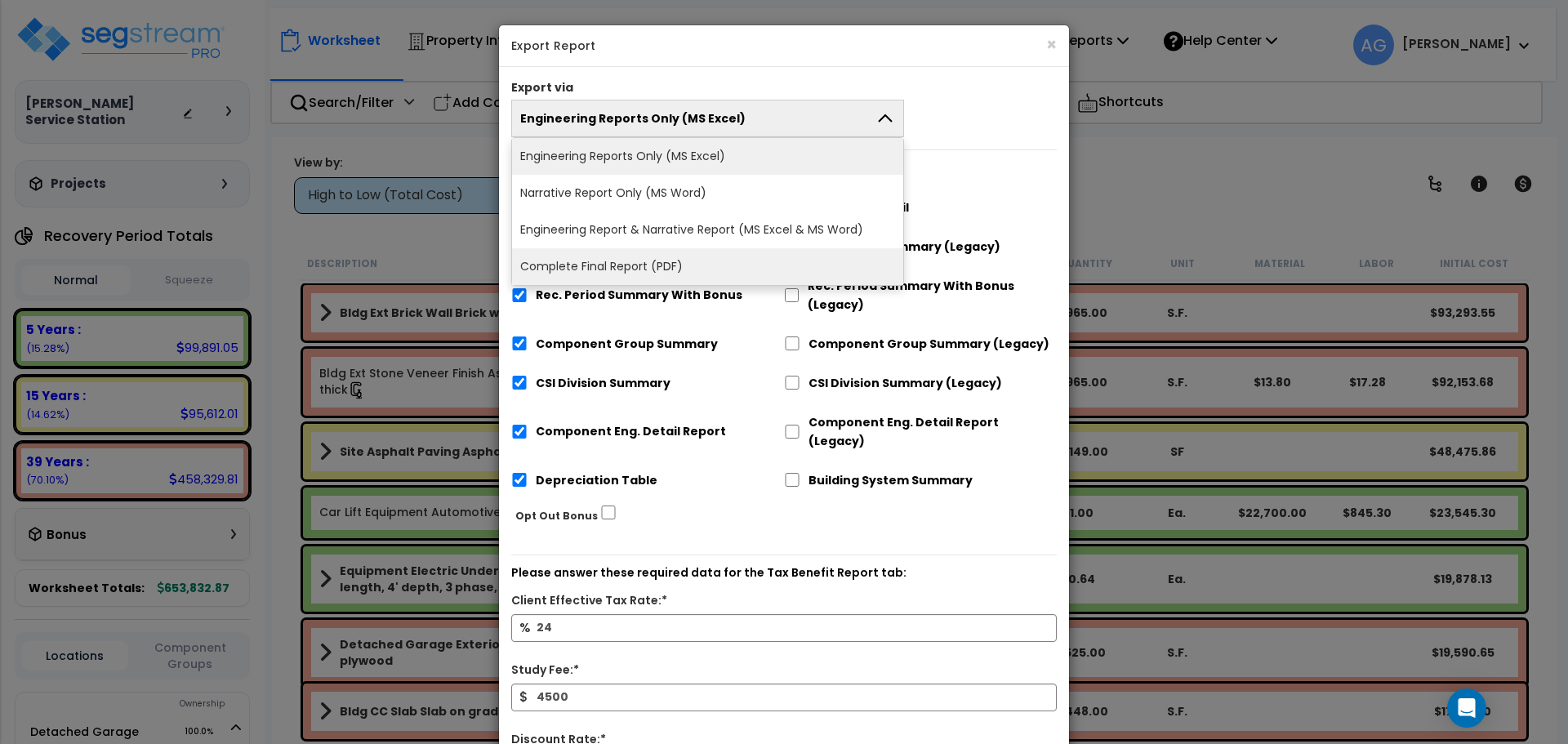
click at [655, 263] on li "Complete Final Report (PDF)" at bounding box center [707, 266] width 391 height 37
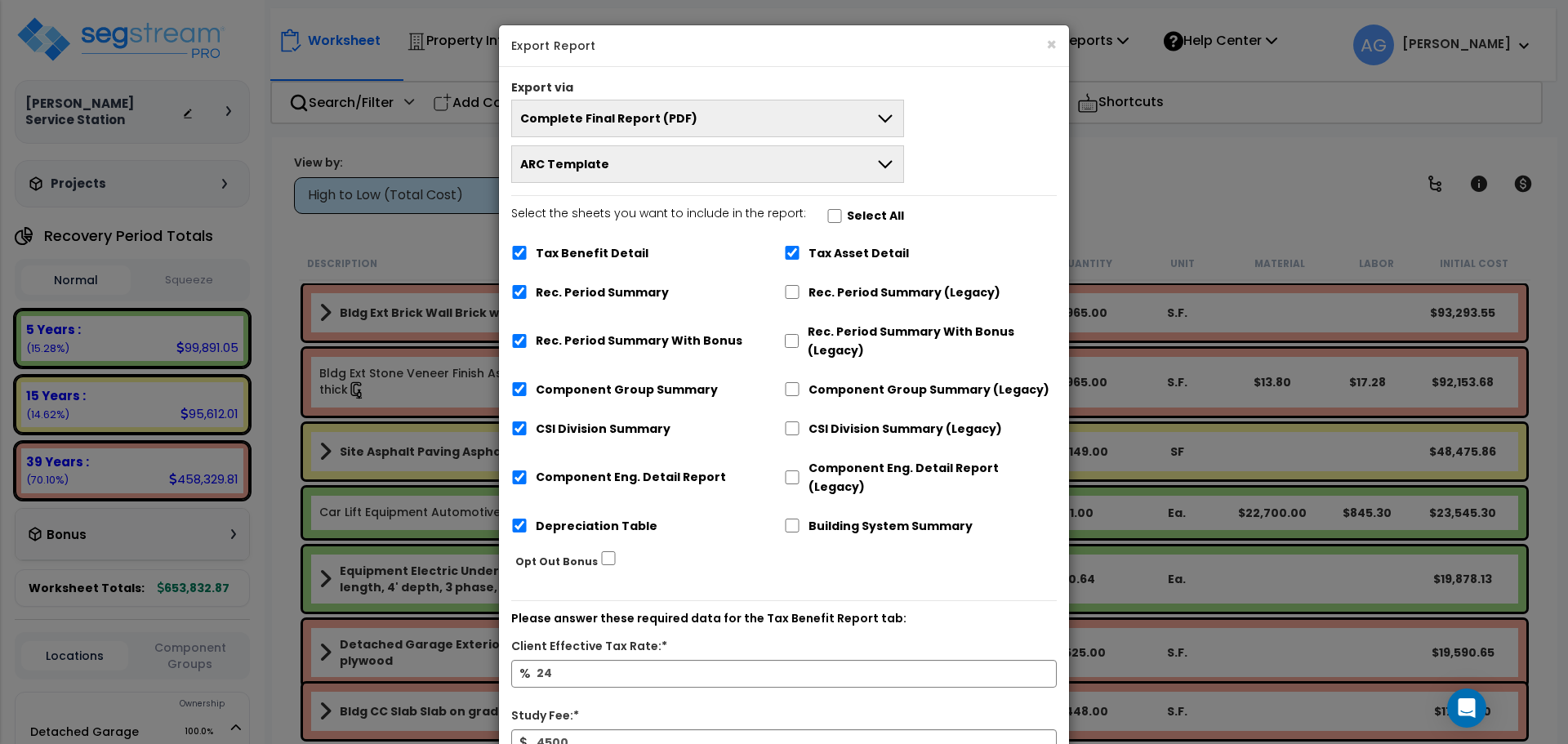
scroll to position [174, 0]
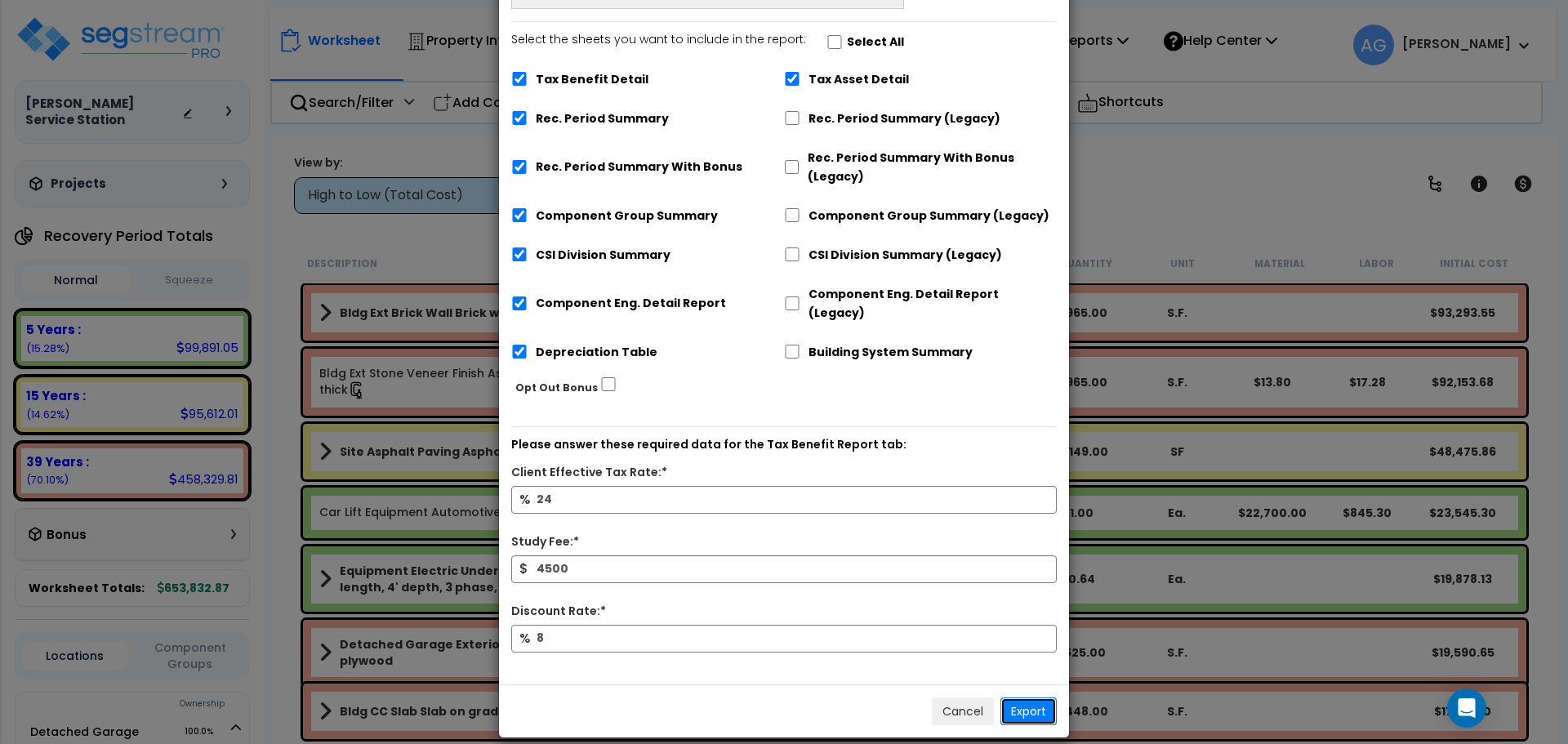
click at [1035, 703] on button "Export" at bounding box center [1028, 711] width 56 height 28
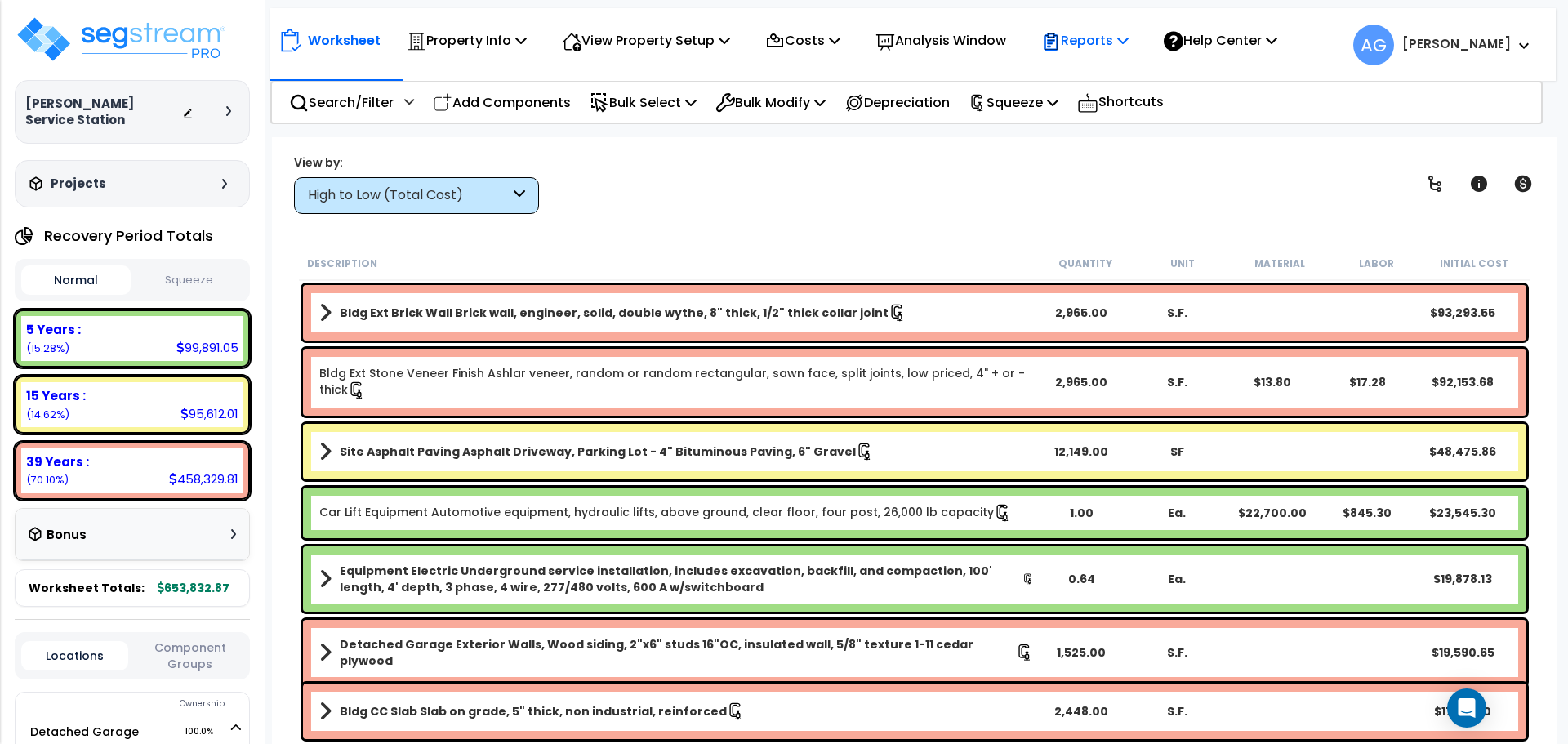
click at [1093, 44] on p "Reports" at bounding box center [1085, 40] width 87 height 22
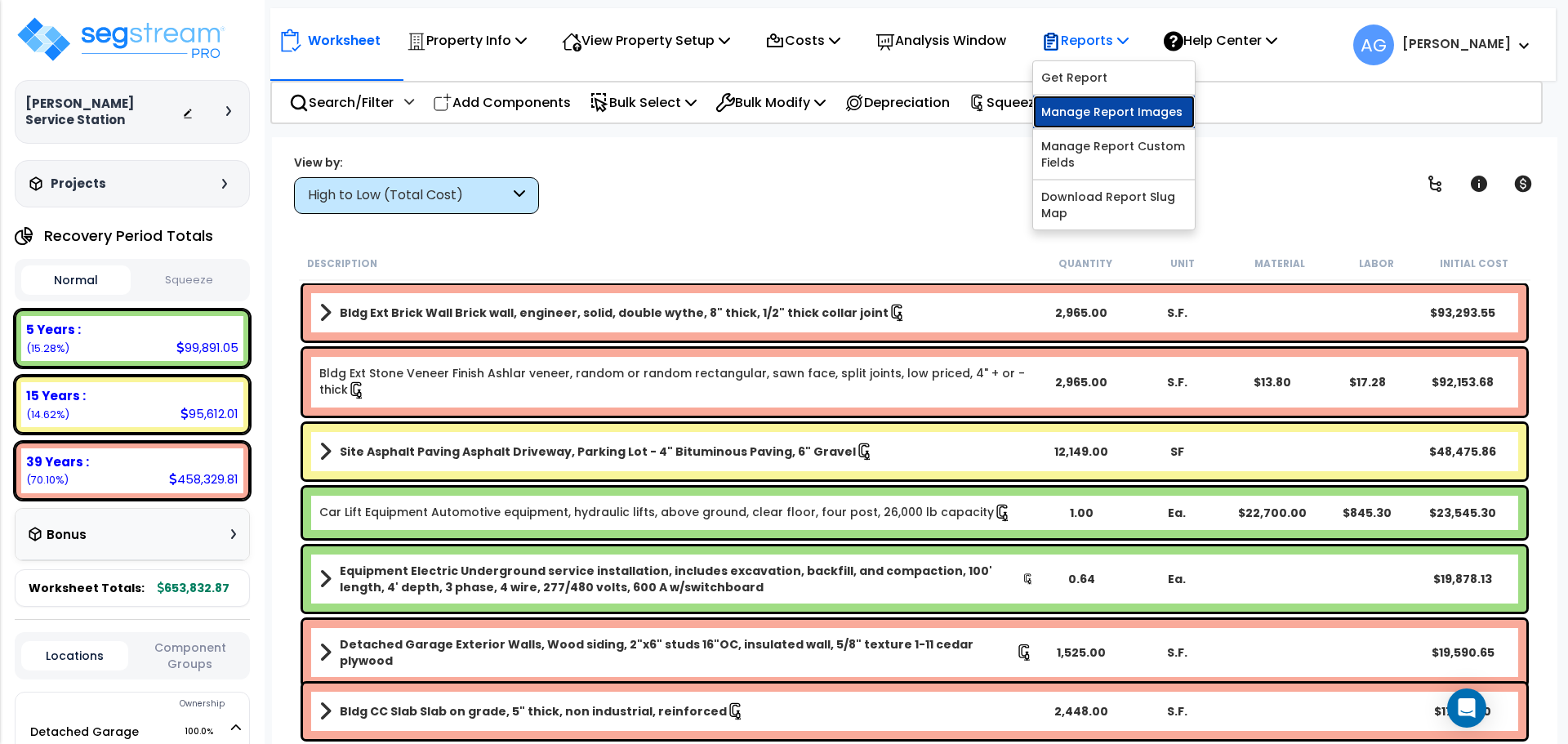
click at [1079, 123] on link "Manage Report Images" at bounding box center [1113, 111] width 162 height 32
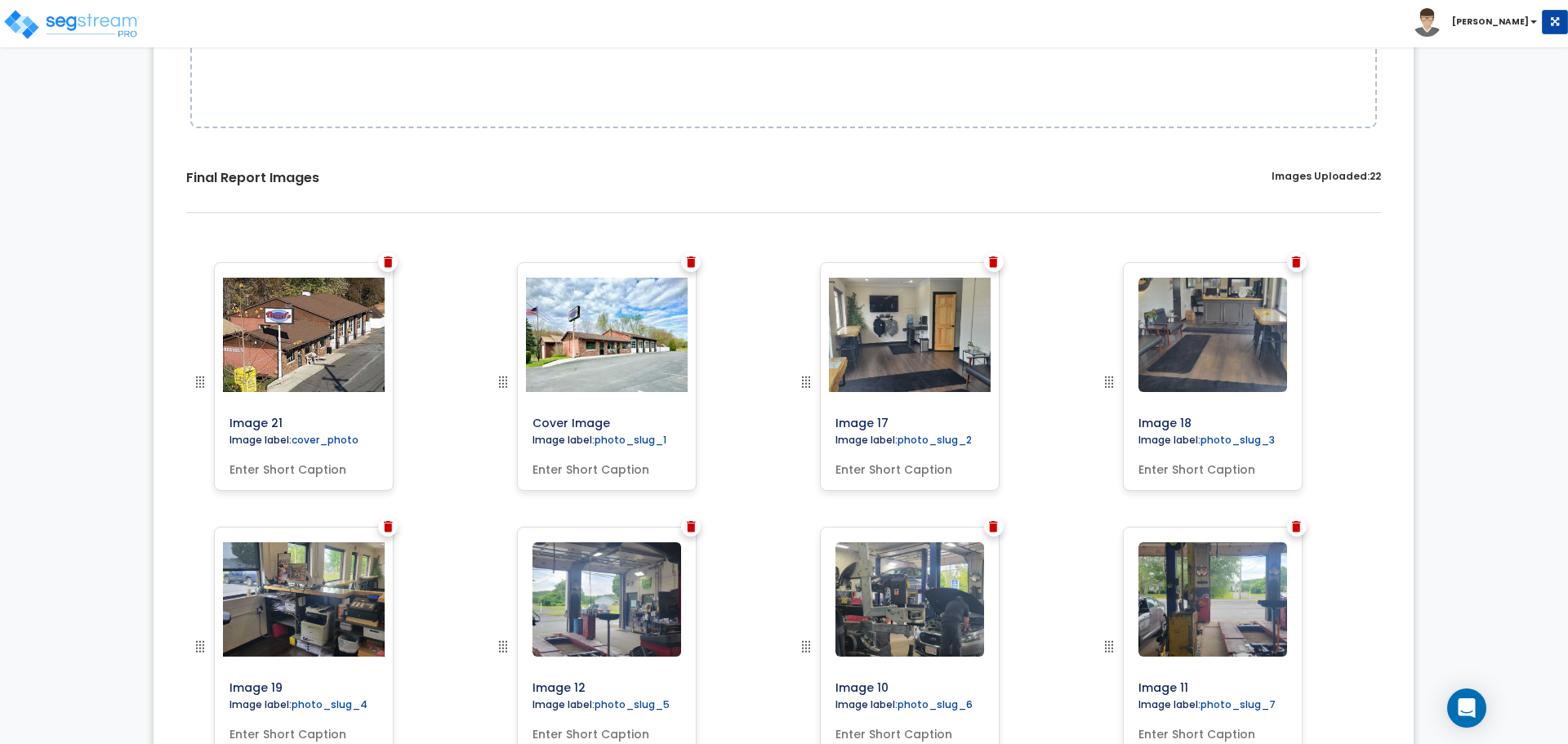
scroll to position [390, 0]
click at [316, 349] on img at bounding box center [304, 334] width 221 height 114
click at [386, 264] on img at bounding box center [388, 262] width 9 height 11
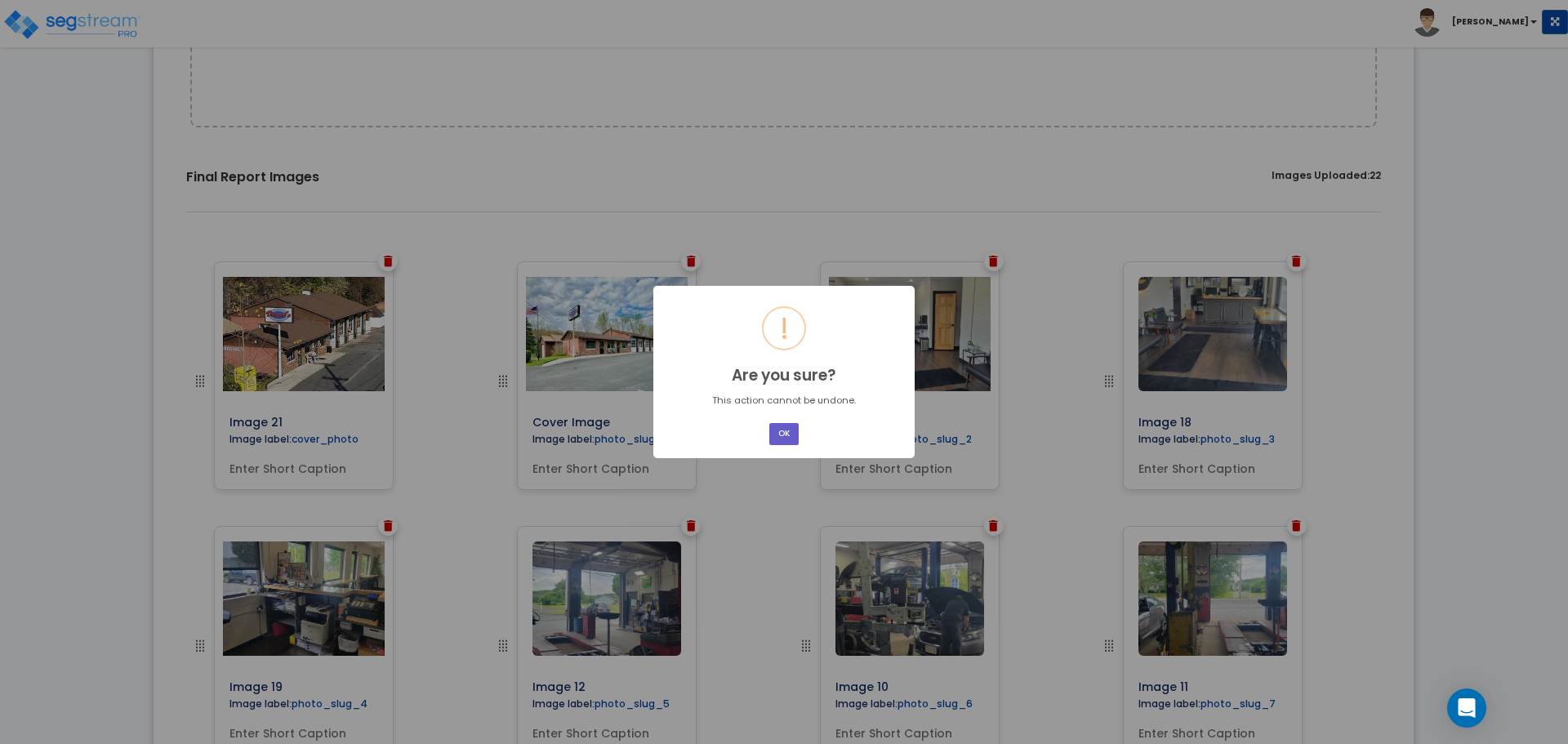
click at [782, 425] on button "OK" at bounding box center [784, 434] width 29 height 22
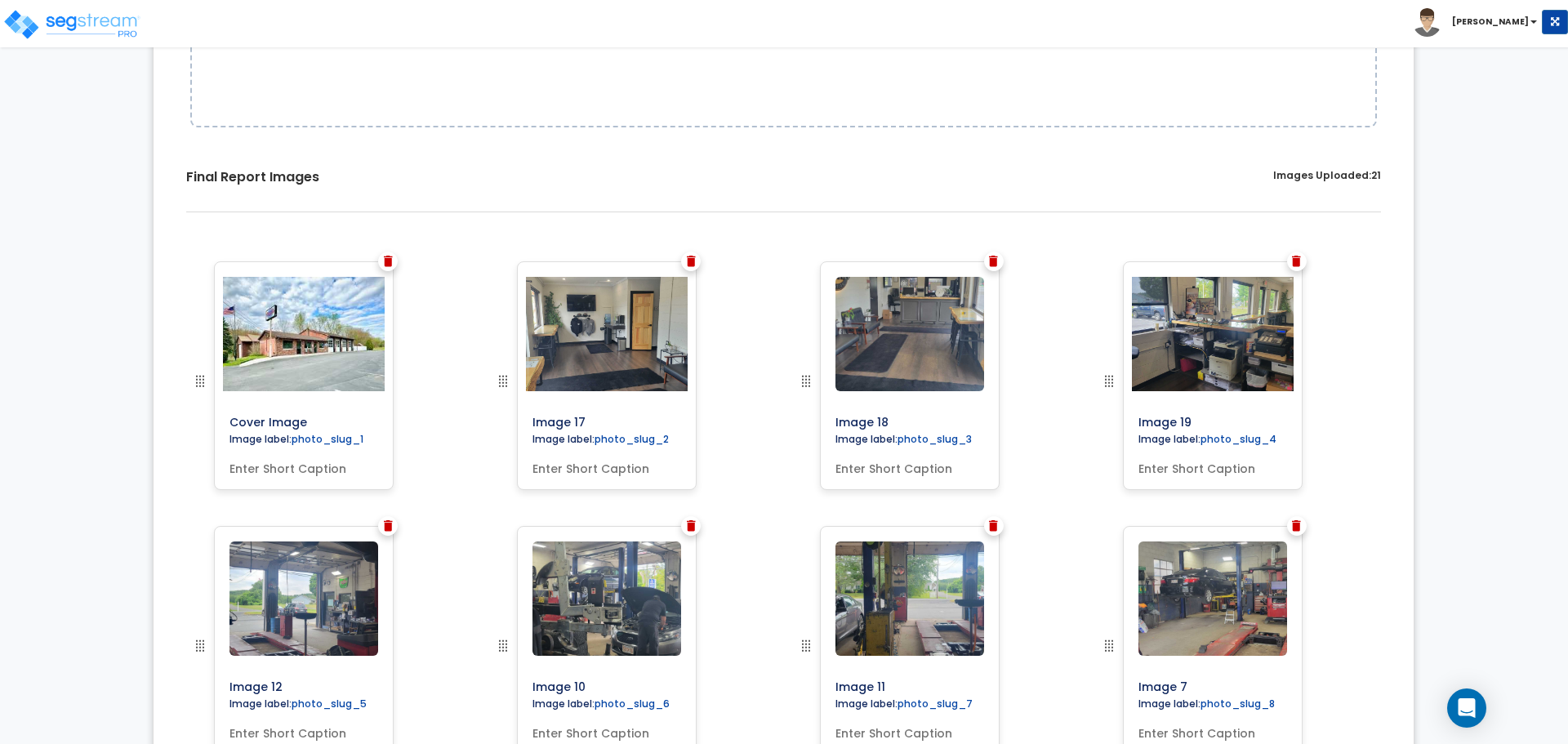
scroll to position [0, 0]
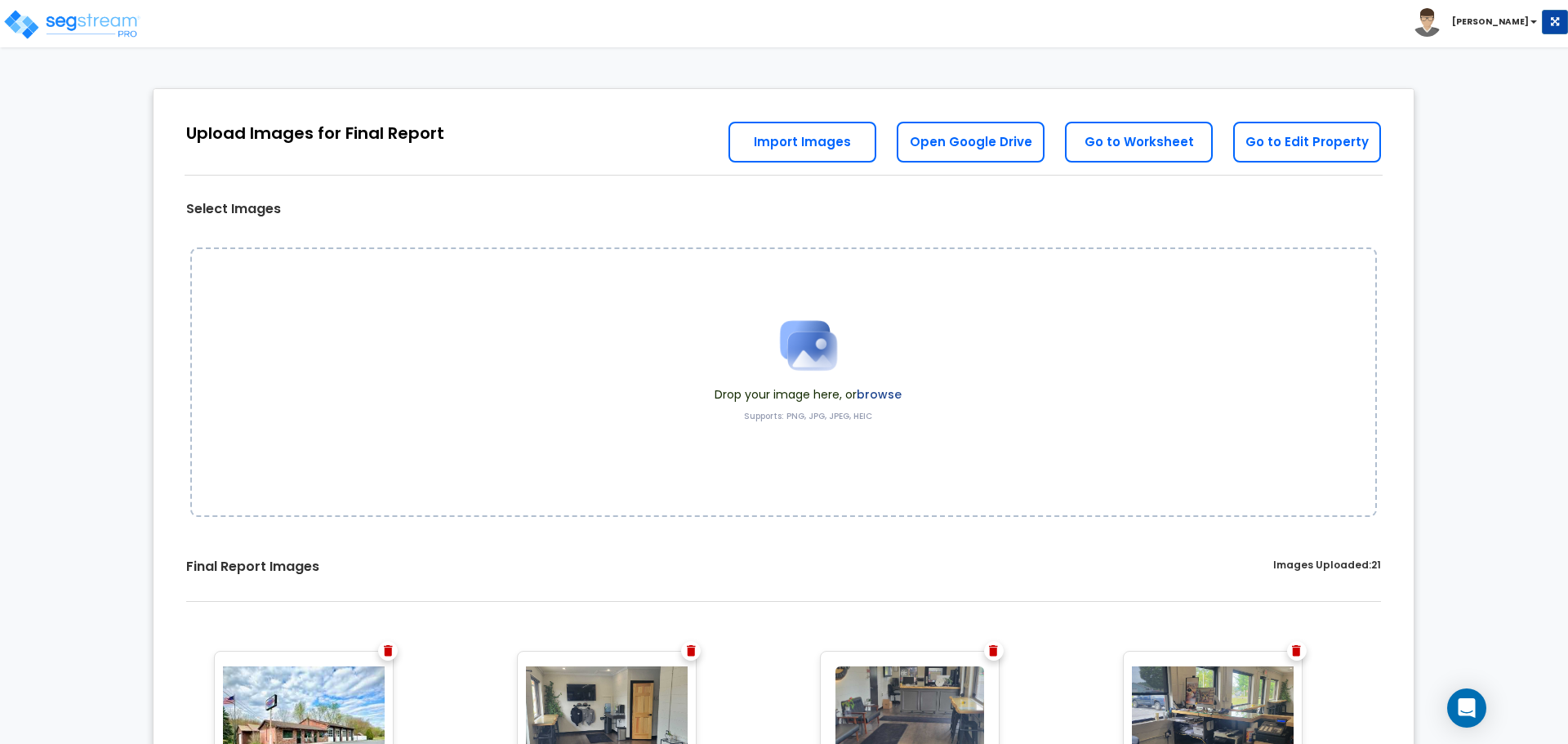
click at [385, 651] on img at bounding box center [388, 651] width 9 height 11
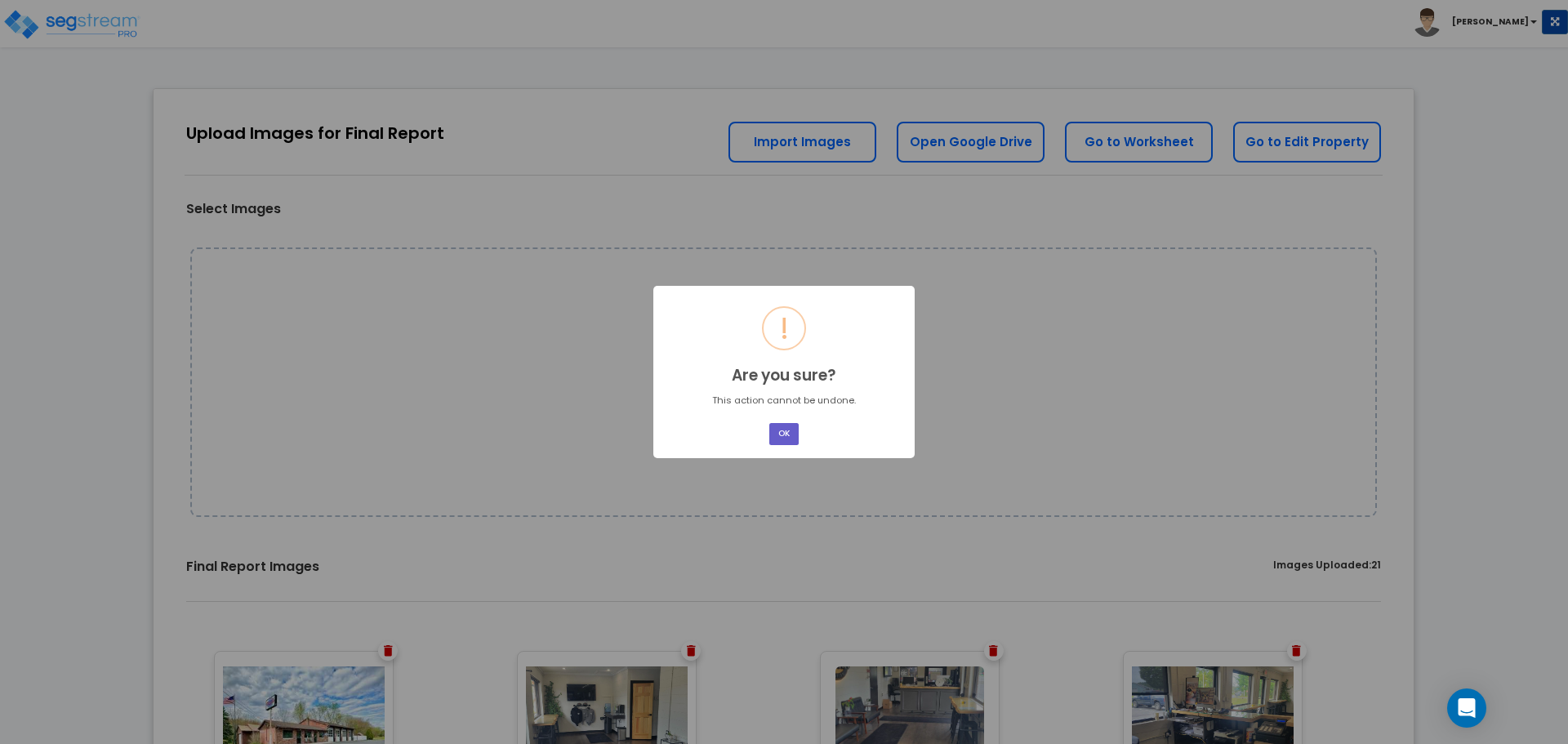
click at [782, 424] on button "OK" at bounding box center [784, 434] width 29 height 22
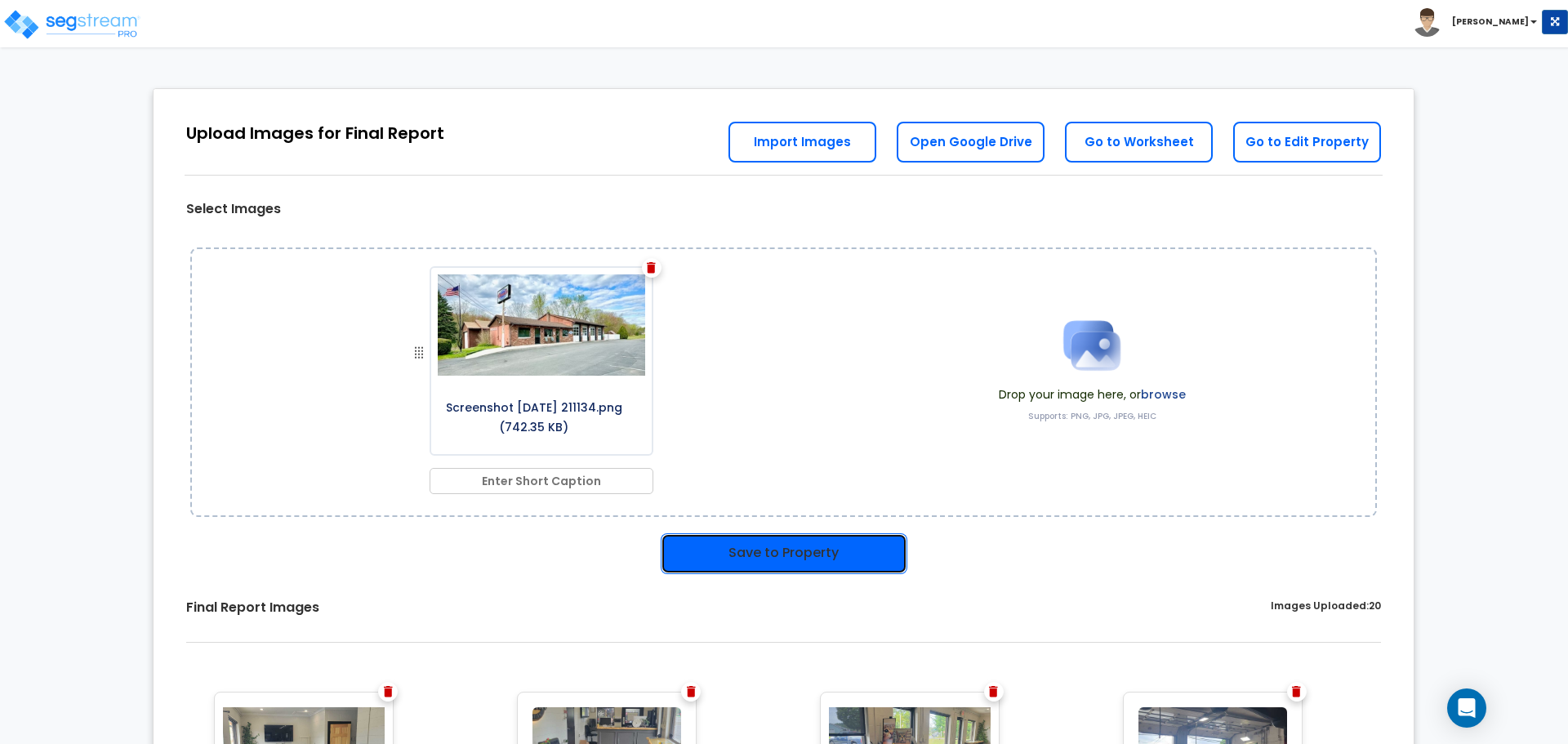
click at [784, 553] on button "Save to Property" at bounding box center [784, 554] width 246 height 41
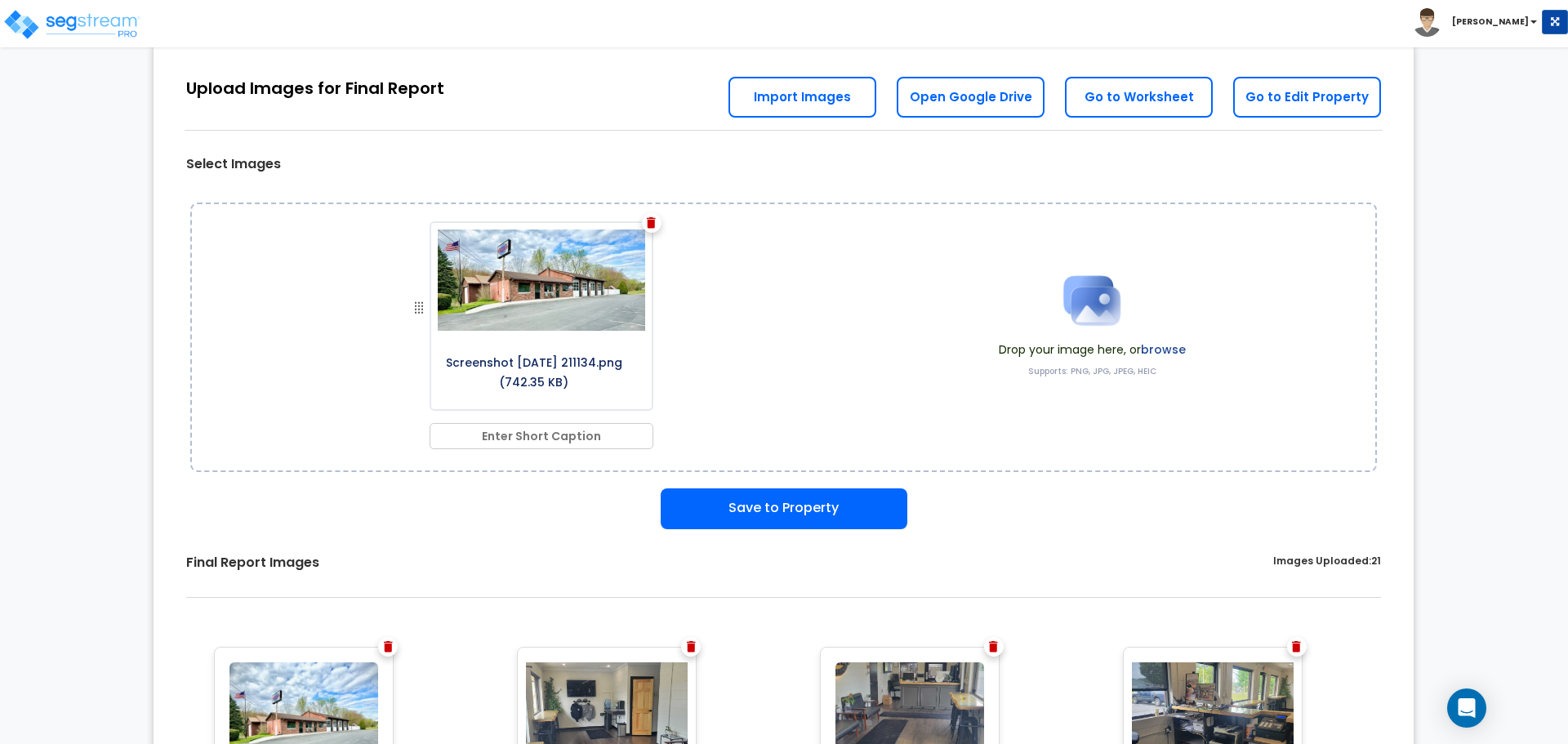
scroll to position [46, 0]
click at [741, 508] on button "Save to Property" at bounding box center [784, 508] width 246 height 41
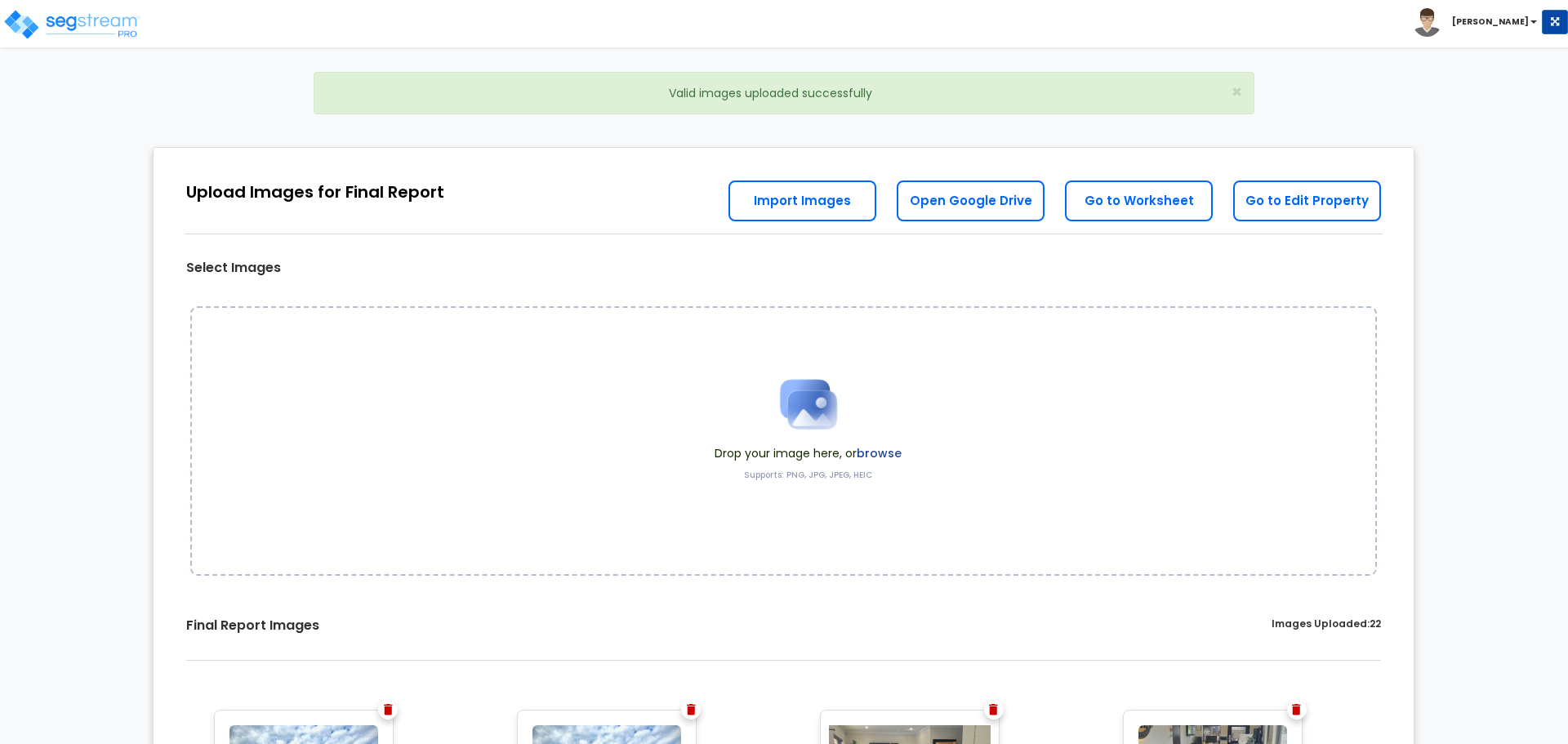
scroll to position [105, 0]
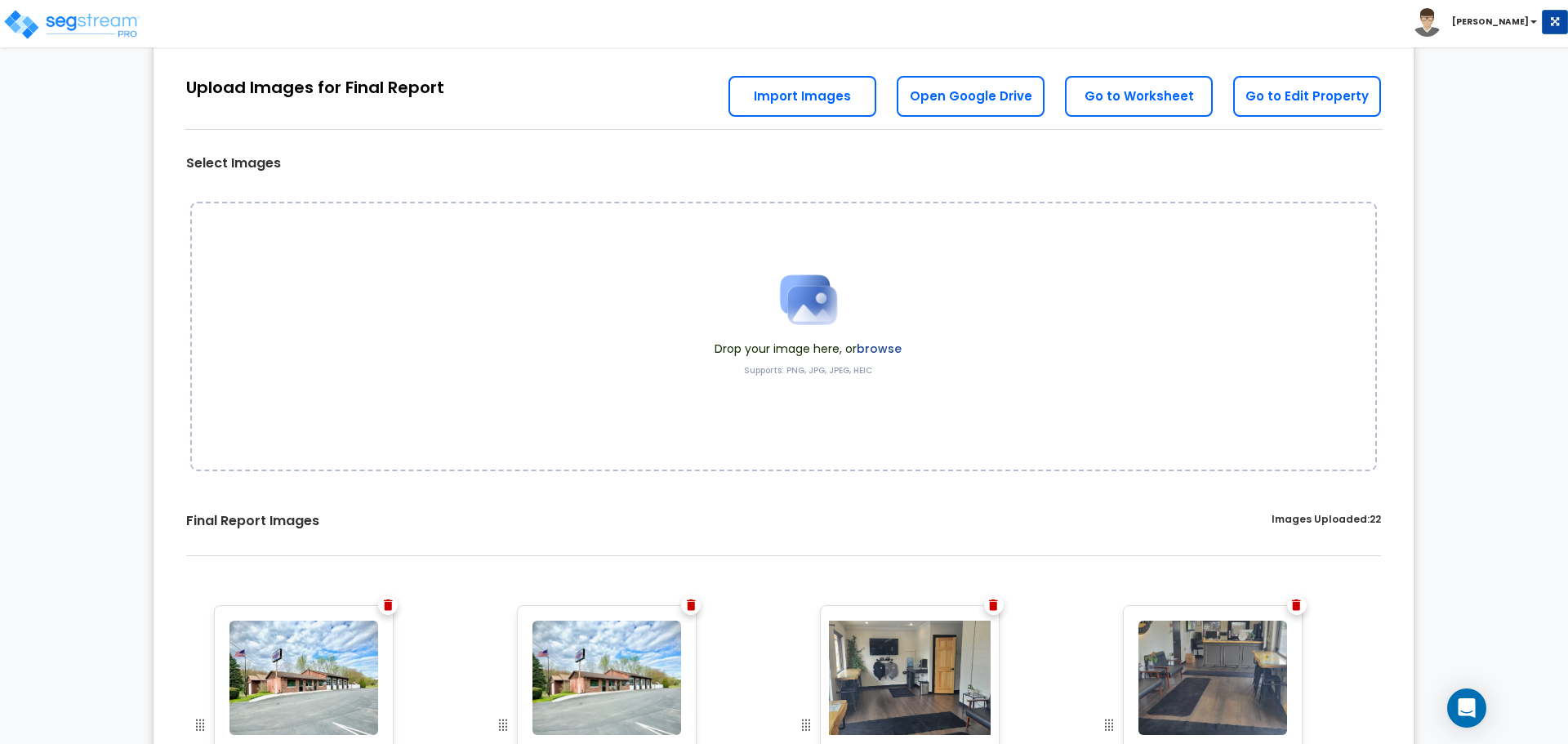
click at [385, 608] on img at bounding box center [388, 605] width 9 height 11
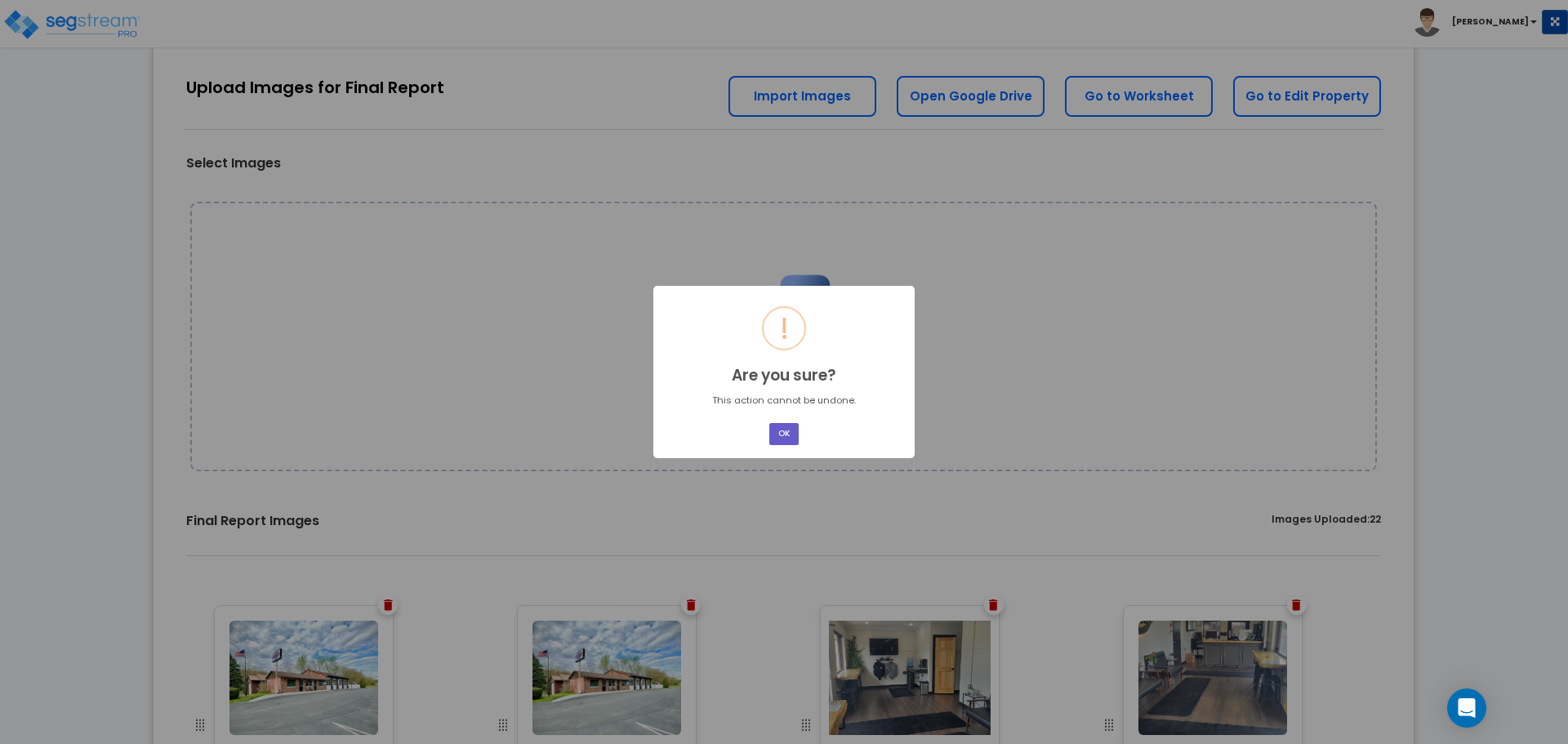
click at [785, 437] on button "OK" at bounding box center [784, 434] width 29 height 22
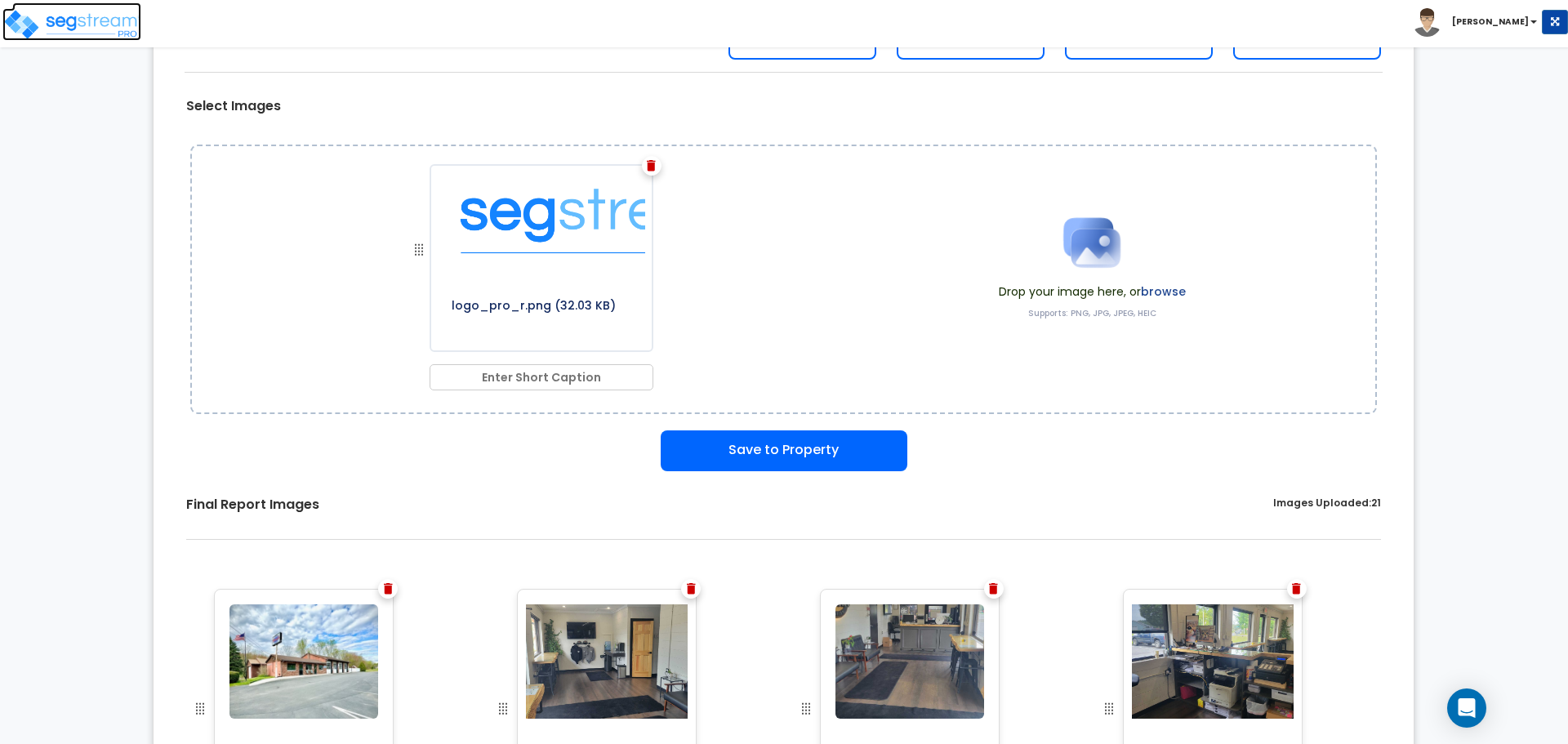
scroll to position [0, 0]
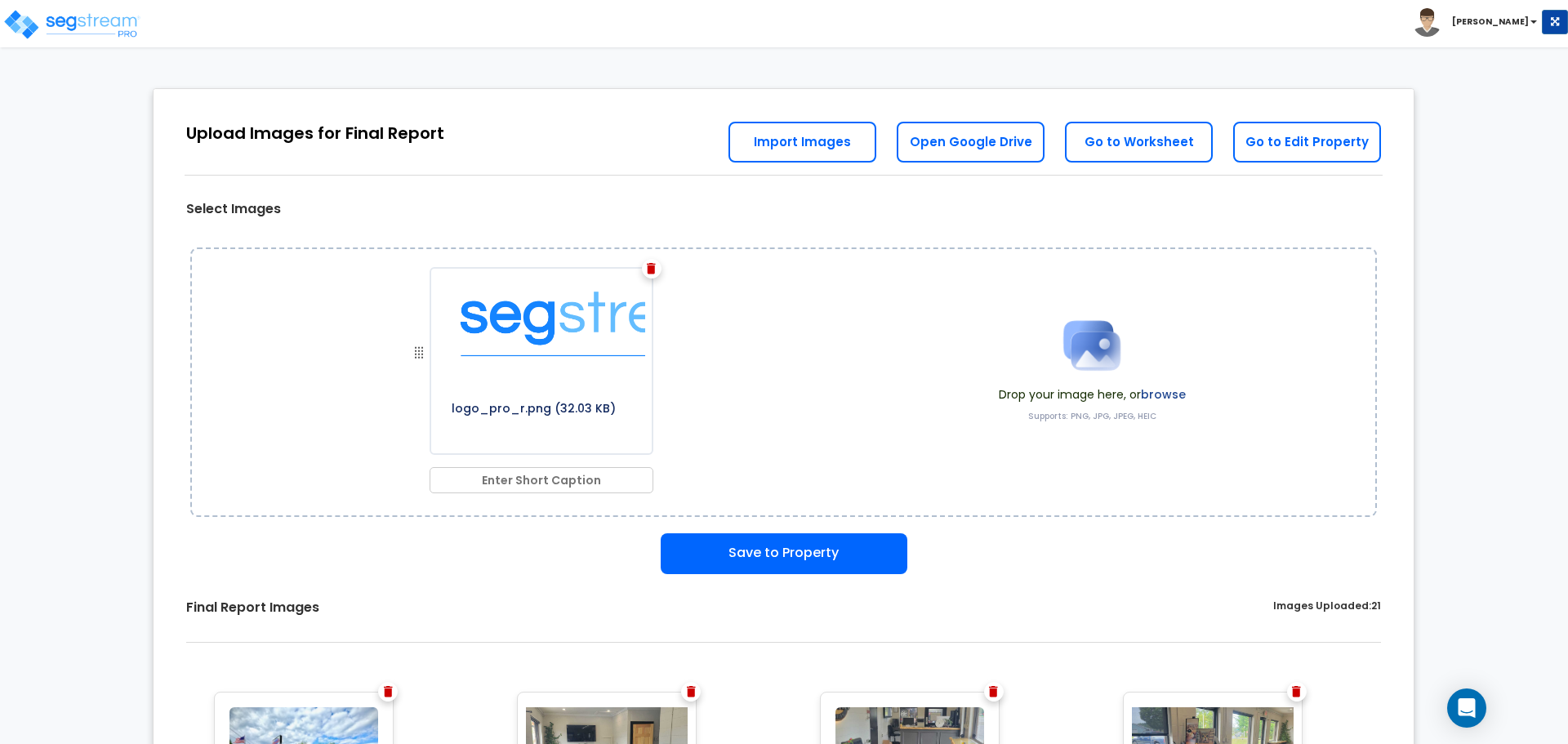
click at [650, 271] on img at bounding box center [650, 269] width 9 height 11
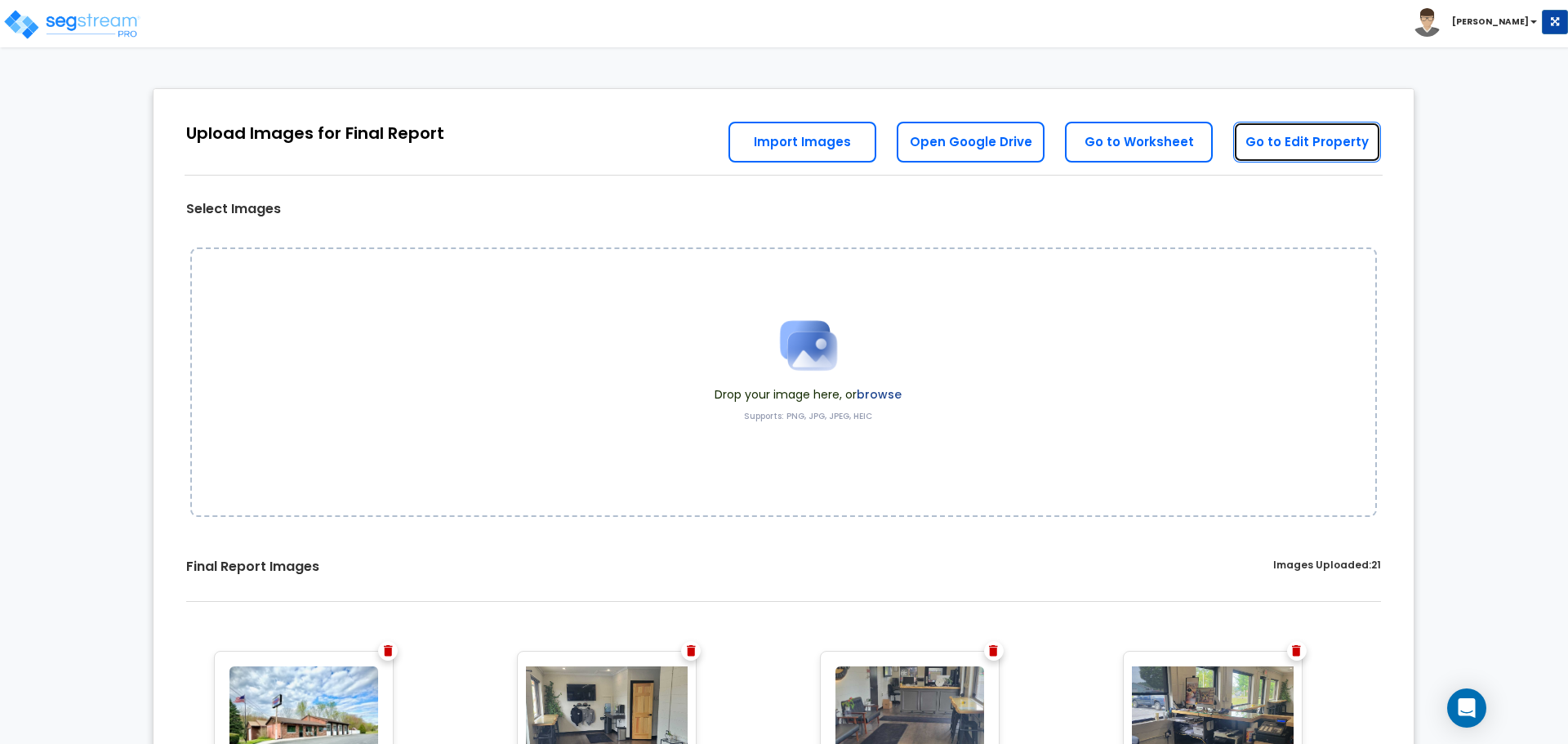
click at [1295, 142] on link "Go to Edit Property" at bounding box center [1307, 142] width 147 height 41
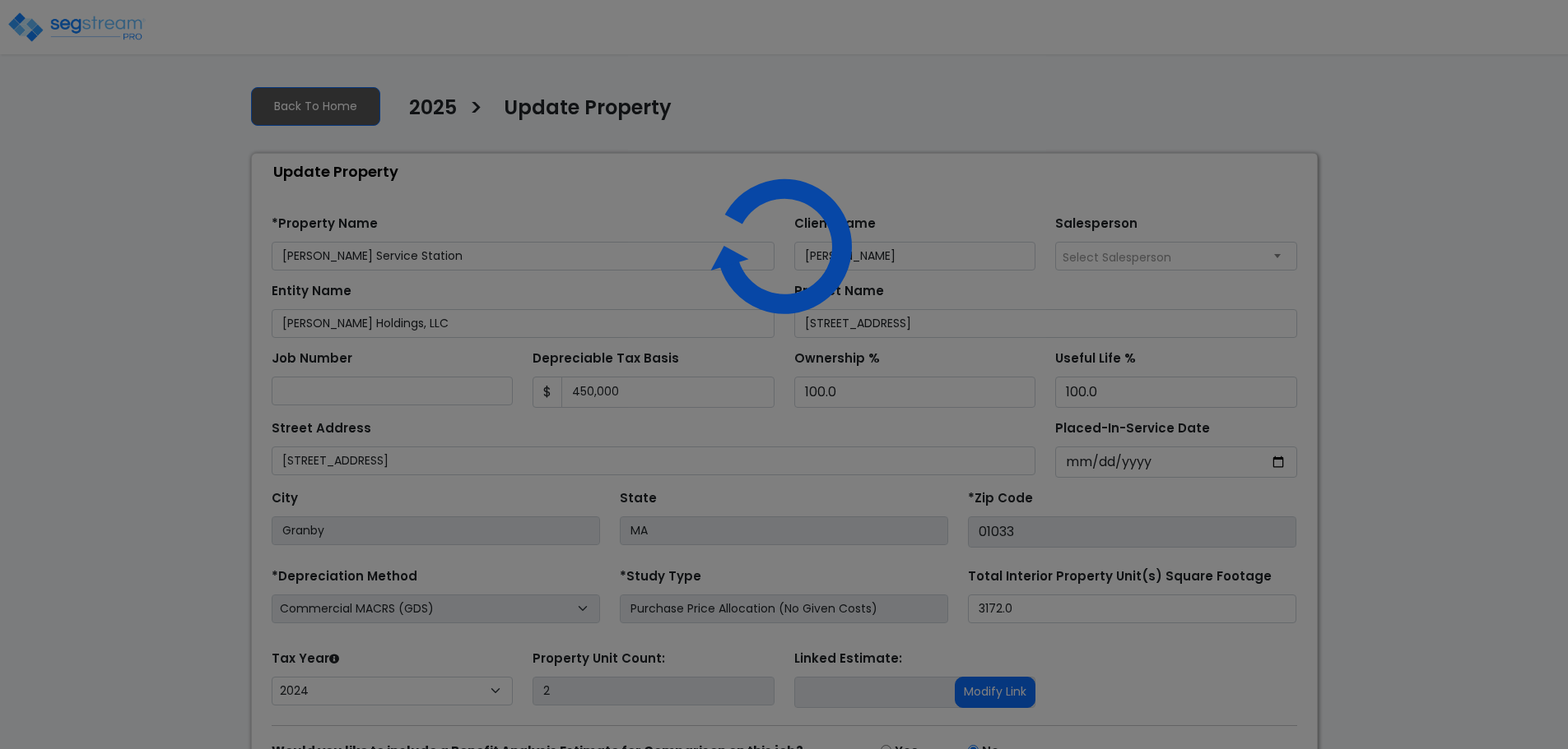
select select "2024"
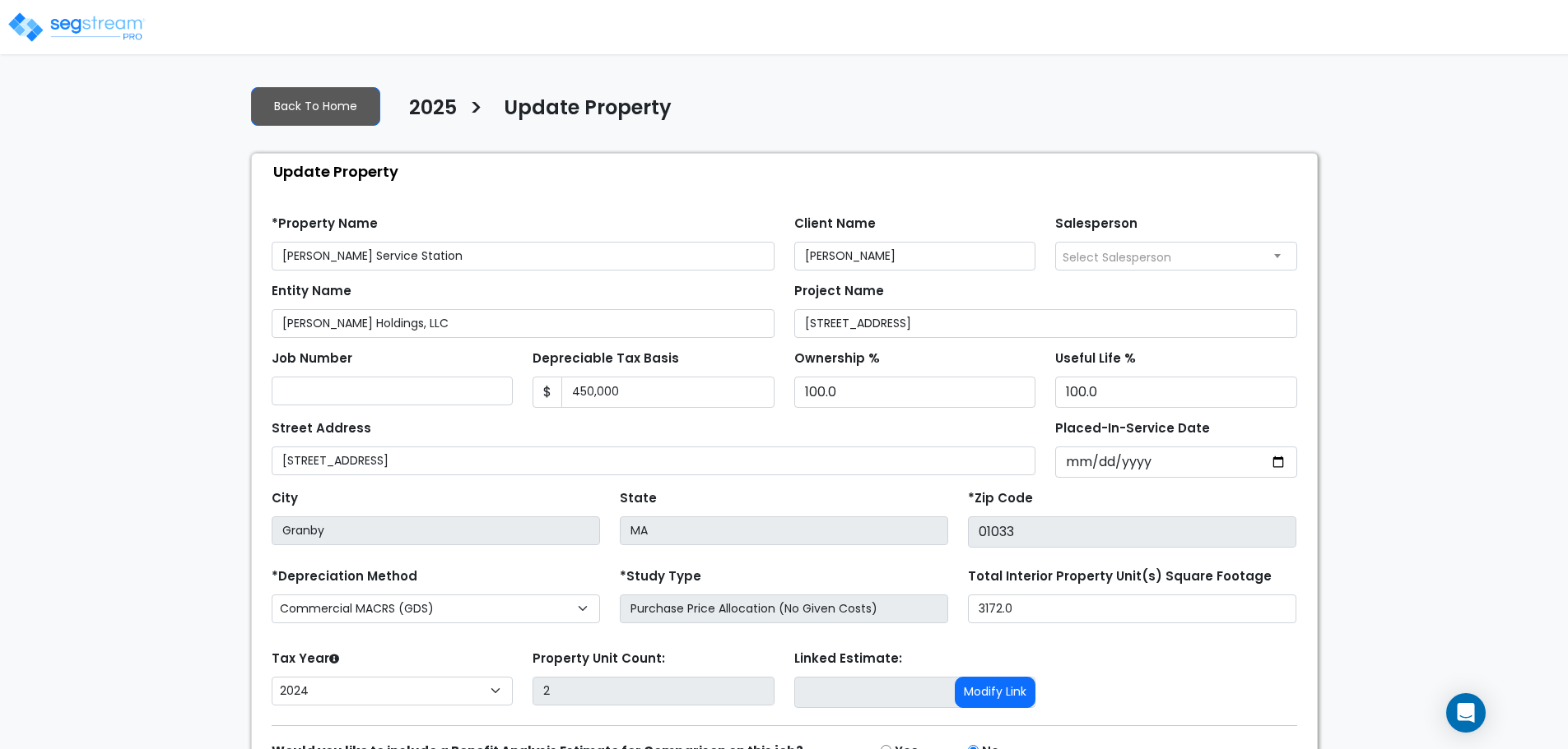
scroll to position [93, 0]
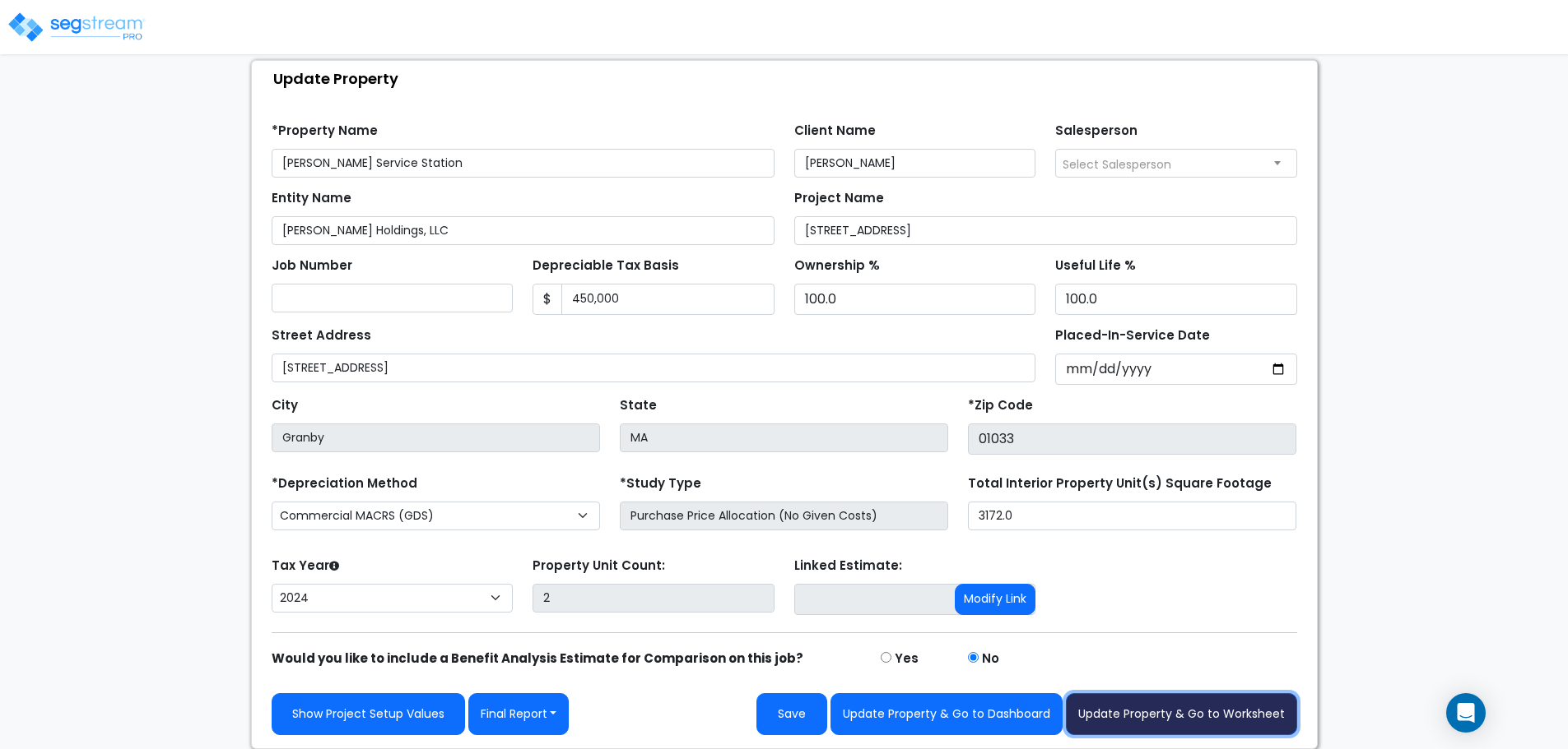
click at [1151, 708] on button "Update Property & Go to Worksheet" at bounding box center [1181, 715] width 231 height 42
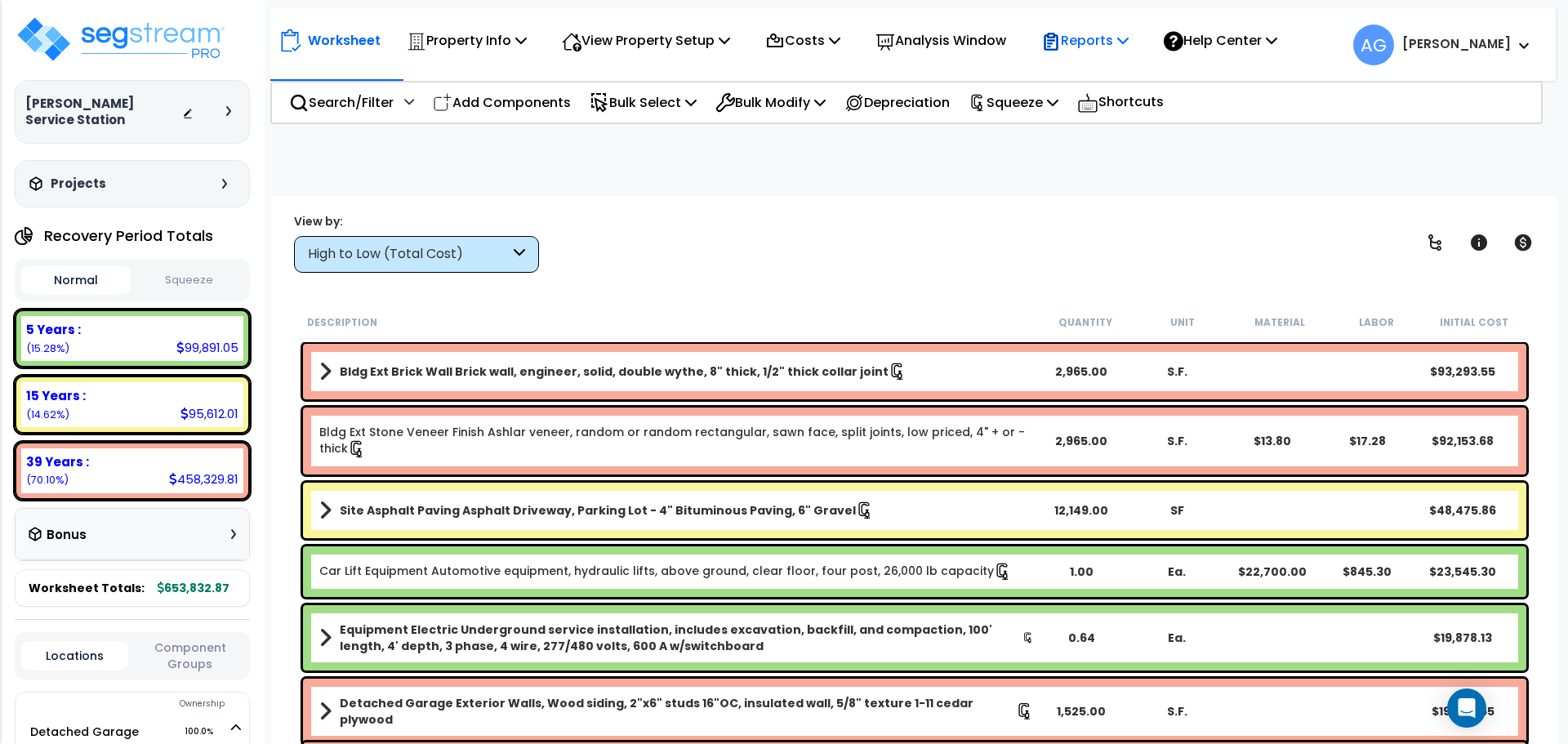
click at [1113, 48] on p "Reports" at bounding box center [1085, 40] width 87 height 22
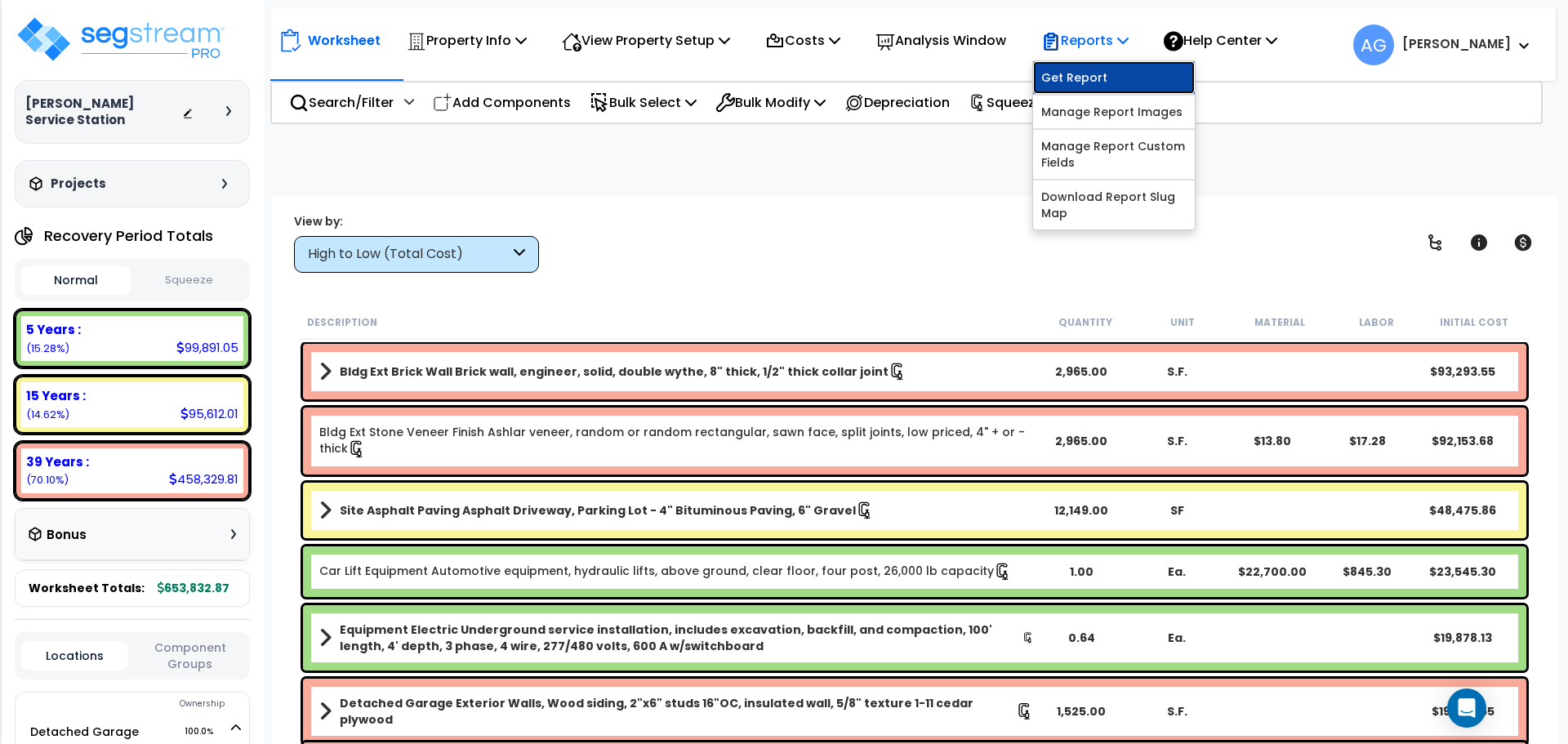
click at [1098, 79] on link "Get Report" at bounding box center [1113, 77] width 162 height 32
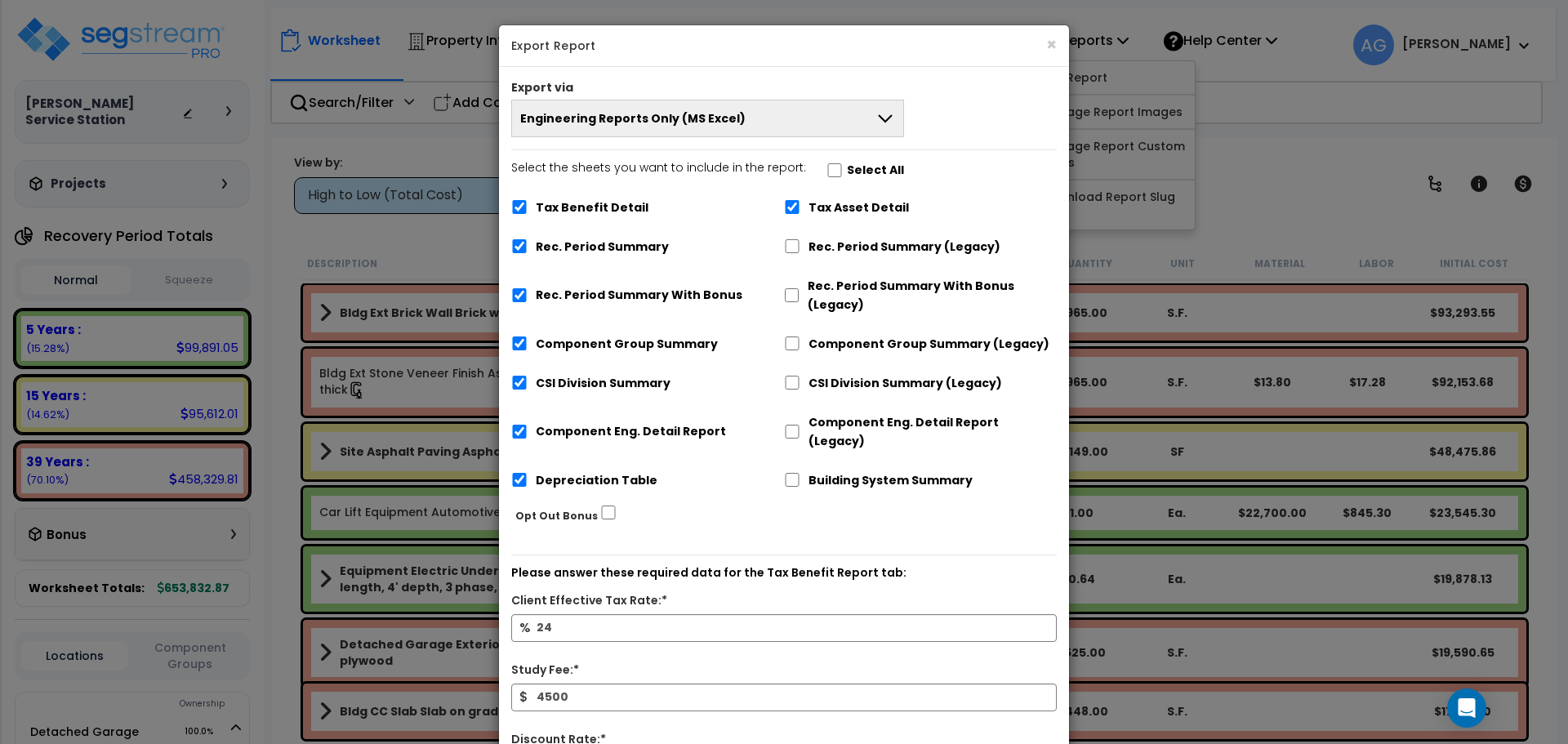
click at [731, 125] on span "Engineering Reports Only (MS Excel)" at bounding box center [632, 118] width 225 height 16
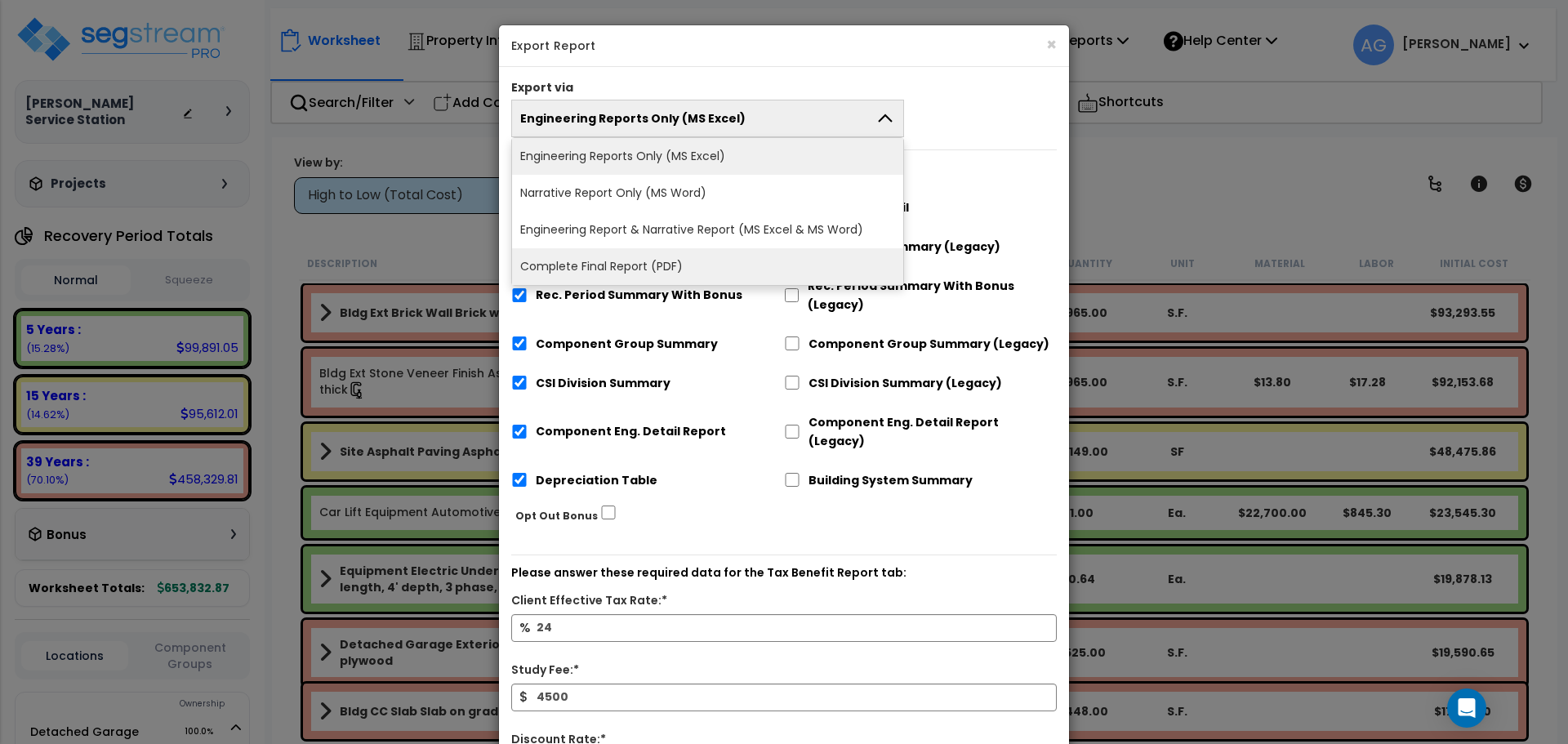
click at [627, 272] on li "Complete Final Report (PDF)" at bounding box center [707, 266] width 391 height 37
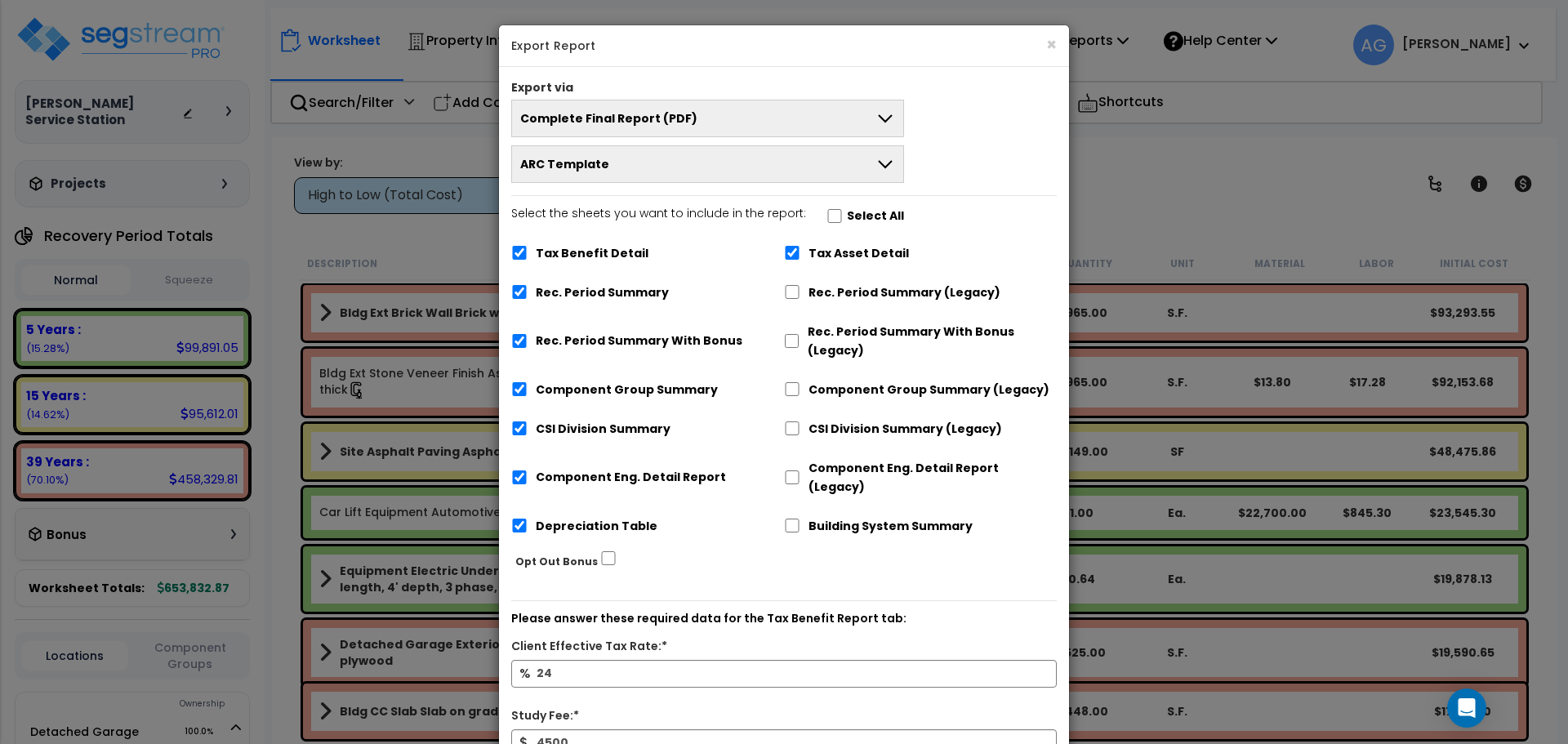
scroll to position [174, 0]
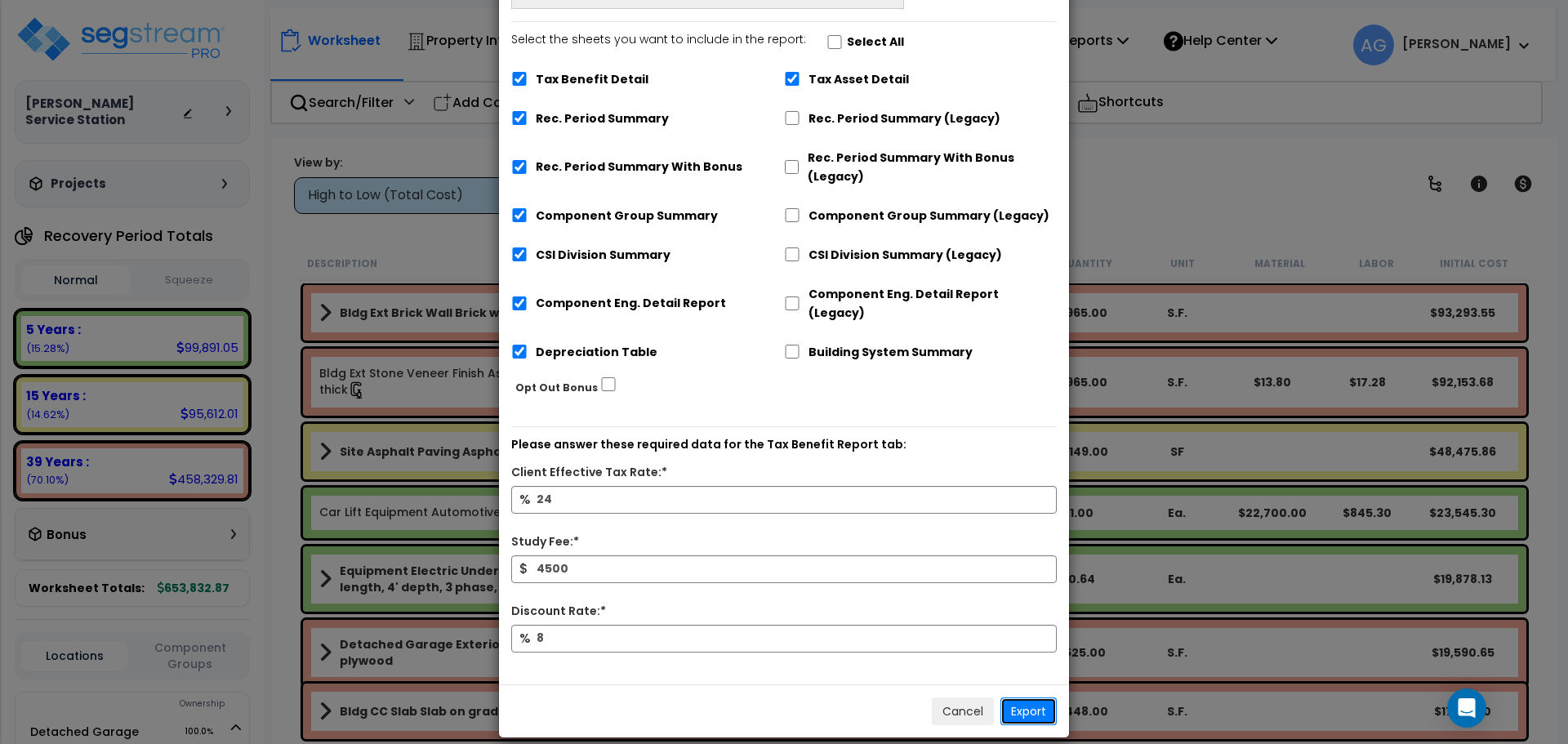
click at [1016, 700] on button "Export" at bounding box center [1028, 711] width 56 height 28
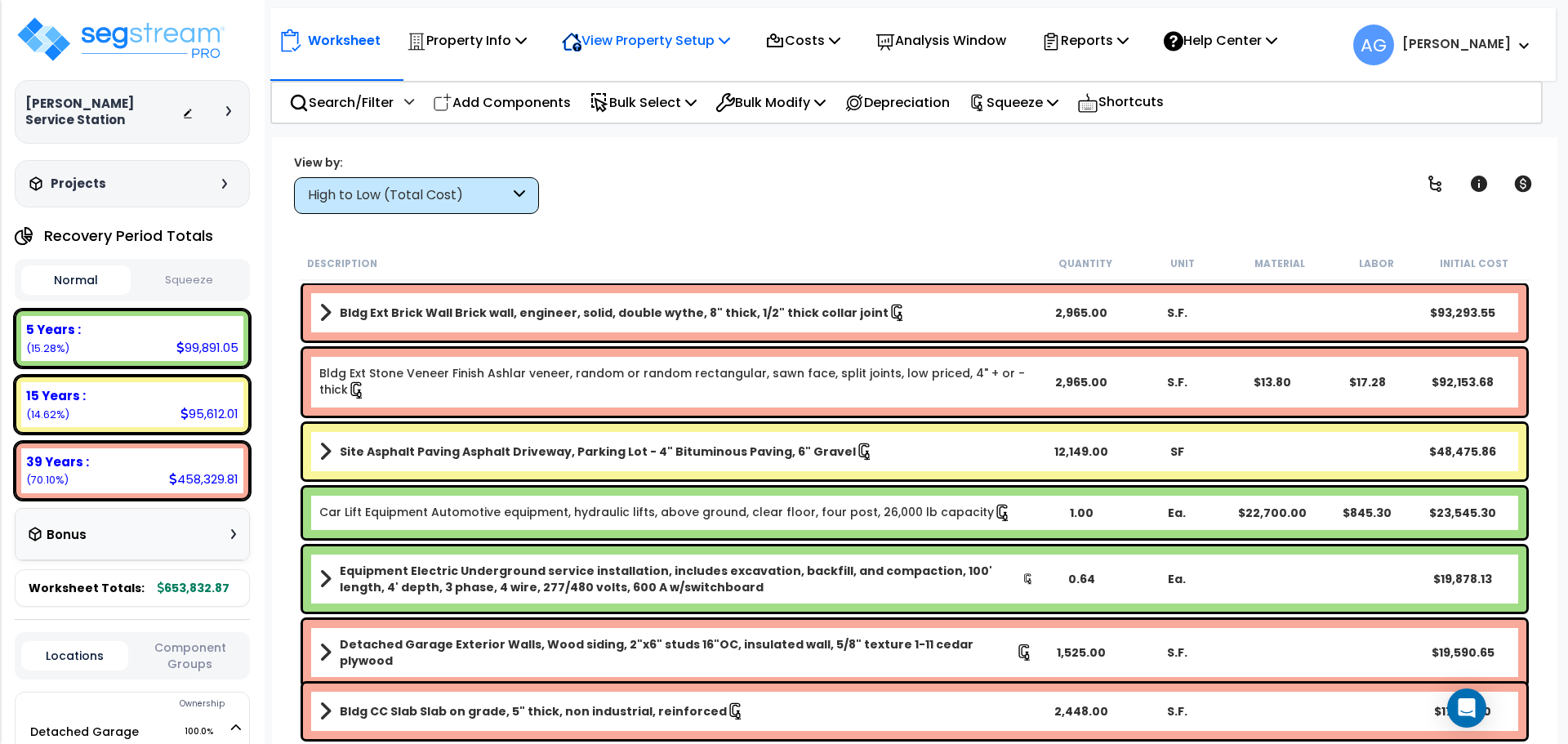
click at [635, 51] on p "View Property Setup" at bounding box center [646, 40] width 168 height 22
click at [586, 100] on link "View Questionnaire" at bounding box center [634, 111] width 162 height 32
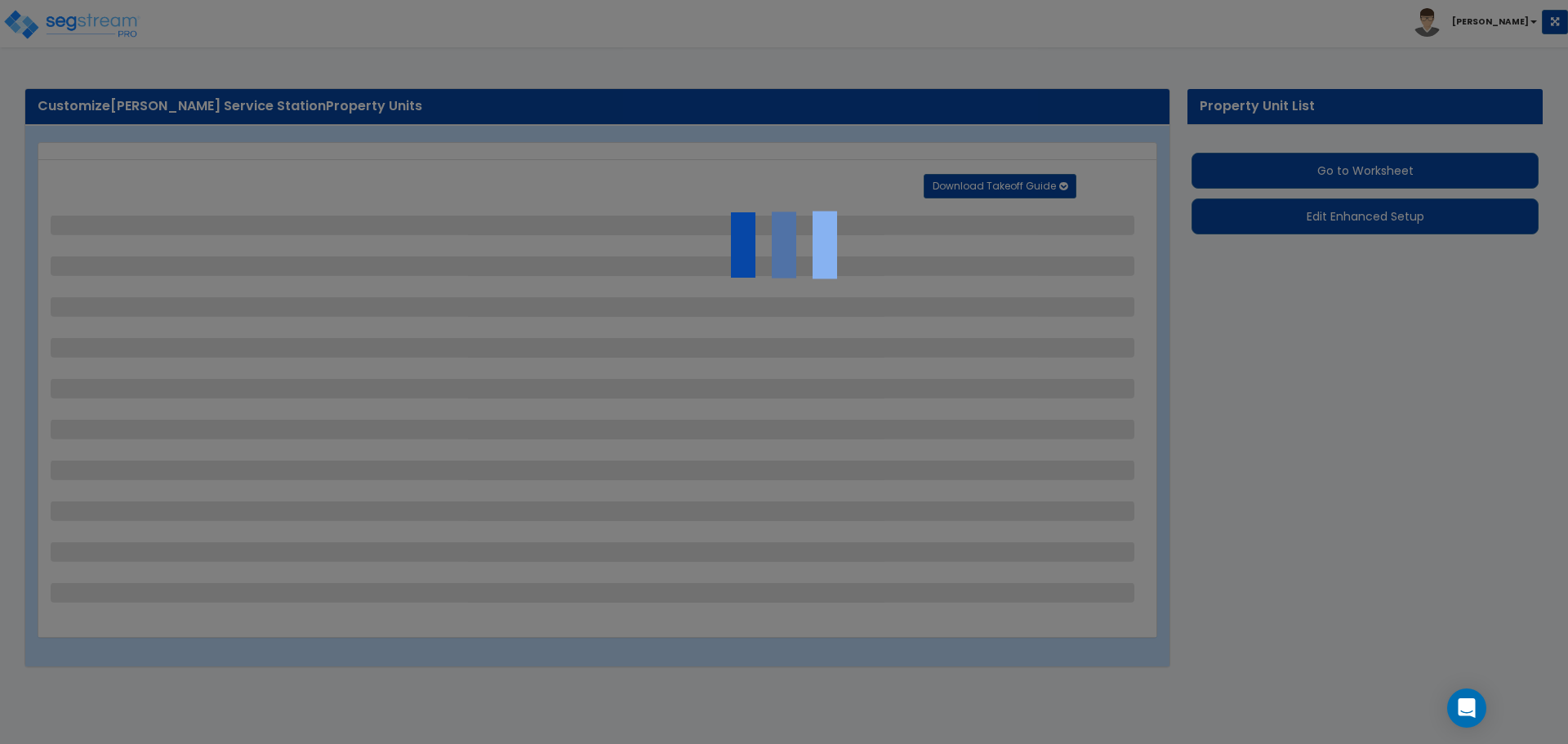
select select "2"
select select "1"
select select "2"
select select "1"
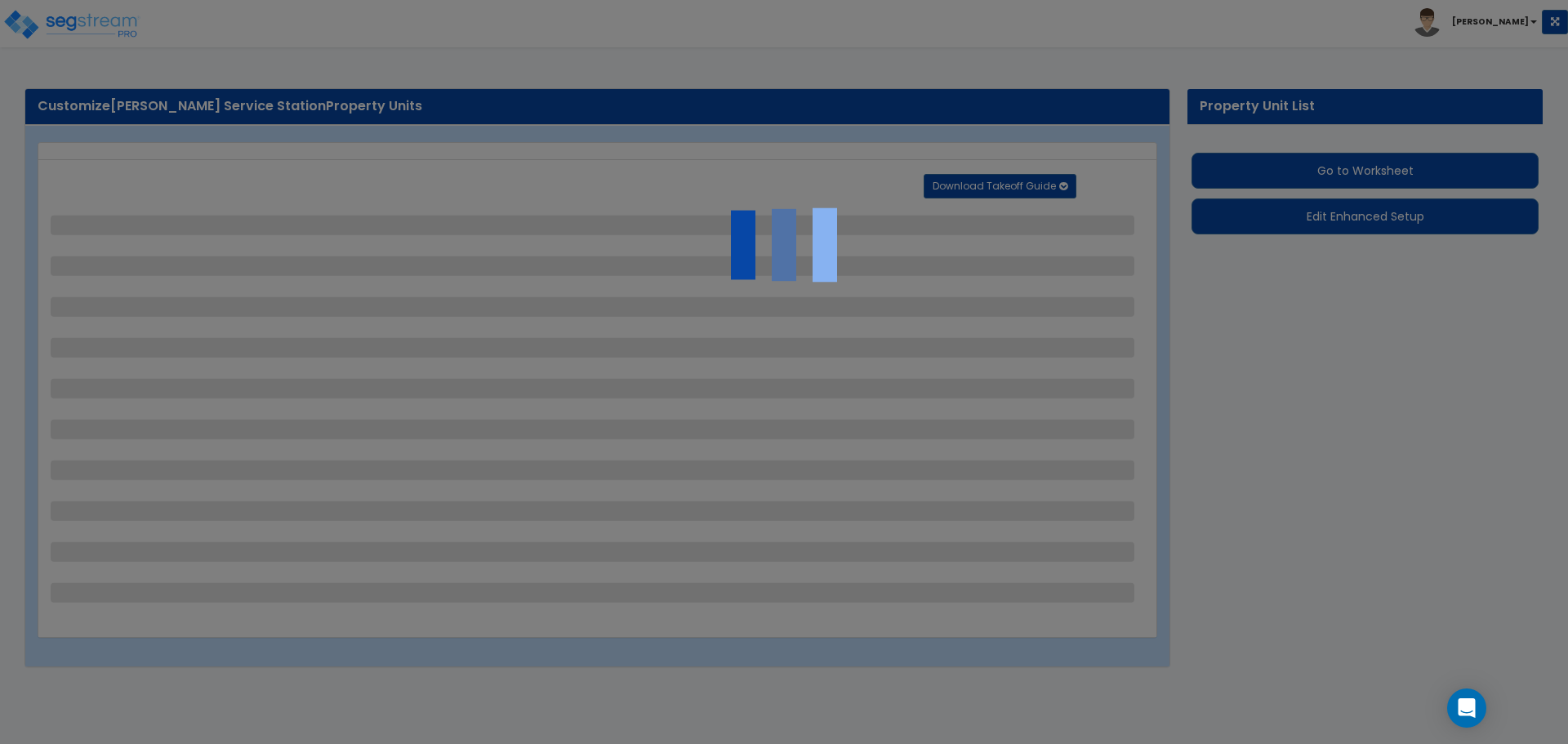
select select "2"
select select "1"
select select "4"
select select "1"
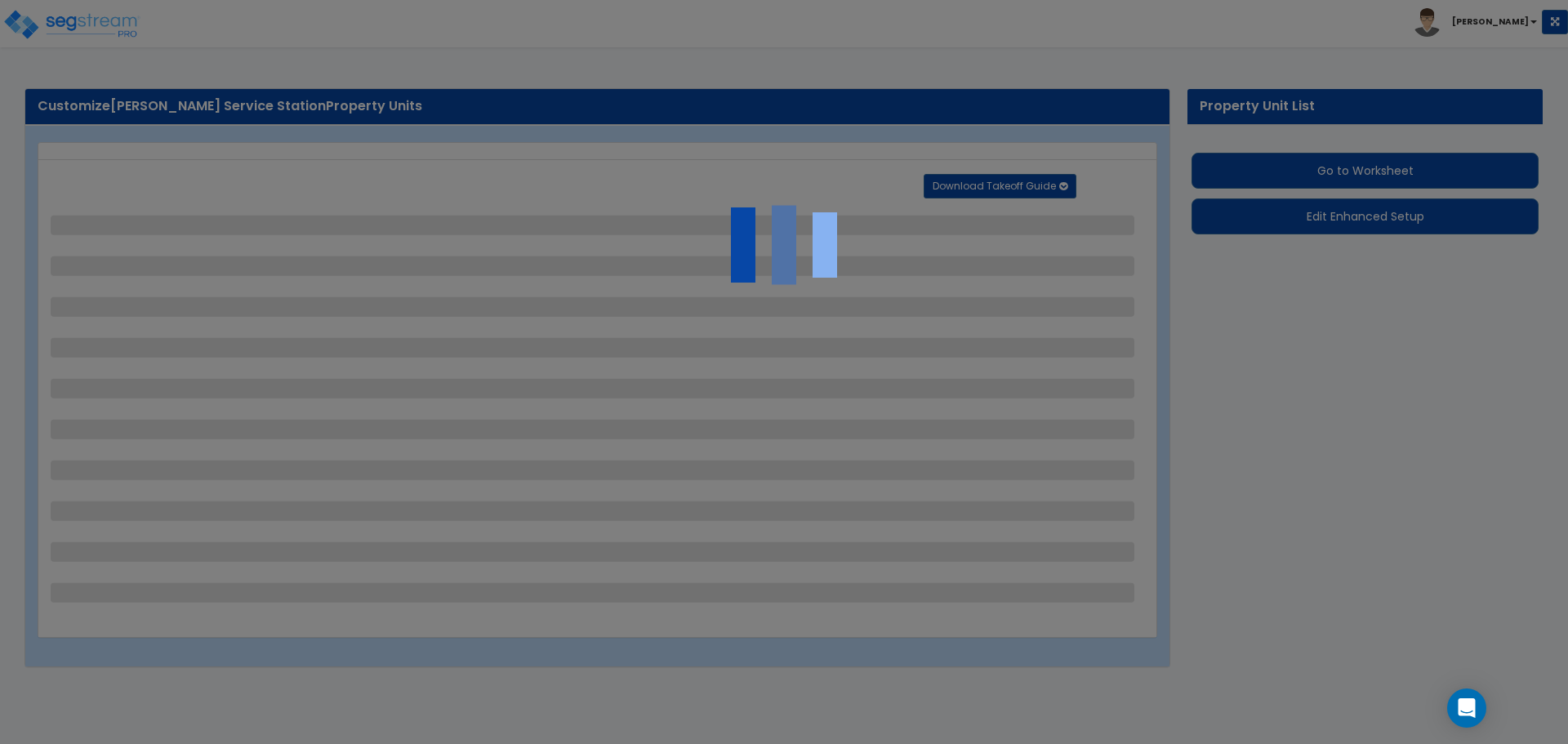
select select "1"
select select "5"
select select "1"
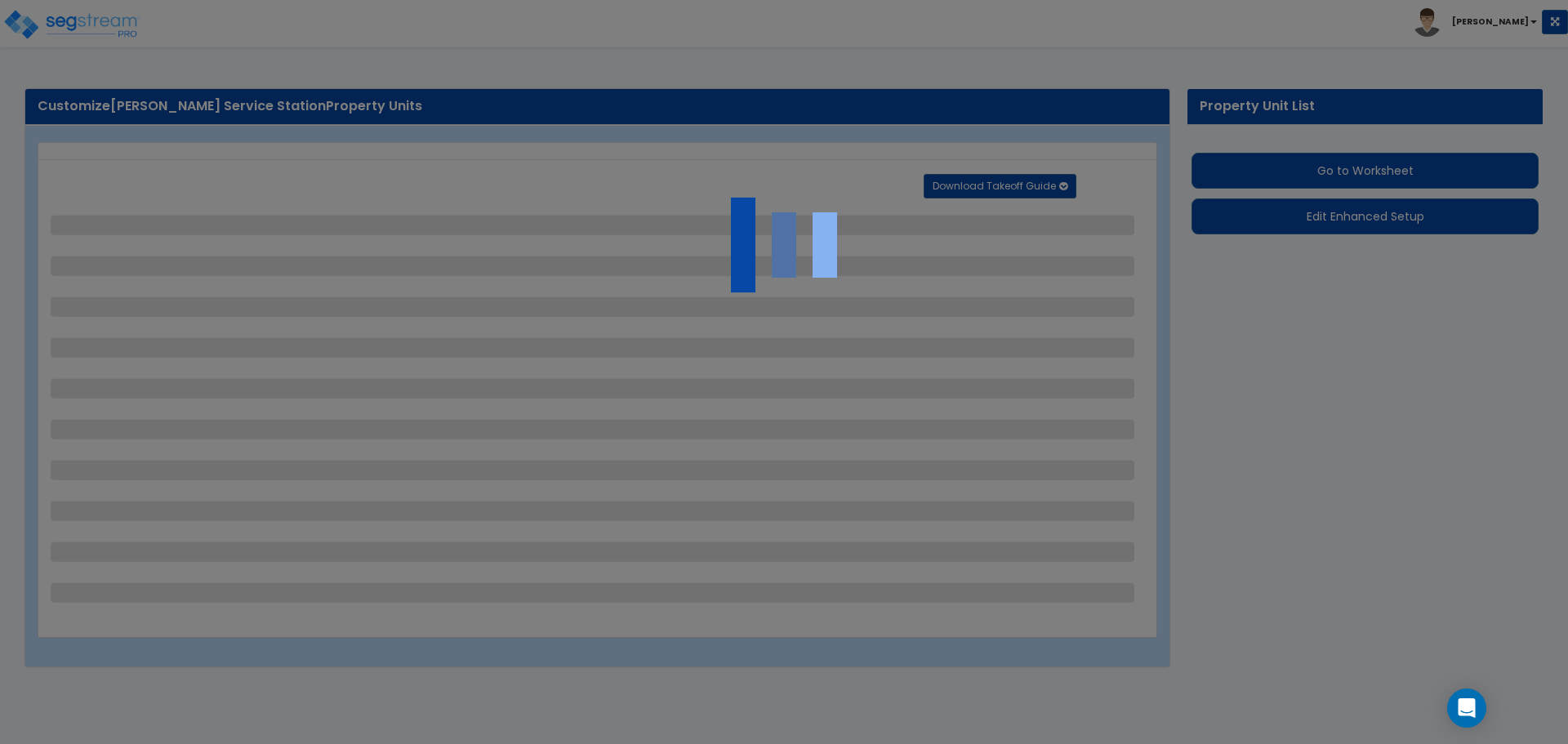
select select "1"
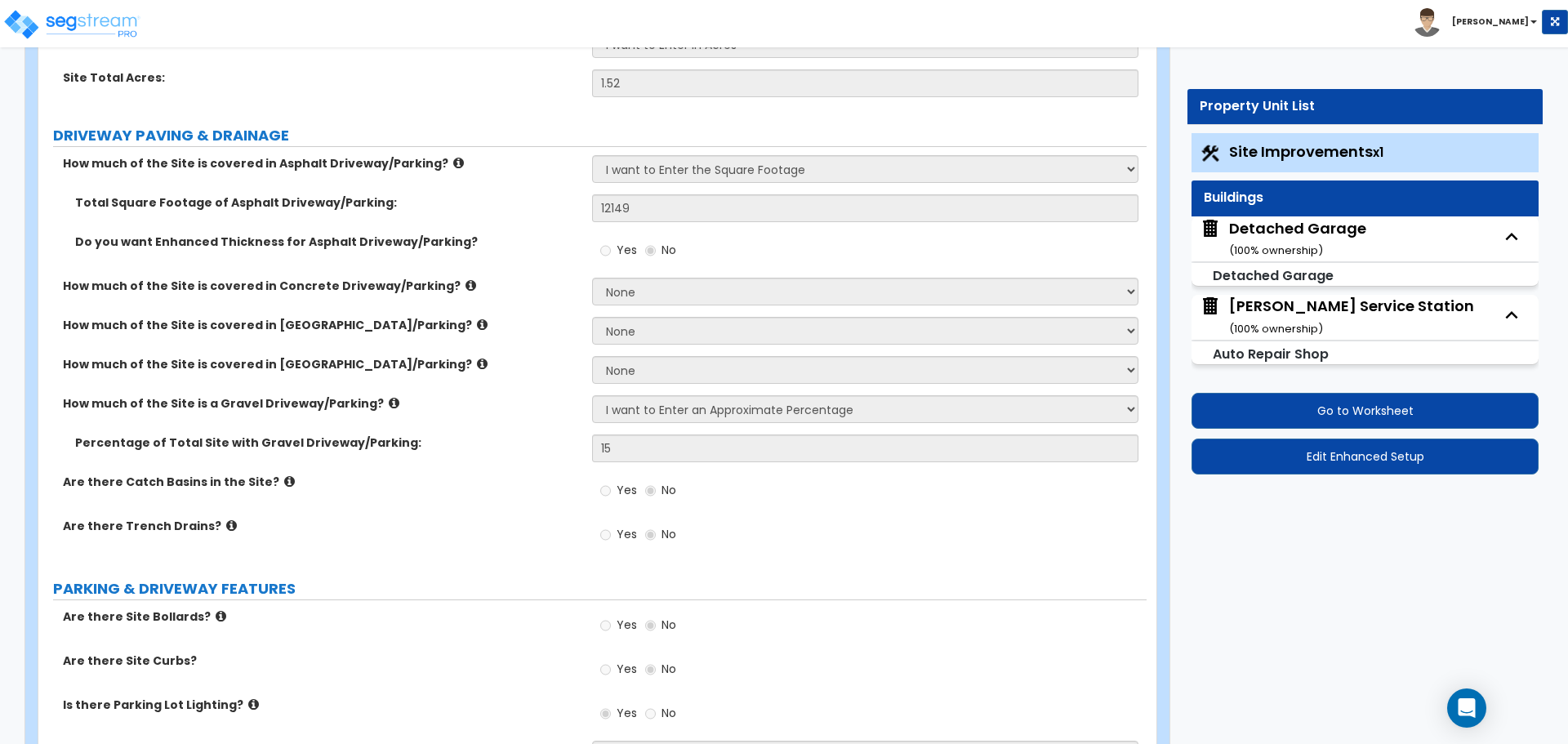
scroll to position [234, 0]
click at [1273, 315] on div "Dressel's Service Station ( 100 % ownership)" at bounding box center [1351, 317] width 245 height 42
select select "5"
select select "1"
select select "3"
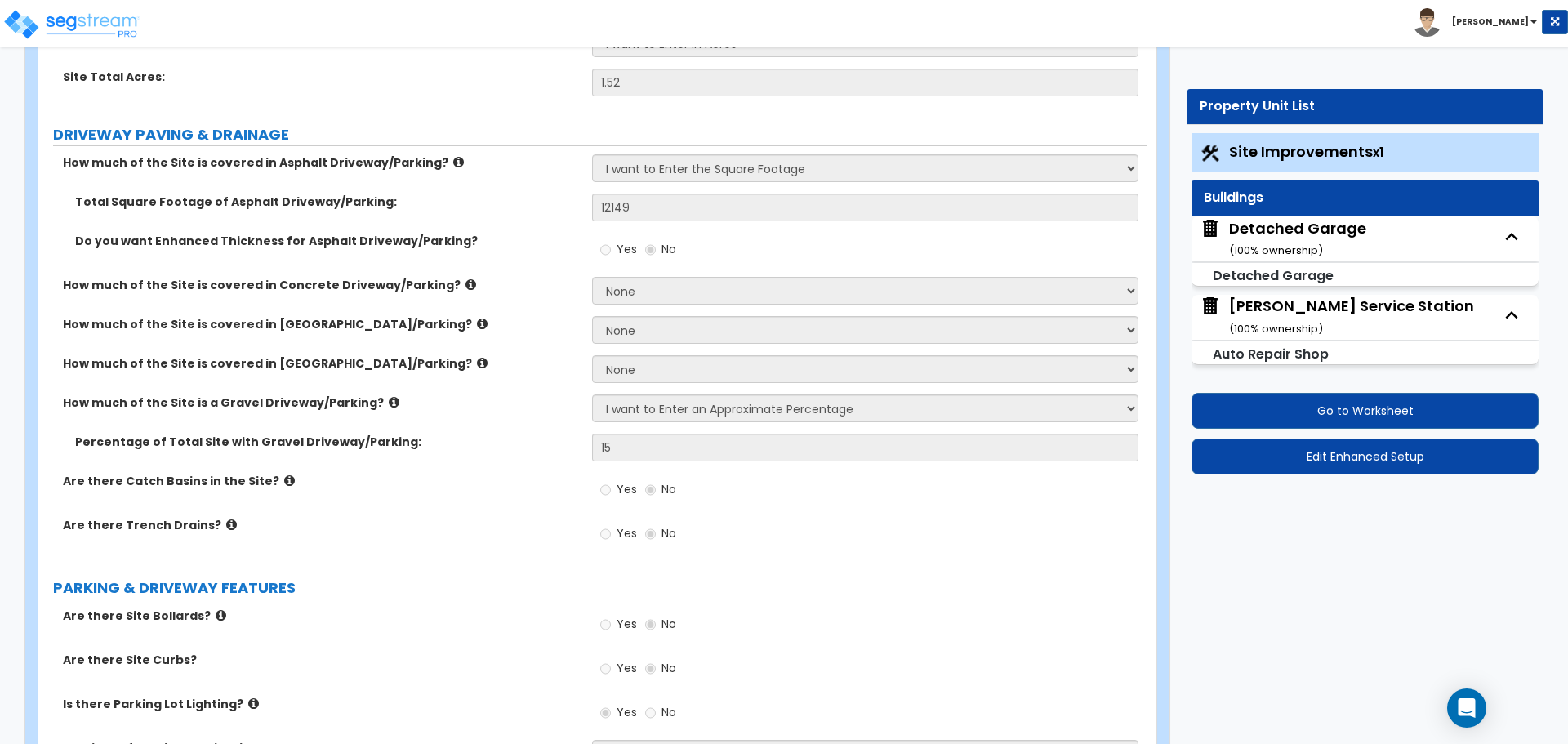
select select "1"
select select "2"
select select "1"
select select "2"
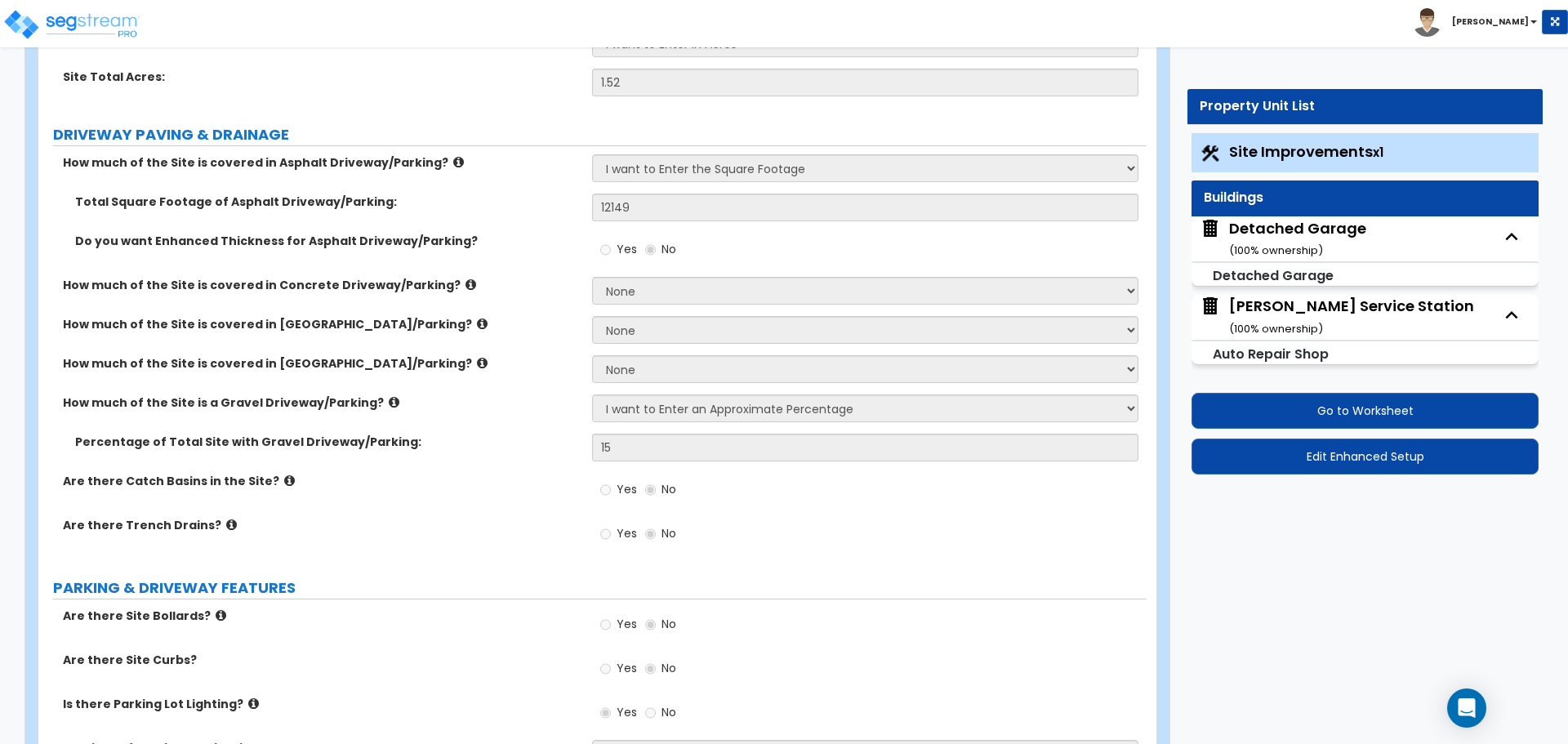
select select "2"
select select "7"
select select "1"
select select "3"
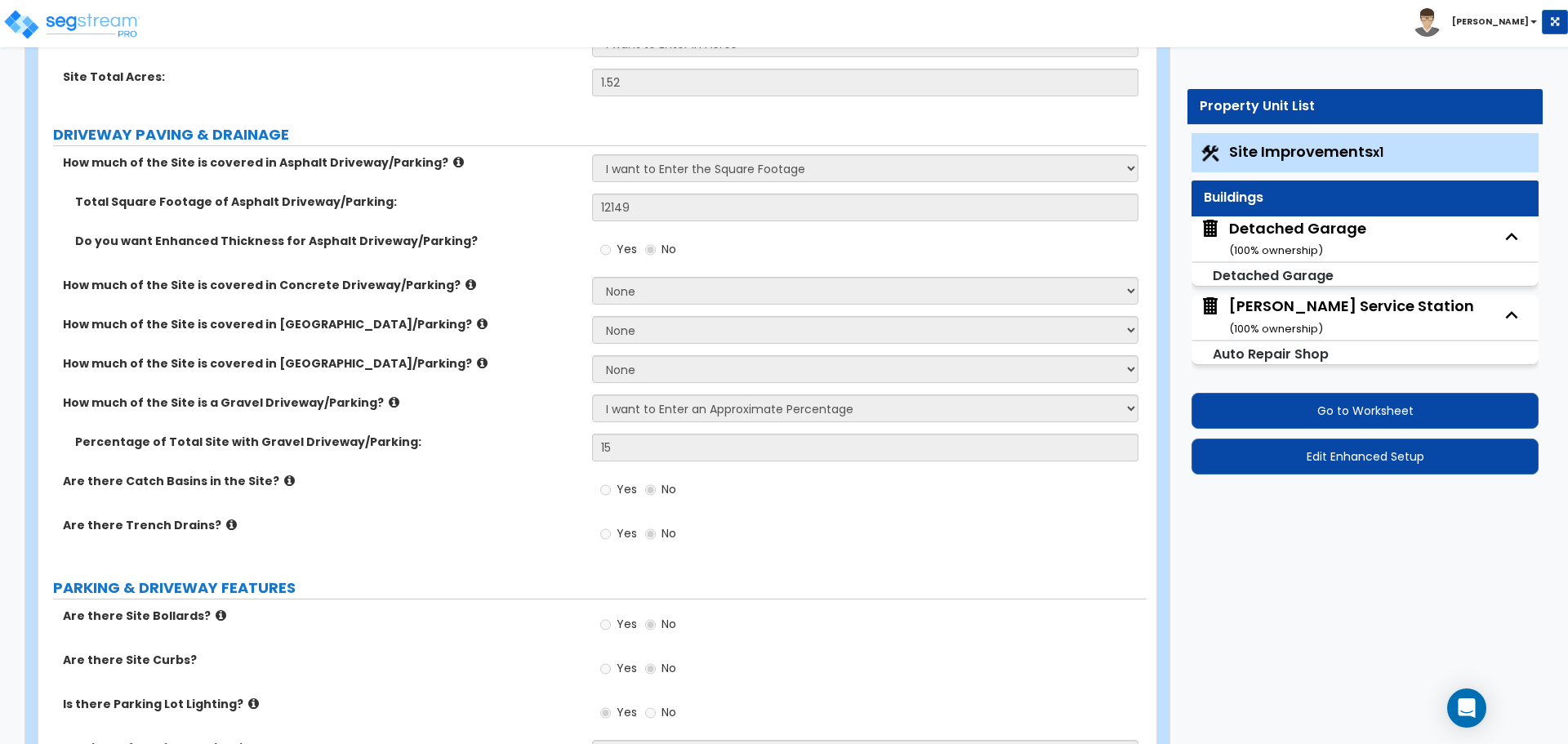
select select "2"
select select "1"
select select "2"
select select "1"
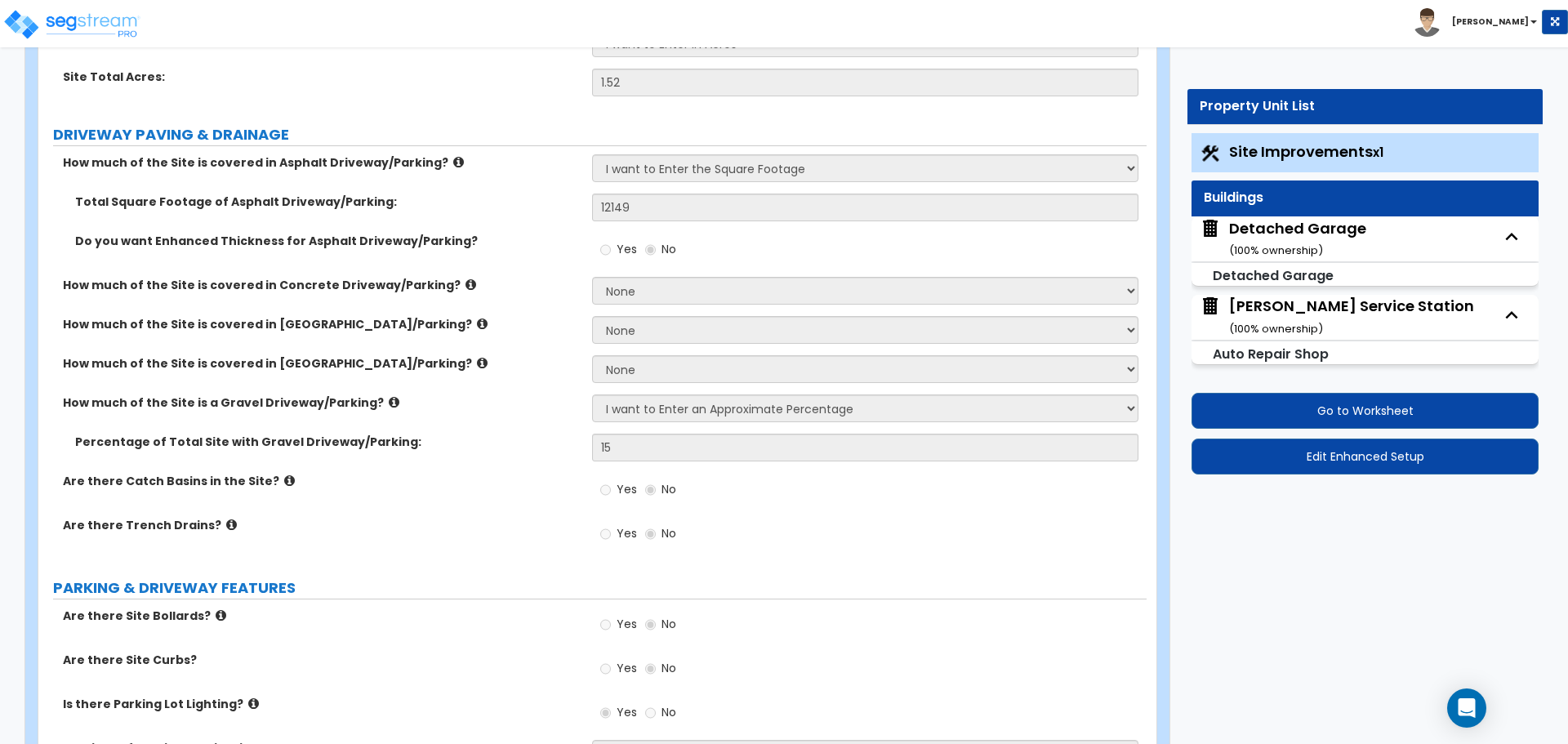
select select "2"
select select "1"
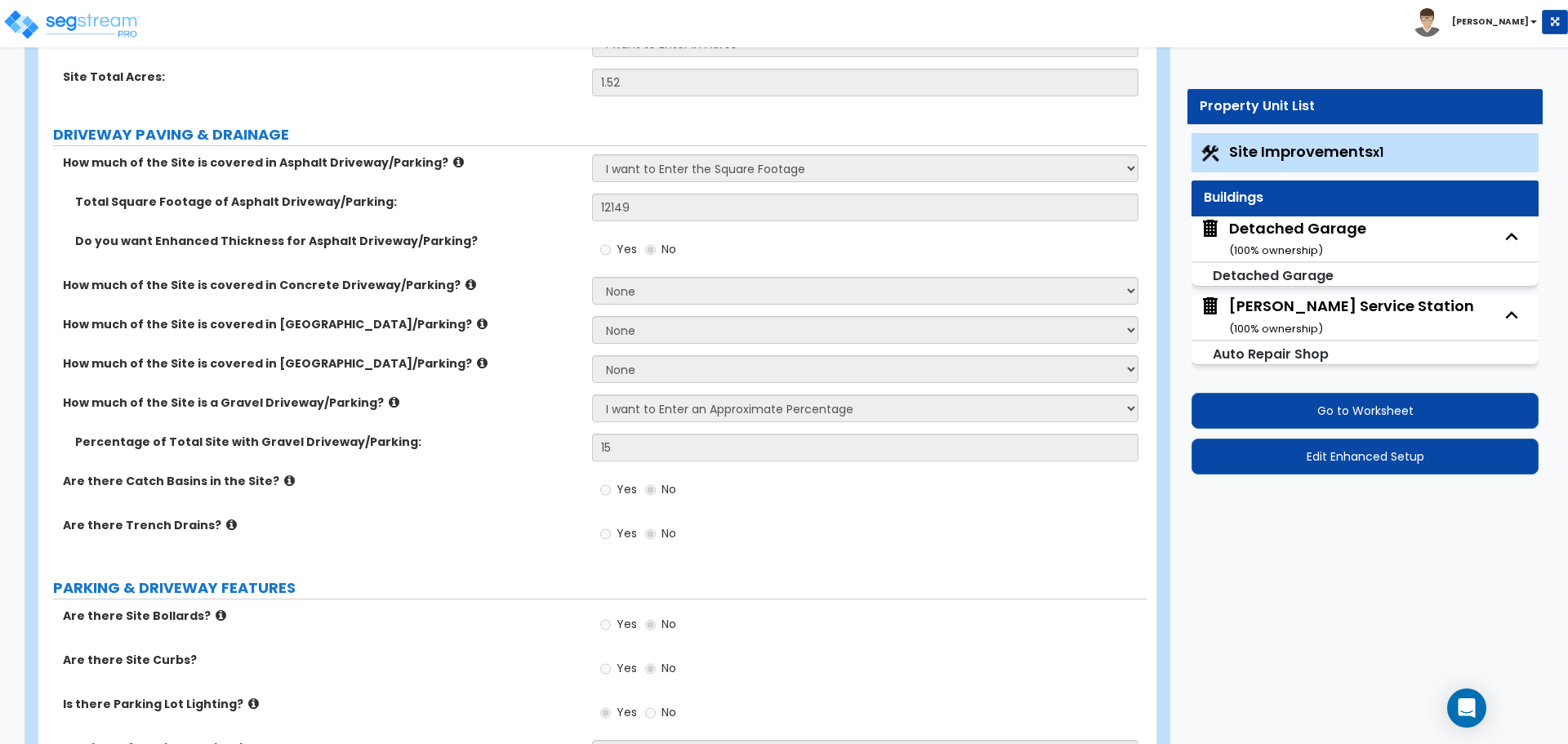
select select "1"
select select "2"
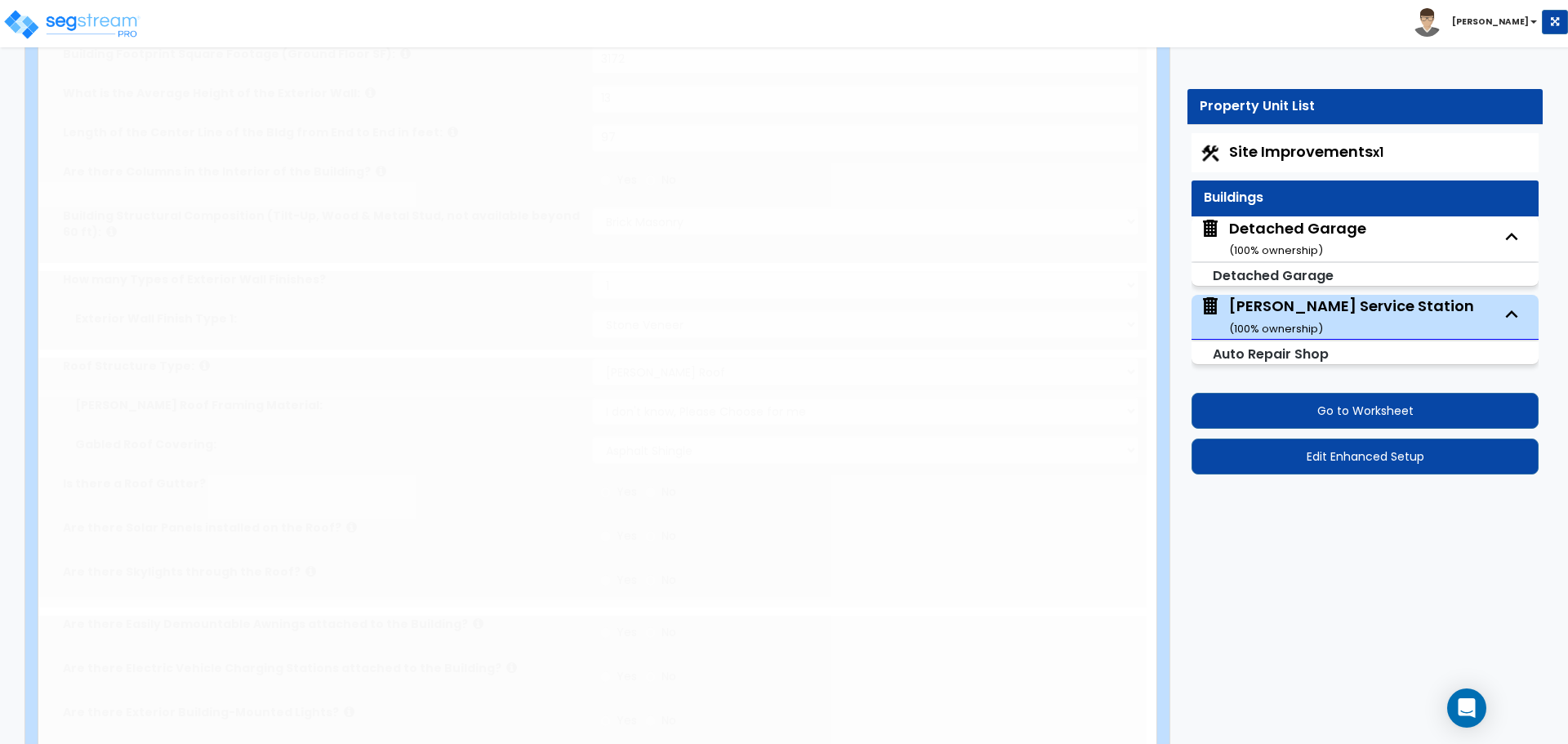
radio input "true"
select select "2"
type input "3"
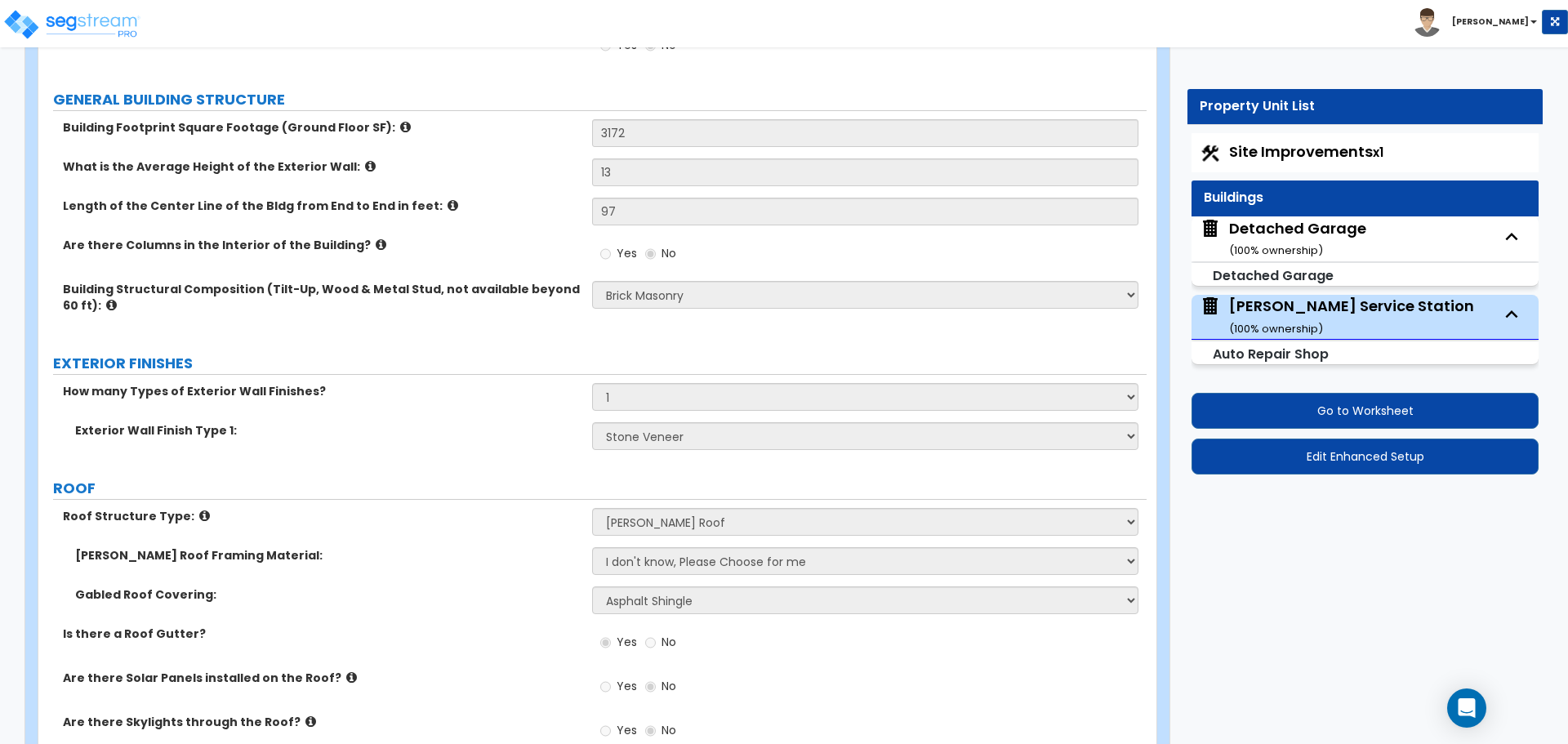
scroll to position [0, 0]
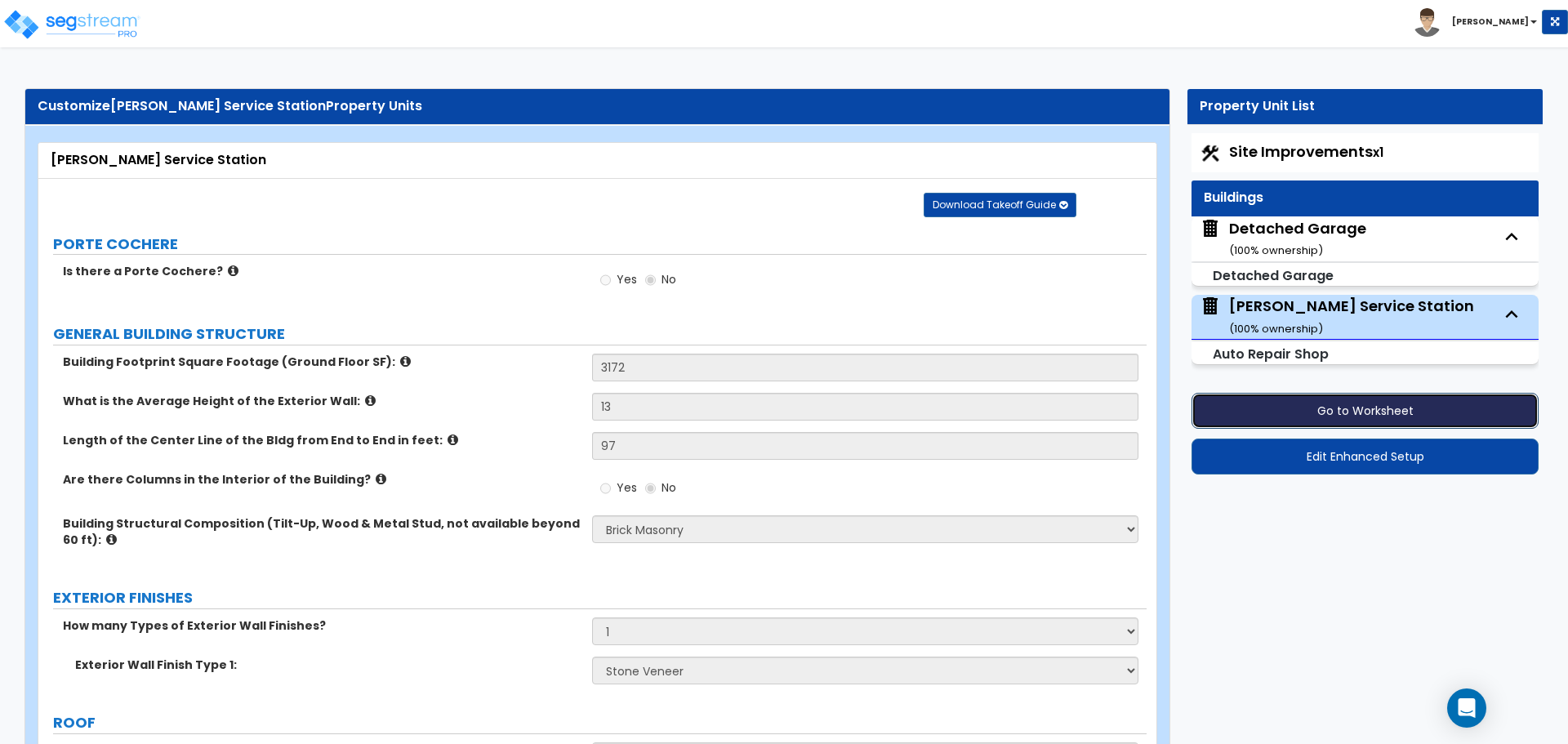
click at [1355, 418] on button "Go to Worksheet" at bounding box center [1365, 411] width 347 height 36
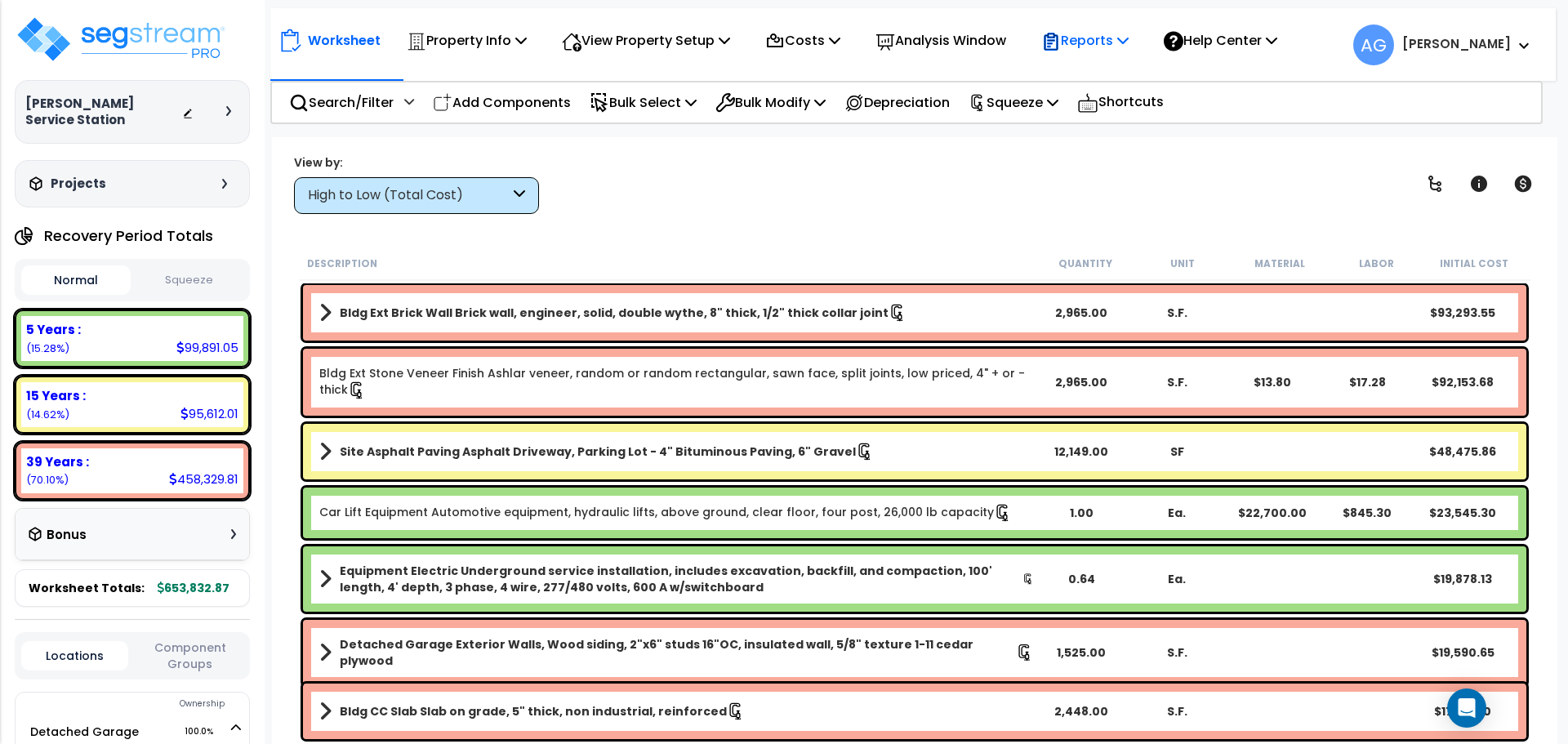
click at [1118, 51] on p "Reports" at bounding box center [1085, 40] width 87 height 22
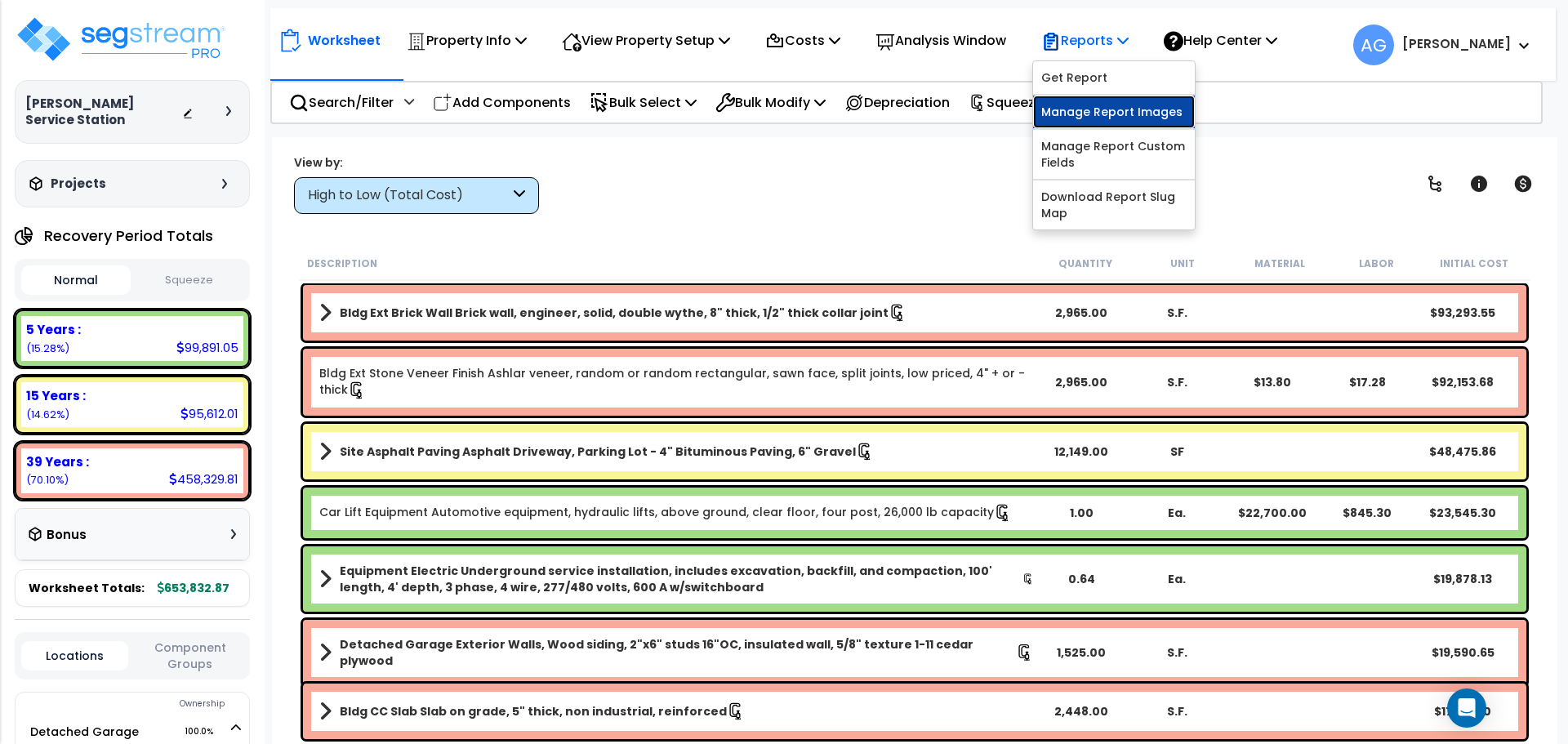
click at [1107, 110] on link "Manage Report Images" at bounding box center [1113, 111] width 162 height 32
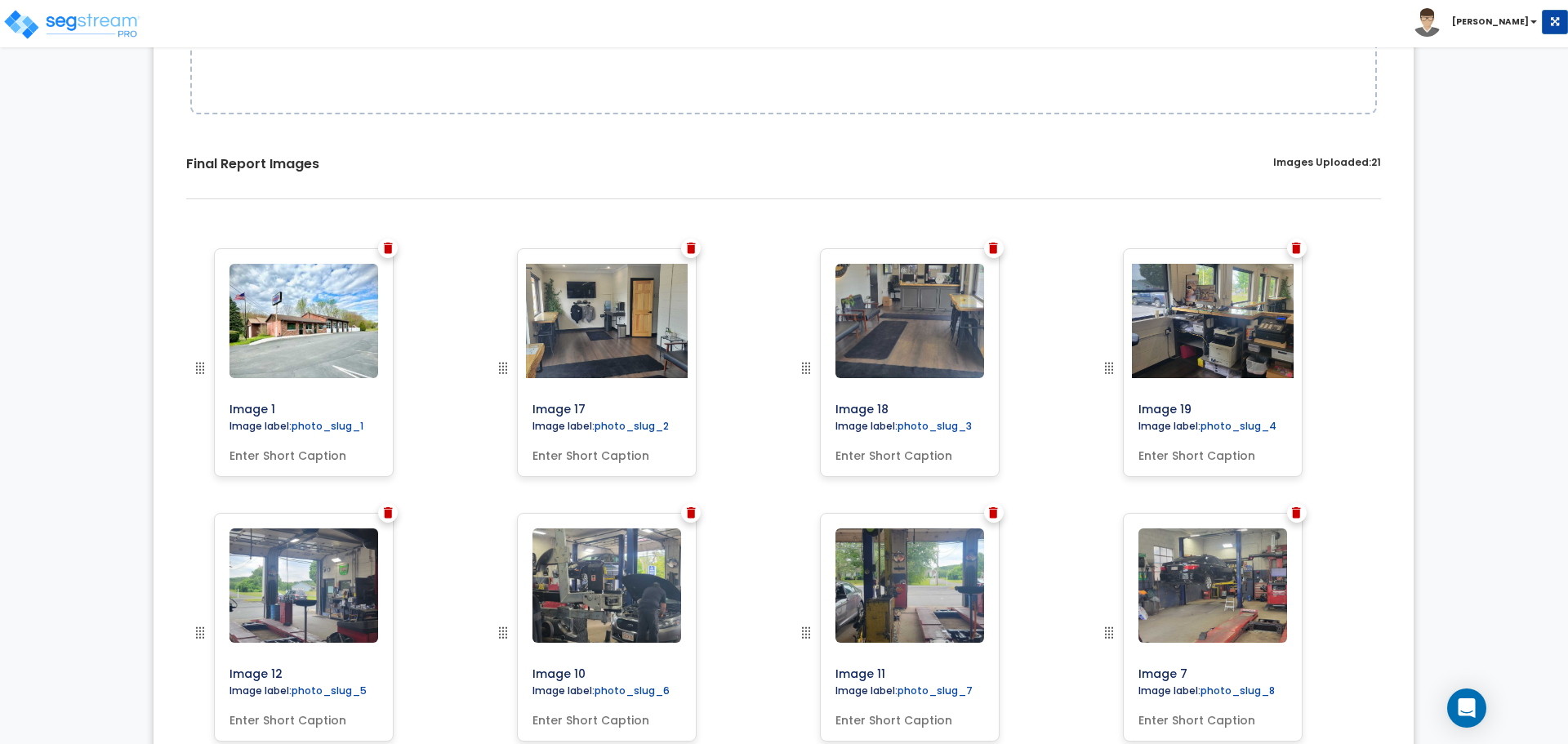
scroll to position [403, 0]
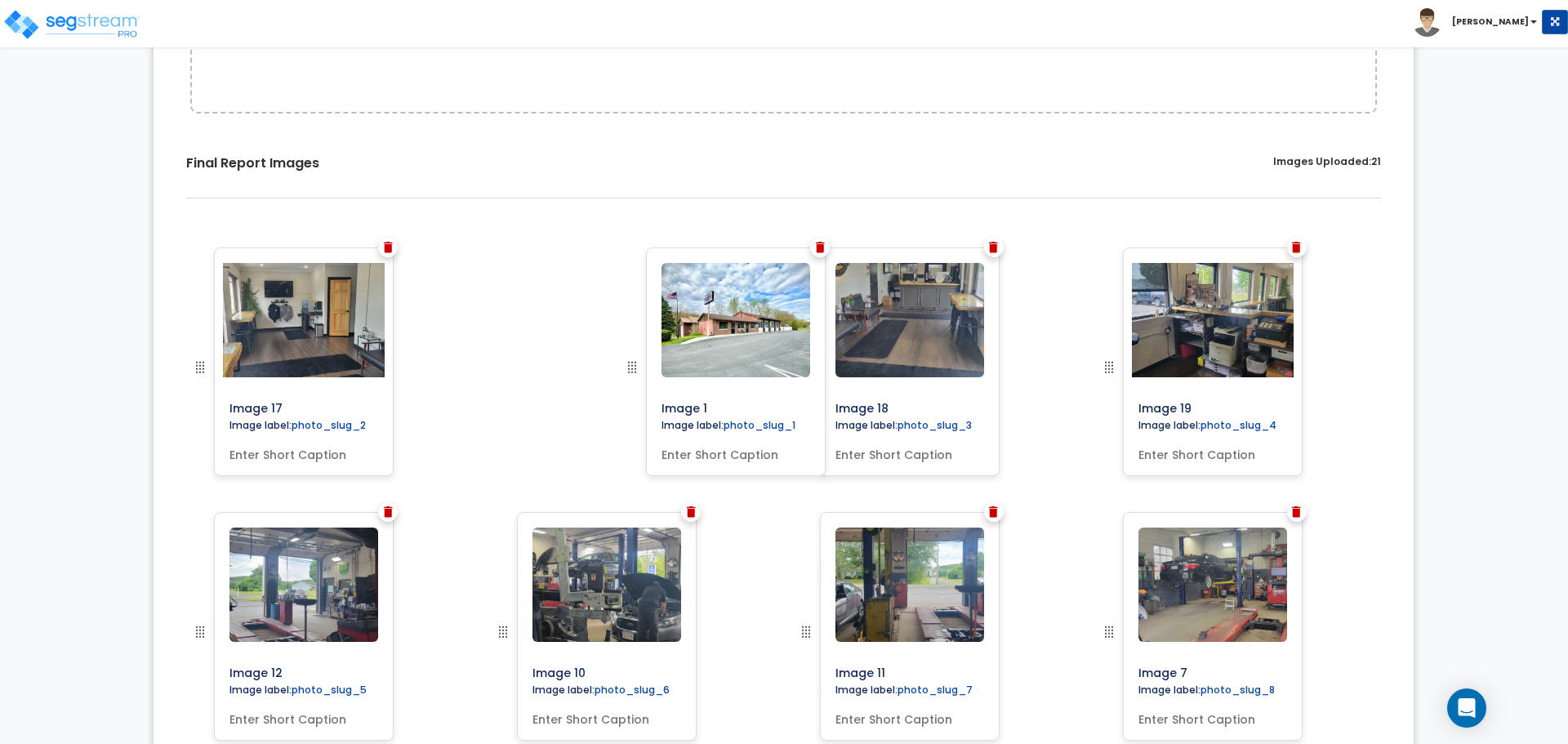
drag, startPoint x: 199, startPoint y: 362, endPoint x: 592, endPoint y: 339, distance: 393.7
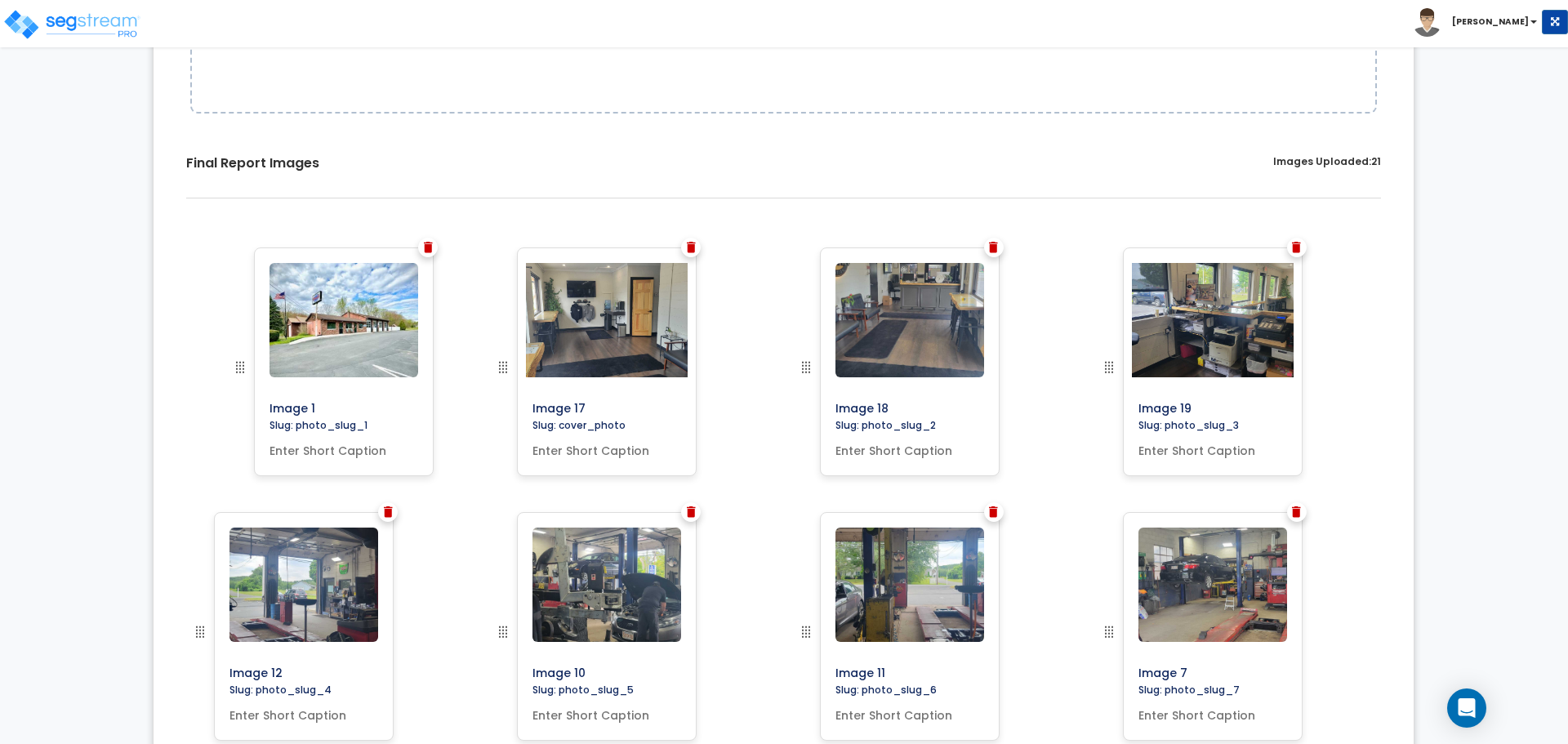
drag, startPoint x: 506, startPoint y: 372, endPoint x: 237, endPoint y: 340, distance: 270.9
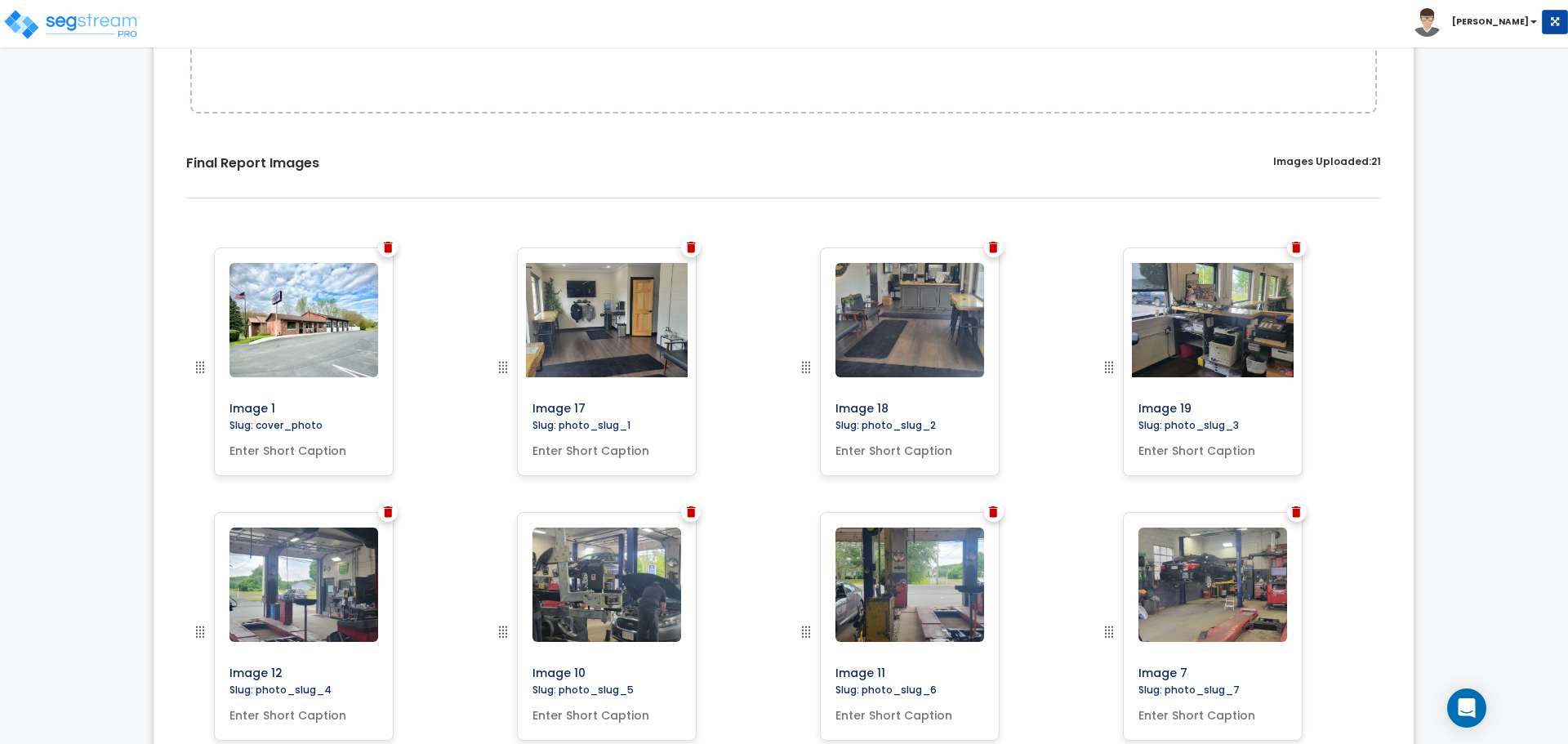
click at [186, 362] on div "Image 1" at bounding box center [329, 380] width 303 height 264
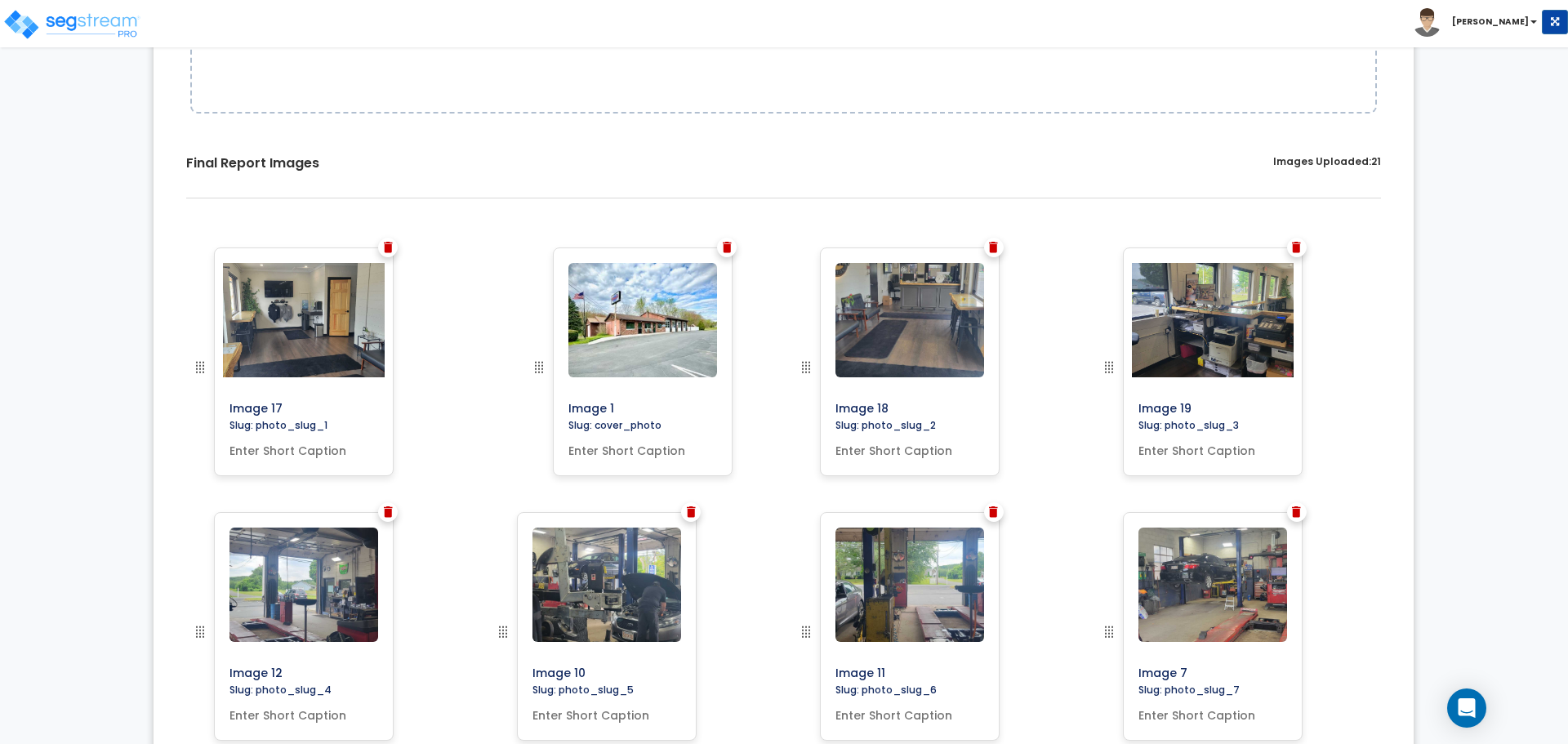
drag, startPoint x: 194, startPoint y: 364, endPoint x: 533, endPoint y: 356, distance: 339.1
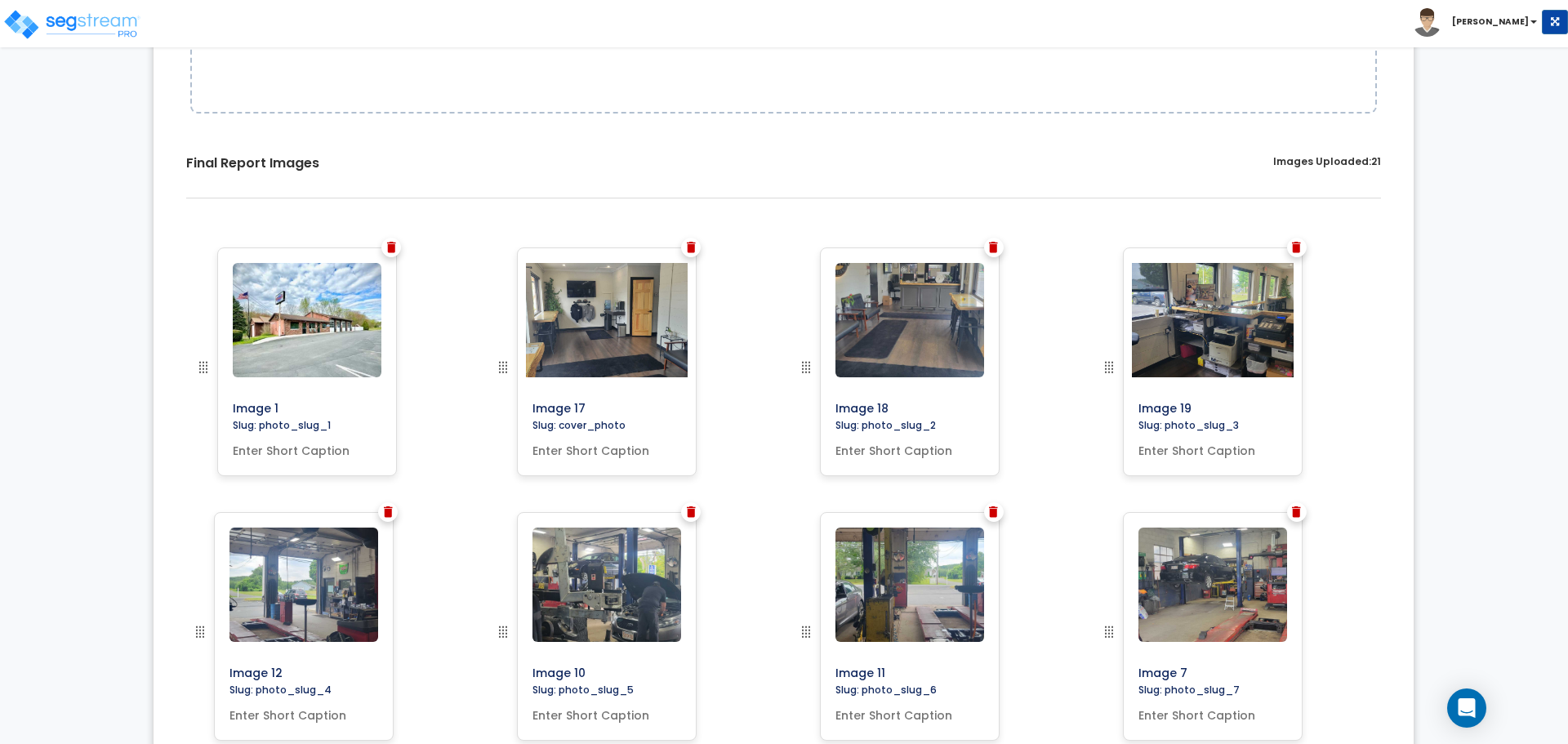
drag, startPoint x: 496, startPoint y: 365, endPoint x: 196, endPoint y: 340, distance: 301.0
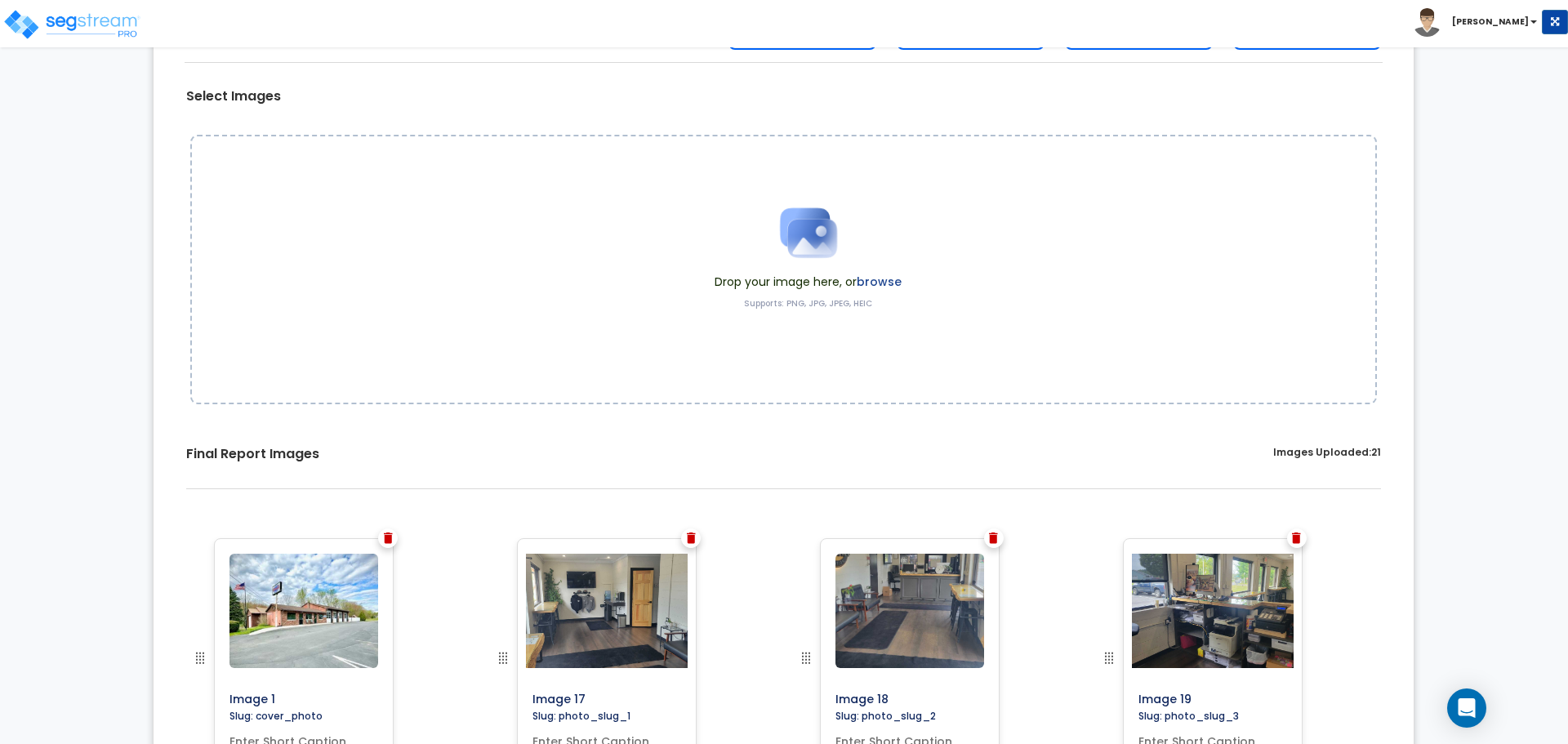
scroll to position [0, 0]
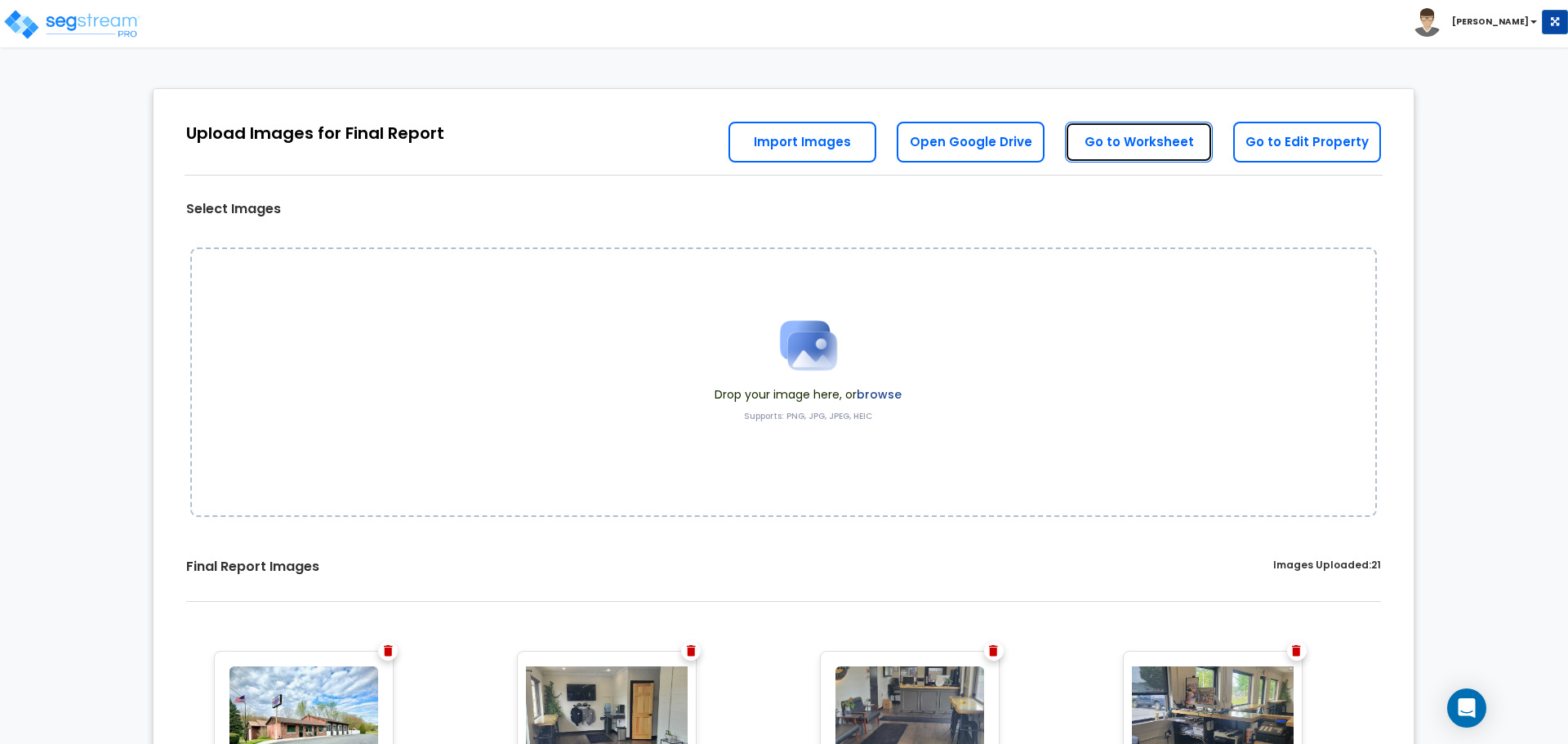
click at [1147, 146] on link "Go to Worksheet" at bounding box center [1138, 142] width 147 height 41
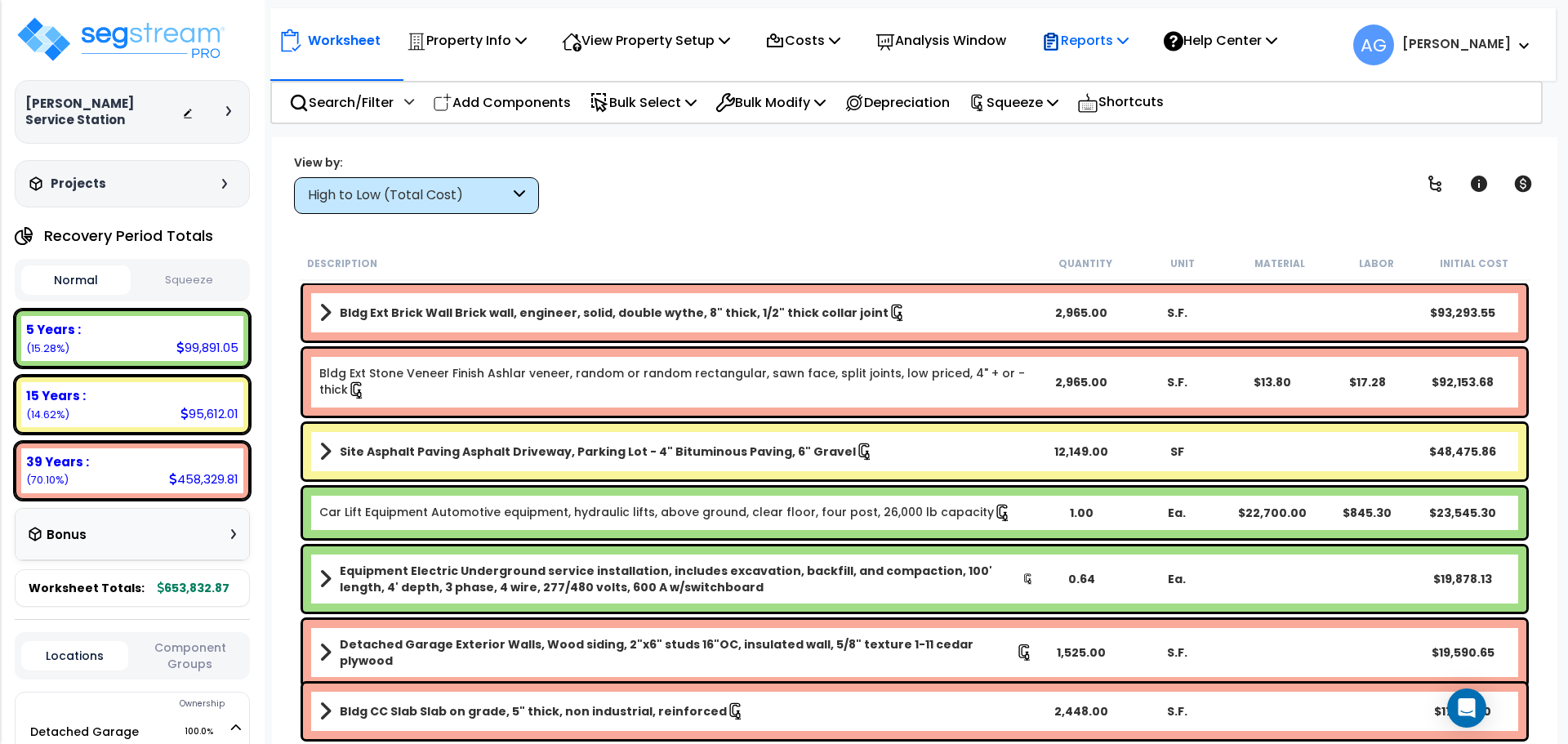
click at [1129, 46] on icon at bounding box center [1123, 40] width 11 height 13
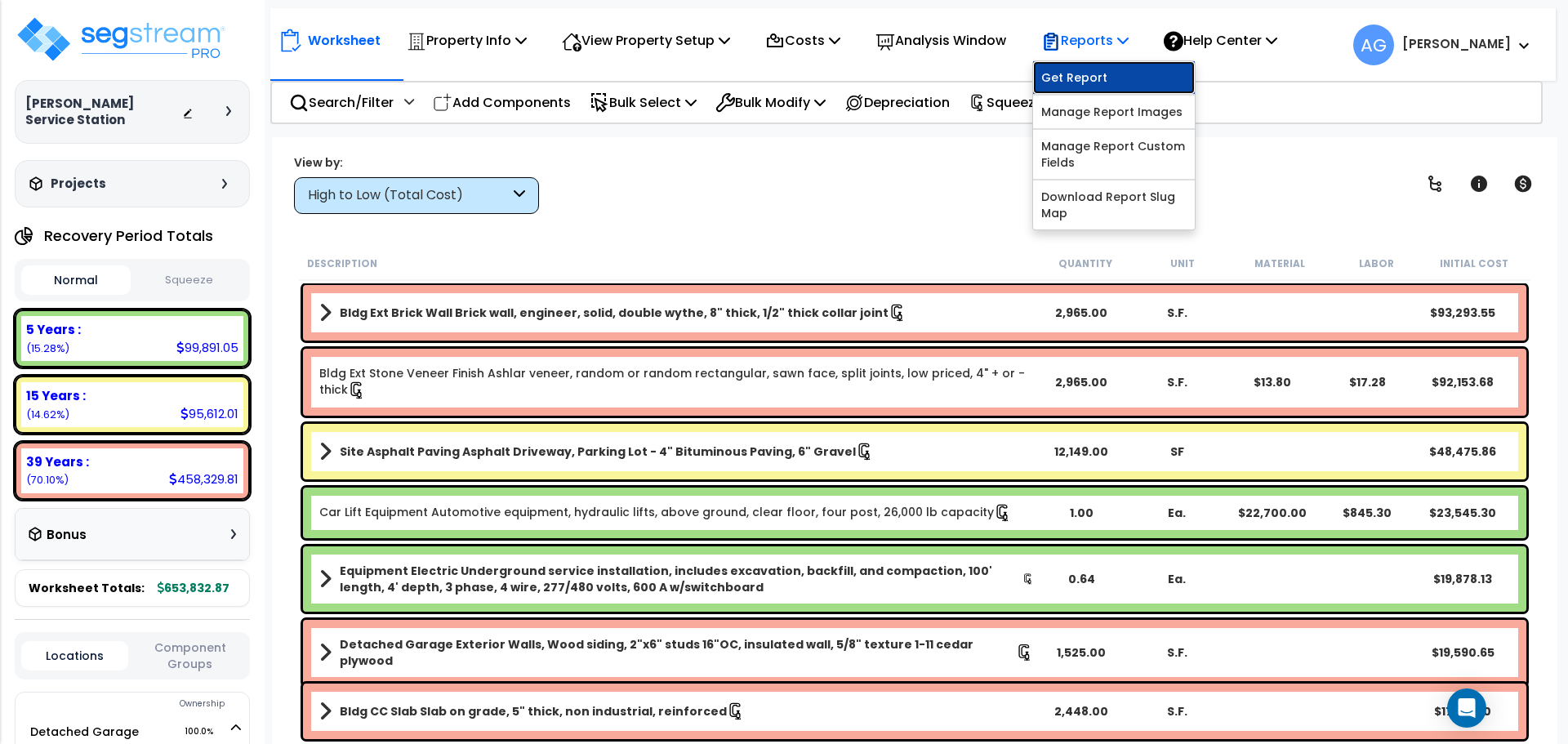
click at [1107, 82] on link "Get Report" at bounding box center [1113, 77] width 162 height 32
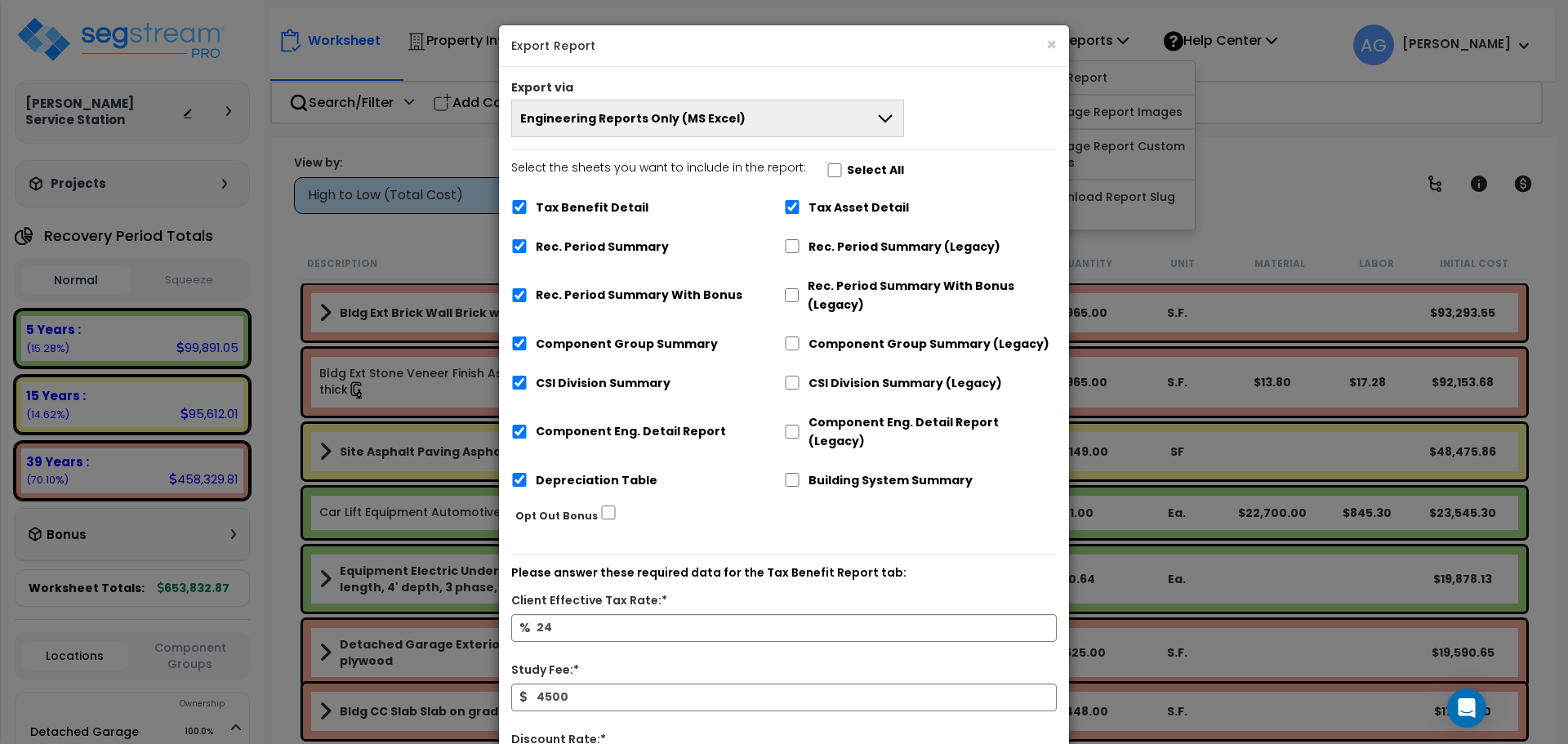
click at [713, 122] on span "Engineering Reports Only (MS Excel)" at bounding box center [632, 118] width 225 height 16
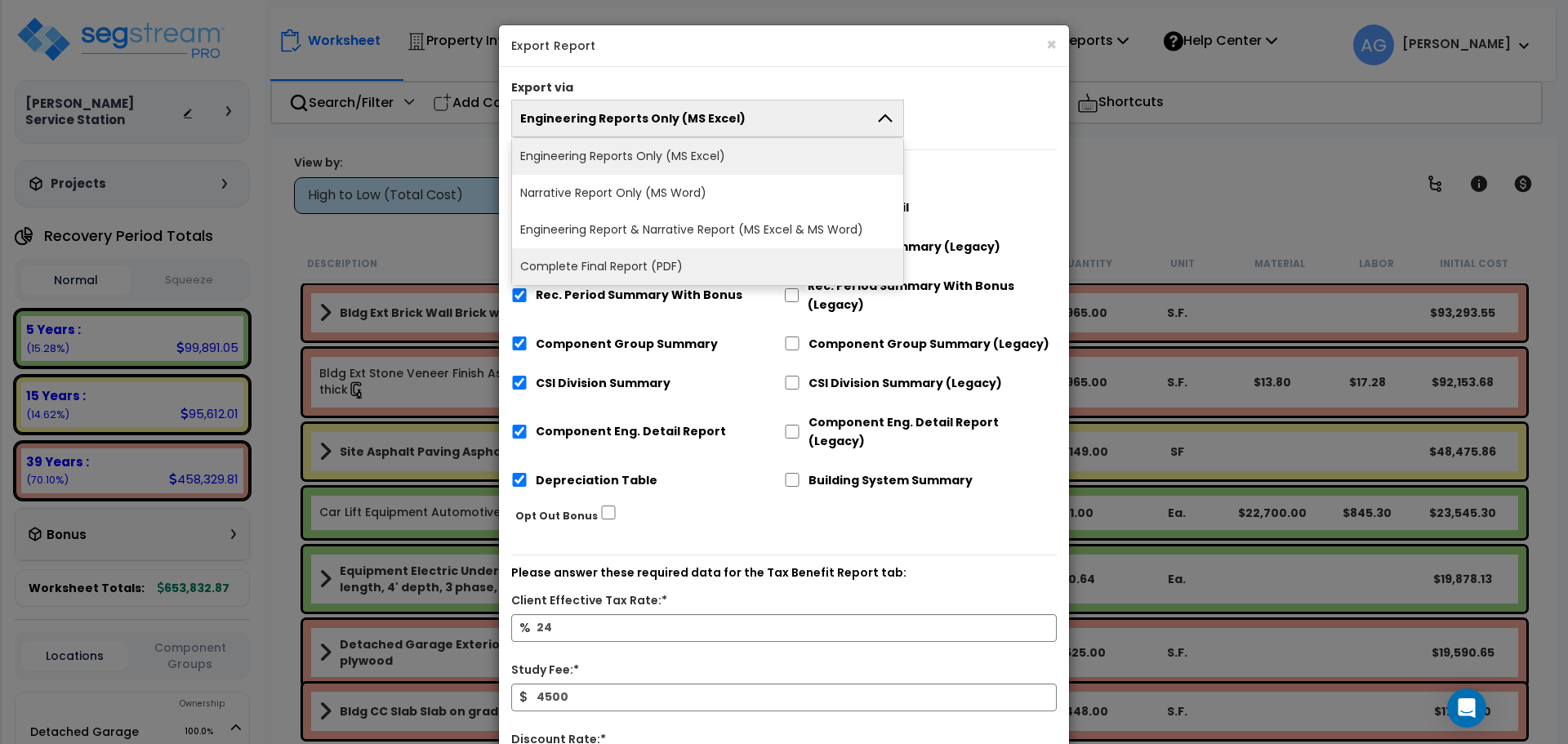
click at [640, 258] on li "Complete Final Report (PDF)" at bounding box center [707, 266] width 391 height 37
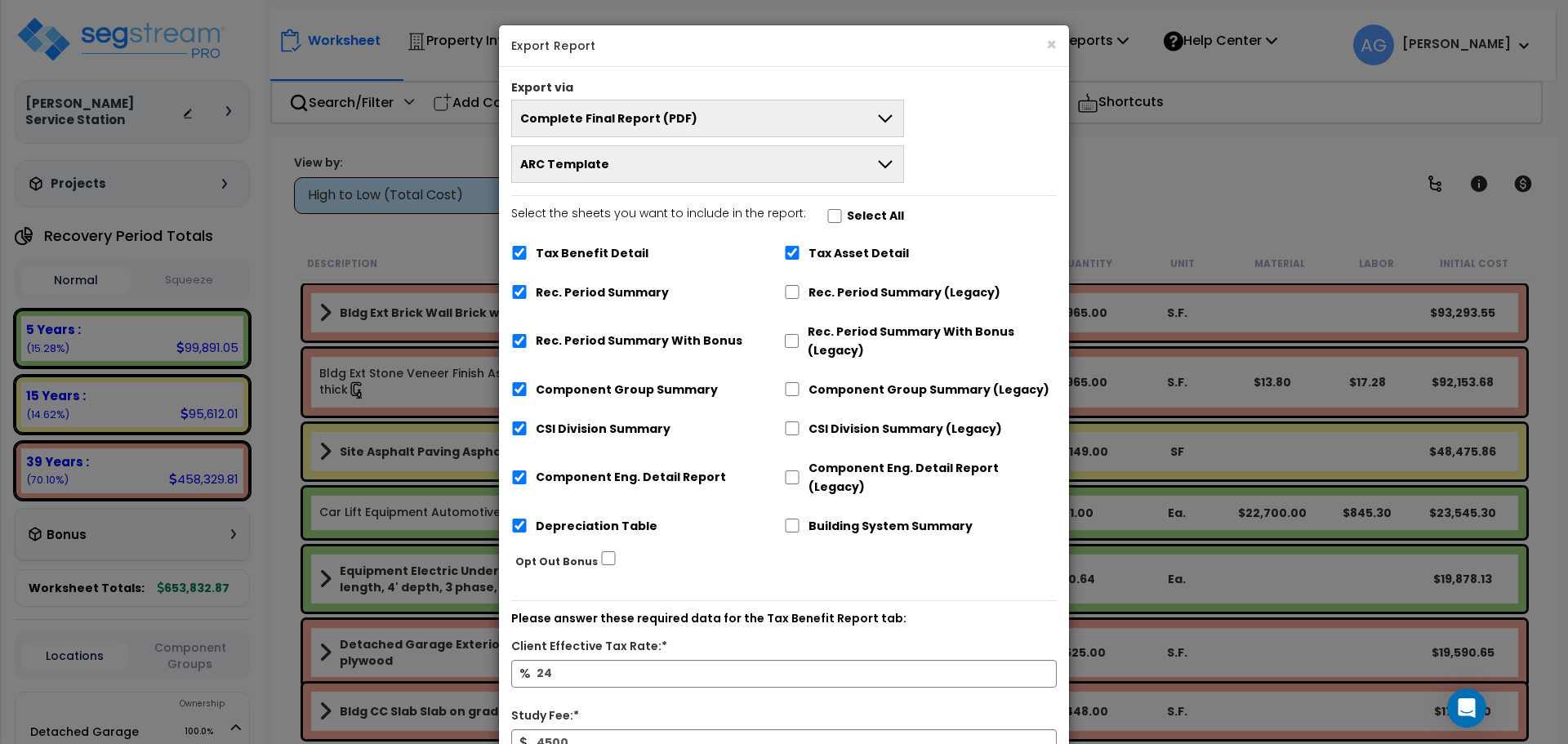
scroll to position [174, 0]
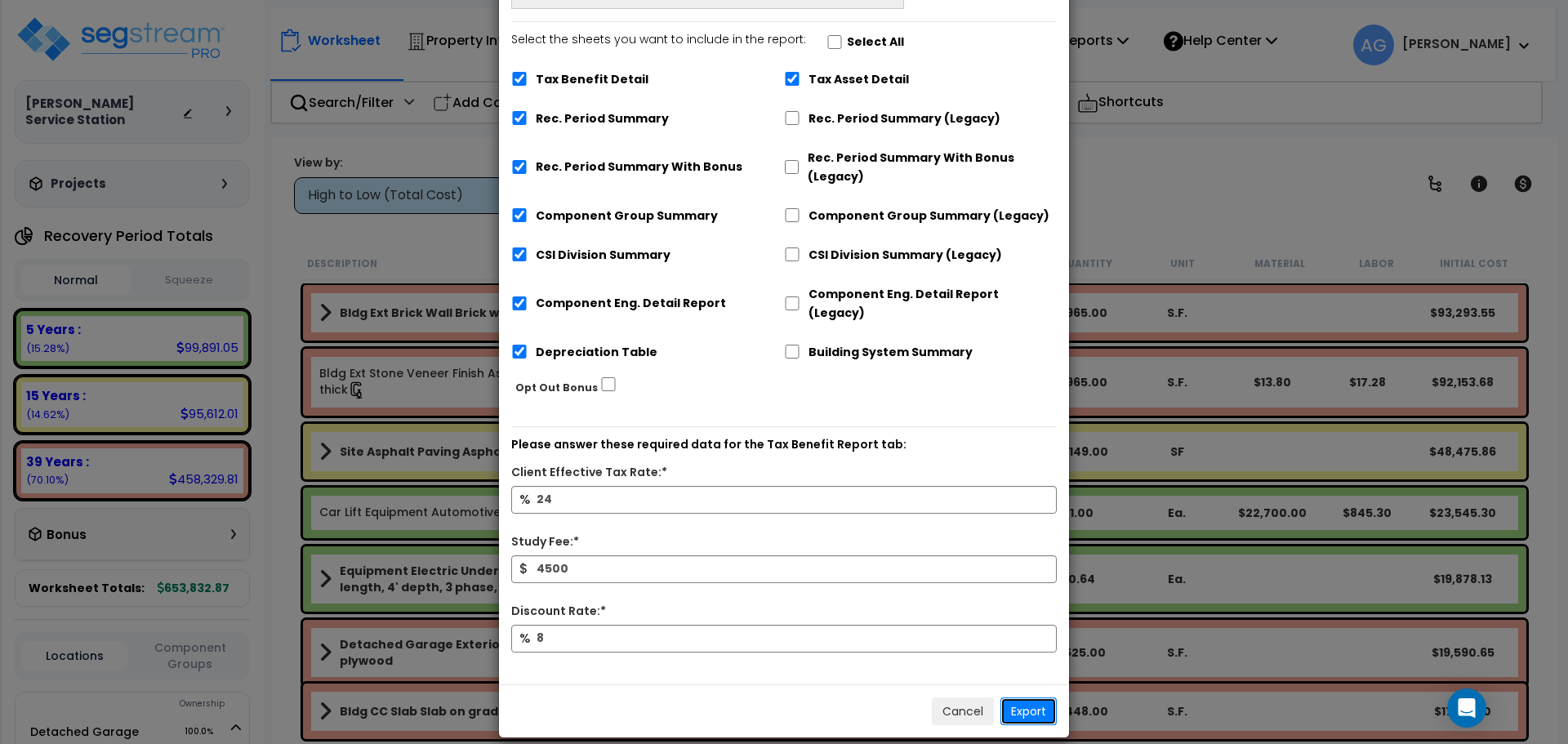
click at [1012, 697] on button "Export" at bounding box center [1028, 711] width 56 height 28
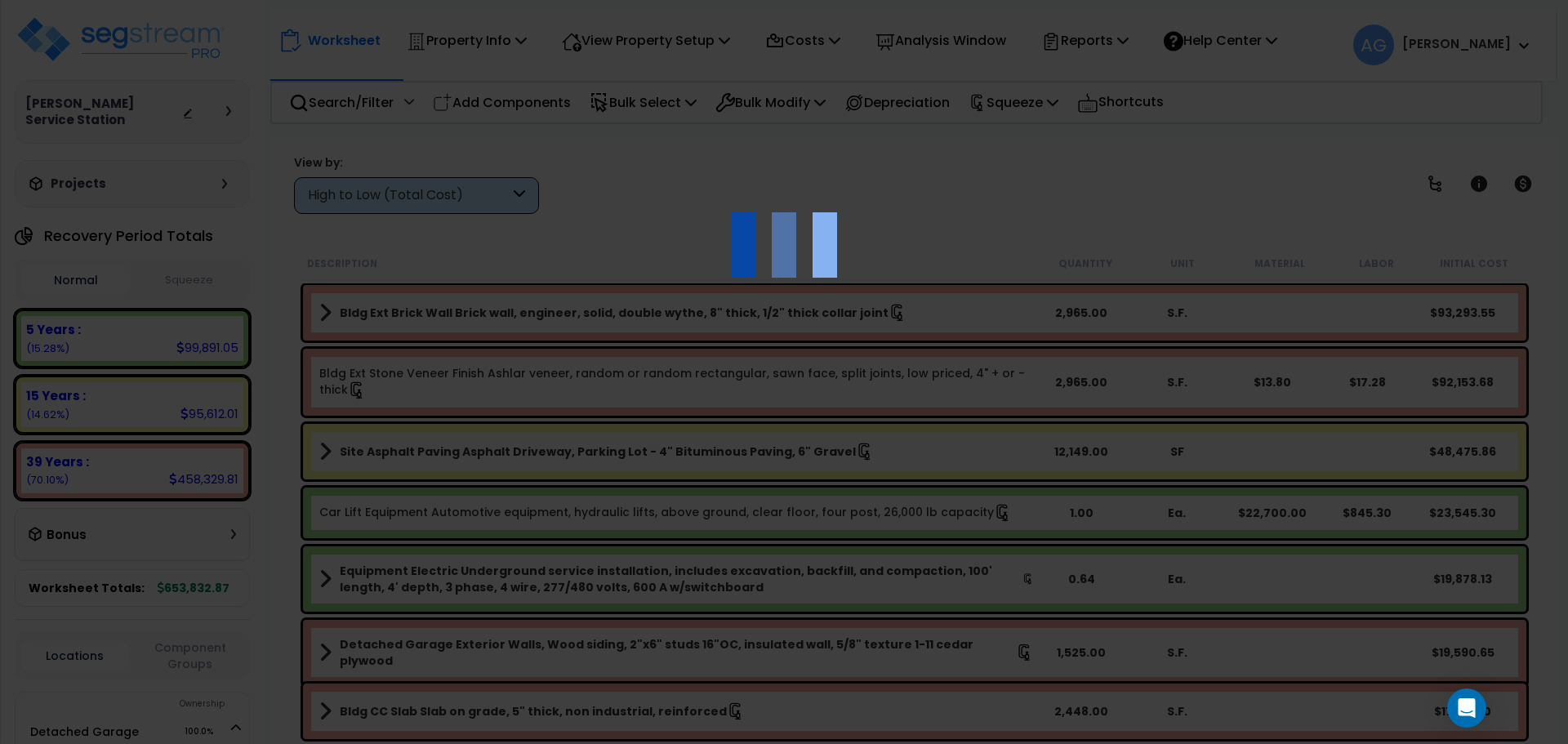
scroll to position [0, 0]
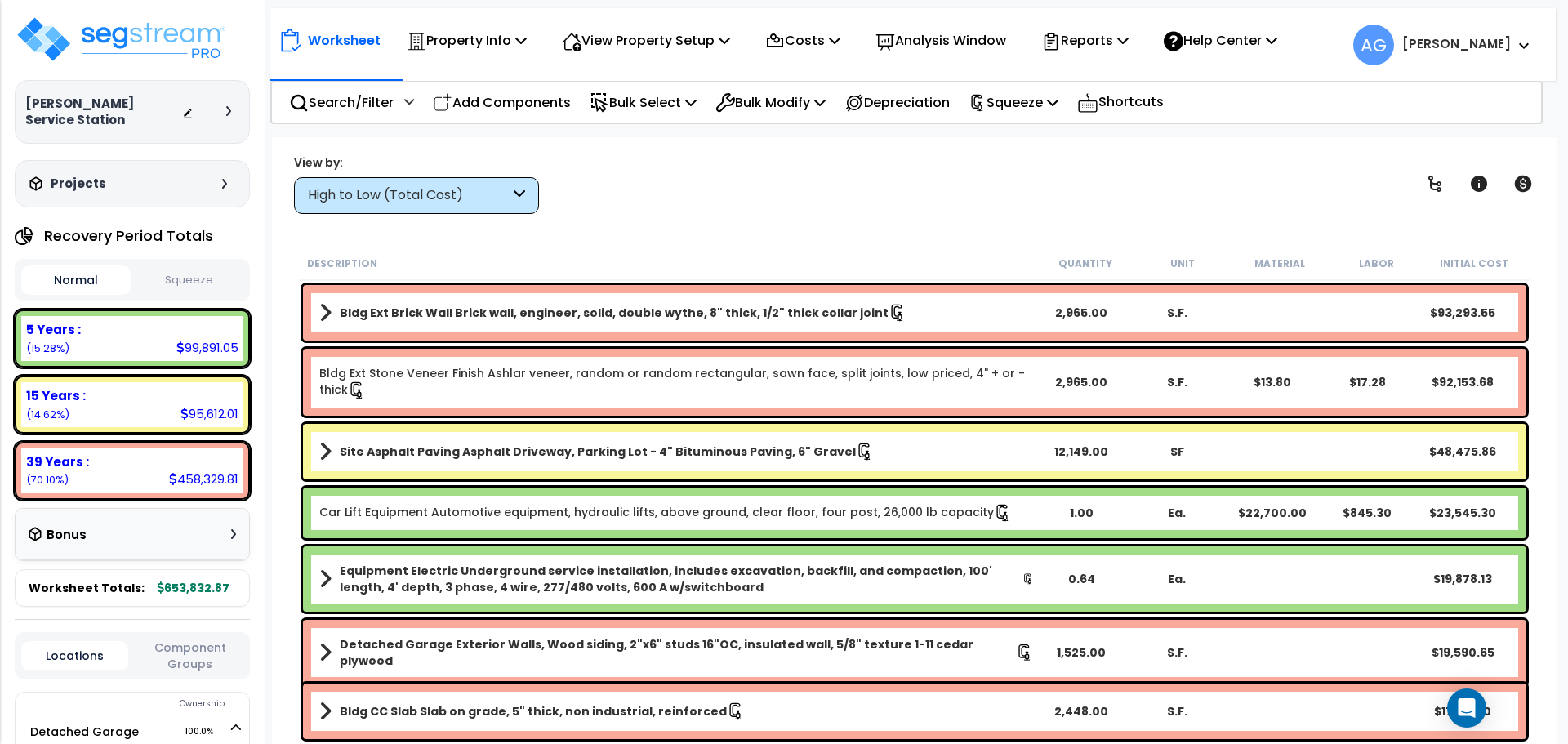
click at [182, 266] on button "Squeeze" at bounding box center [189, 281] width 109 height 29
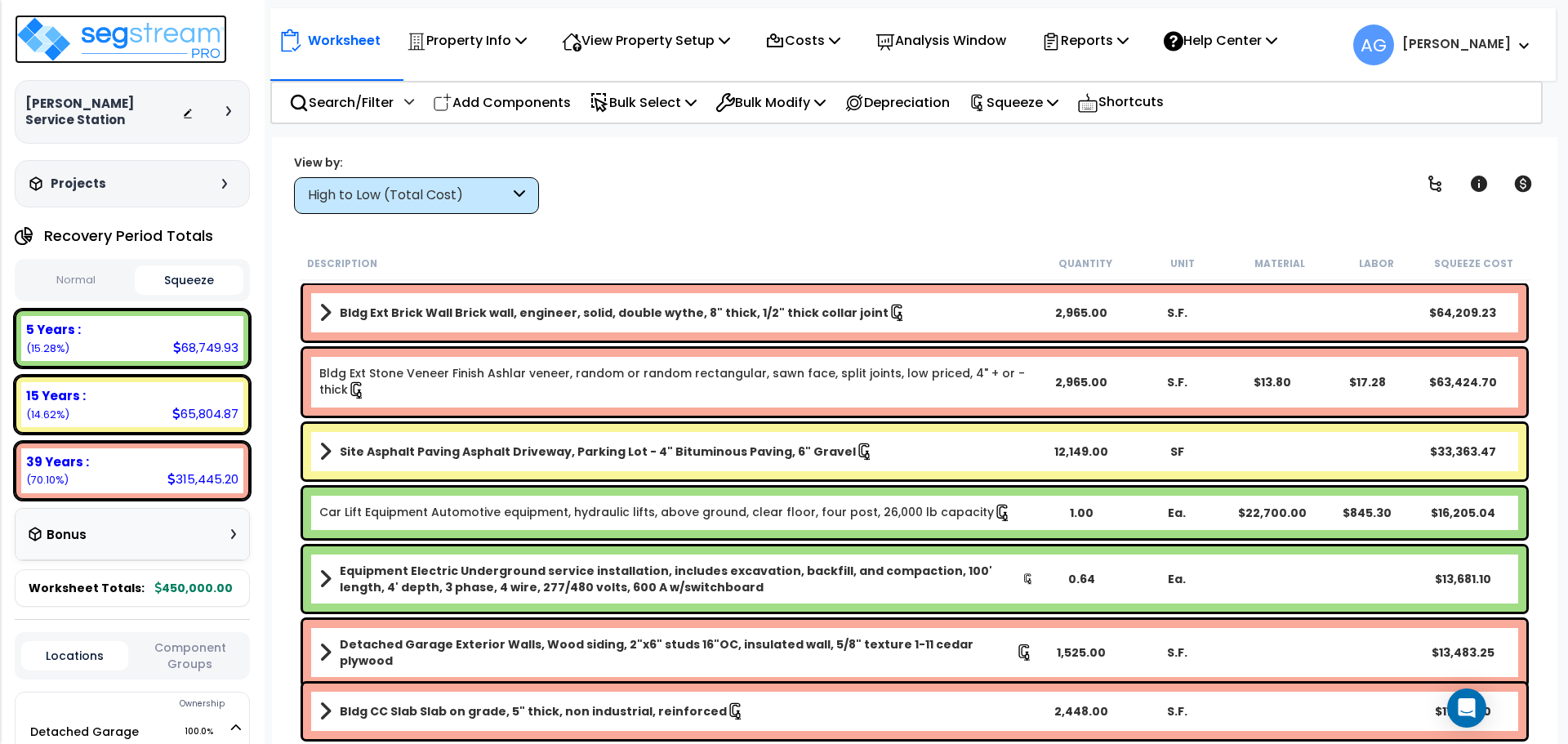
click at [113, 59] on img at bounding box center [120, 39] width 212 height 49
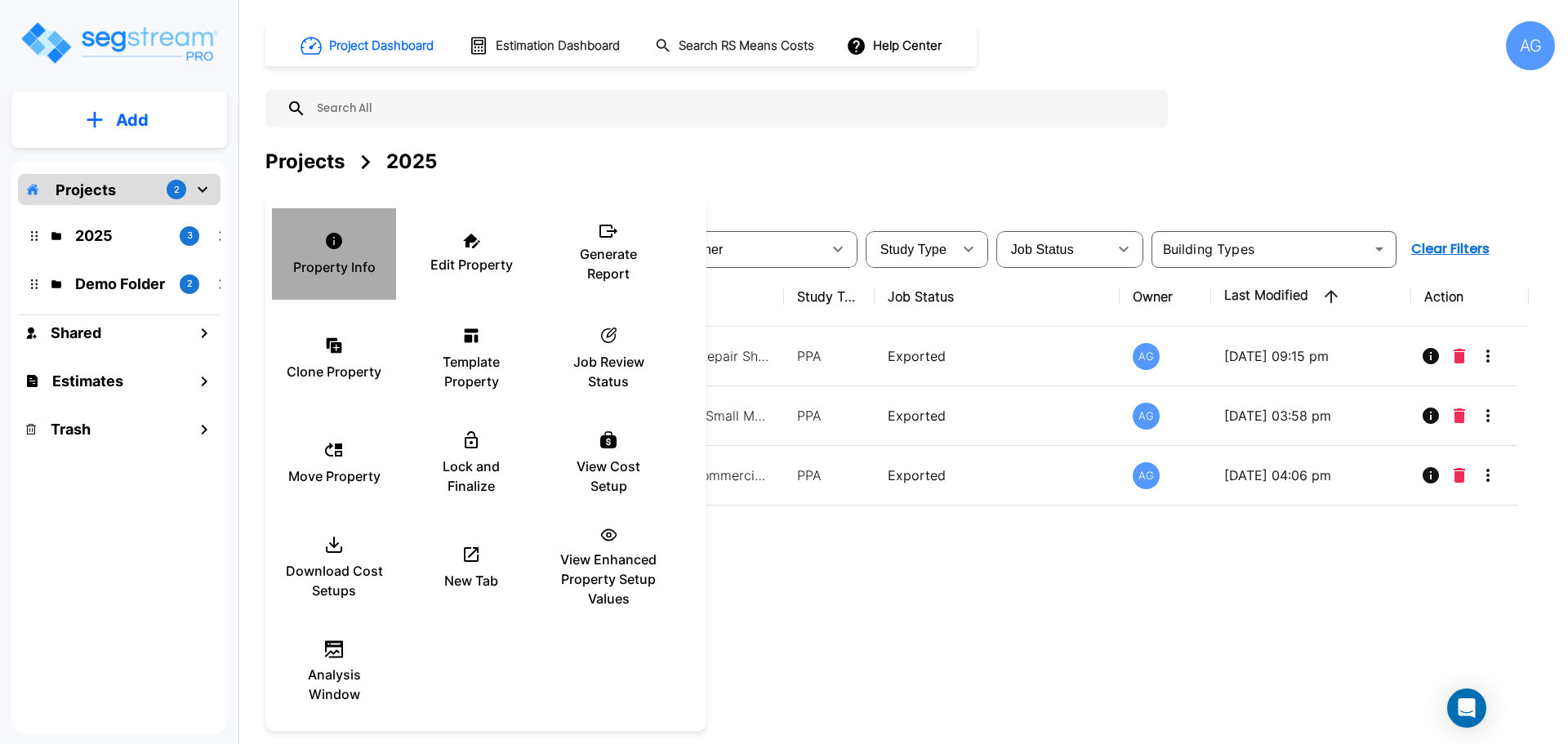
click at [328, 245] on icon at bounding box center [334, 241] width 16 height 16
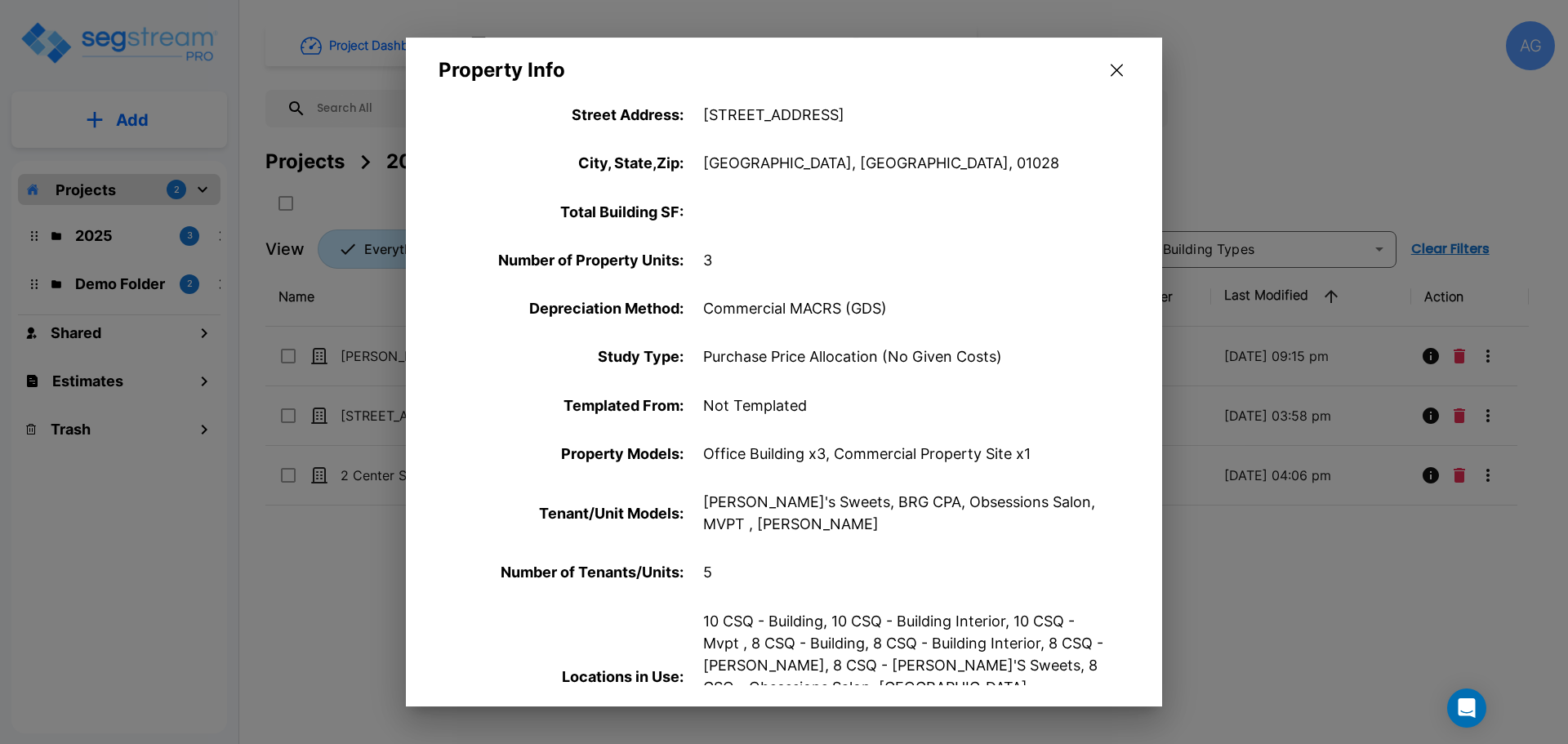
scroll to position [211, 0]
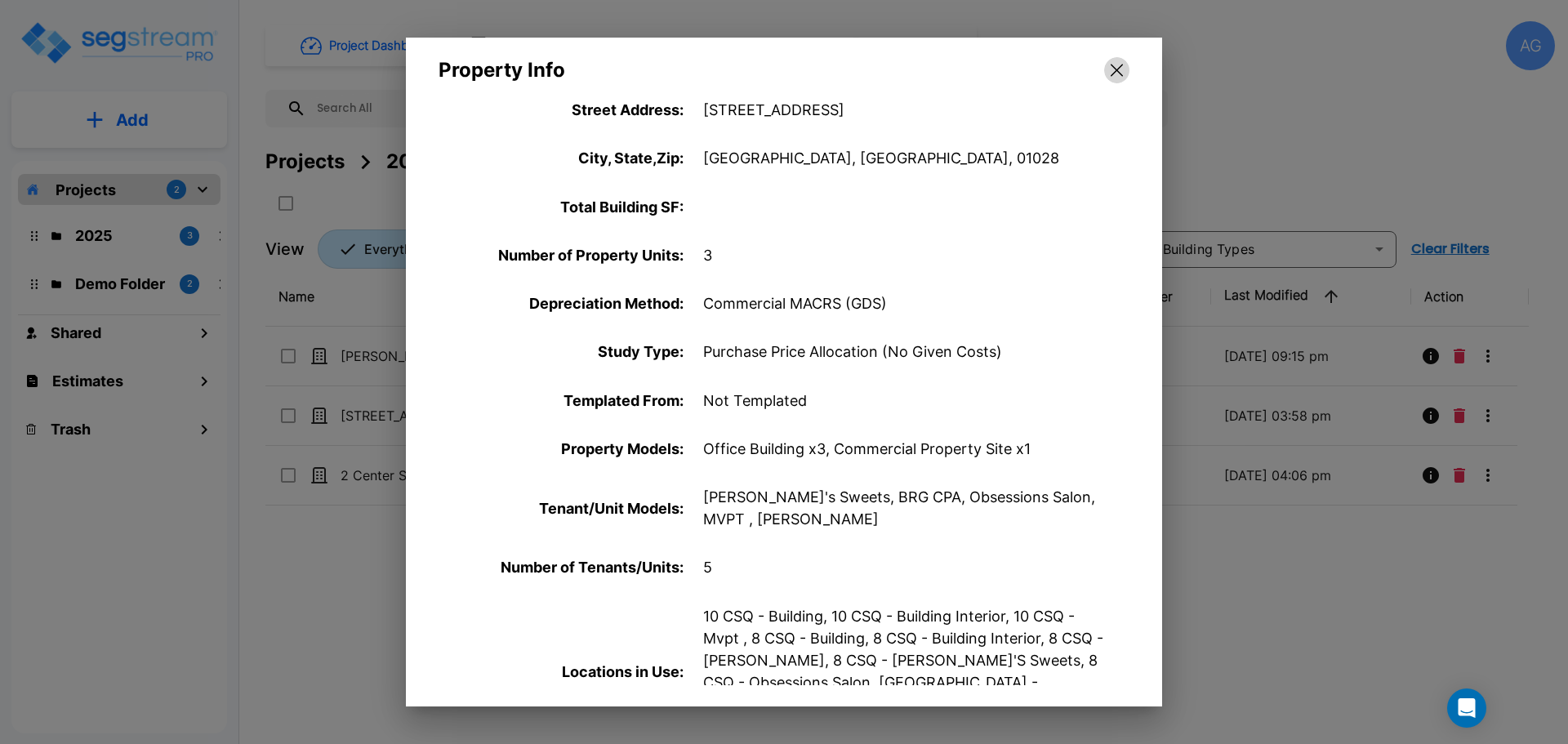
click at [1113, 64] on icon "button" at bounding box center [1116, 70] width 12 height 13
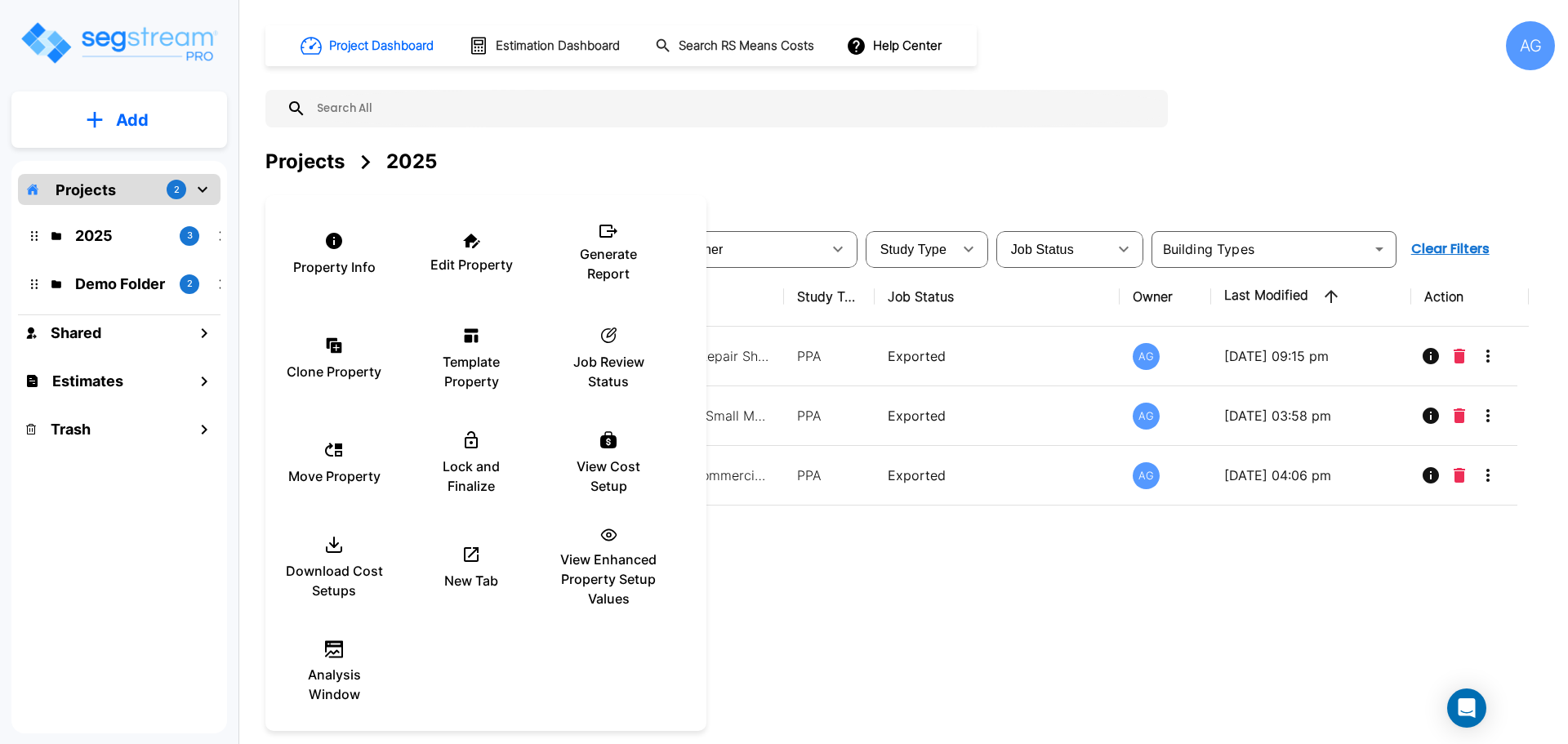
click at [795, 603] on div at bounding box center [784, 372] width 1568 height 744
